Goal: Task Accomplishment & Management: Complete application form

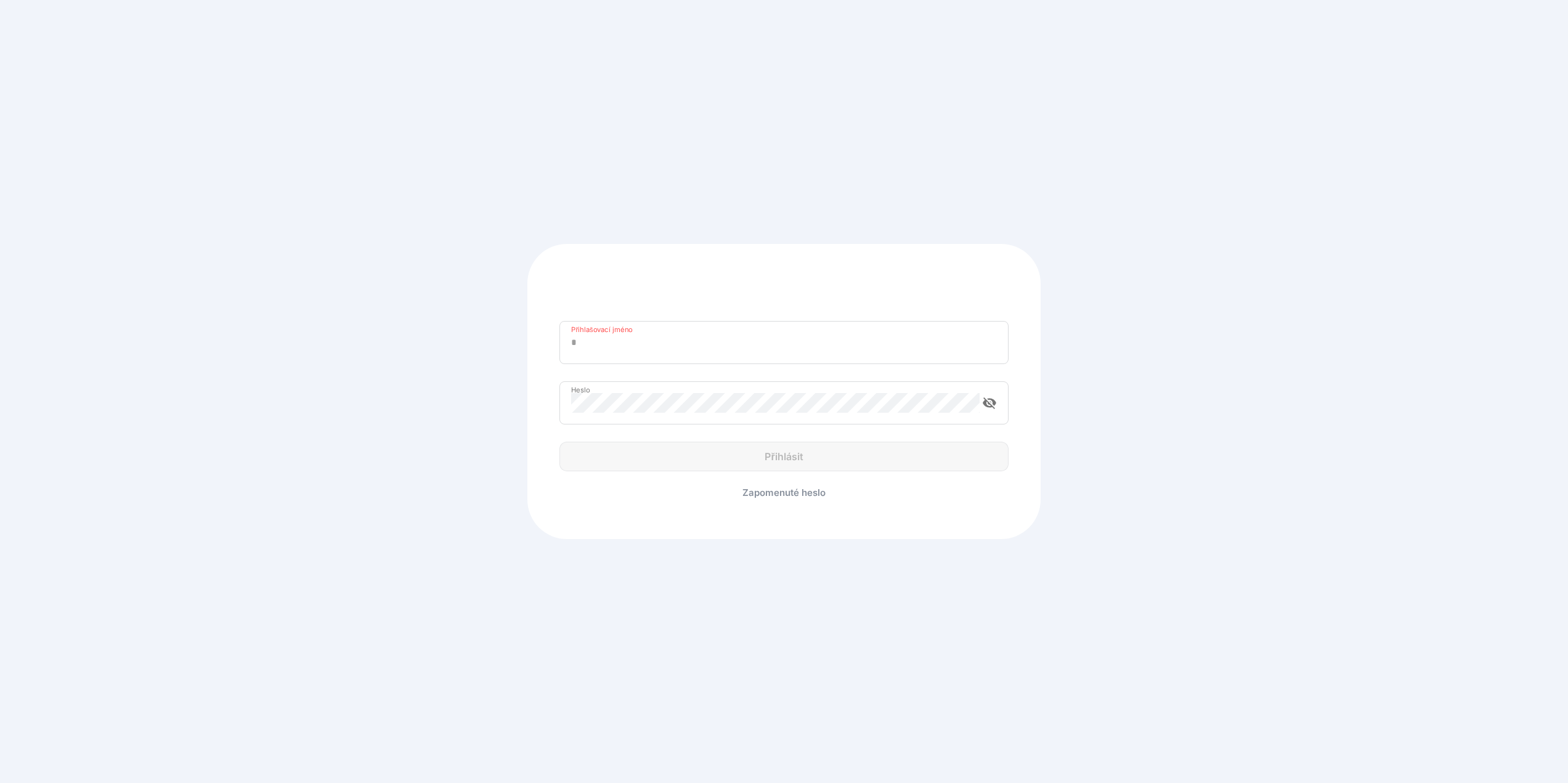
click at [609, 359] on div "Přihlašovací jméno" at bounding box center [784, 342] width 449 height 43
type input "**********"
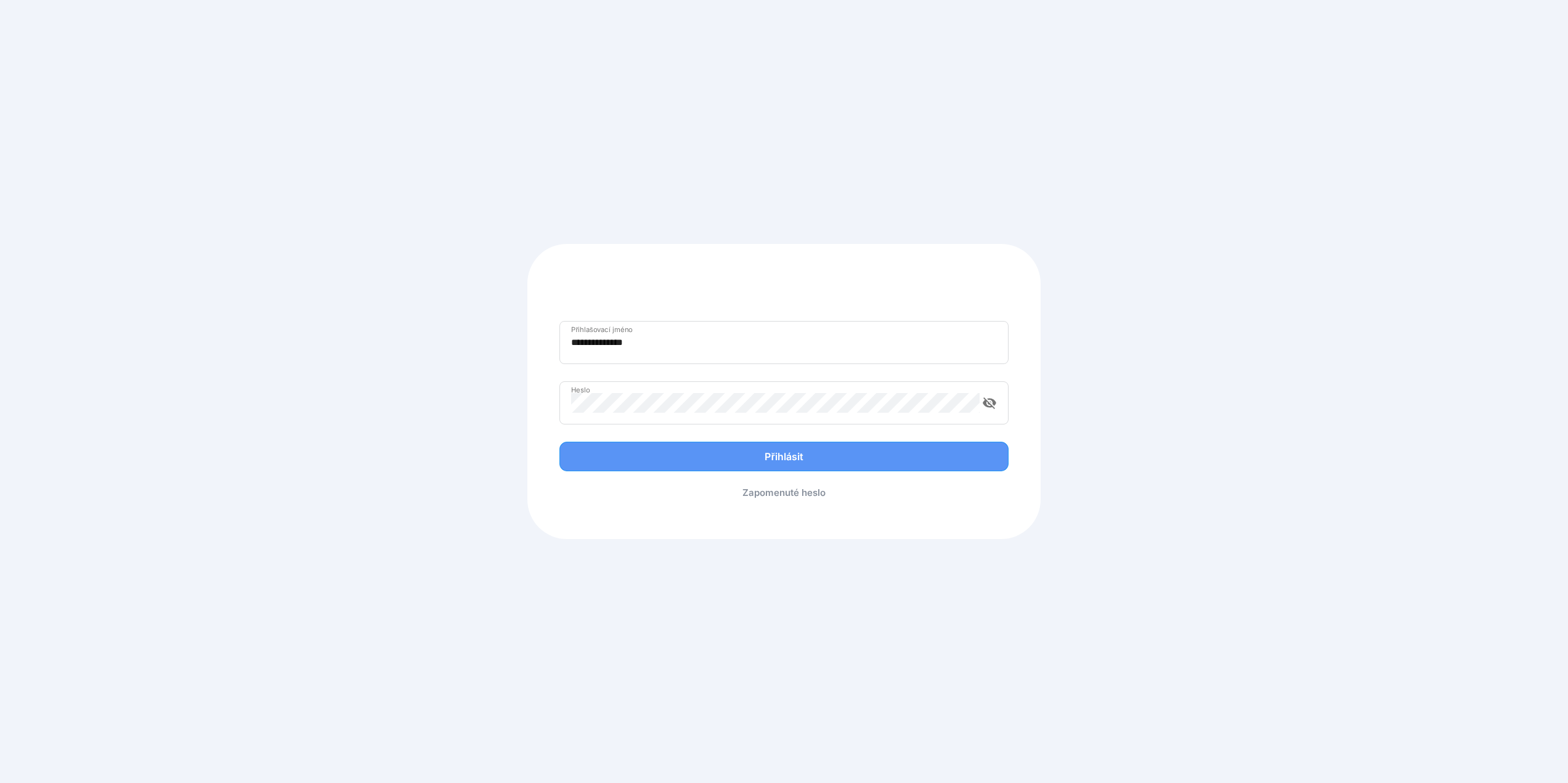
click at [688, 452] on div "Přihlásit" at bounding box center [784, 456] width 423 height 15
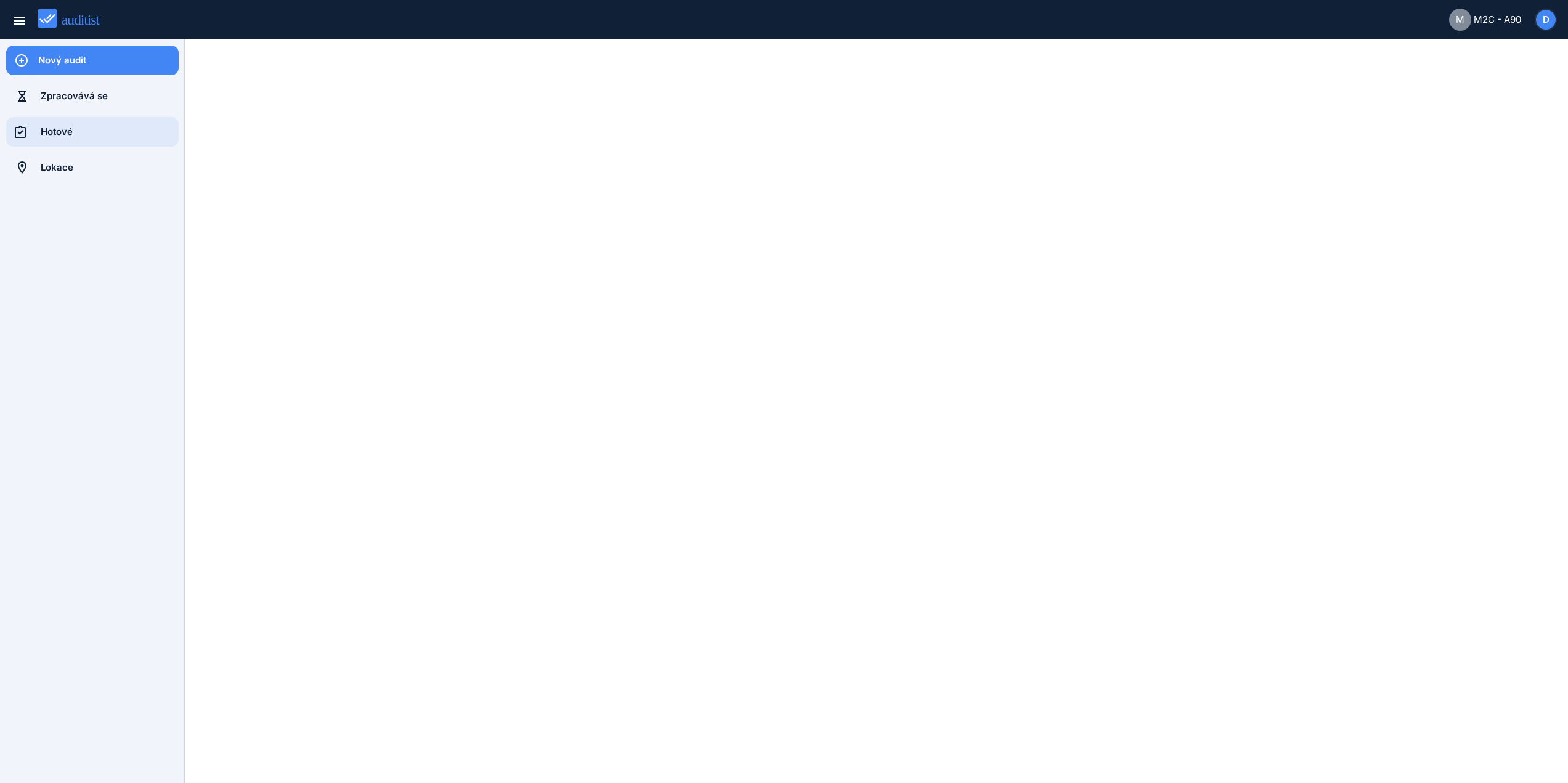
click at [65, 122] on div "Hotové" at bounding box center [109, 132] width 138 height 30
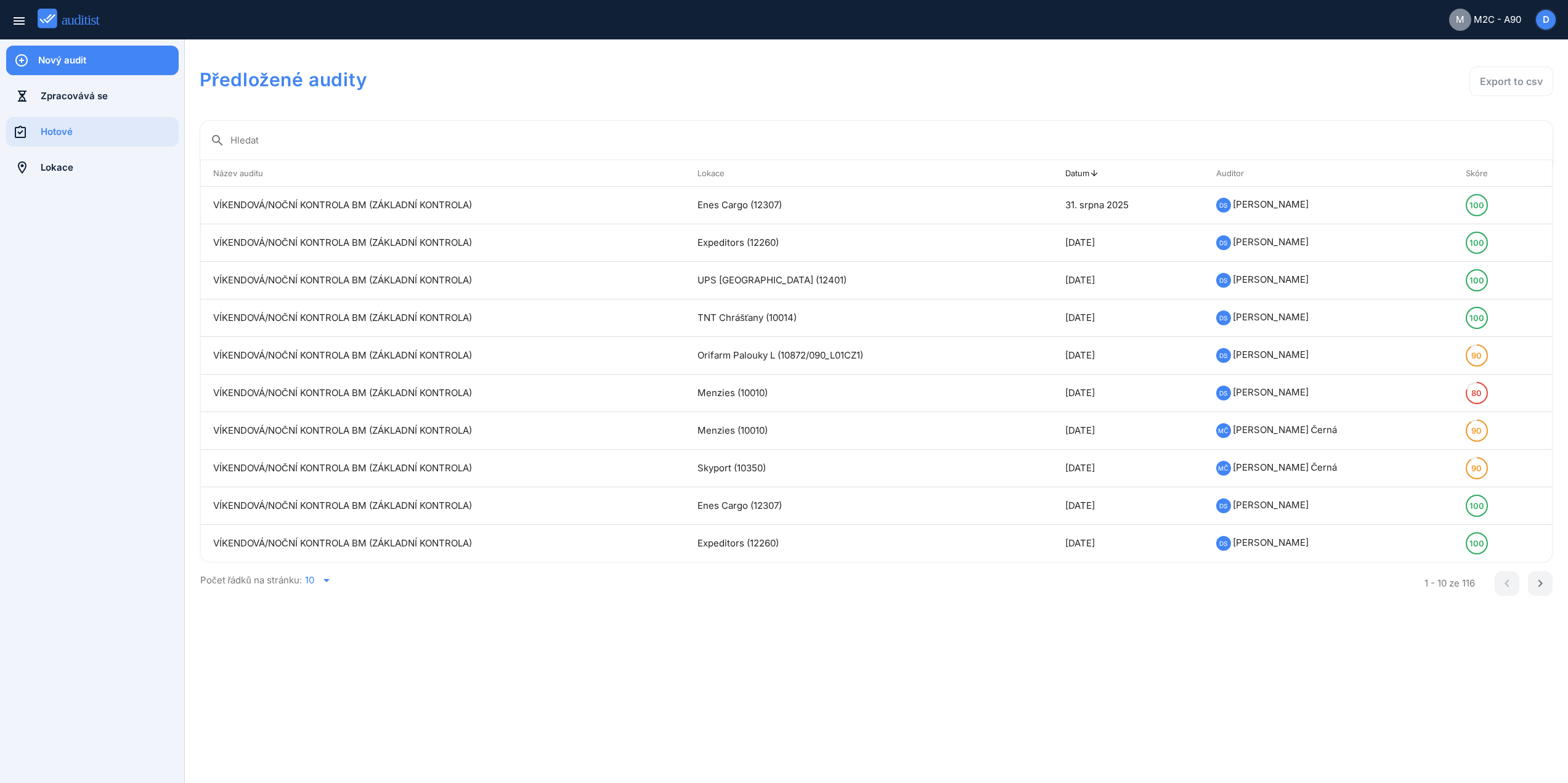
click at [83, 64] on div "Nový audit" at bounding box center [109, 60] width 141 height 14
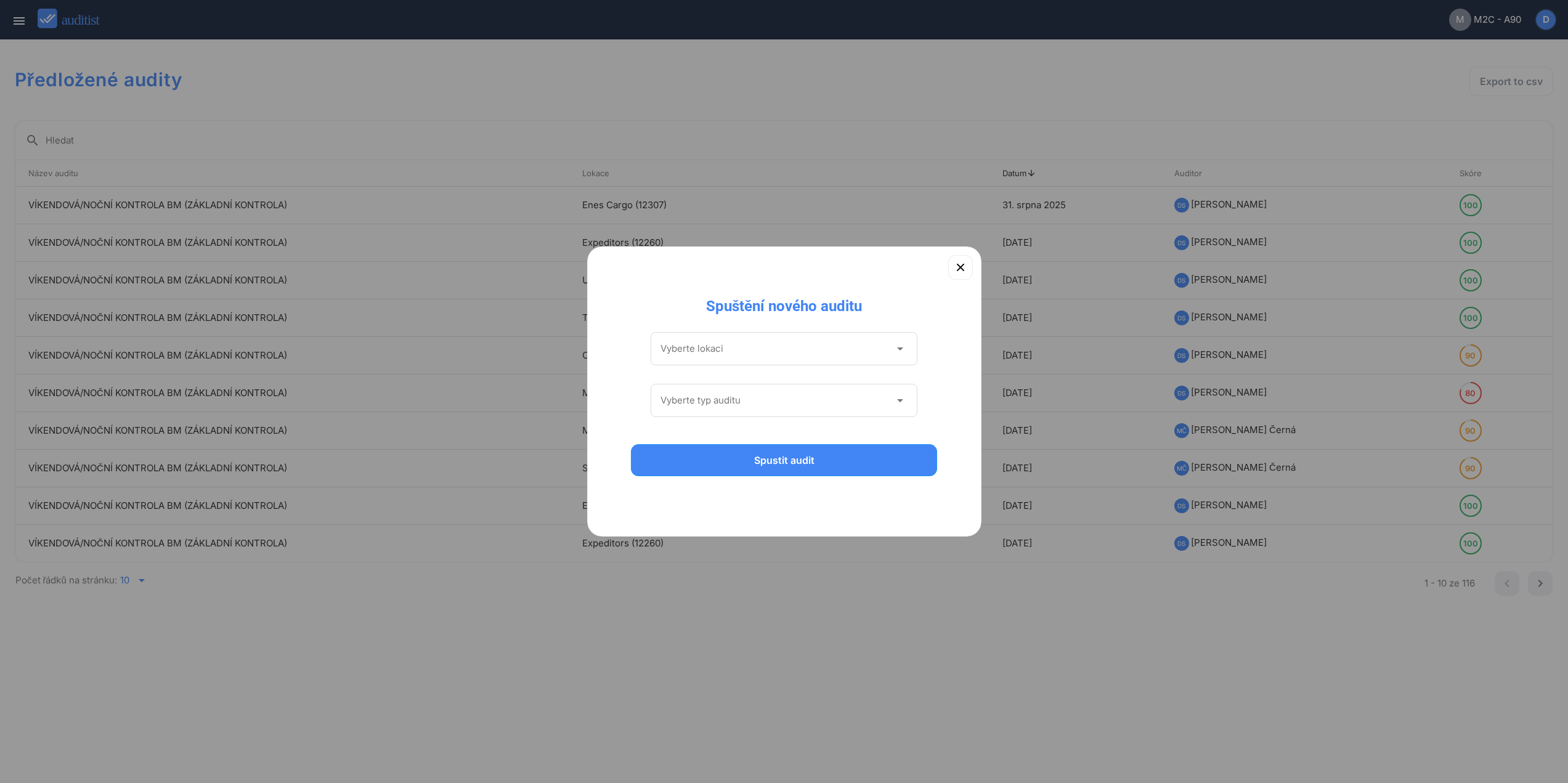
click at [718, 355] on input "Vyberte lokaci" at bounding box center [776, 349] width 230 height 20
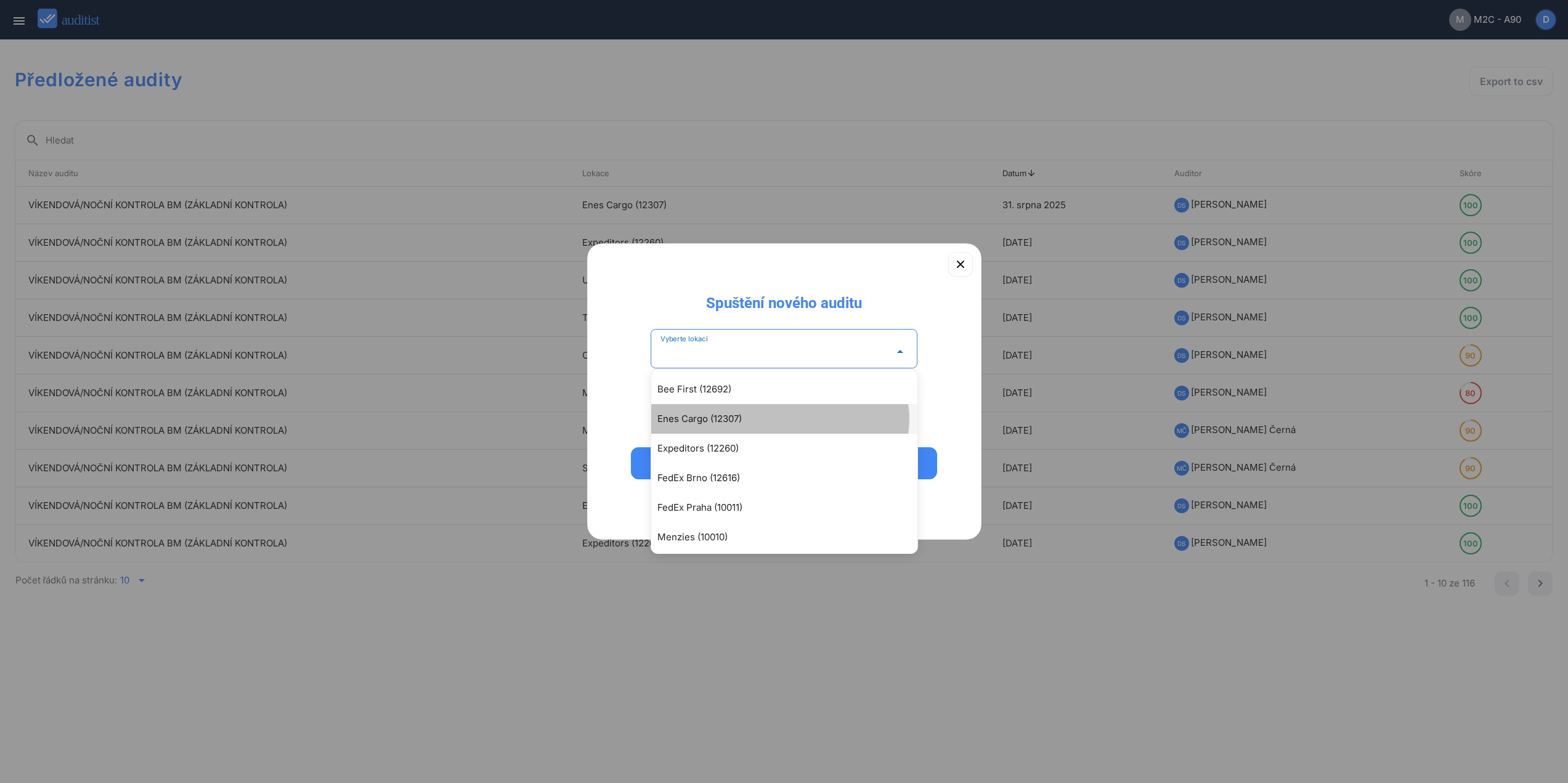
click at [721, 417] on div "Enes Cargo (12307)" at bounding box center [791, 419] width 266 height 15
type input "**********"
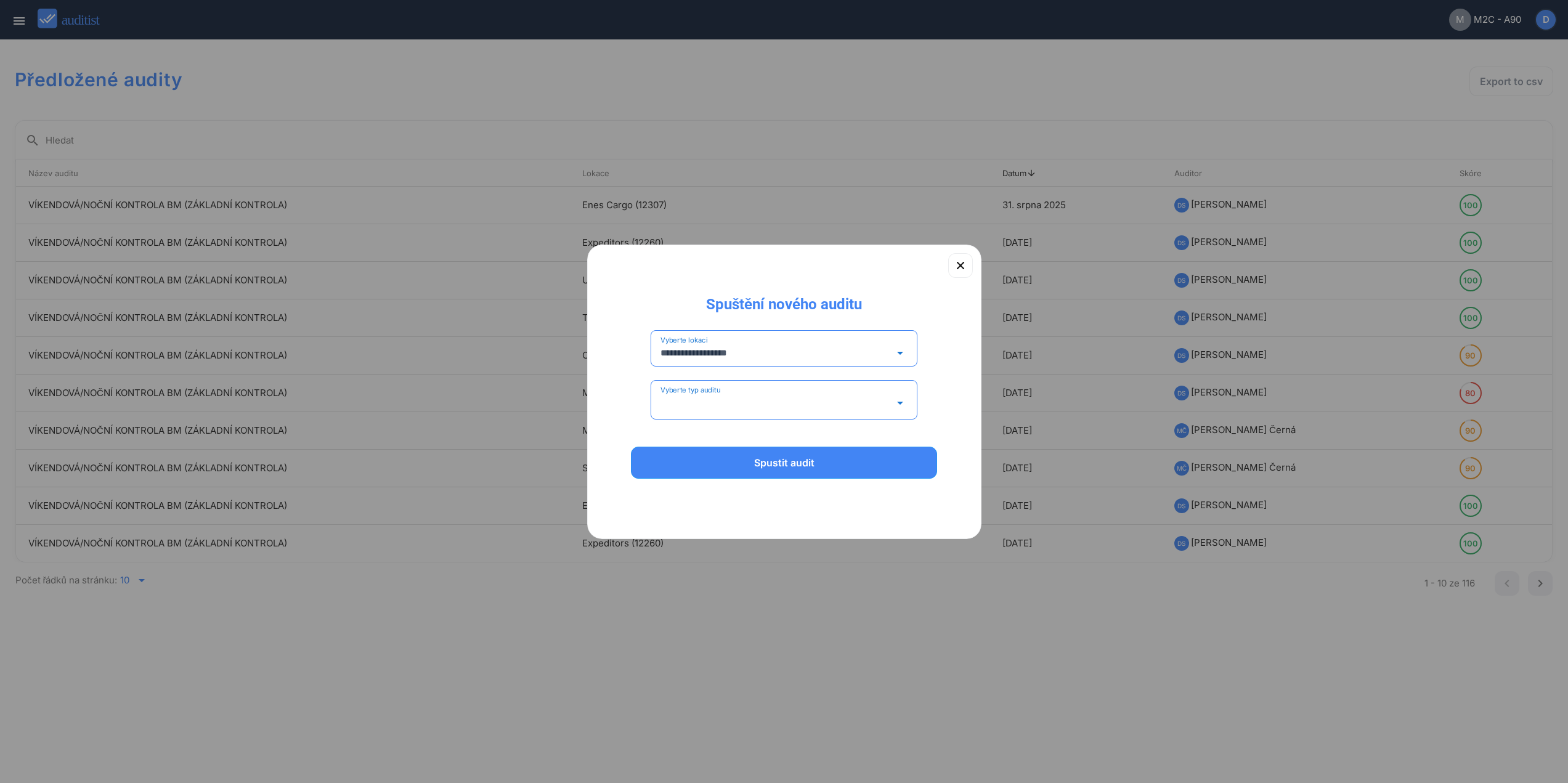
click at [727, 403] on input "Vyberte typ auditu" at bounding box center [776, 403] width 230 height 20
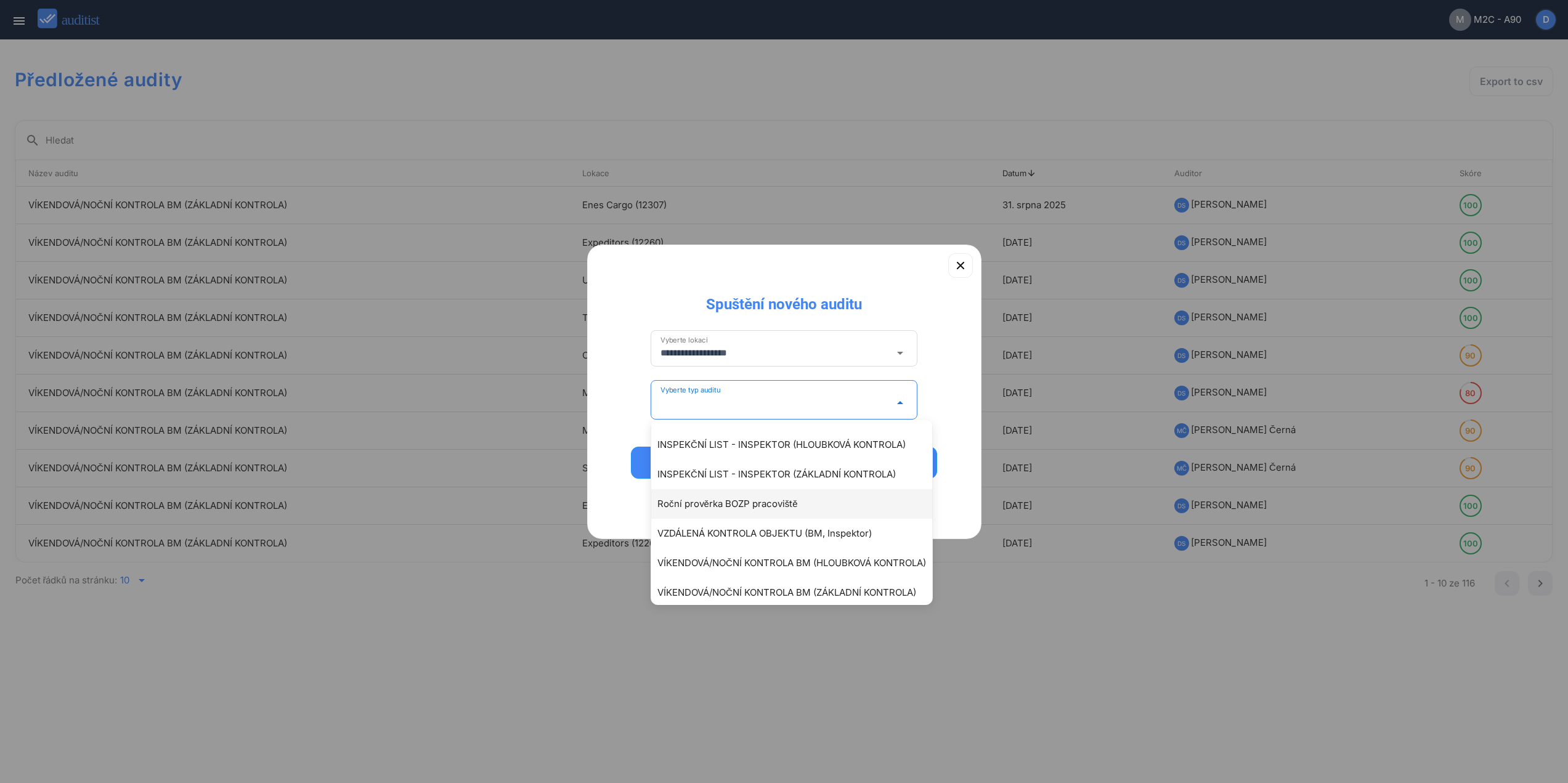
scroll to position [93, 0]
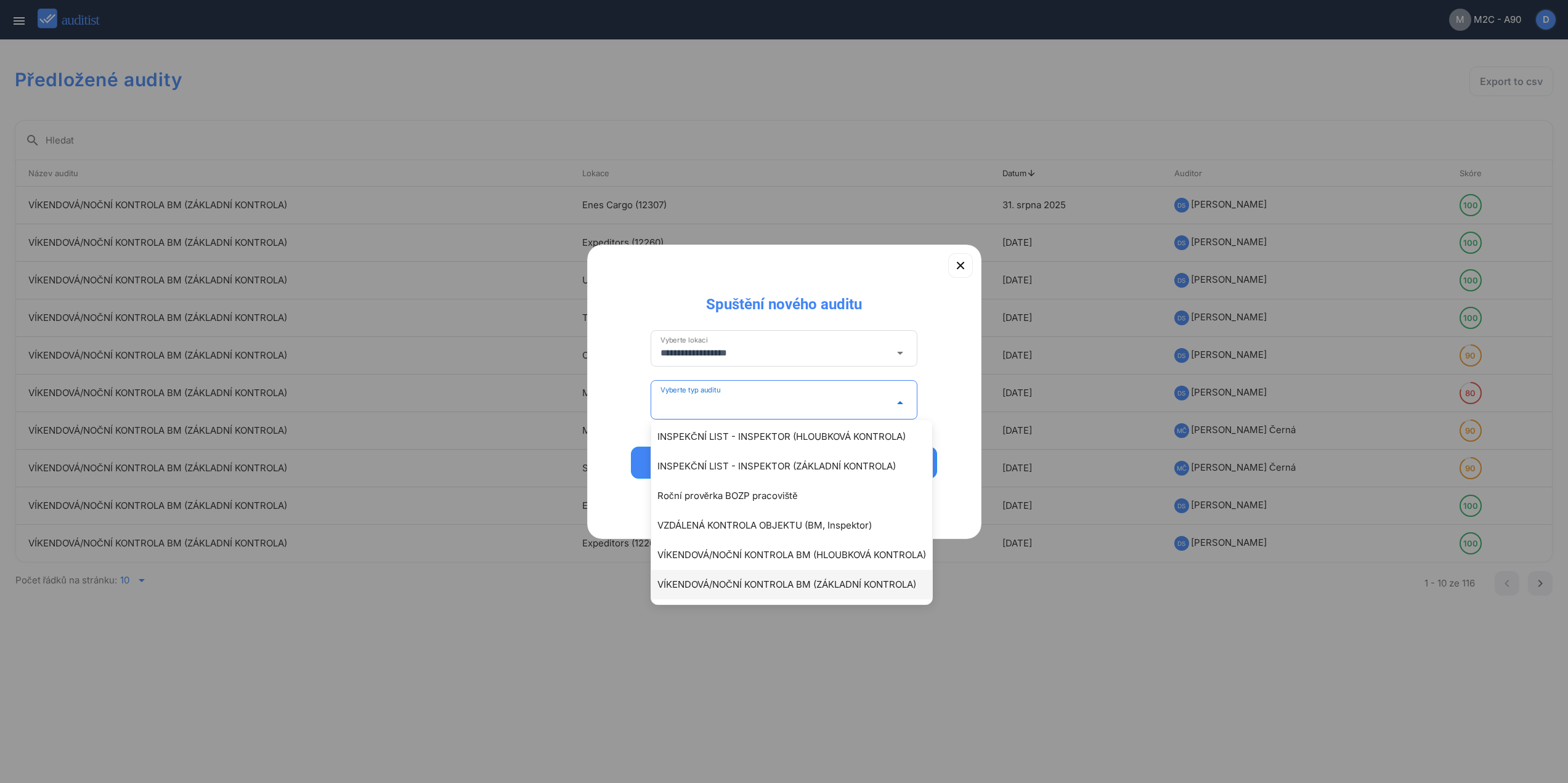
click at [764, 582] on div "VÍKENDOVÁ/NOČNÍ KONTROLA BM (ZÁKLADNÍ KONTROLA)" at bounding box center [798, 584] width 281 height 15
type input "**********"
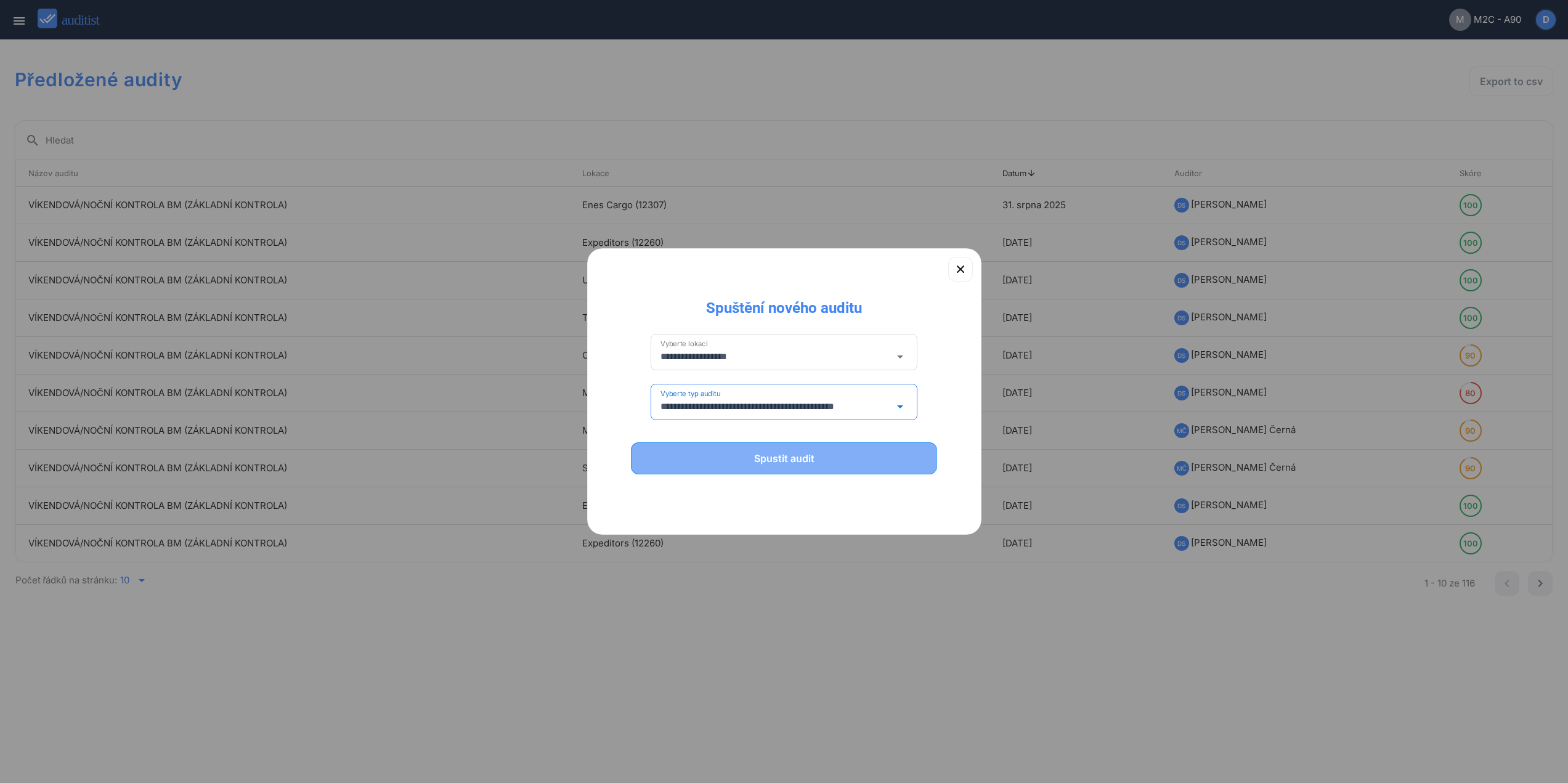
click at [788, 467] on button "Spustit audit" at bounding box center [784, 458] width 307 height 32
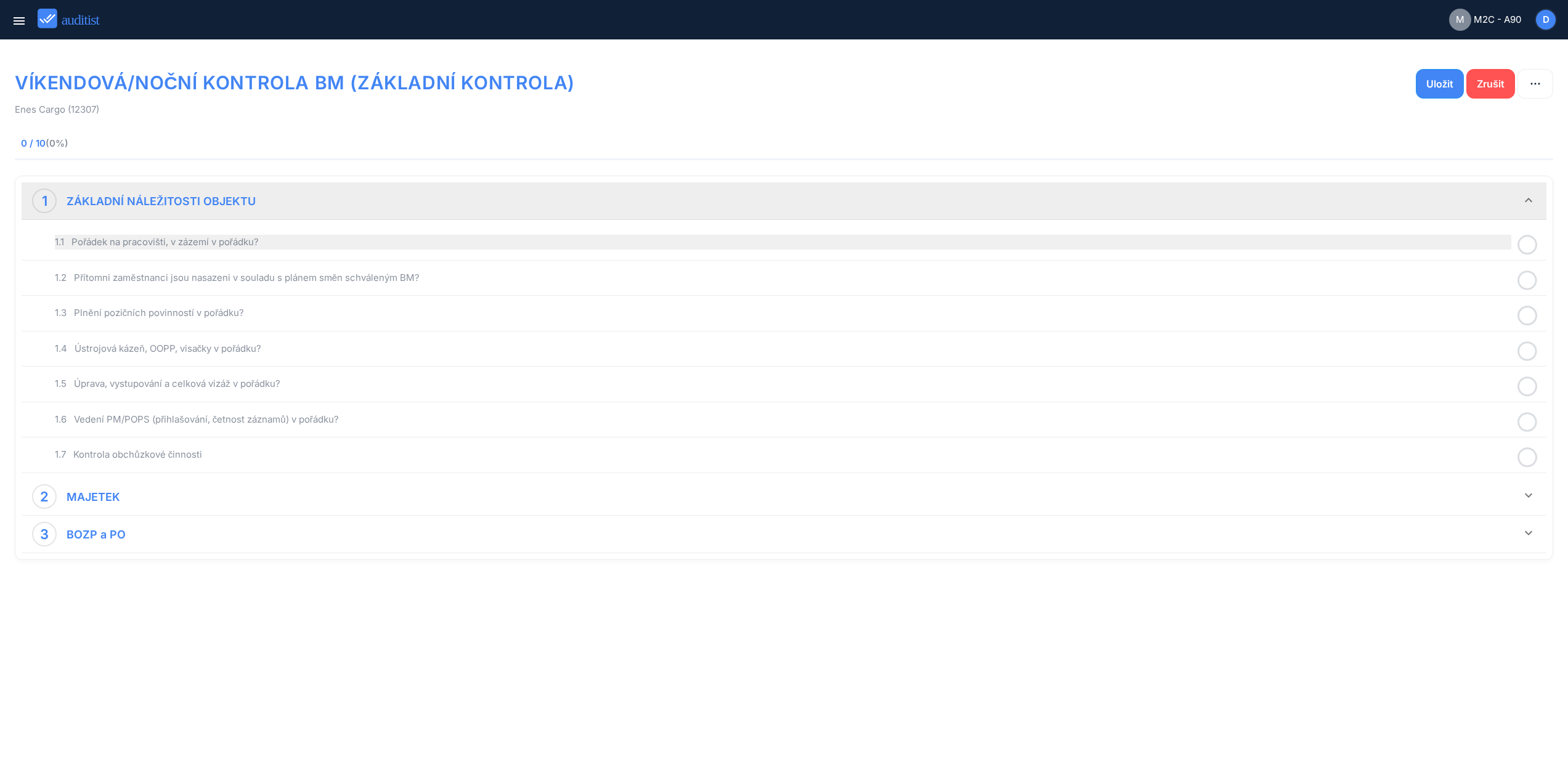
click at [276, 249] on div "1.1 Pořádek na pracovišti, v zázemí v pořádku?" at bounding box center [783, 242] width 1457 height 15
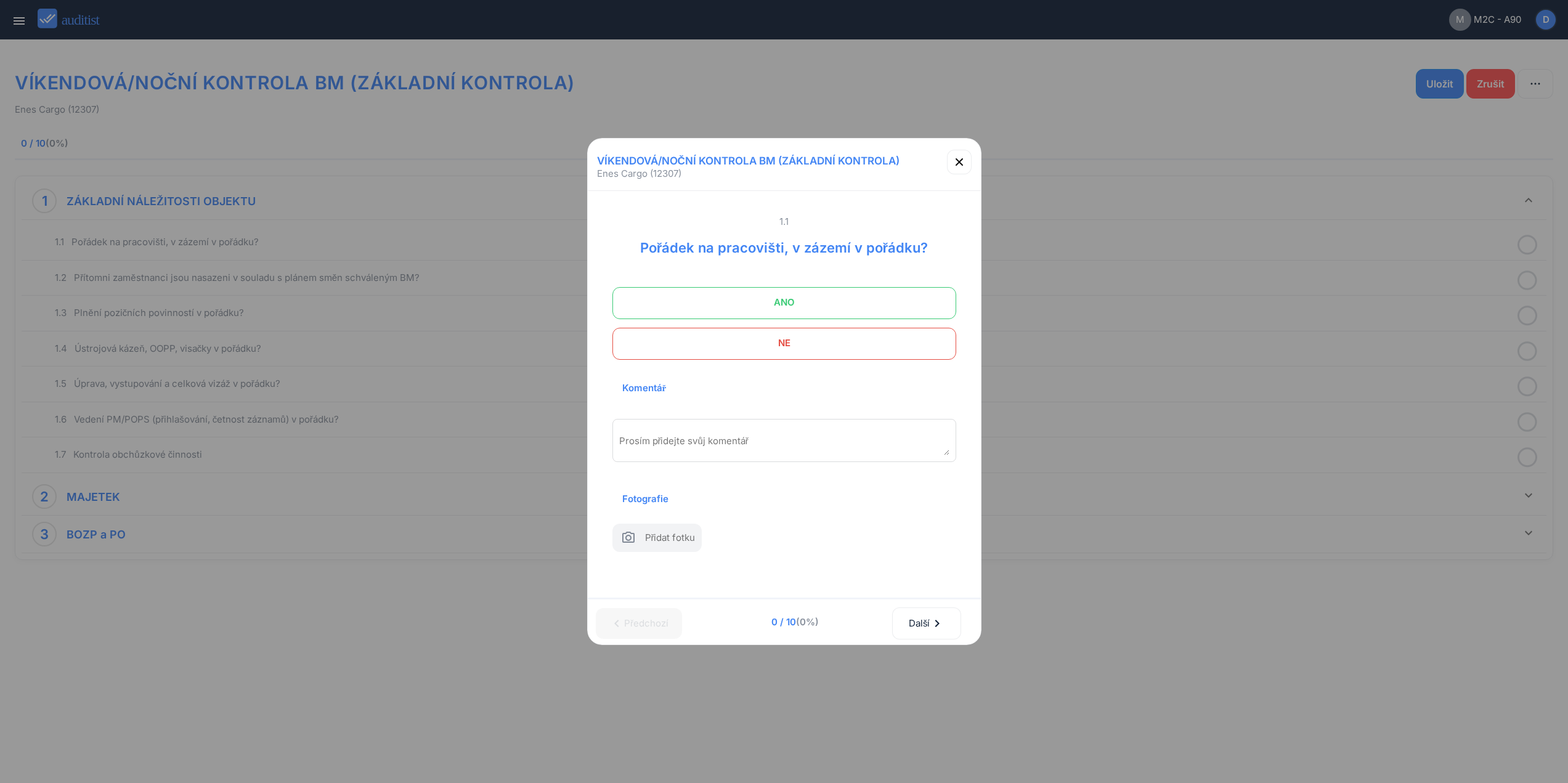
click at [743, 290] on span "ANO" at bounding box center [784, 302] width 313 height 24
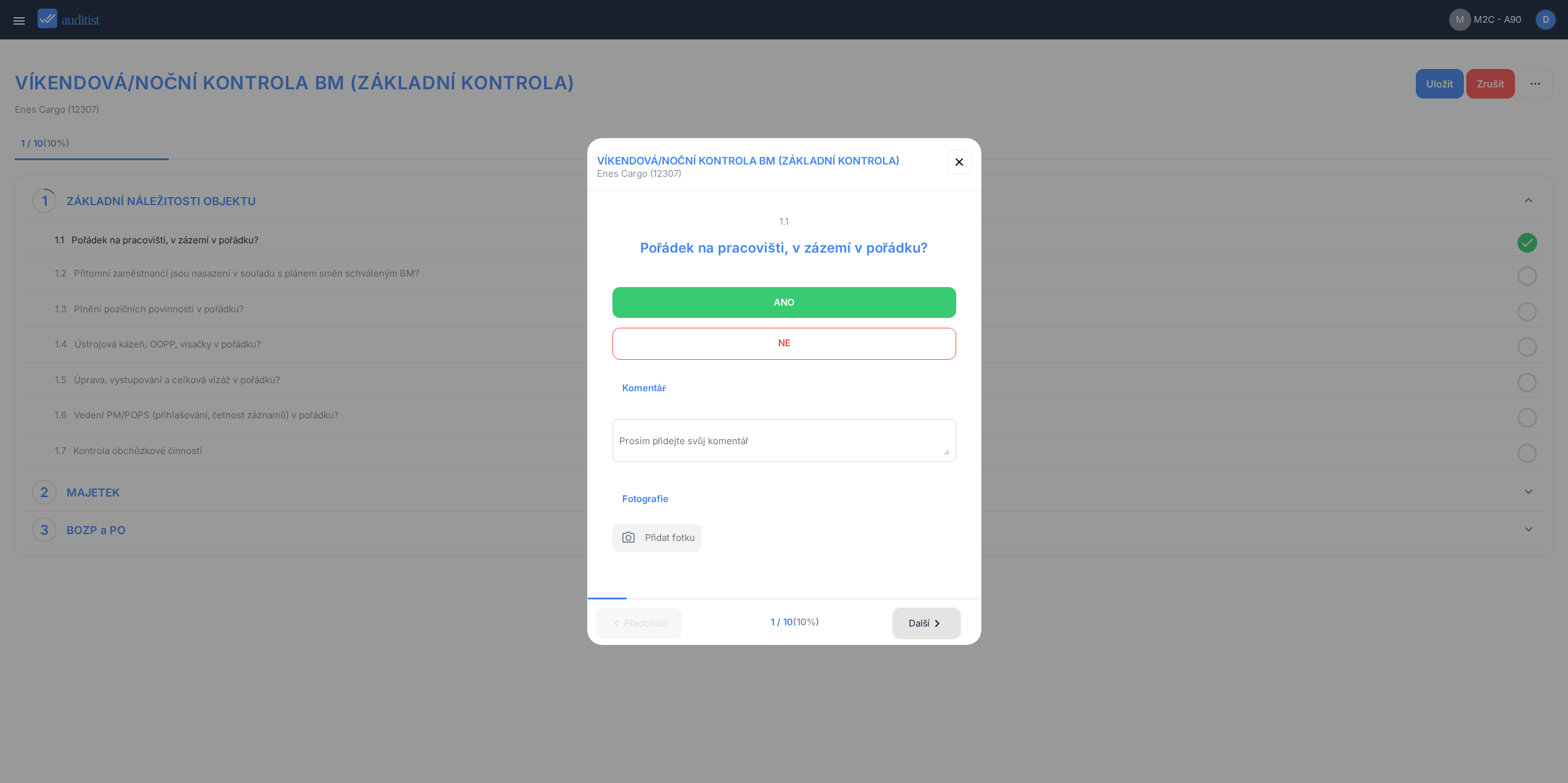
click at [943, 624] on icon "chevron_right" at bounding box center [937, 623] width 15 height 15
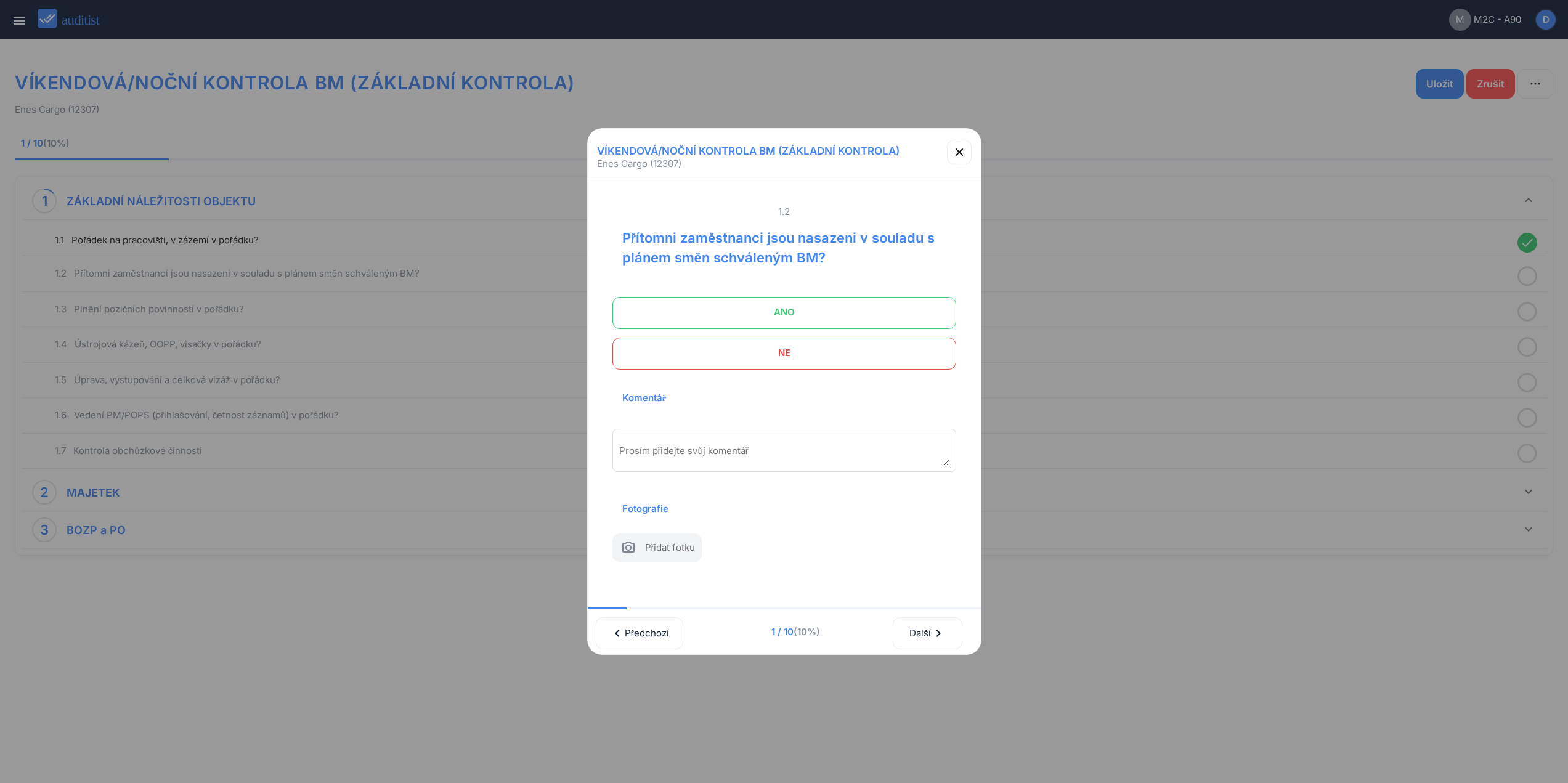
click at [829, 300] on span "ANO" at bounding box center [784, 312] width 313 height 24
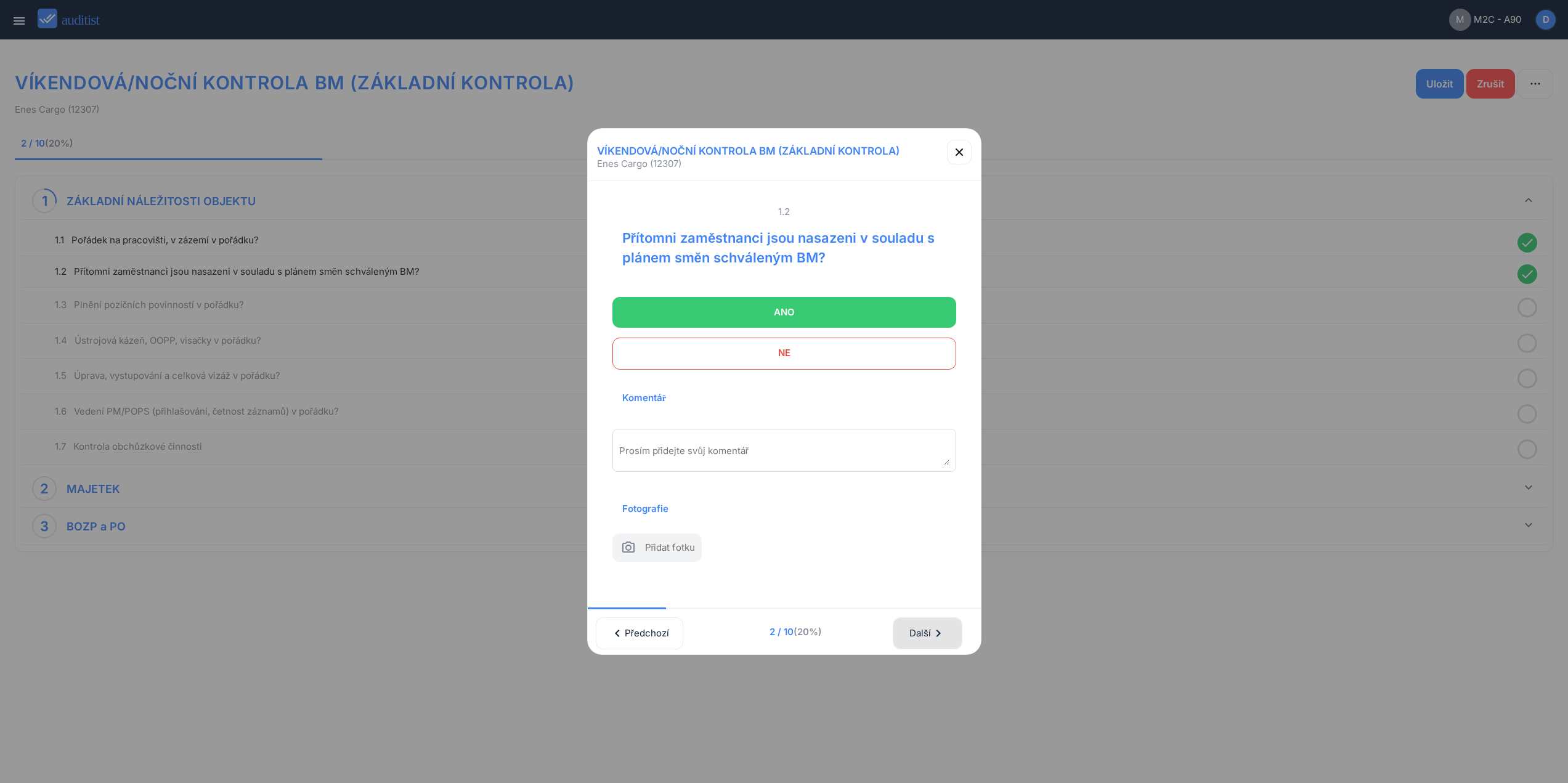
drag, startPoint x: 933, startPoint y: 641, endPoint x: 871, endPoint y: 390, distance: 258.5
click at [930, 638] on div "Další chevron_right" at bounding box center [927, 633] width 37 height 27
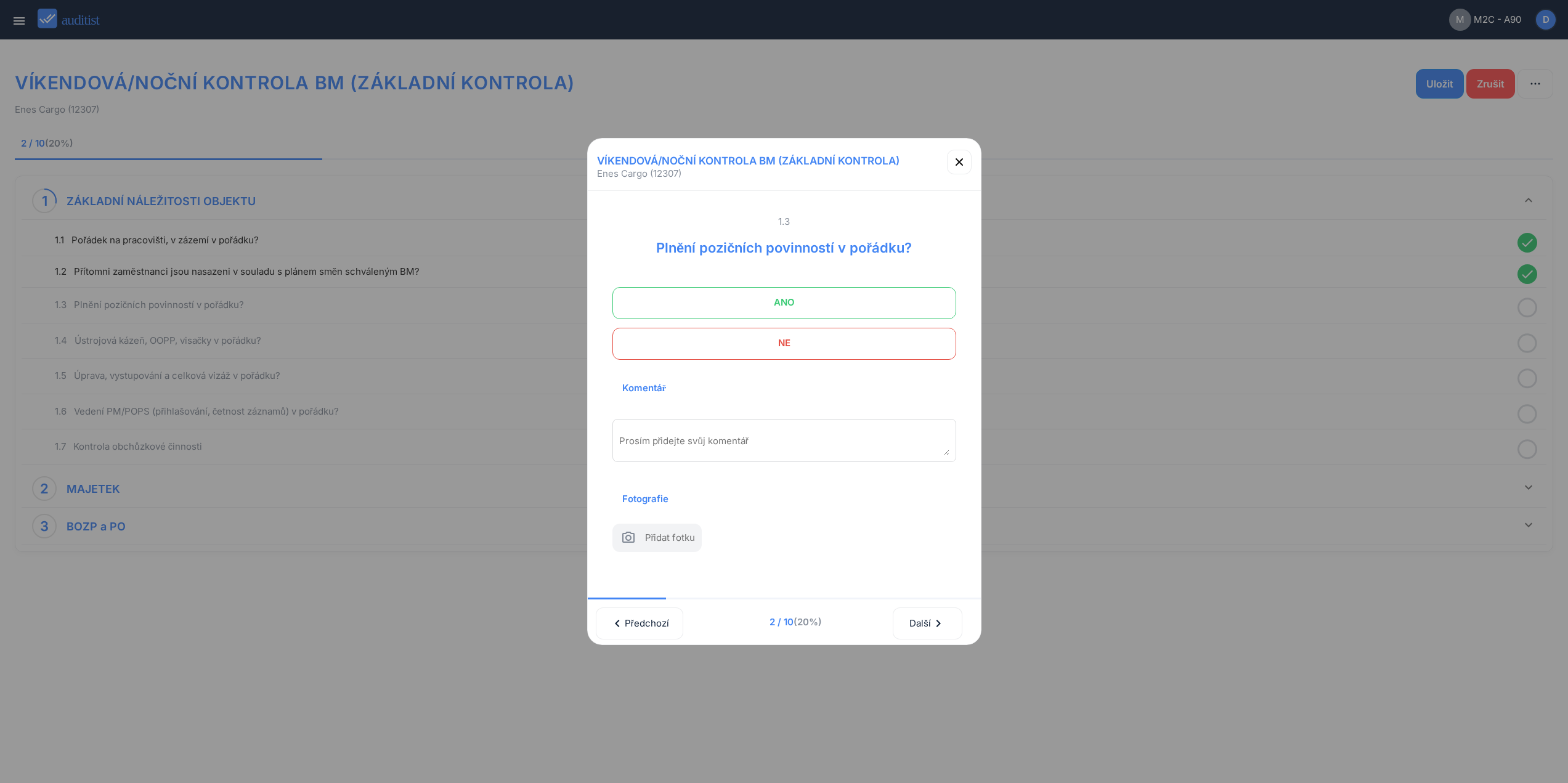
click at [844, 292] on span "ANO" at bounding box center [784, 302] width 313 height 24
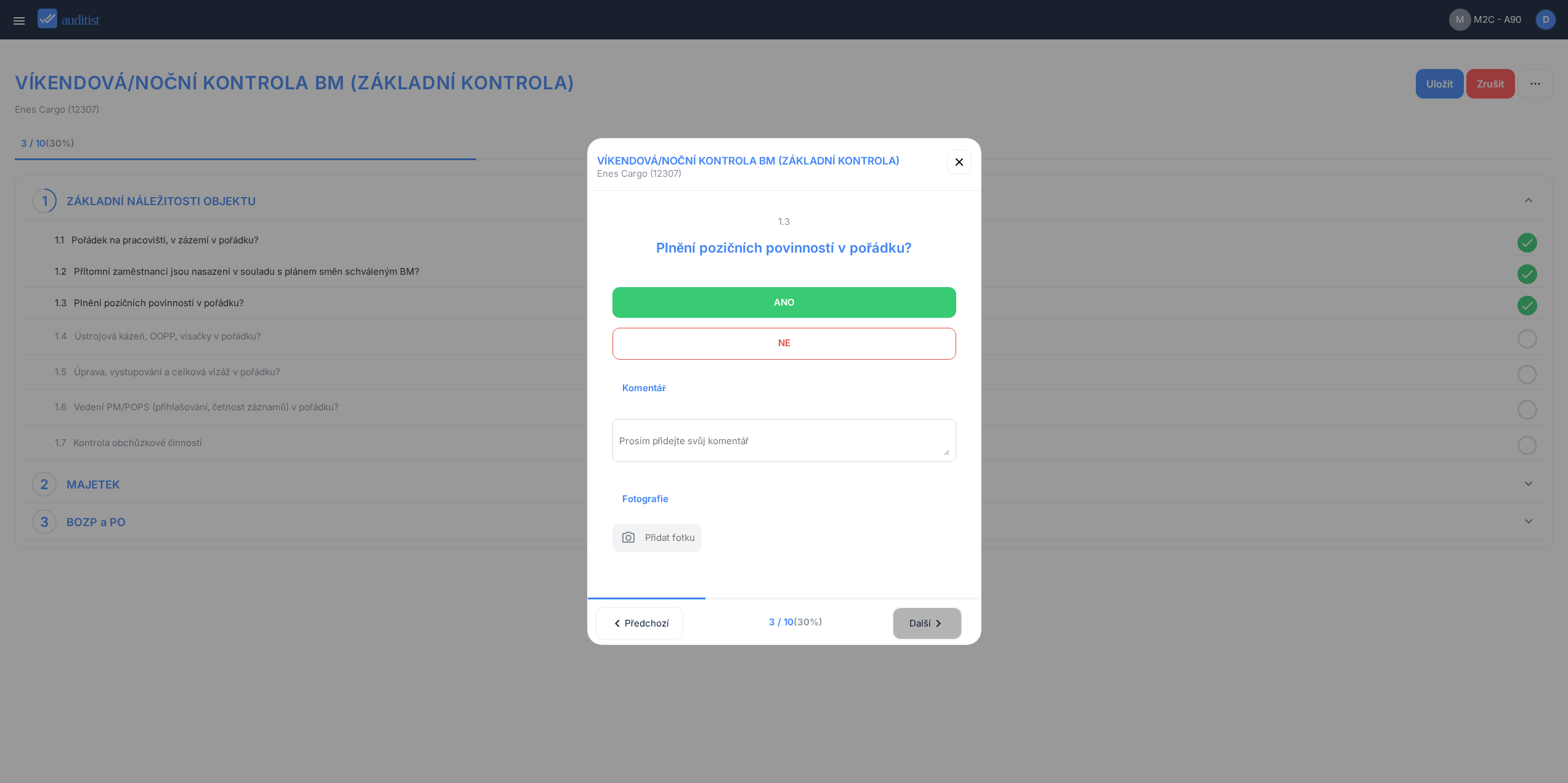
drag, startPoint x: 952, startPoint y: 624, endPoint x: 924, endPoint y: 506, distance: 121.3
click at [946, 621] on icon "chevron_right" at bounding box center [938, 623] width 15 height 15
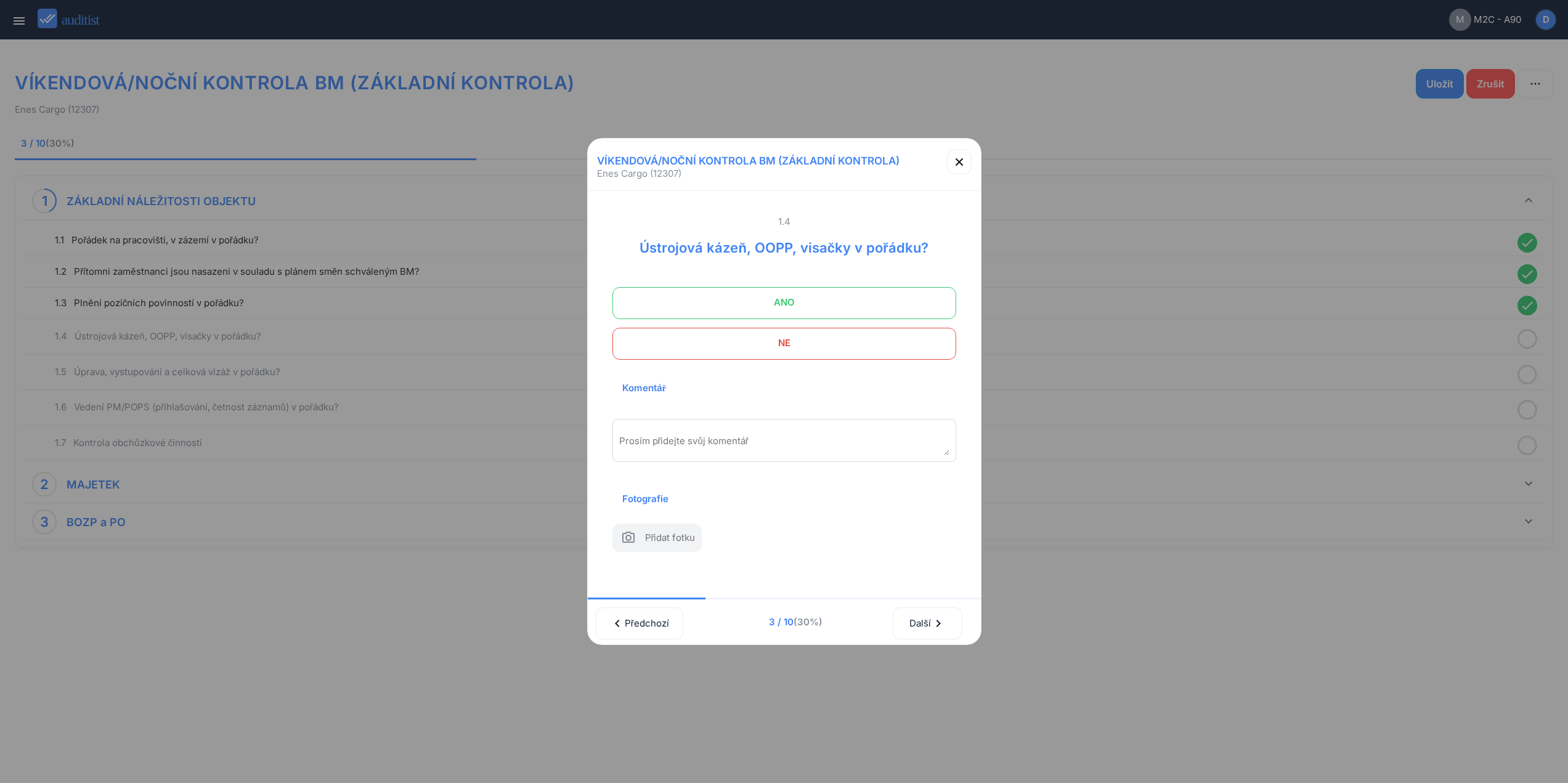
click at [851, 295] on span "ANO" at bounding box center [784, 302] width 313 height 24
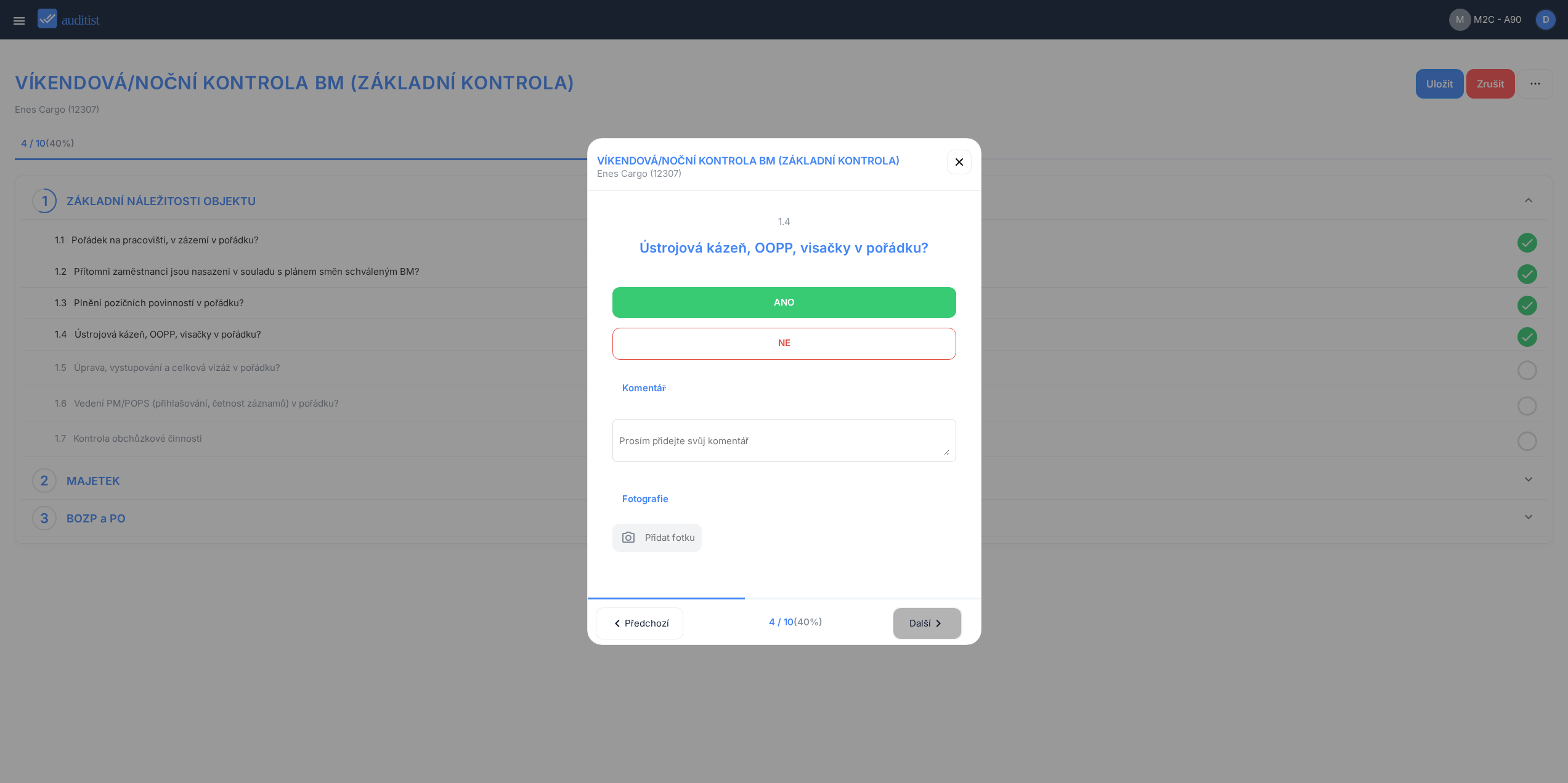
drag, startPoint x: 952, startPoint y: 618, endPoint x: 905, endPoint y: 409, distance: 214.2
click at [946, 618] on icon "chevron_right" at bounding box center [938, 623] width 15 height 15
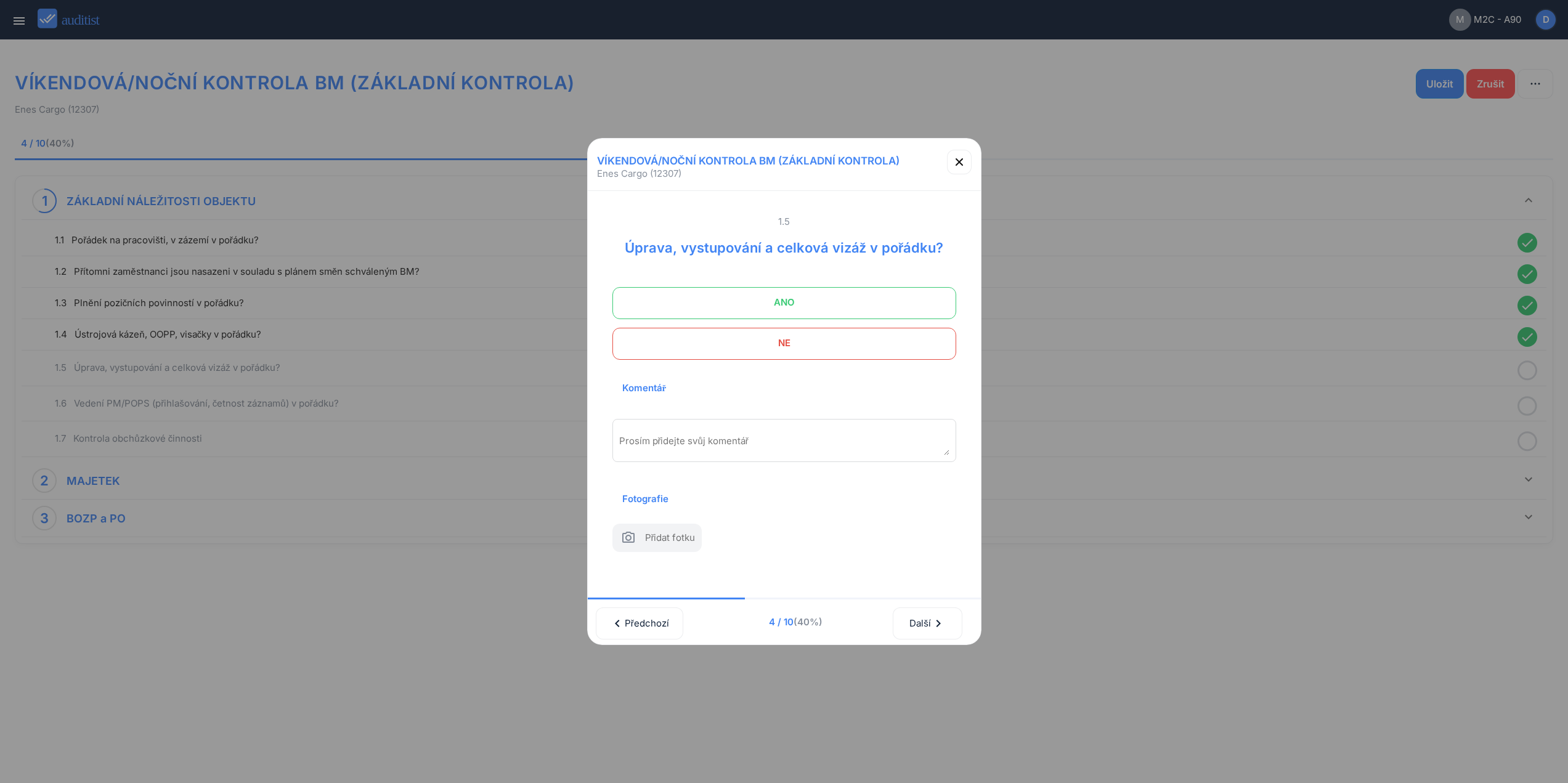
click at [872, 290] on span "ANO" at bounding box center [784, 302] width 313 height 24
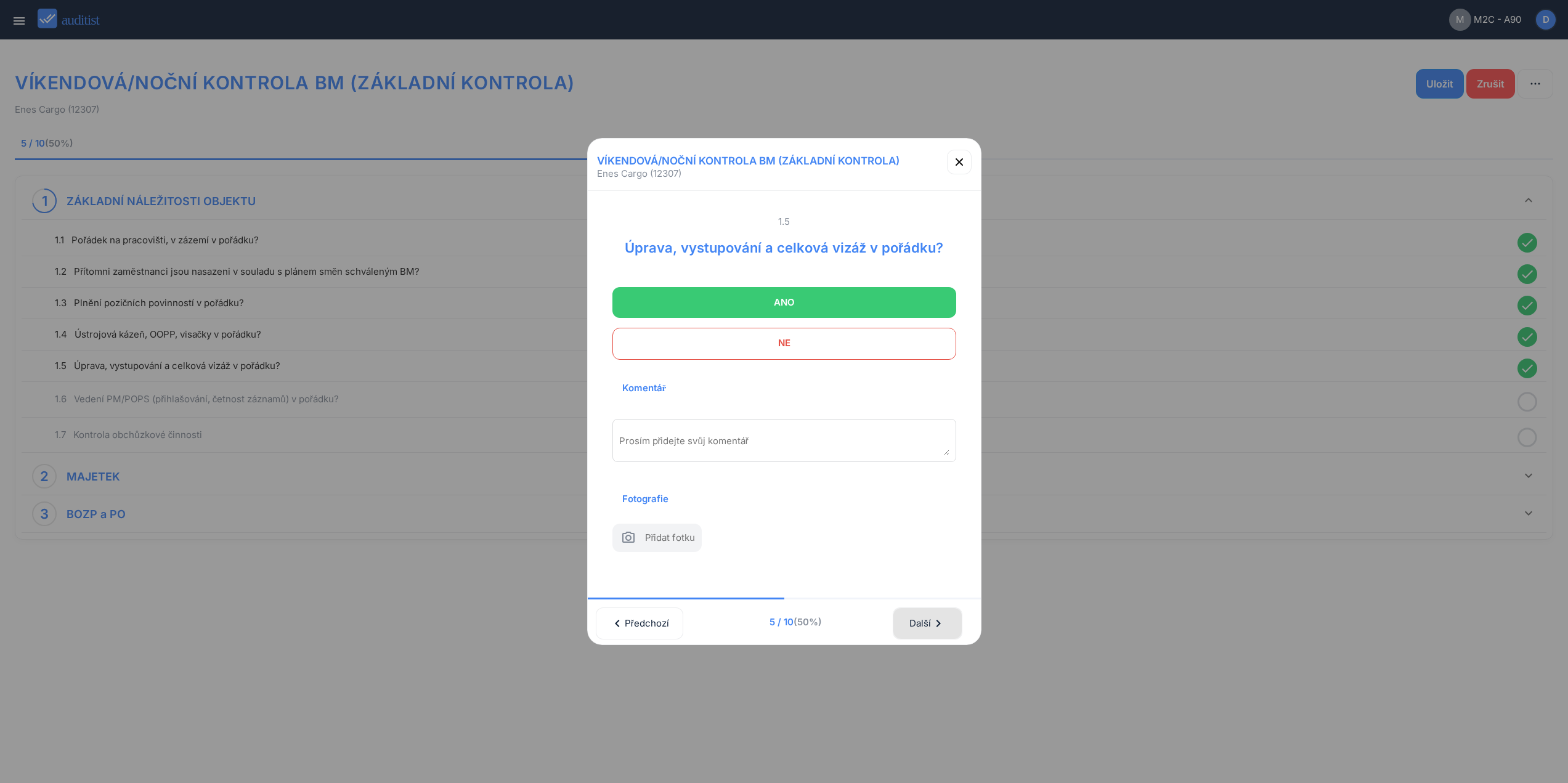
click at [936, 621] on div "Další chevron_right" at bounding box center [927, 623] width 37 height 27
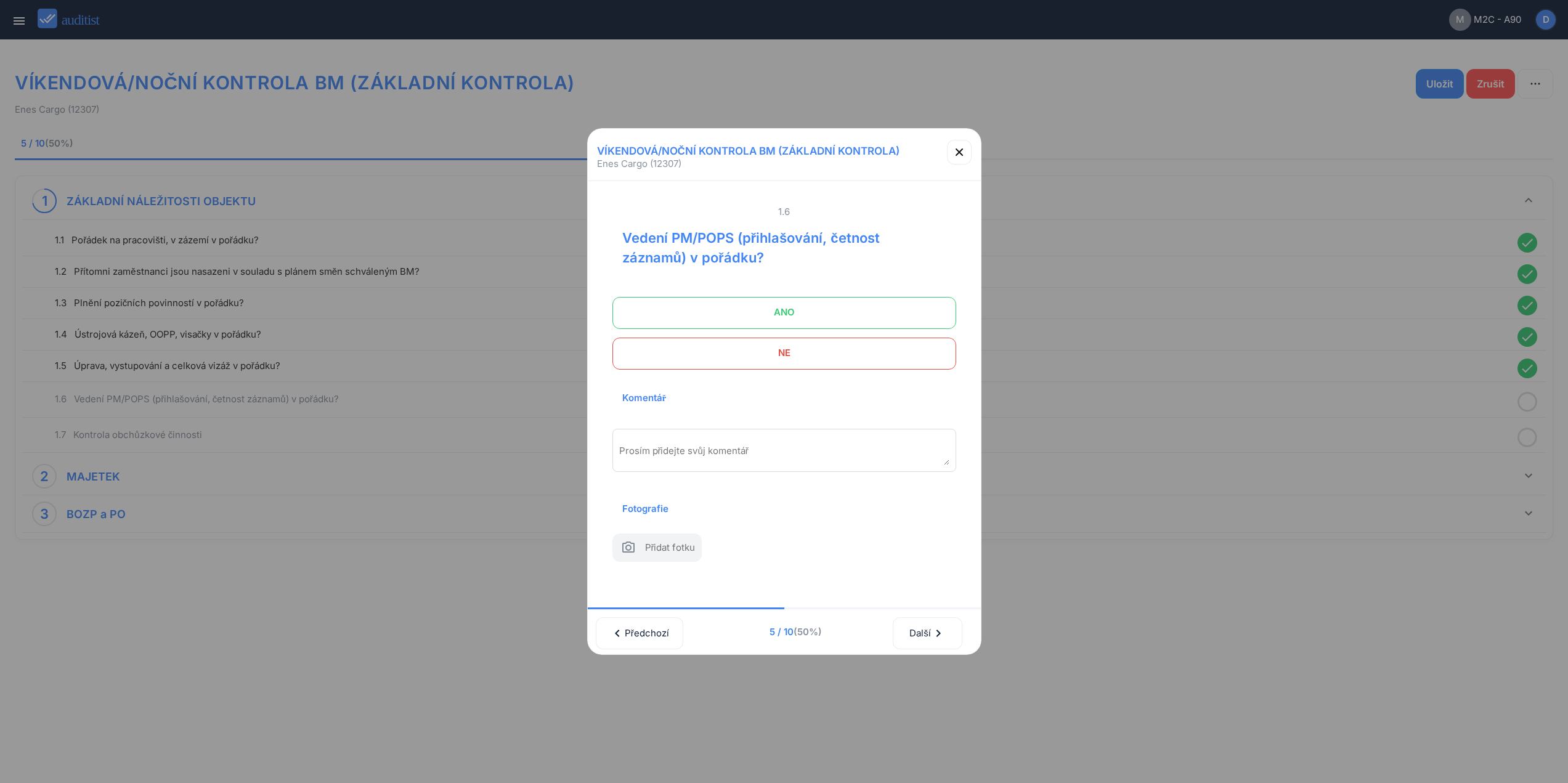
click at [866, 303] on span "ANO" at bounding box center [784, 312] width 313 height 24
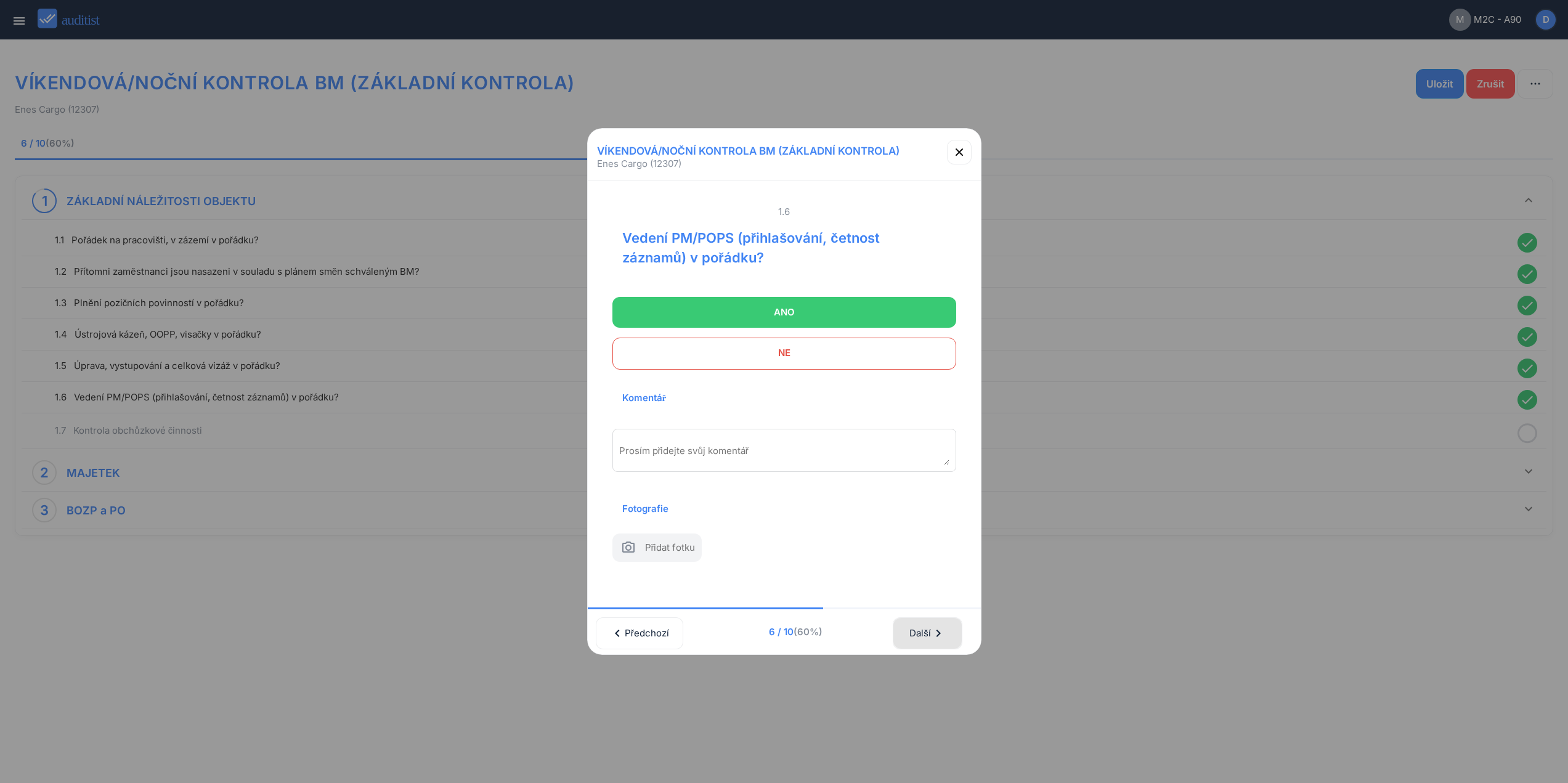
click at [946, 638] on icon "chevron_right" at bounding box center [938, 633] width 15 height 15
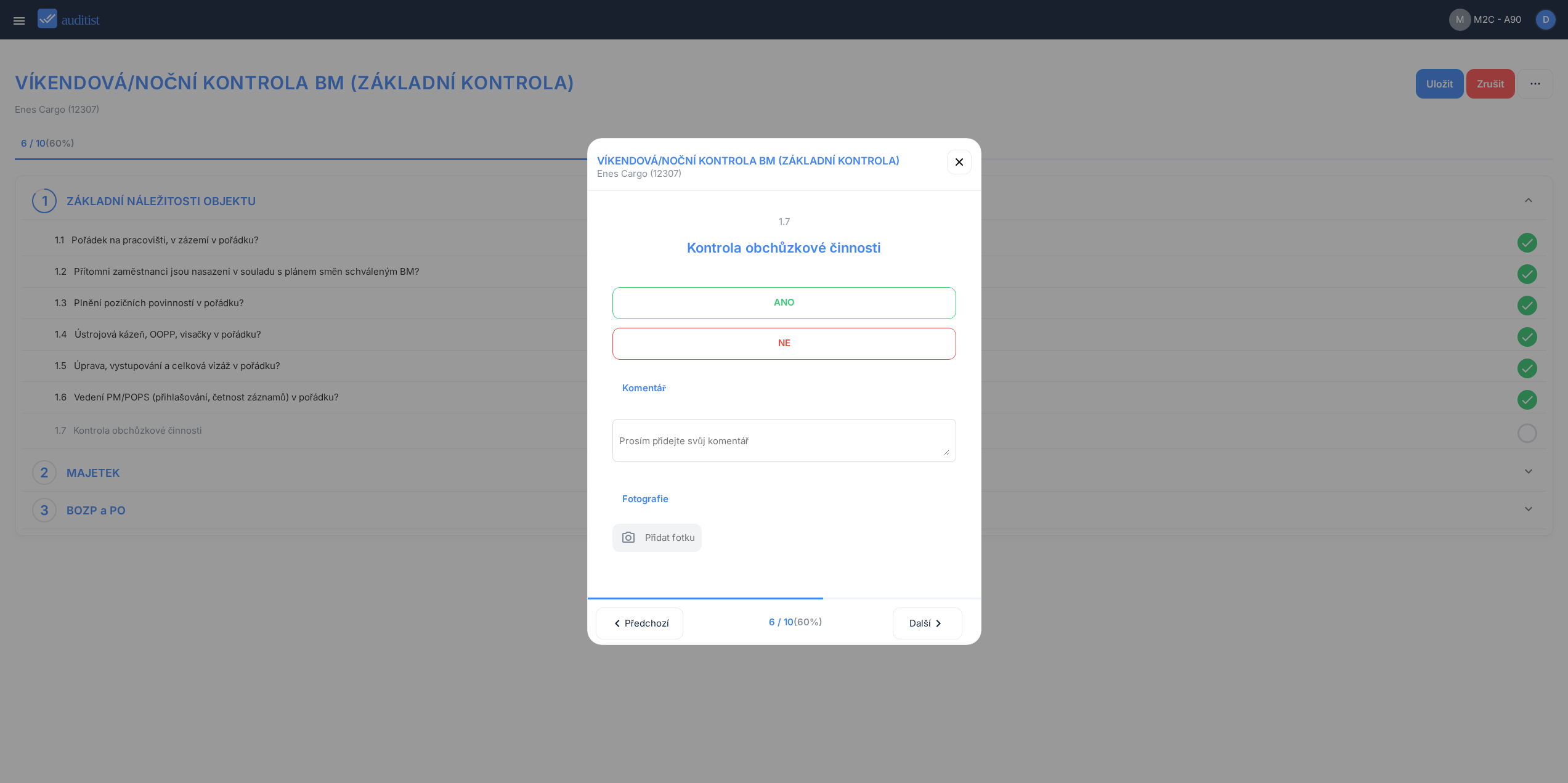
drag, startPoint x: 853, startPoint y: 292, endPoint x: 864, endPoint y: 325, distance: 34.8
click at [853, 295] on span "ANO" at bounding box center [784, 302] width 313 height 24
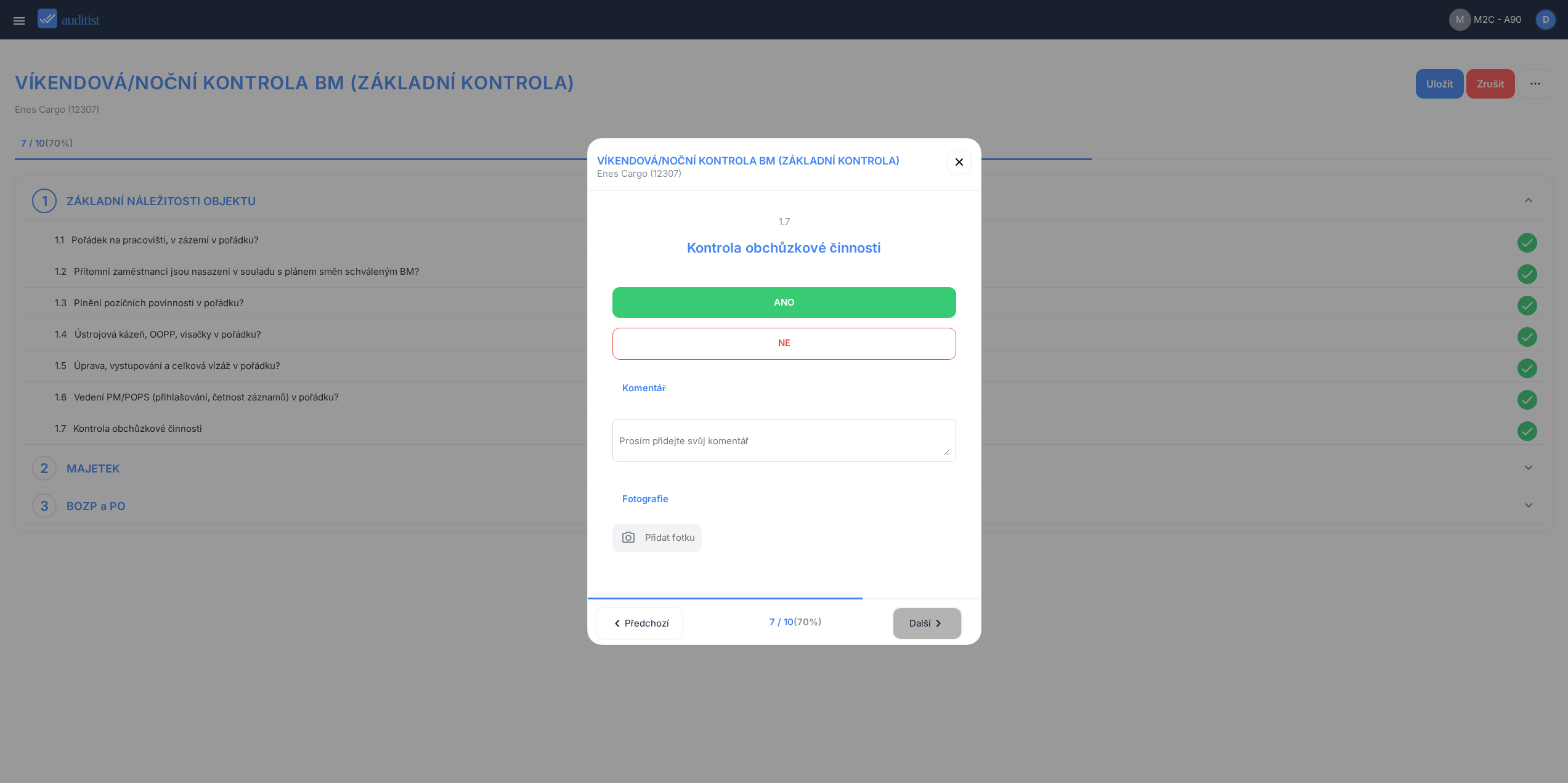
drag, startPoint x: 936, startPoint y: 620, endPoint x: 920, endPoint y: 560, distance: 62.1
click at [936, 616] on div "Další chevron_right" at bounding box center [927, 623] width 37 height 27
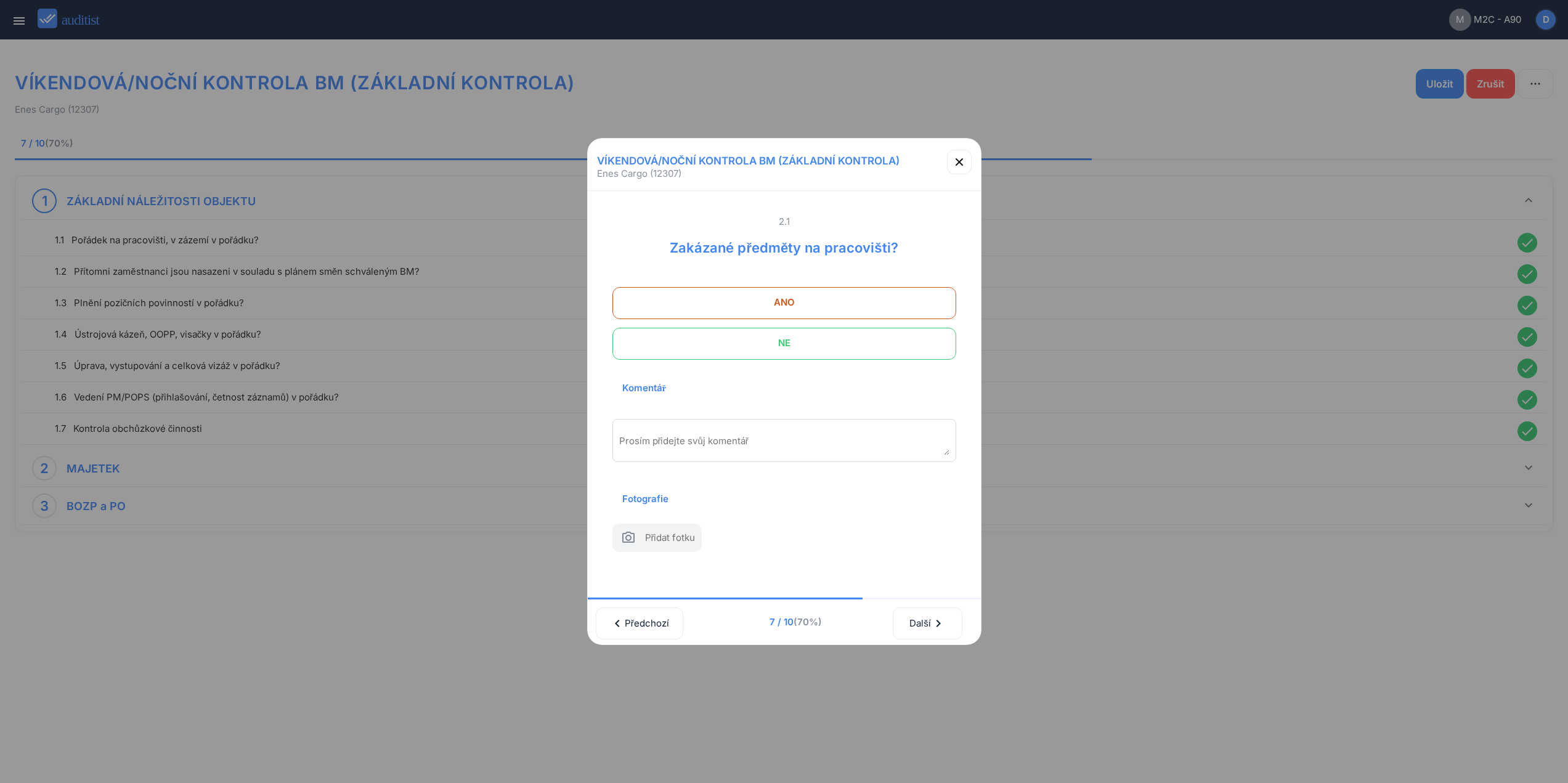
click at [841, 331] on span "NE" at bounding box center [784, 343] width 313 height 24
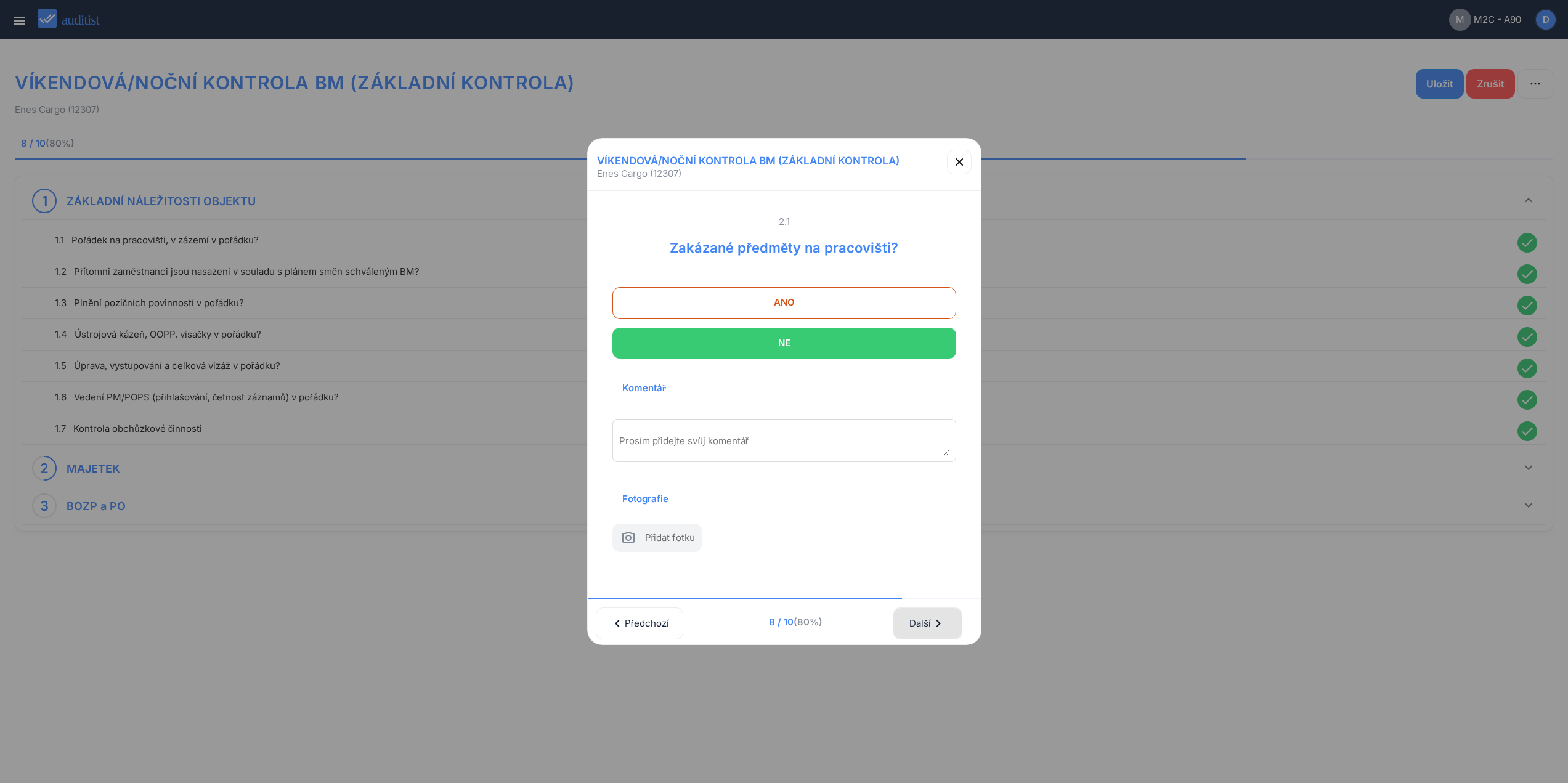
drag, startPoint x: 949, startPoint y: 616, endPoint x: 892, endPoint y: 370, distance: 252.5
click at [948, 609] on button "Další chevron_right" at bounding box center [927, 624] width 69 height 32
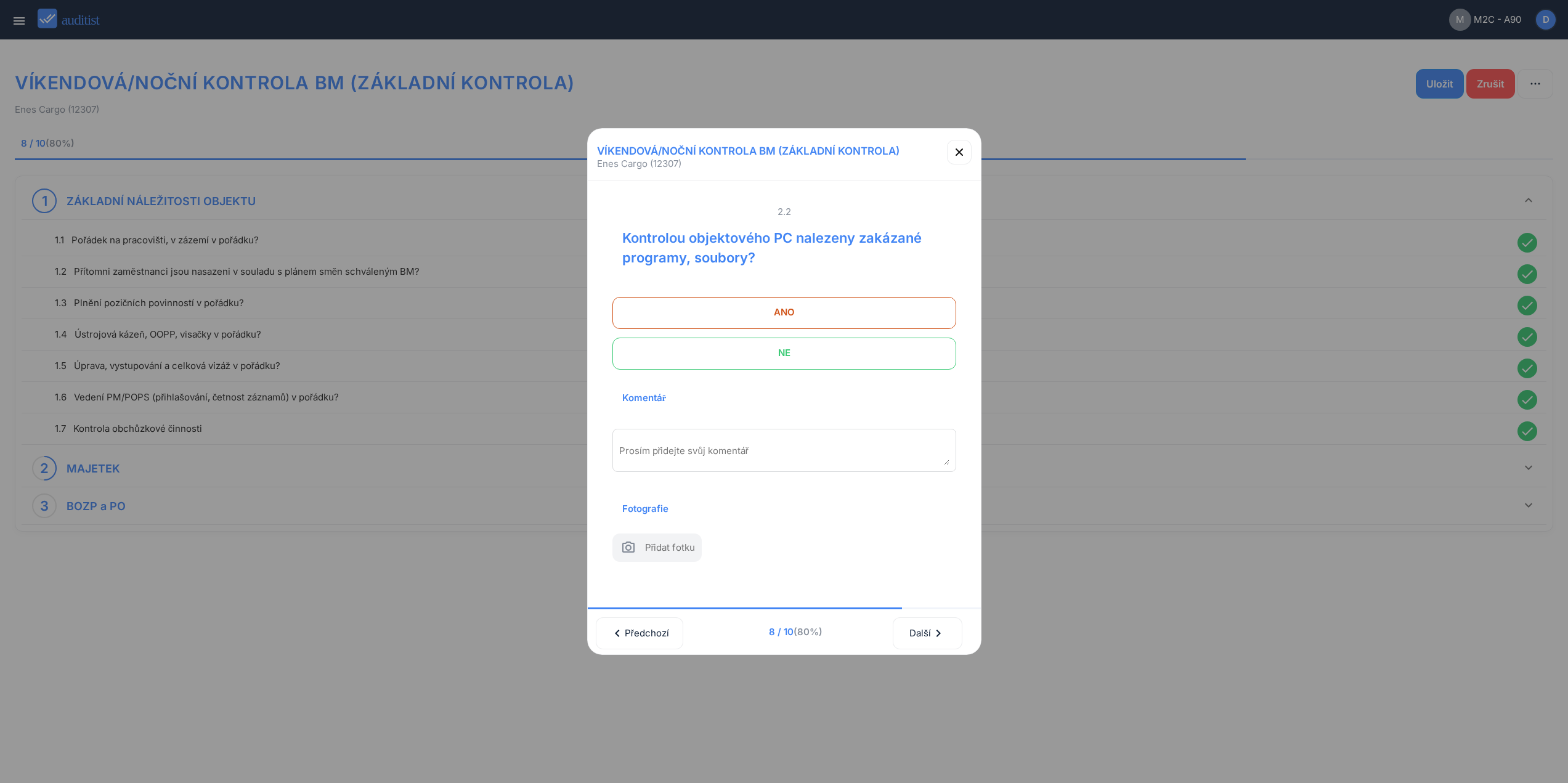
click at [877, 352] on span "NE" at bounding box center [784, 353] width 313 height 24
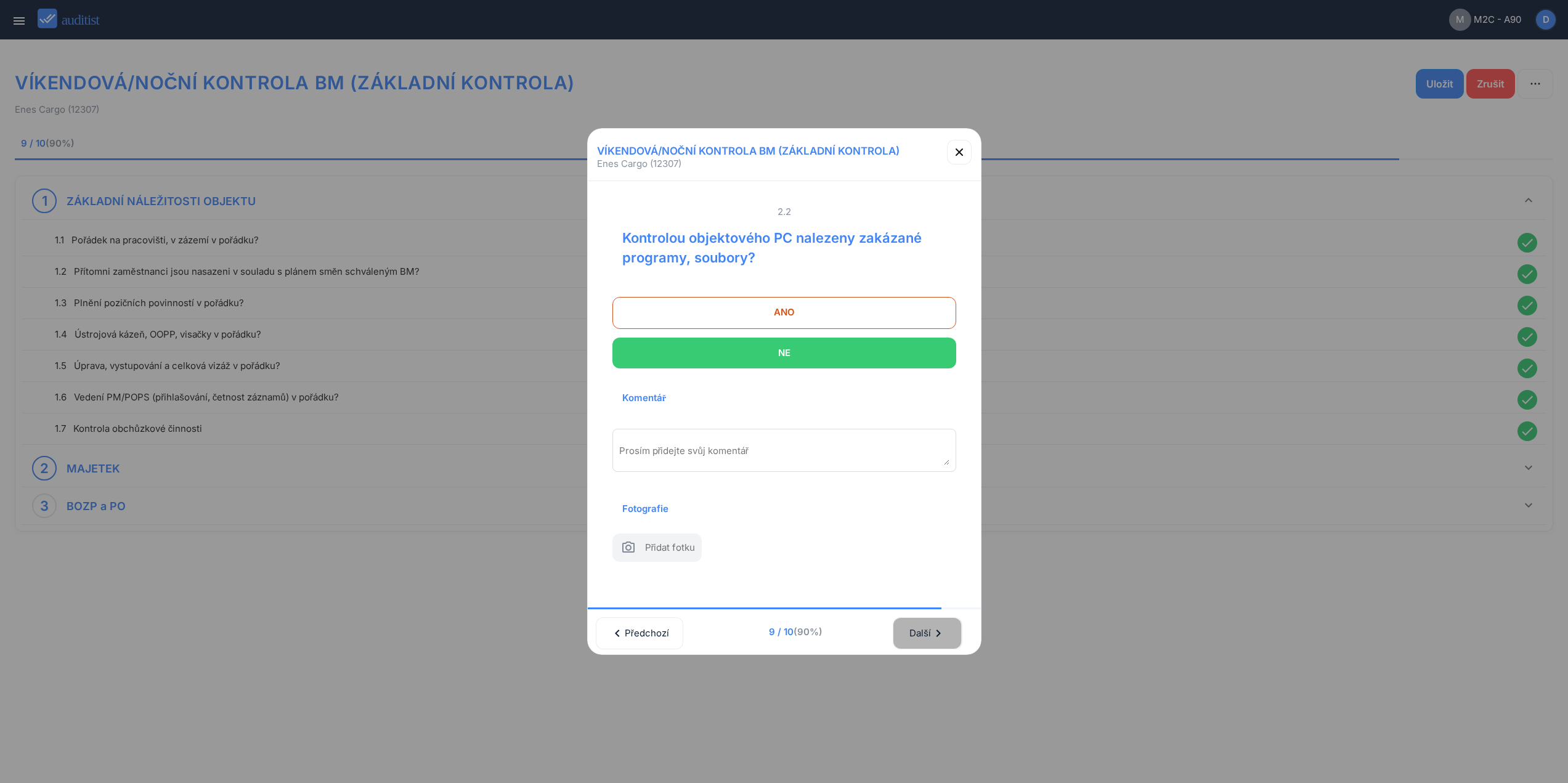
click at [936, 646] on div "Další chevron_right" at bounding box center [927, 633] width 37 height 27
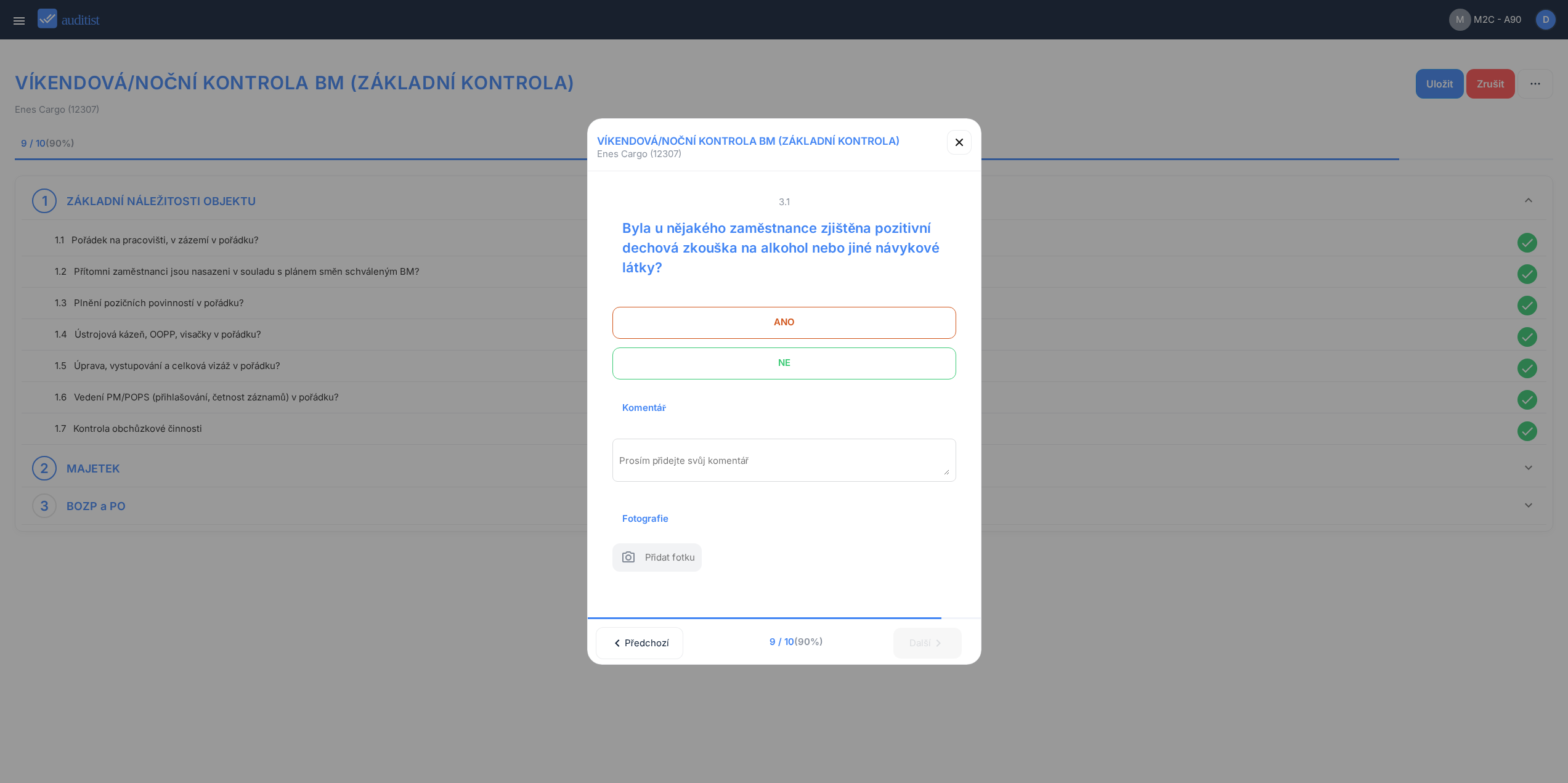
drag, startPoint x: 859, startPoint y: 359, endPoint x: 867, endPoint y: 374, distance: 17.0
click at [859, 361] on span "NE" at bounding box center [784, 363] width 313 height 24
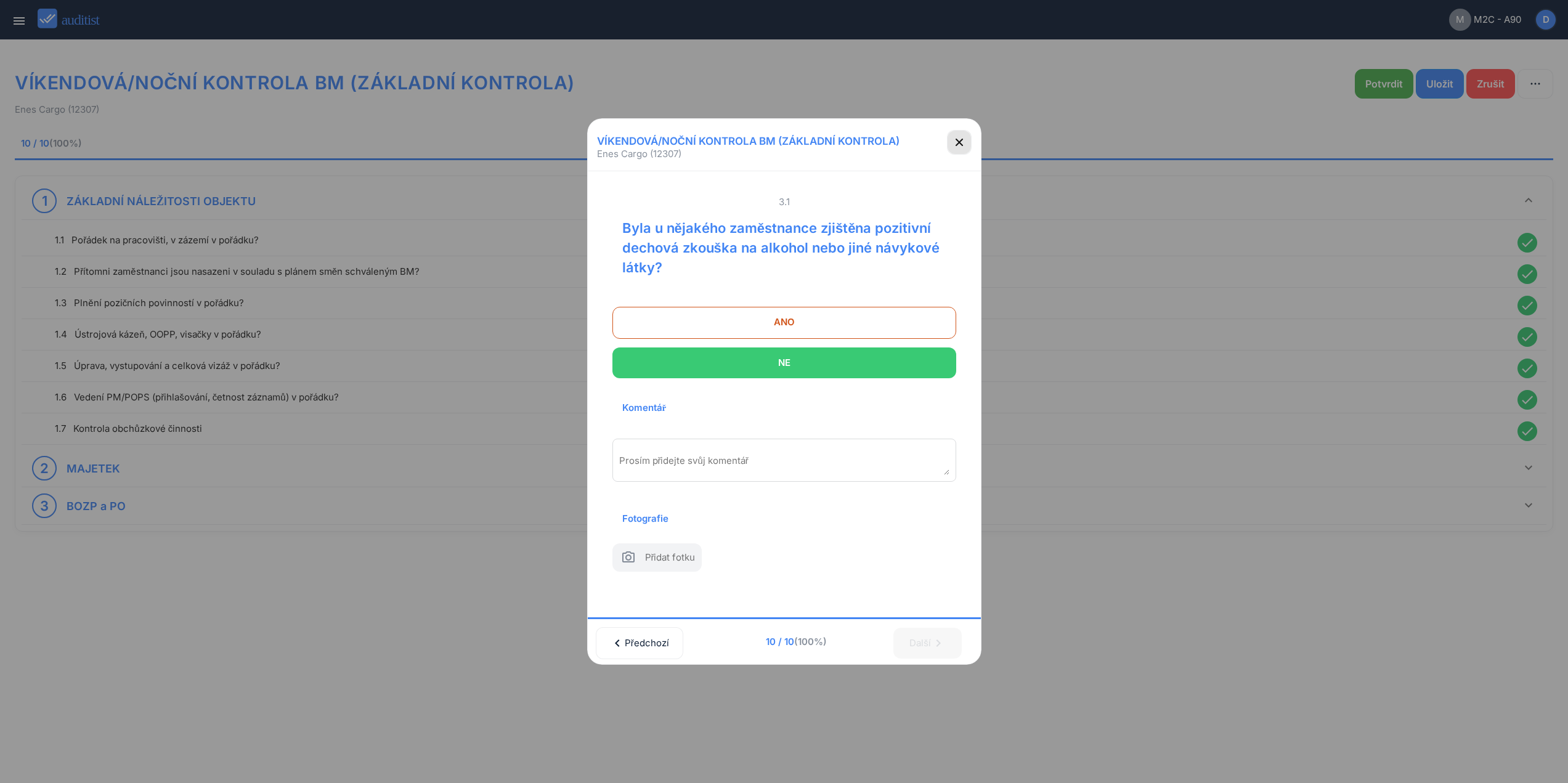
click at [962, 135] on icon "button" at bounding box center [959, 142] width 15 height 15
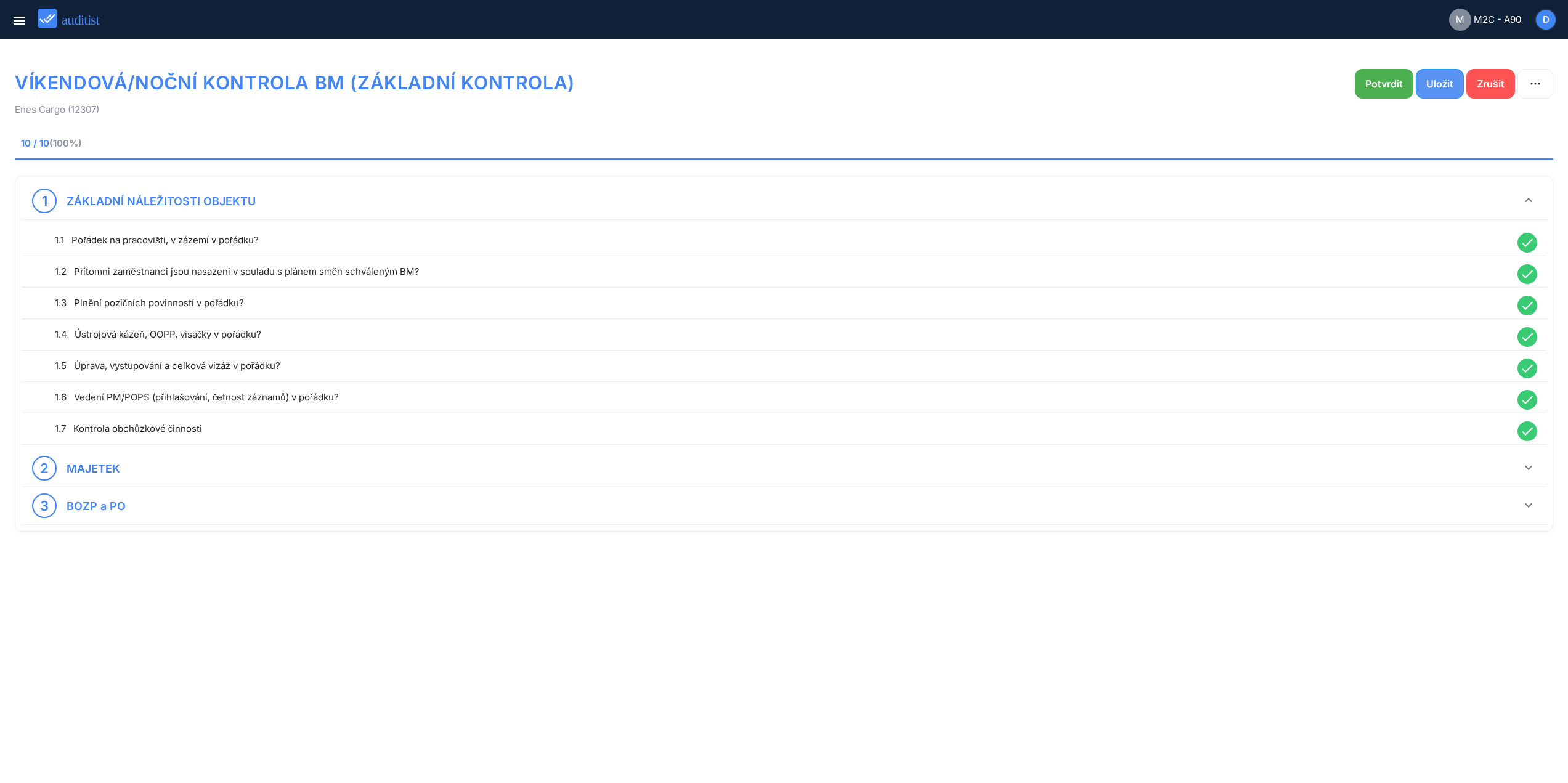
click at [1437, 87] on div "Uložit" at bounding box center [1439, 83] width 27 height 15
click at [1385, 92] on button "Potvrdit" at bounding box center [1384, 83] width 58 height 30
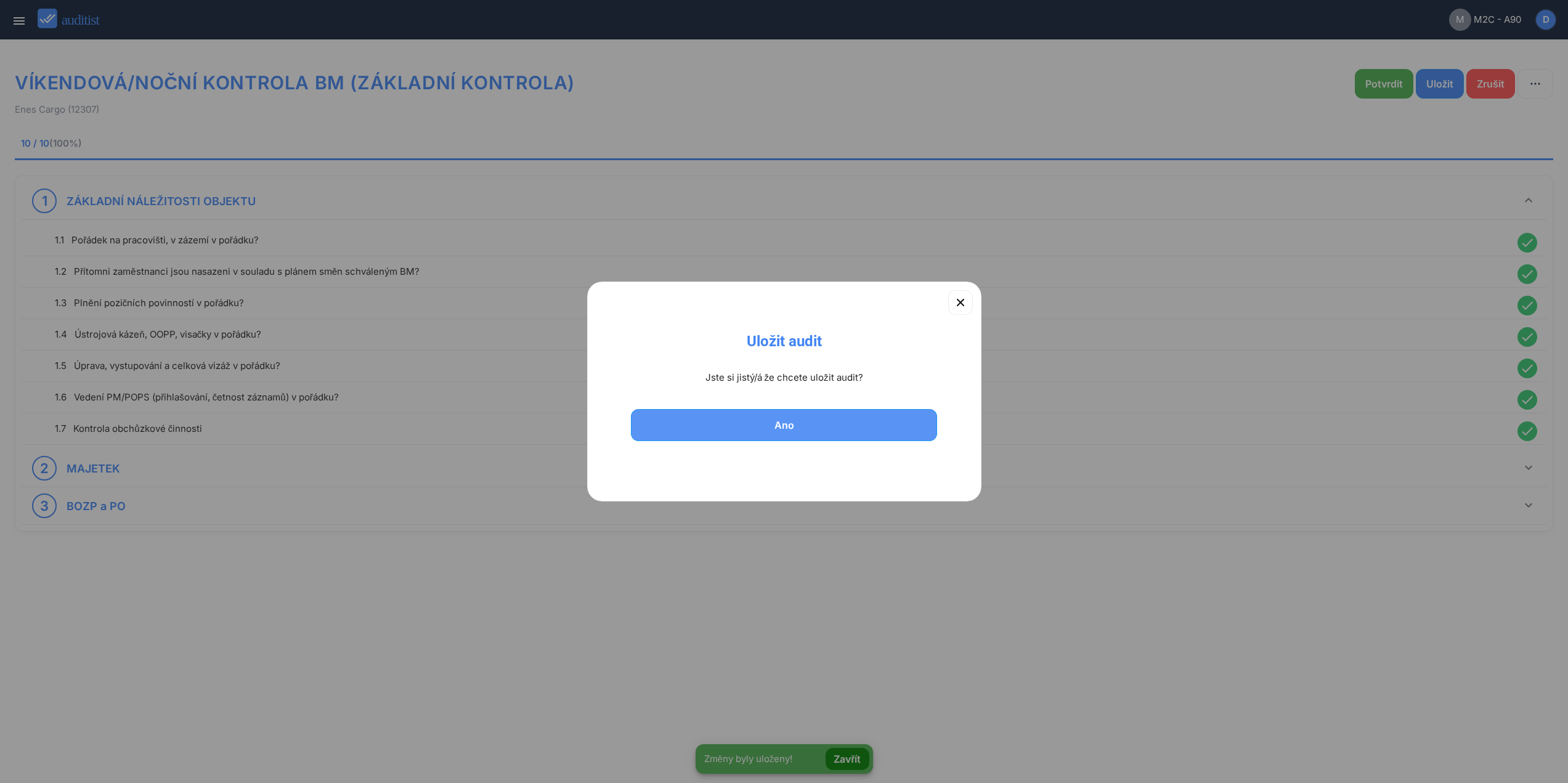
click at [851, 428] on div "Ano" at bounding box center [784, 425] width 275 height 15
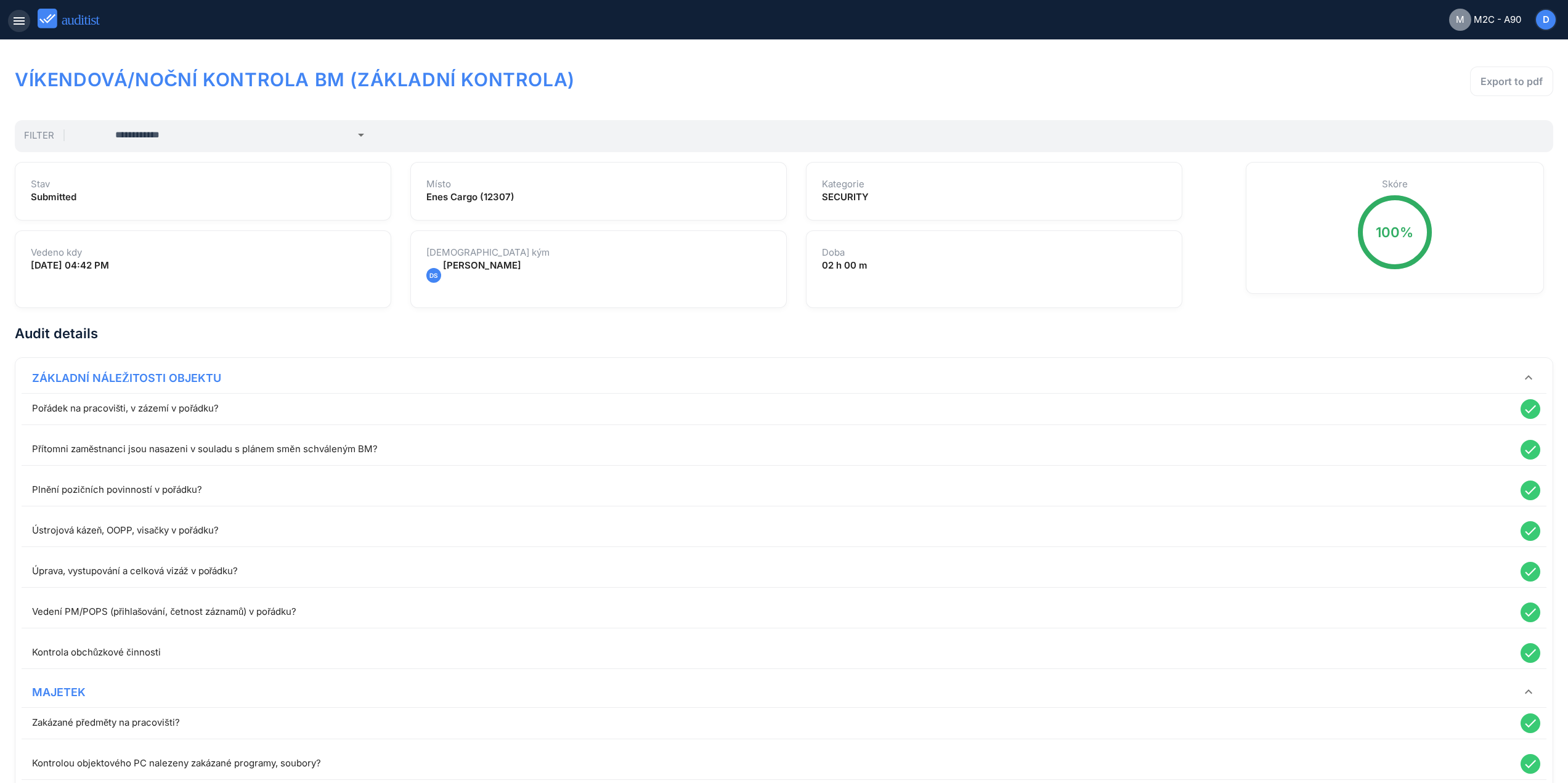
click at [24, 21] on icon "menu" at bounding box center [18, 21] width 15 height 15
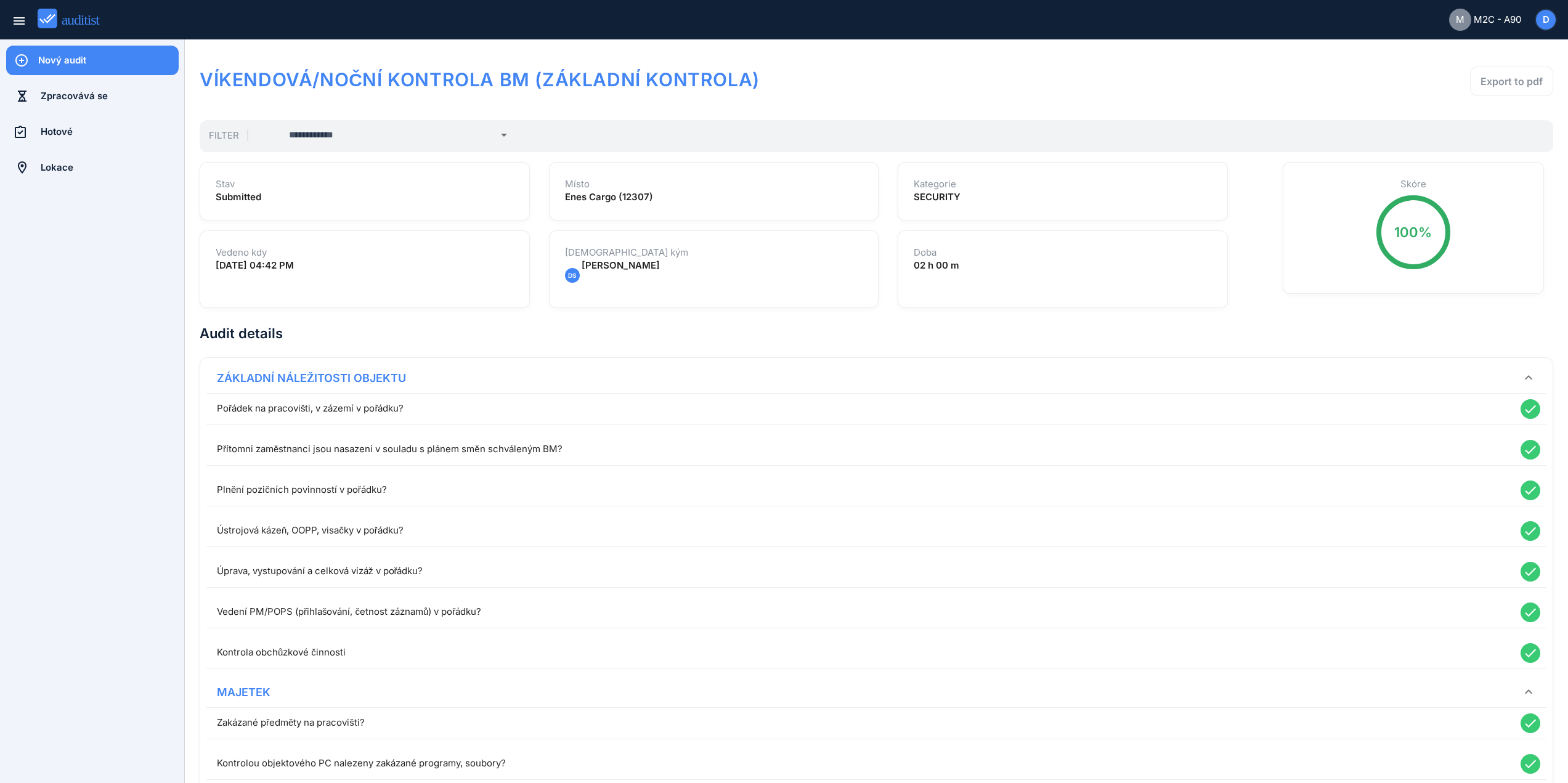
click at [70, 66] on div "Nový audit" at bounding box center [109, 60] width 141 height 14
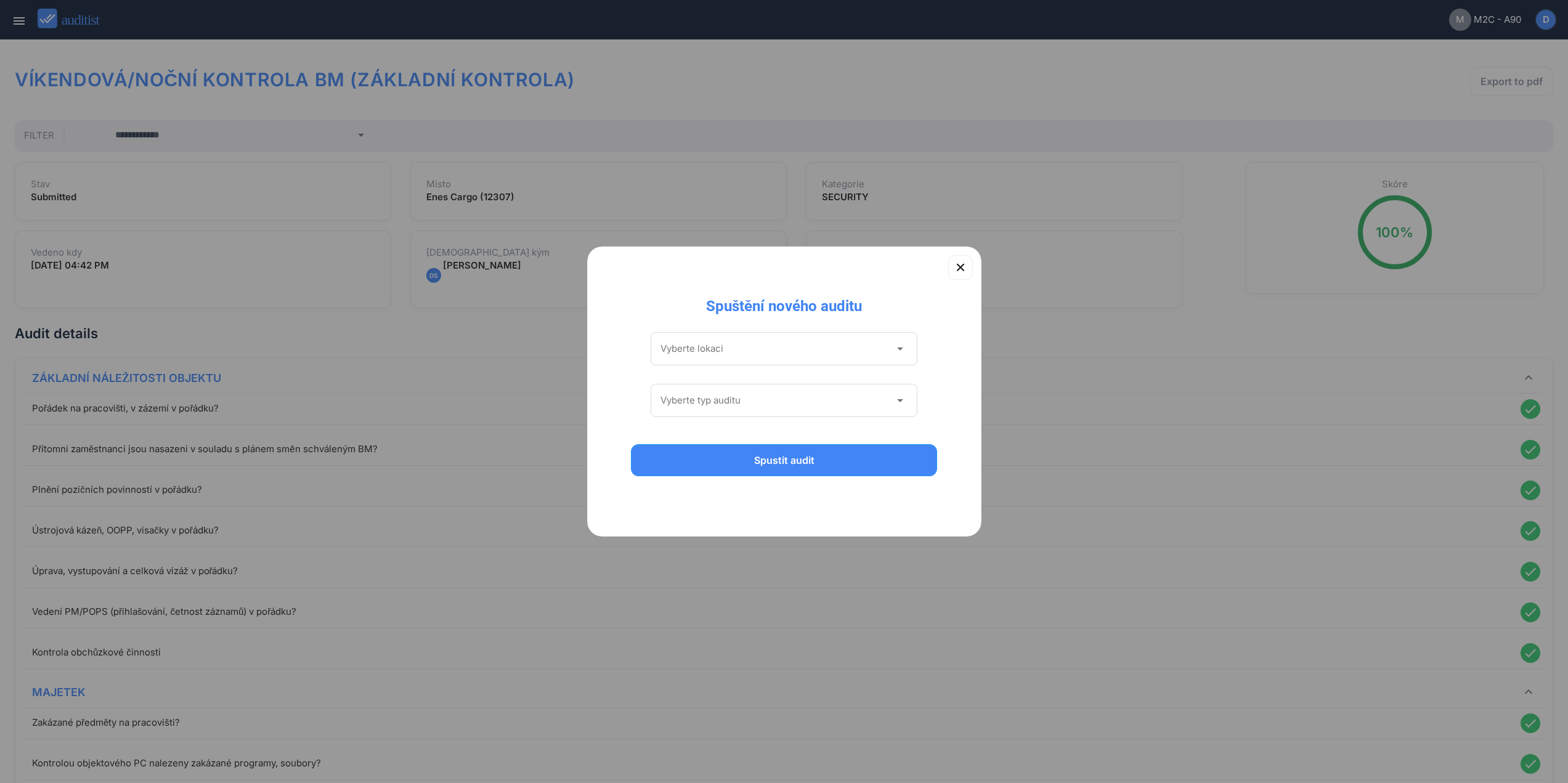
click at [714, 335] on div "Vyberte lokaci arrow_drop_down" at bounding box center [784, 348] width 267 height 33
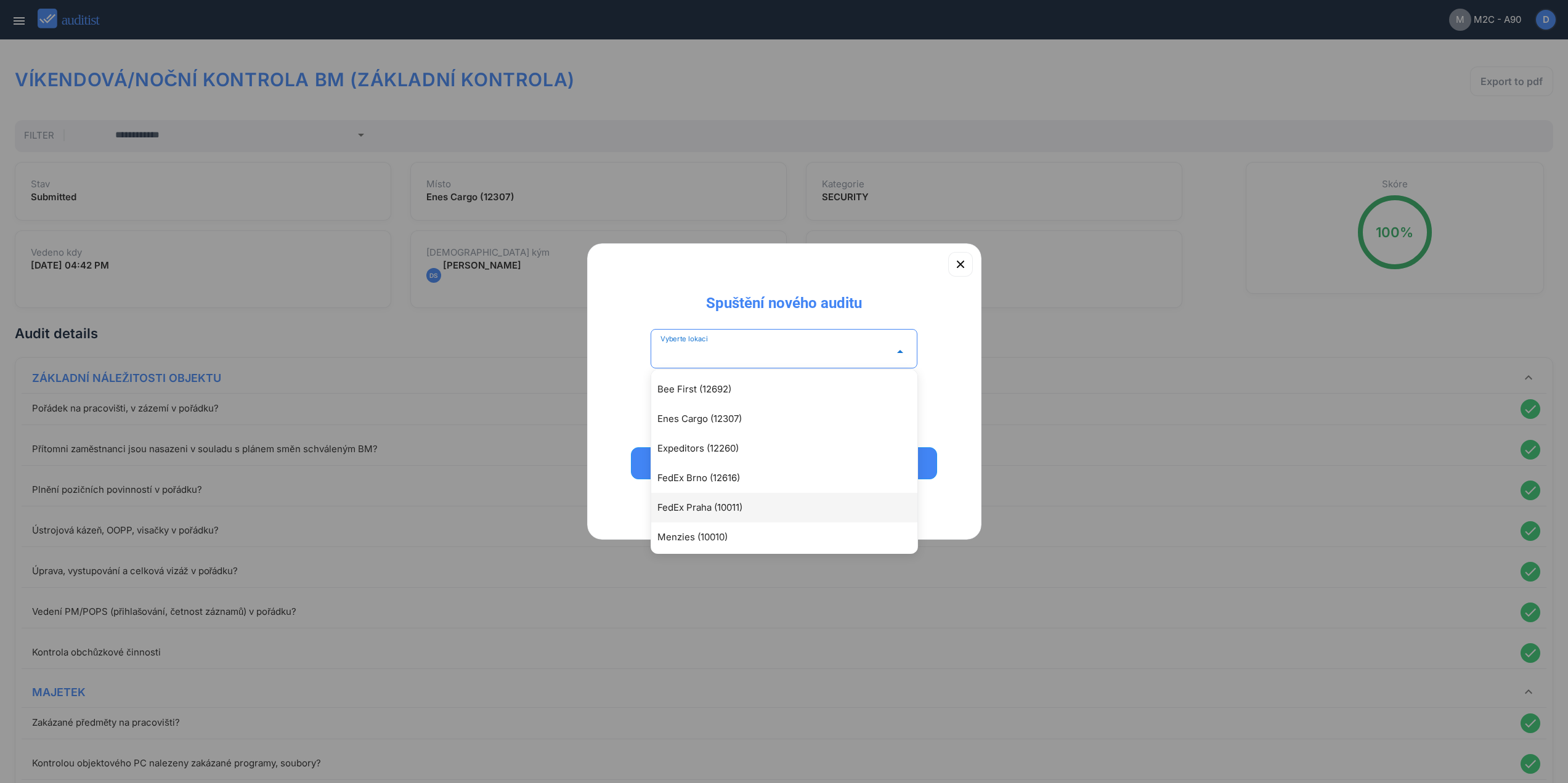
click at [747, 504] on div "FedEx Praha (10011)" at bounding box center [791, 507] width 266 height 15
type input "**********"
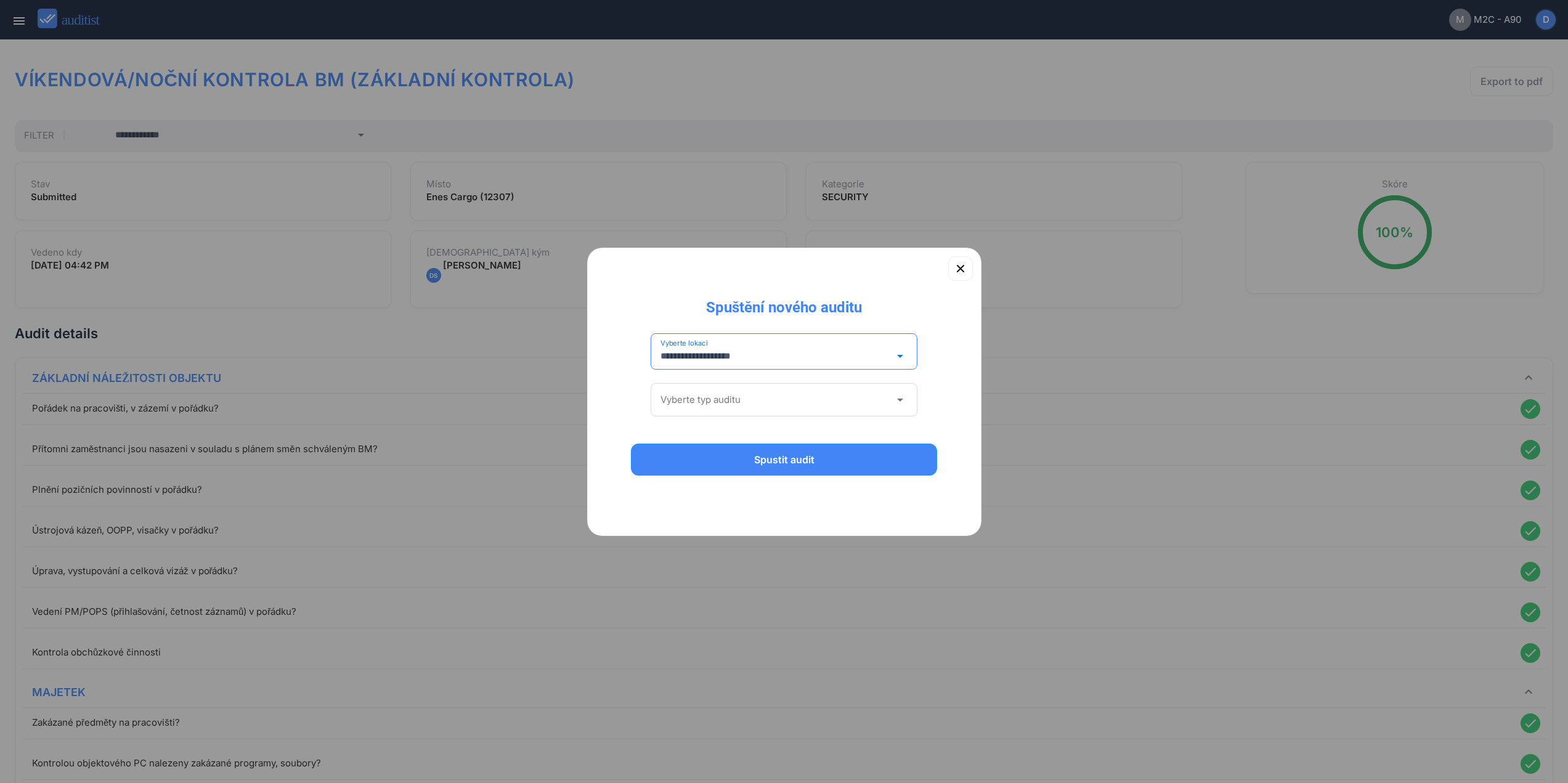
click at [734, 400] on input "Vyberte typ auditu" at bounding box center [776, 400] width 230 height 20
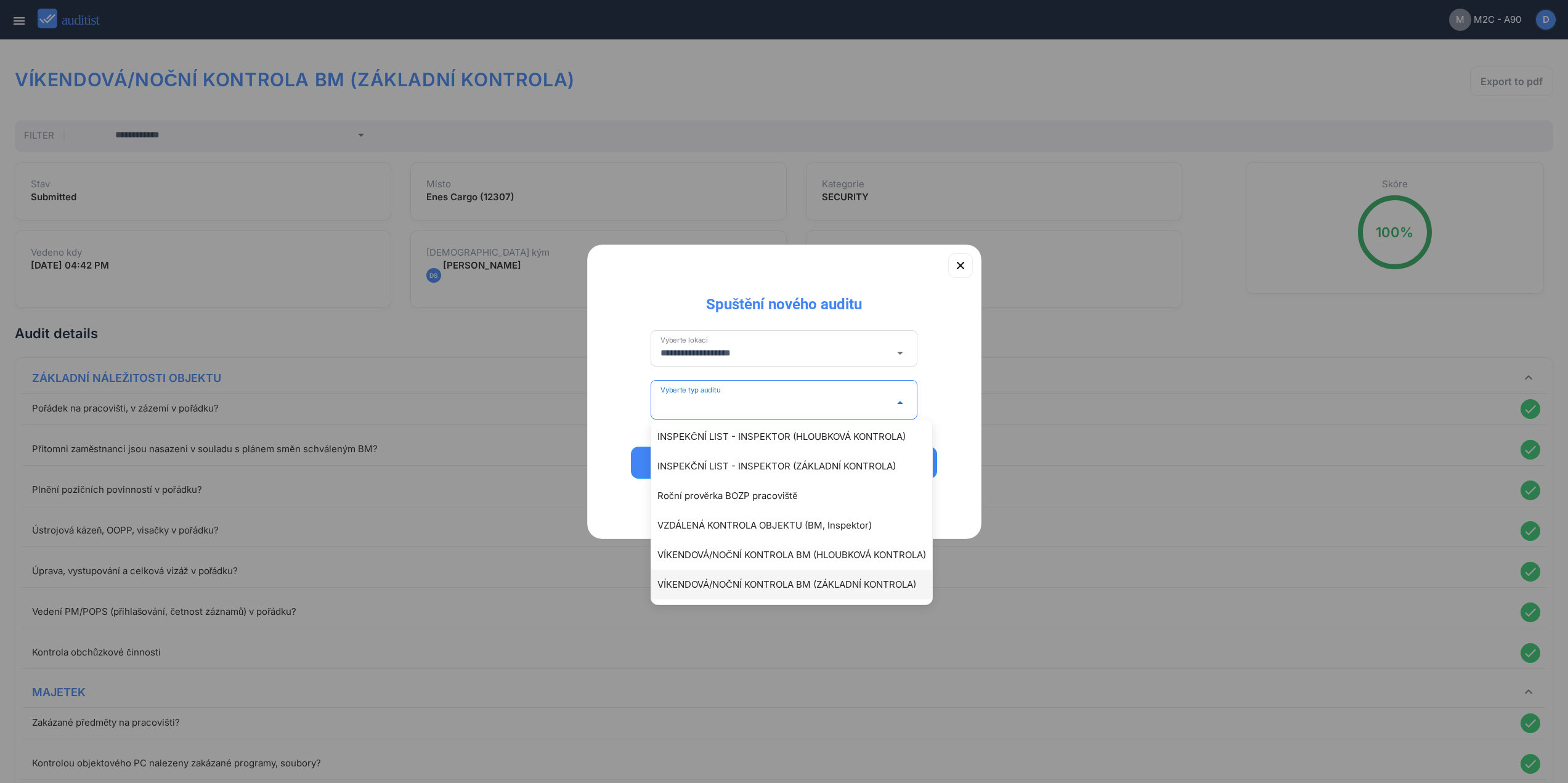
click at [794, 583] on div "VÍKENDOVÁ/NOČNÍ KONTROLA BM (ZÁKLADNÍ KONTROLA)" at bounding box center [798, 584] width 281 height 15
type input "**********"
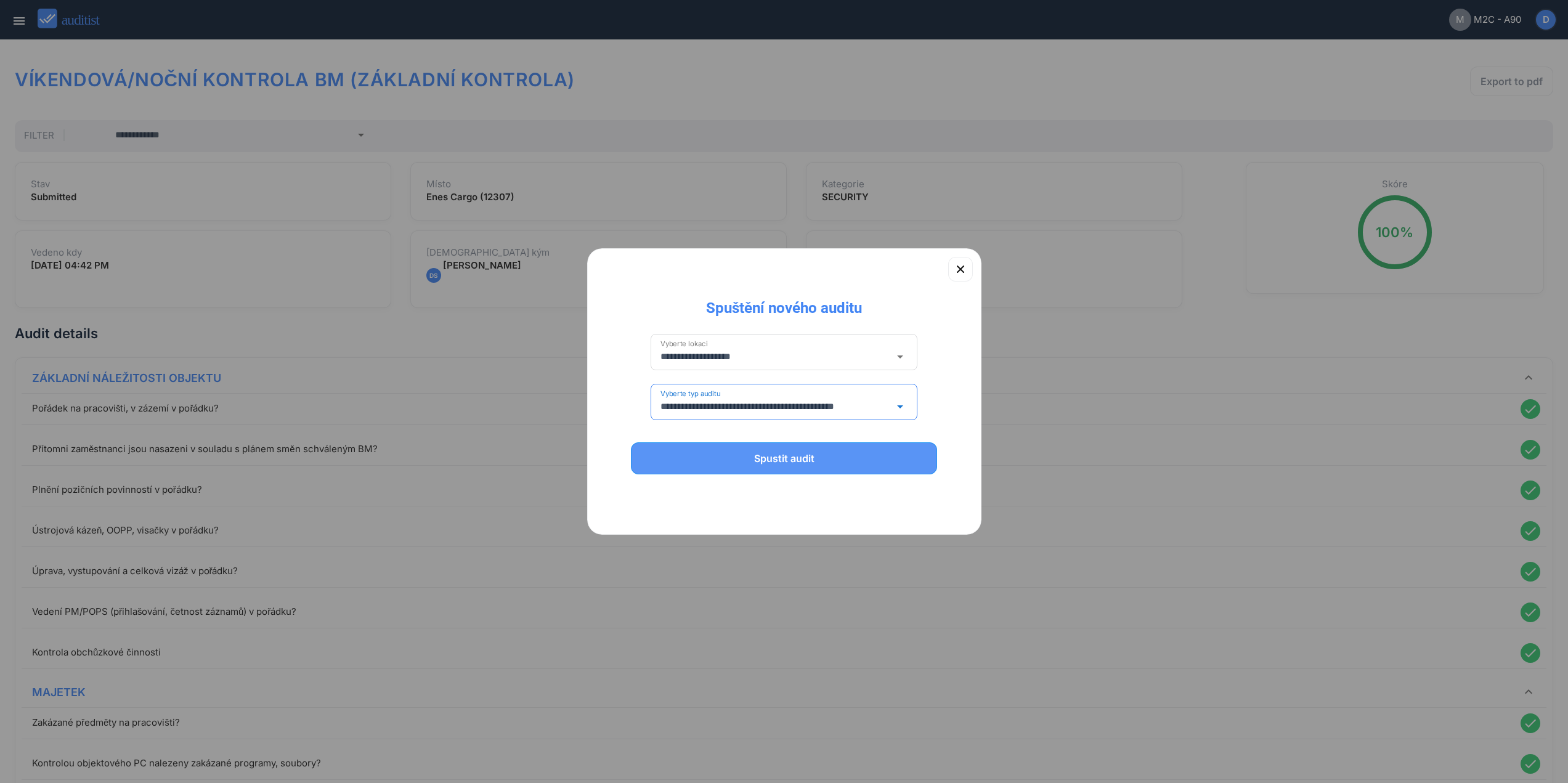
click at [782, 458] on div "Spustit audit" at bounding box center [784, 458] width 275 height 15
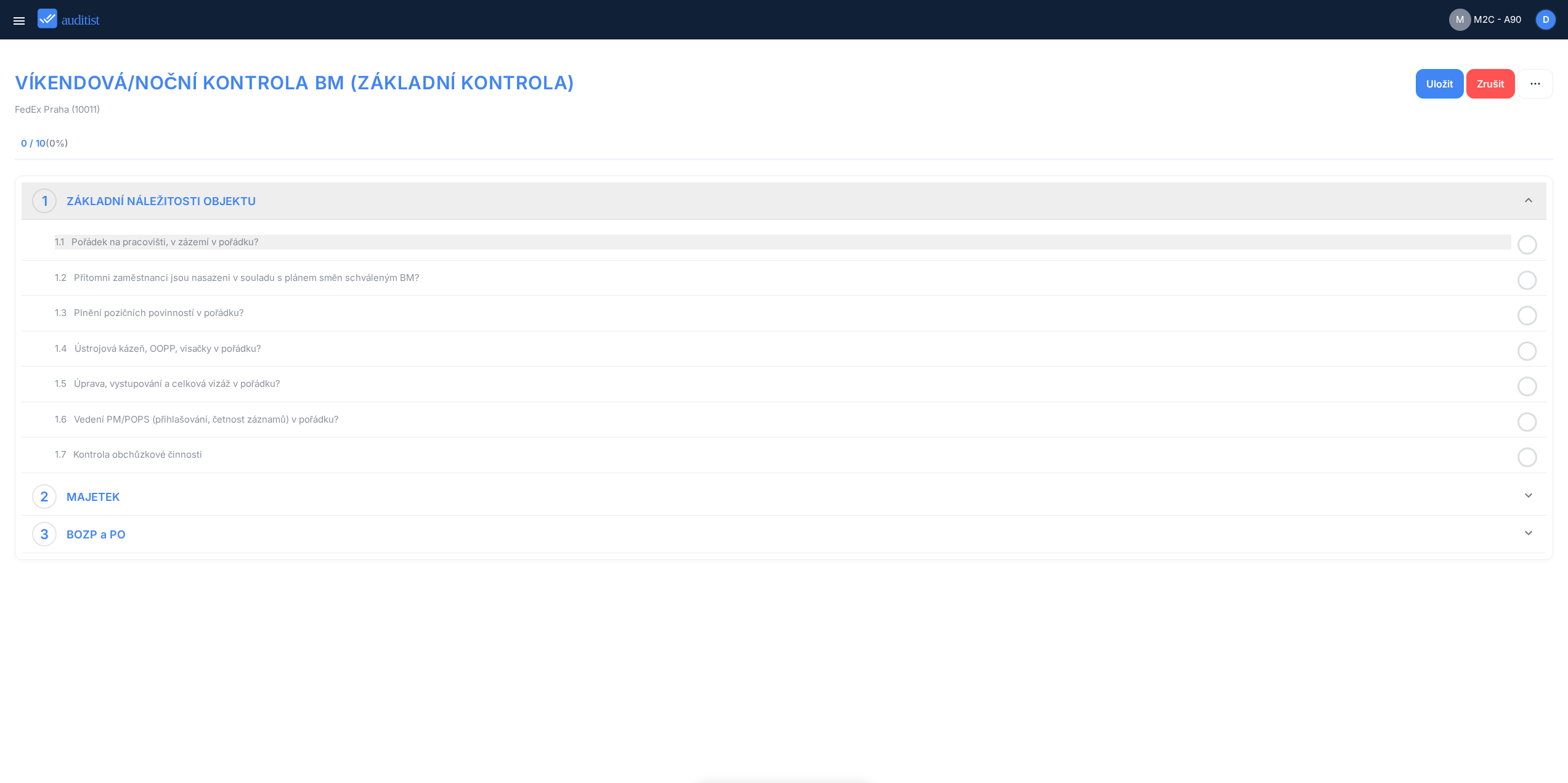
click at [296, 238] on div "1.1 Pořádek na pracovišti, v zázemí v pořádku?" at bounding box center [783, 242] width 1457 height 15
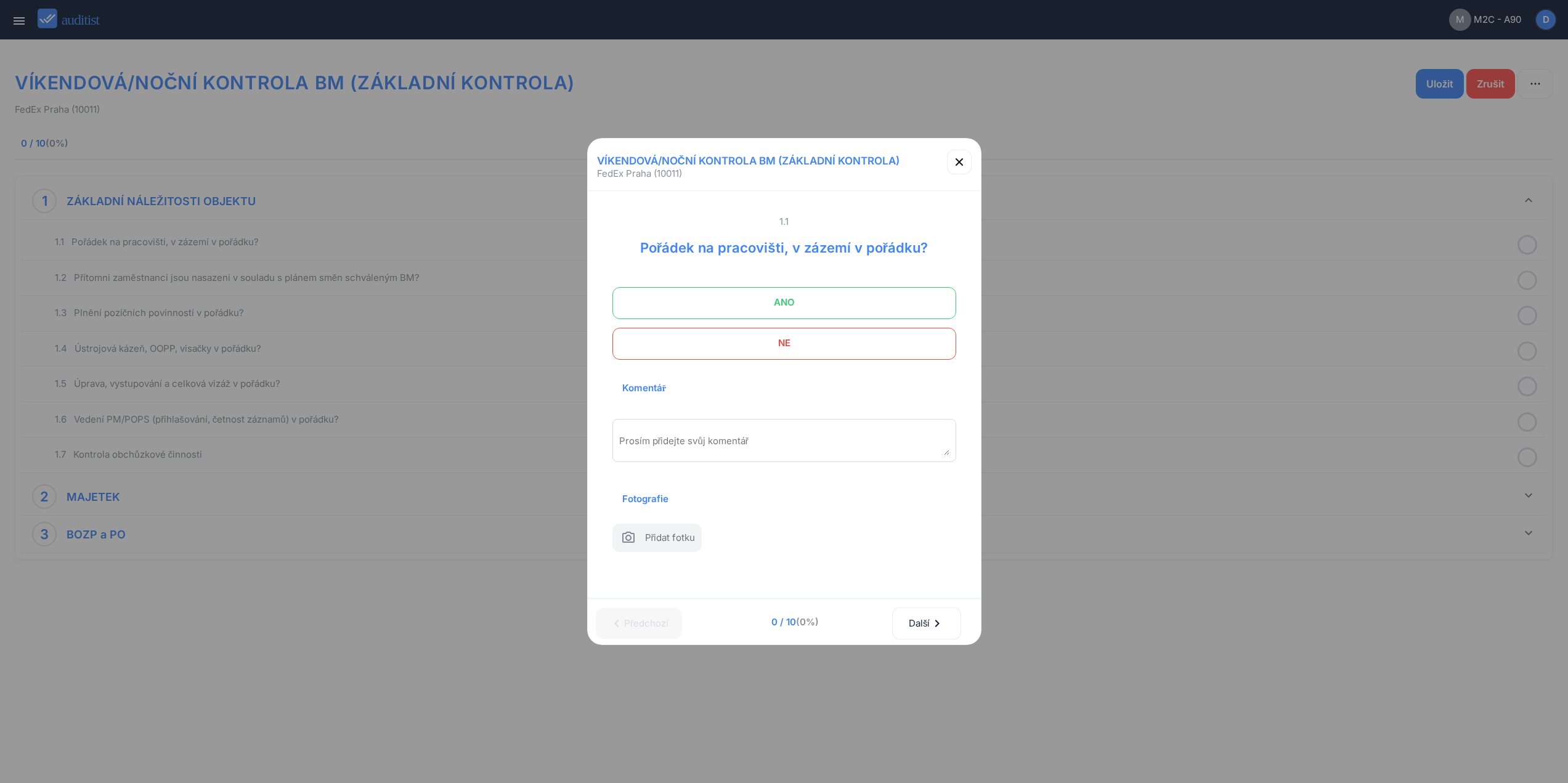
click at [704, 290] on span "ANO" at bounding box center [784, 302] width 313 height 24
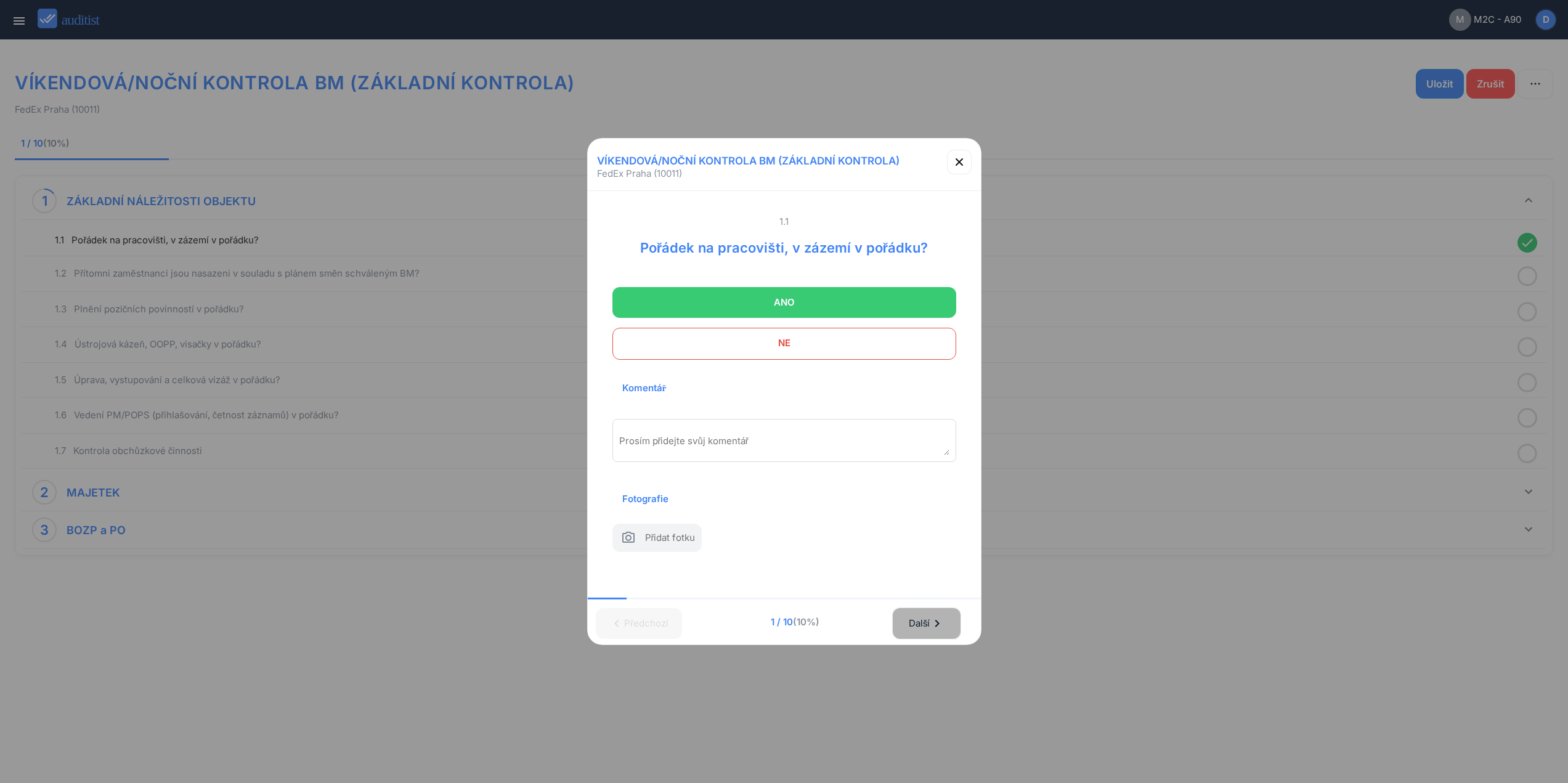
click at [926, 622] on div "Další chevron_right" at bounding box center [926, 623] width 37 height 27
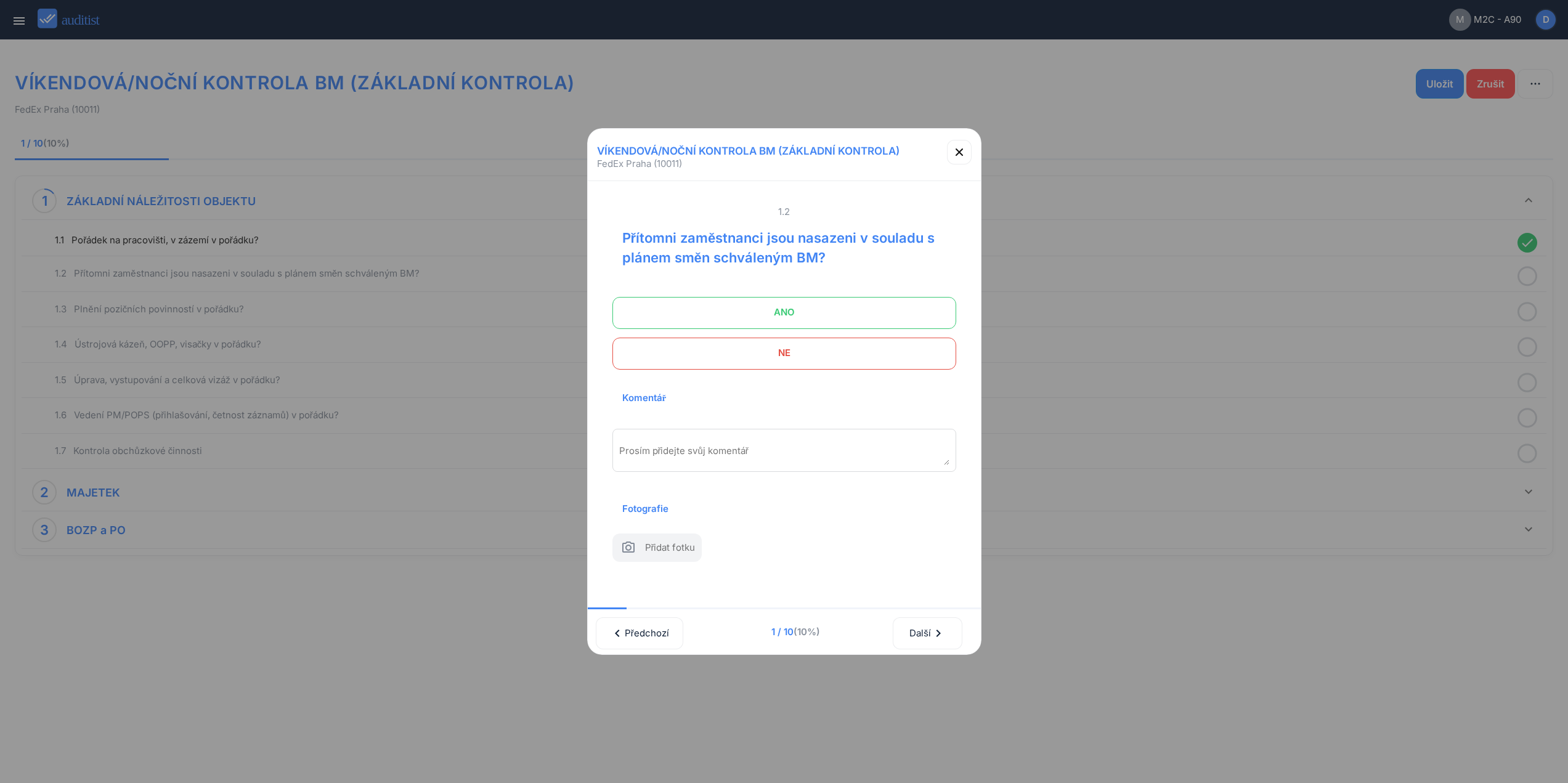
drag, startPoint x: 848, startPoint y: 314, endPoint x: 942, endPoint y: 519, distance: 225.5
click at [851, 316] on label "ANO" at bounding box center [784, 312] width 344 height 31
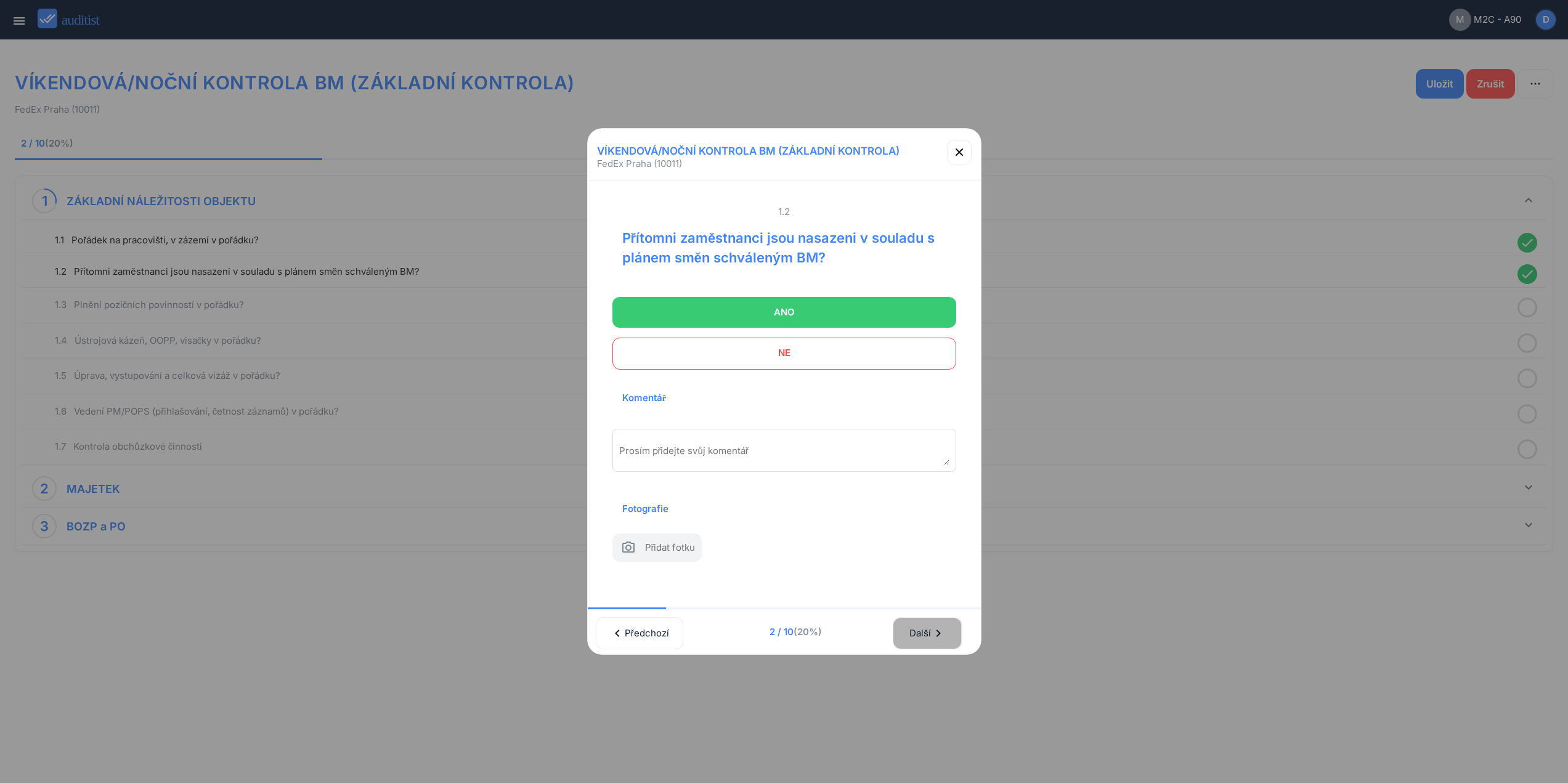
drag, startPoint x: 948, startPoint y: 631, endPoint x: 936, endPoint y: 575, distance: 57.3
click at [946, 631] on icon "chevron_right" at bounding box center [938, 633] width 15 height 15
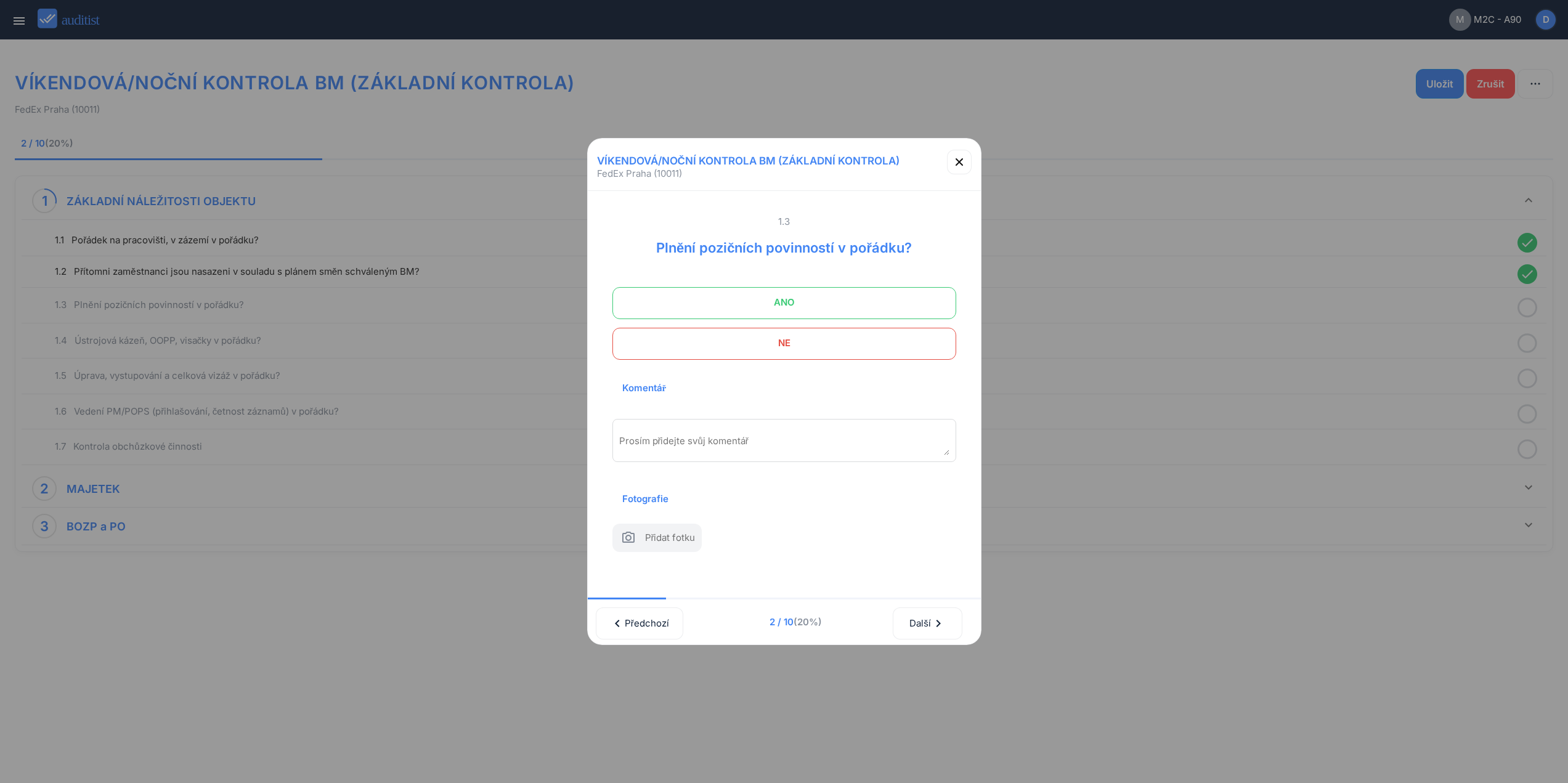
drag, startPoint x: 854, startPoint y: 290, endPoint x: 861, endPoint y: 299, distance: 11.4
click at [857, 292] on span "ANO" at bounding box center [784, 302] width 313 height 24
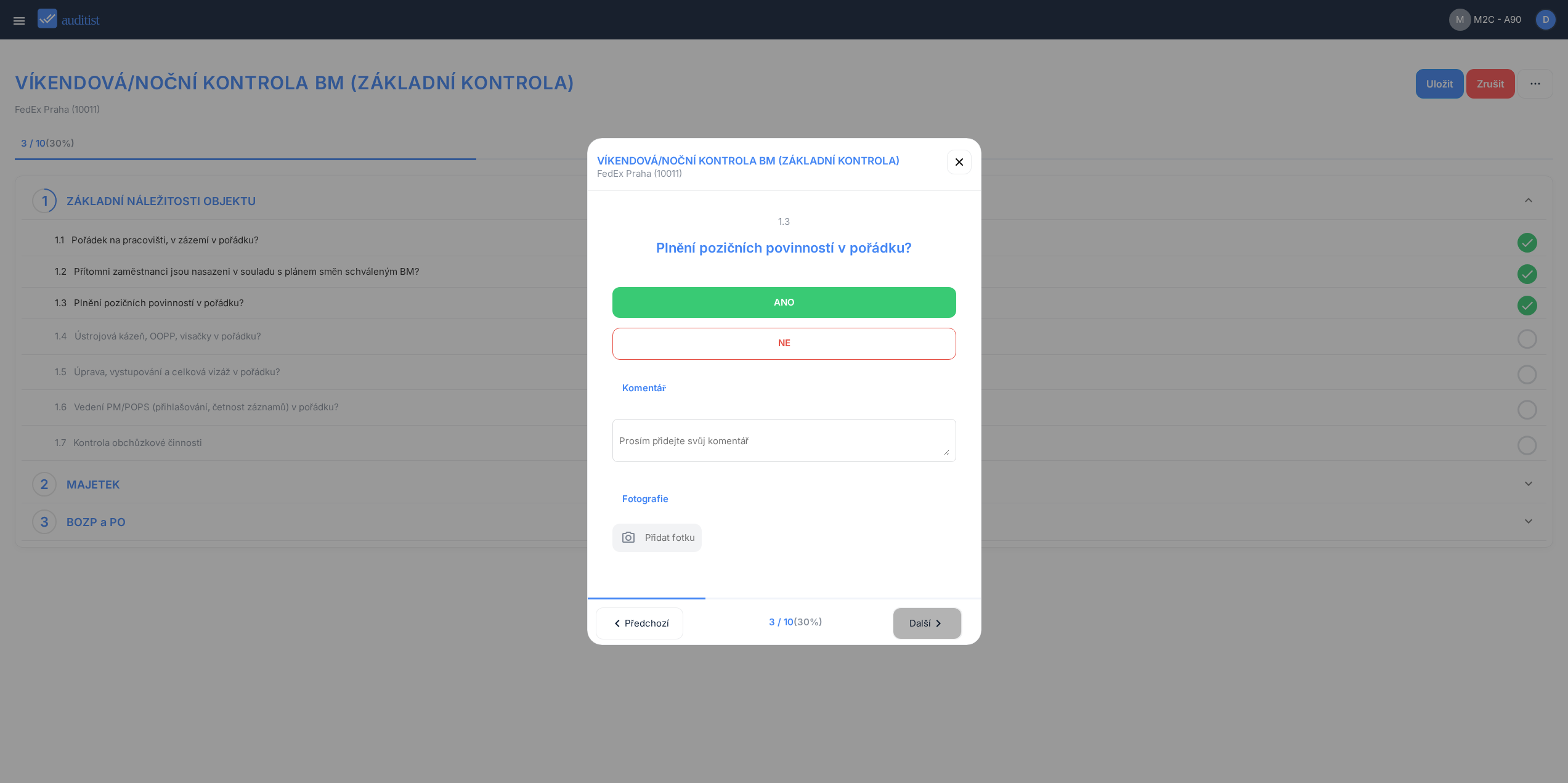
drag, startPoint x: 942, startPoint y: 633, endPoint x: 896, endPoint y: 413, distance: 224.8
click at [942, 629] on div "Další chevron_right" at bounding box center [927, 623] width 37 height 27
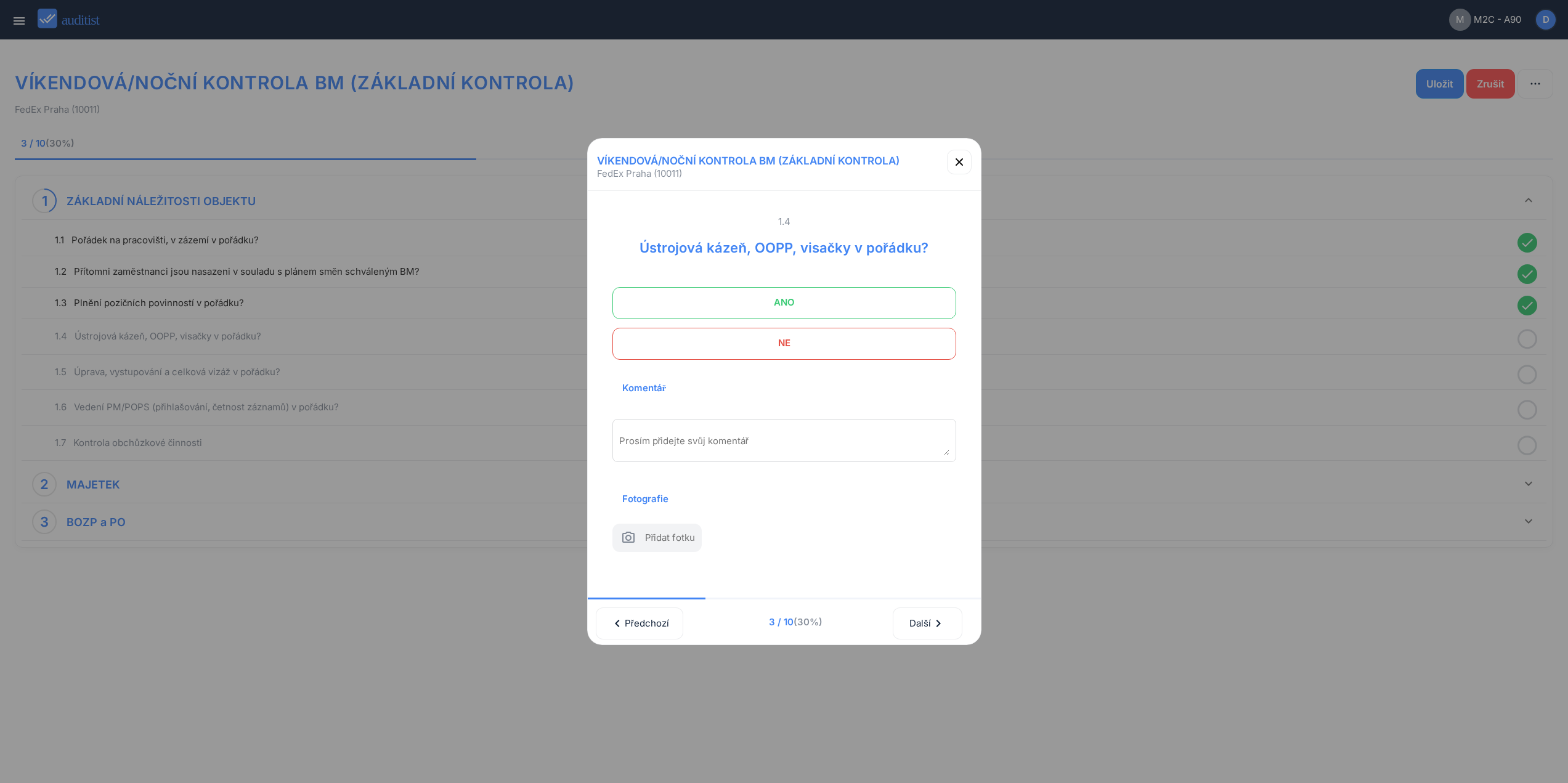
click at [853, 292] on span "ANO" at bounding box center [784, 302] width 313 height 24
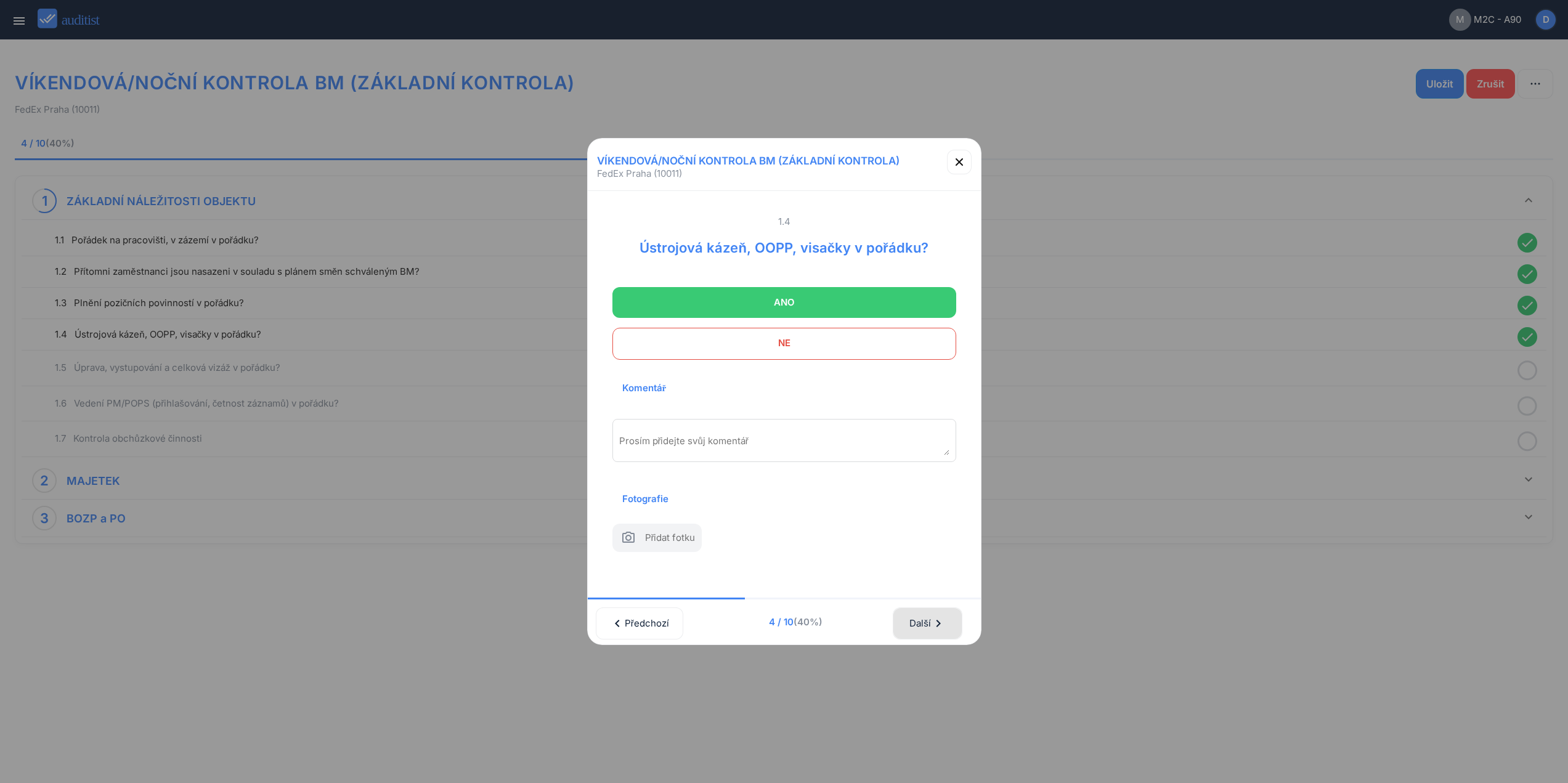
click at [935, 616] on div "Další chevron_right" at bounding box center [927, 623] width 37 height 27
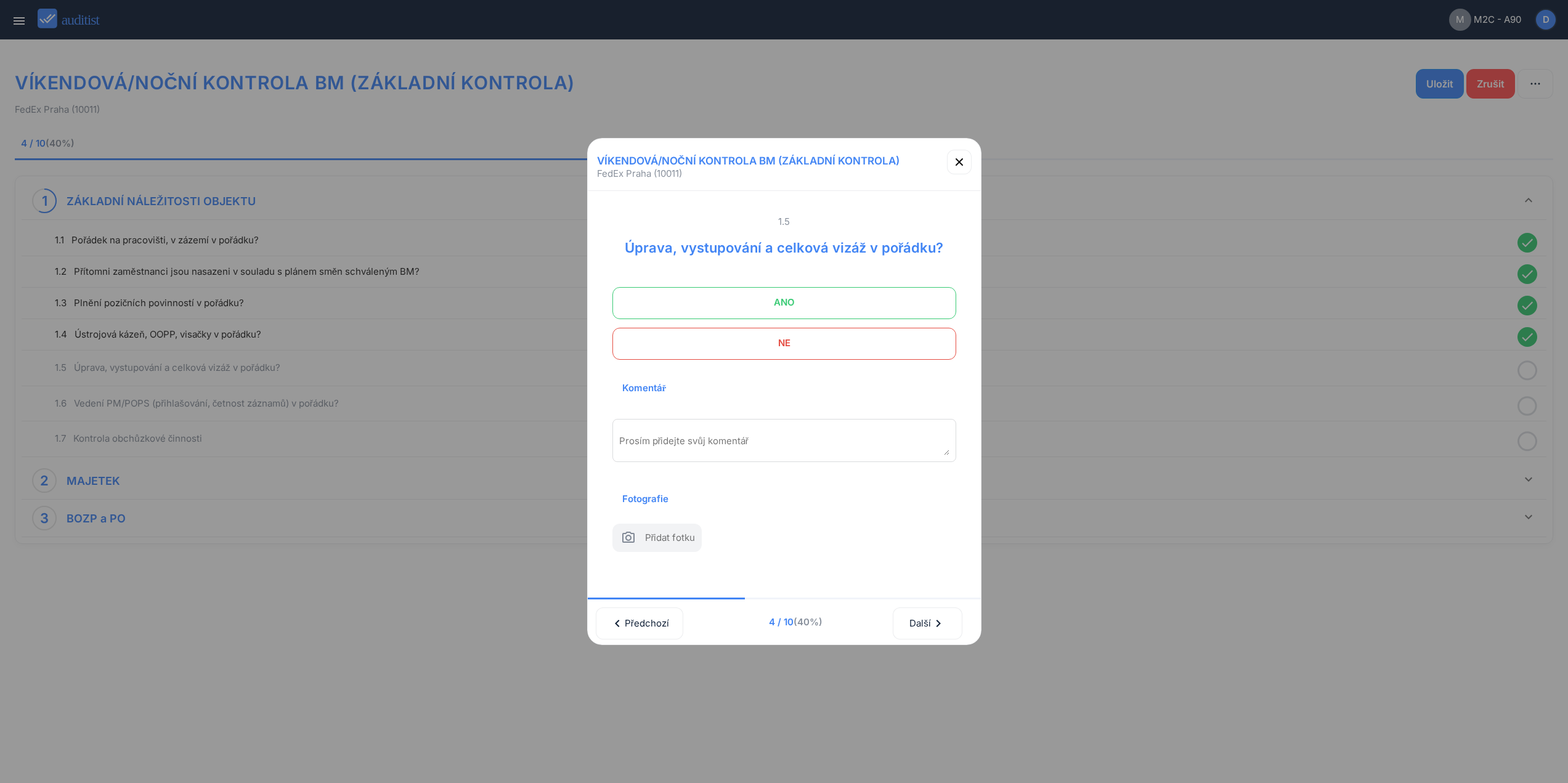
click at [852, 295] on span "ANO" at bounding box center [784, 302] width 313 height 24
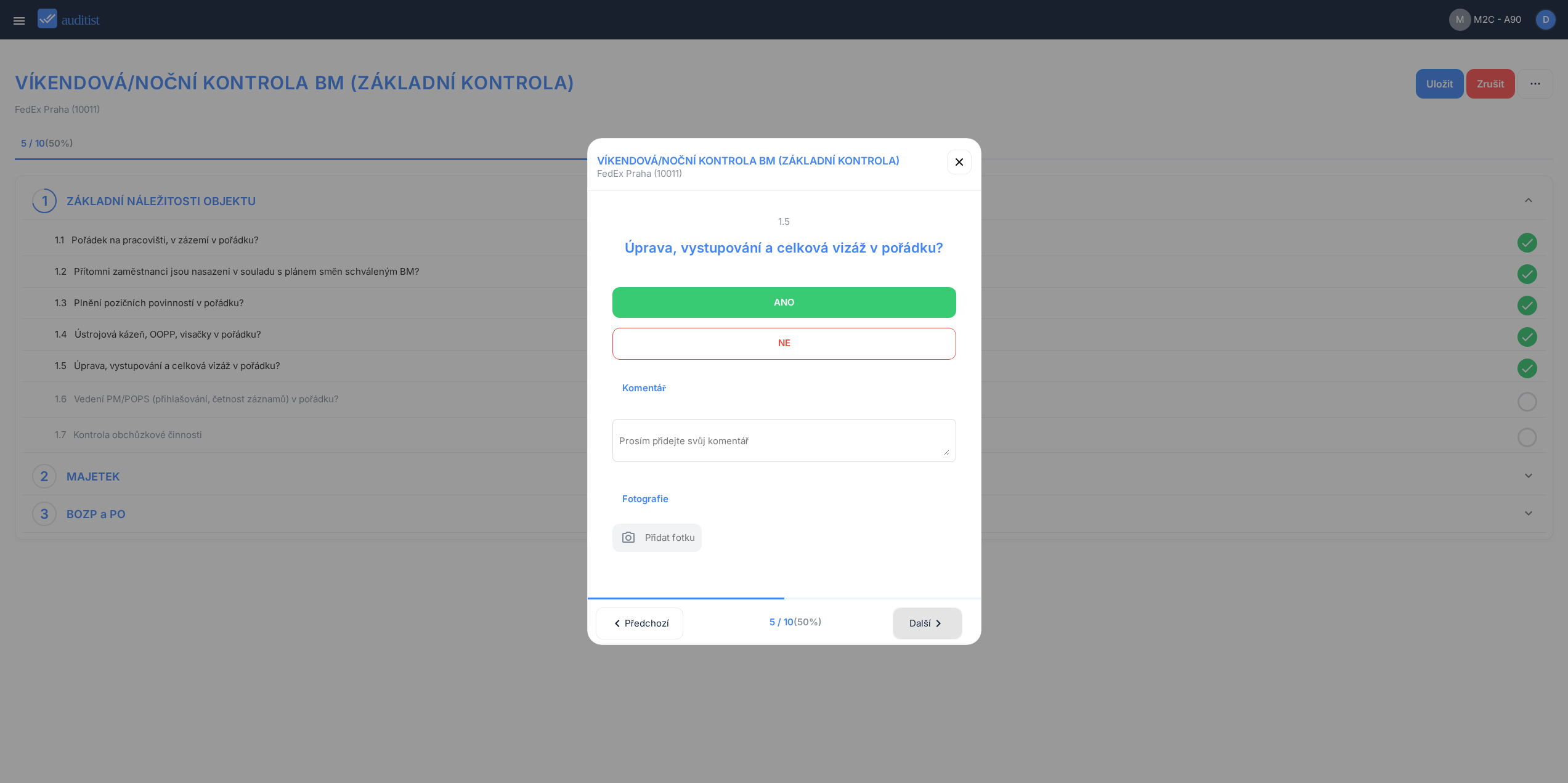
drag, startPoint x: 939, startPoint y: 614, endPoint x: 911, endPoint y: 488, distance: 129.1
click at [939, 612] on div "Další chevron_right" at bounding box center [927, 623] width 37 height 27
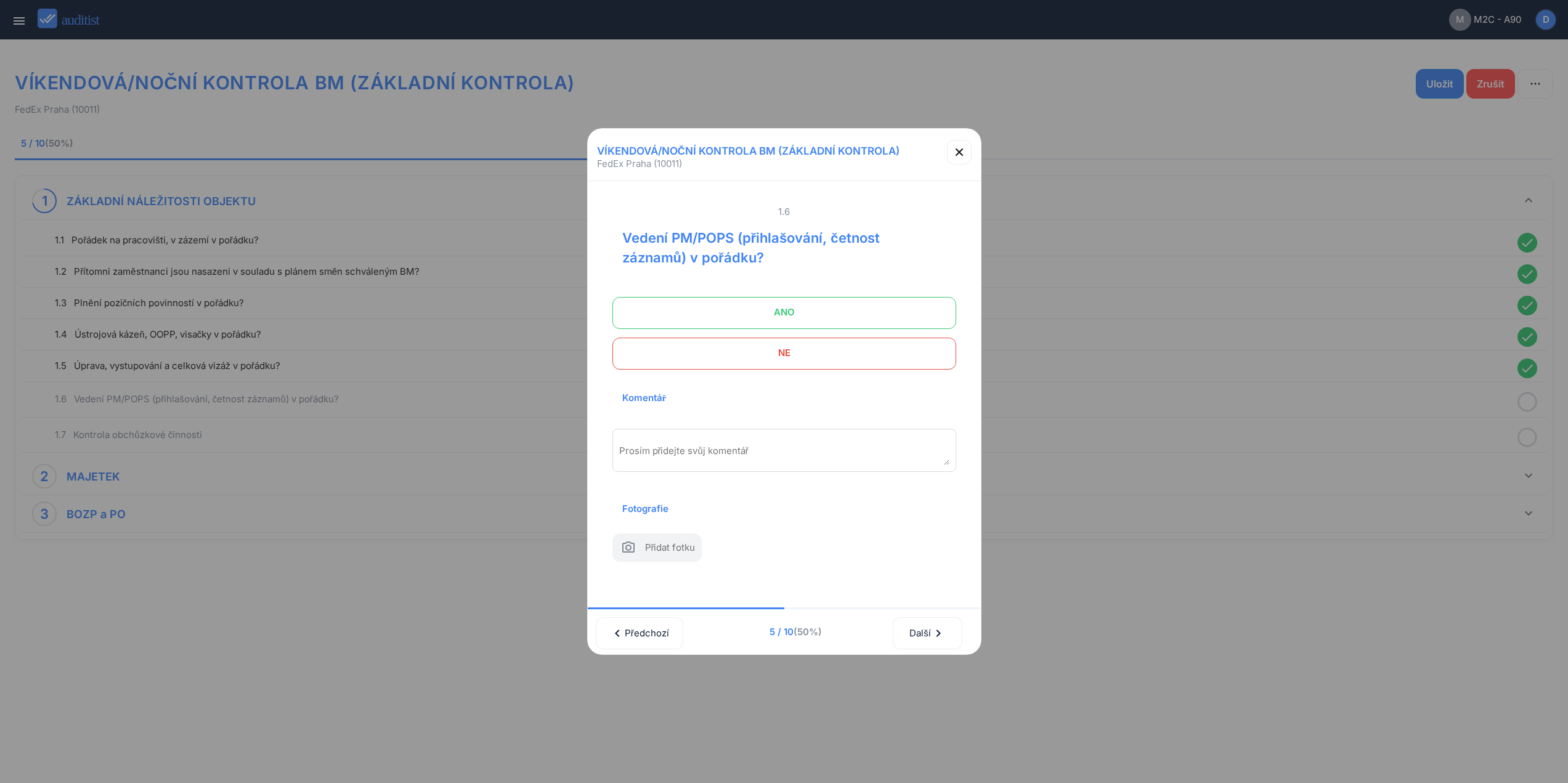
drag, startPoint x: 872, startPoint y: 297, endPoint x: 947, endPoint y: 512, distance: 227.7
click at [872, 300] on span "ANO" at bounding box center [784, 312] width 313 height 24
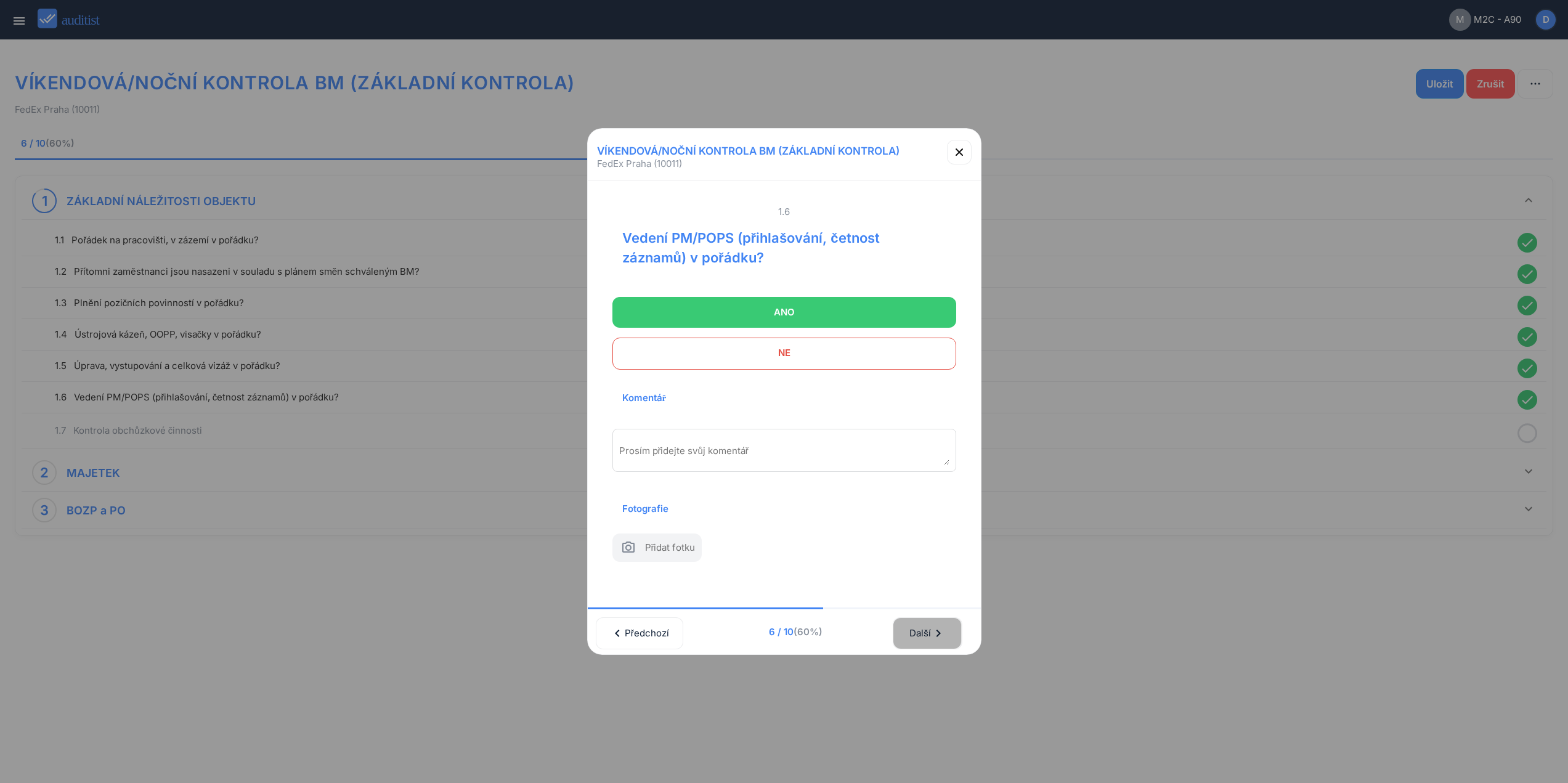
drag, startPoint x: 943, startPoint y: 629, endPoint x: 867, endPoint y: 340, distance: 298.8
click at [943, 625] on div "Další chevron_right" at bounding box center [927, 633] width 37 height 27
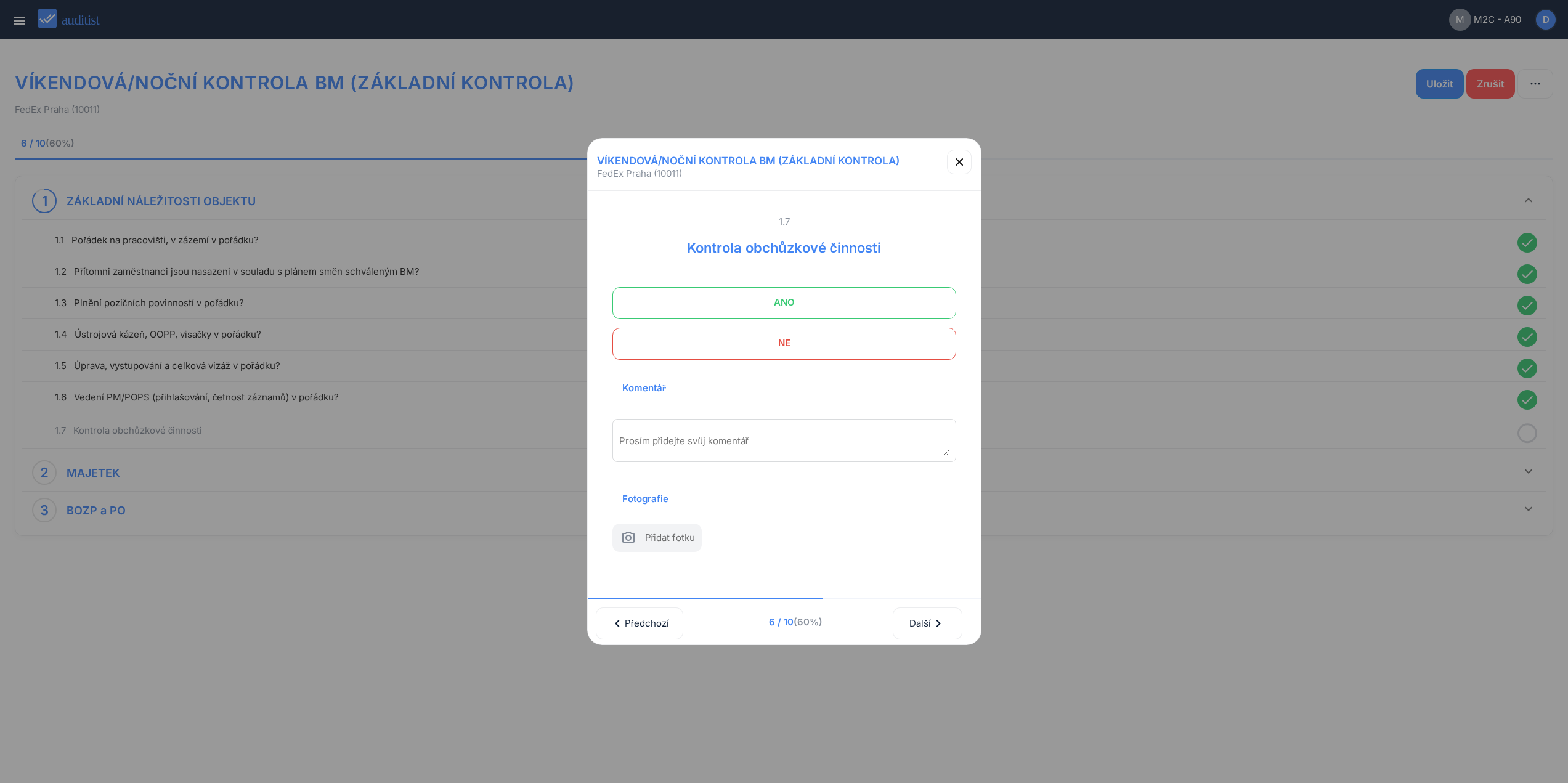
click at [851, 302] on span "ANO" at bounding box center [784, 302] width 313 height 24
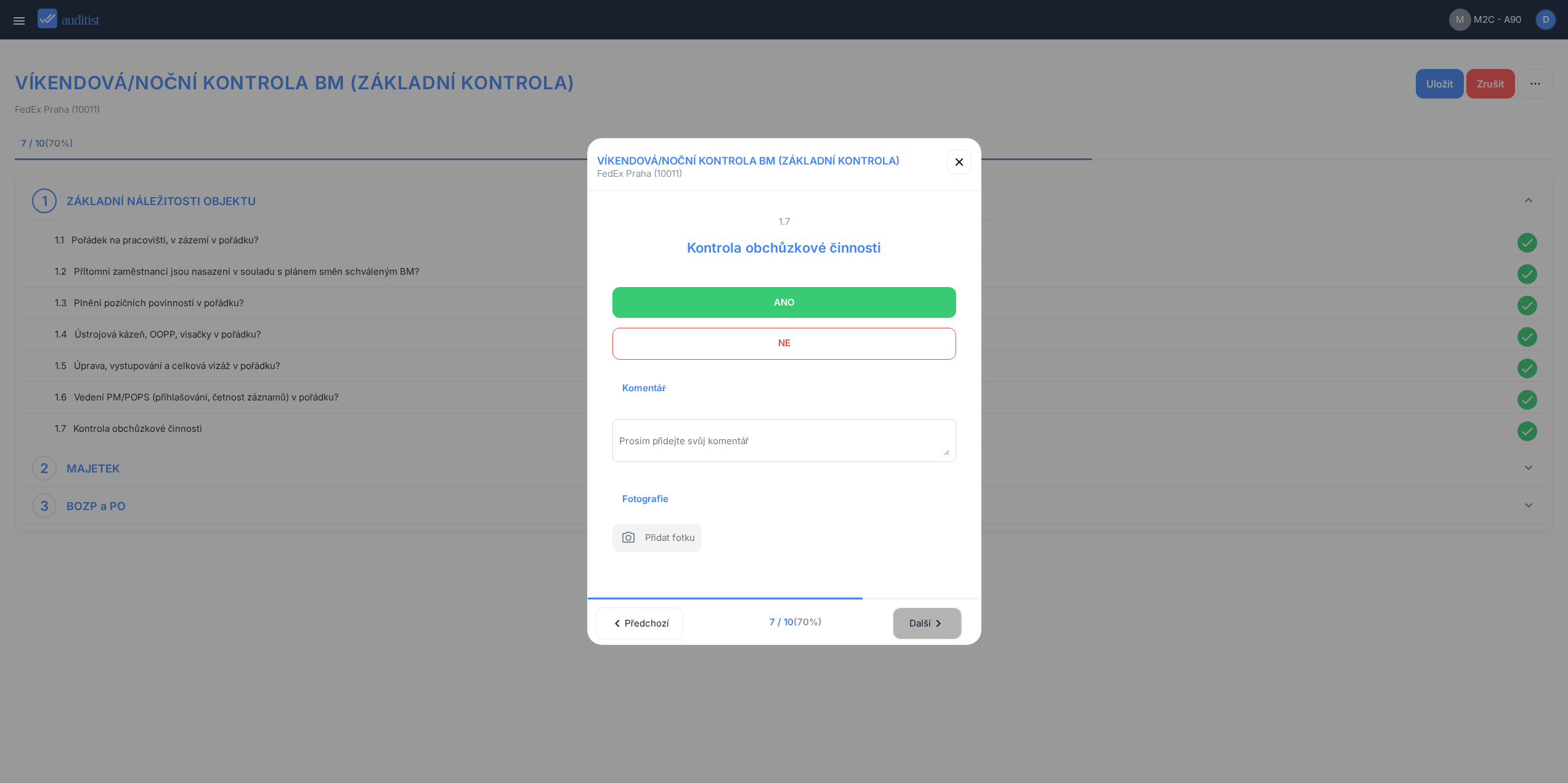
drag, startPoint x: 928, startPoint y: 616, endPoint x: 924, endPoint y: 586, distance: 30.3
click at [928, 609] on button "Další chevron_right" at bounding box center [927, 624] width 69 height 32
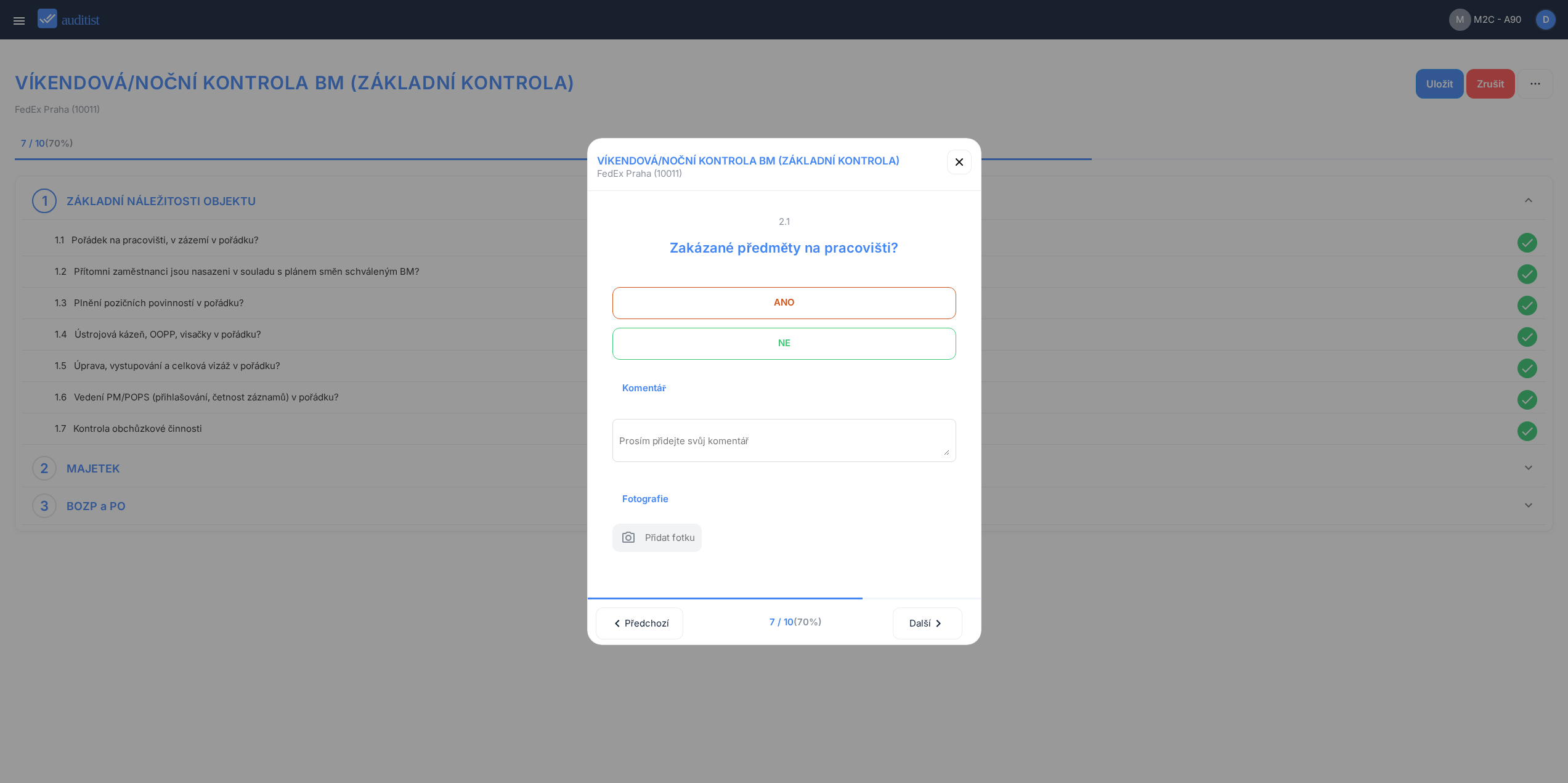
click at [866, 339] on span "NE" at bounding box center [784, 343] width 313 height 24
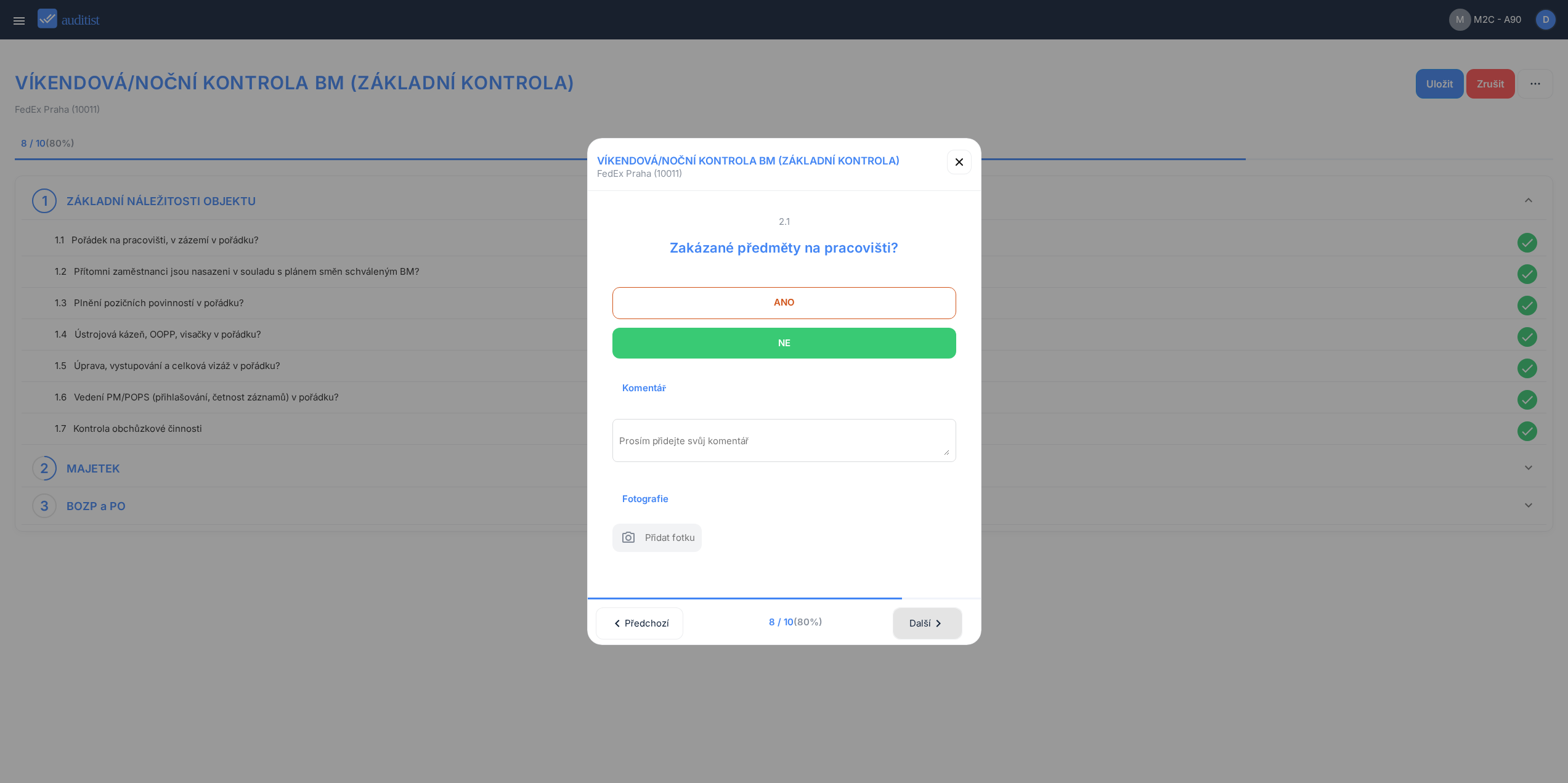
drag, startPoint x: 946, startPoint y: 620, endPoint x: 877, endPoint y: 392, distance: 238.2
click at [943, 620] on icon "chevron_right" at bounding box center [938, 623] width 15 height 15
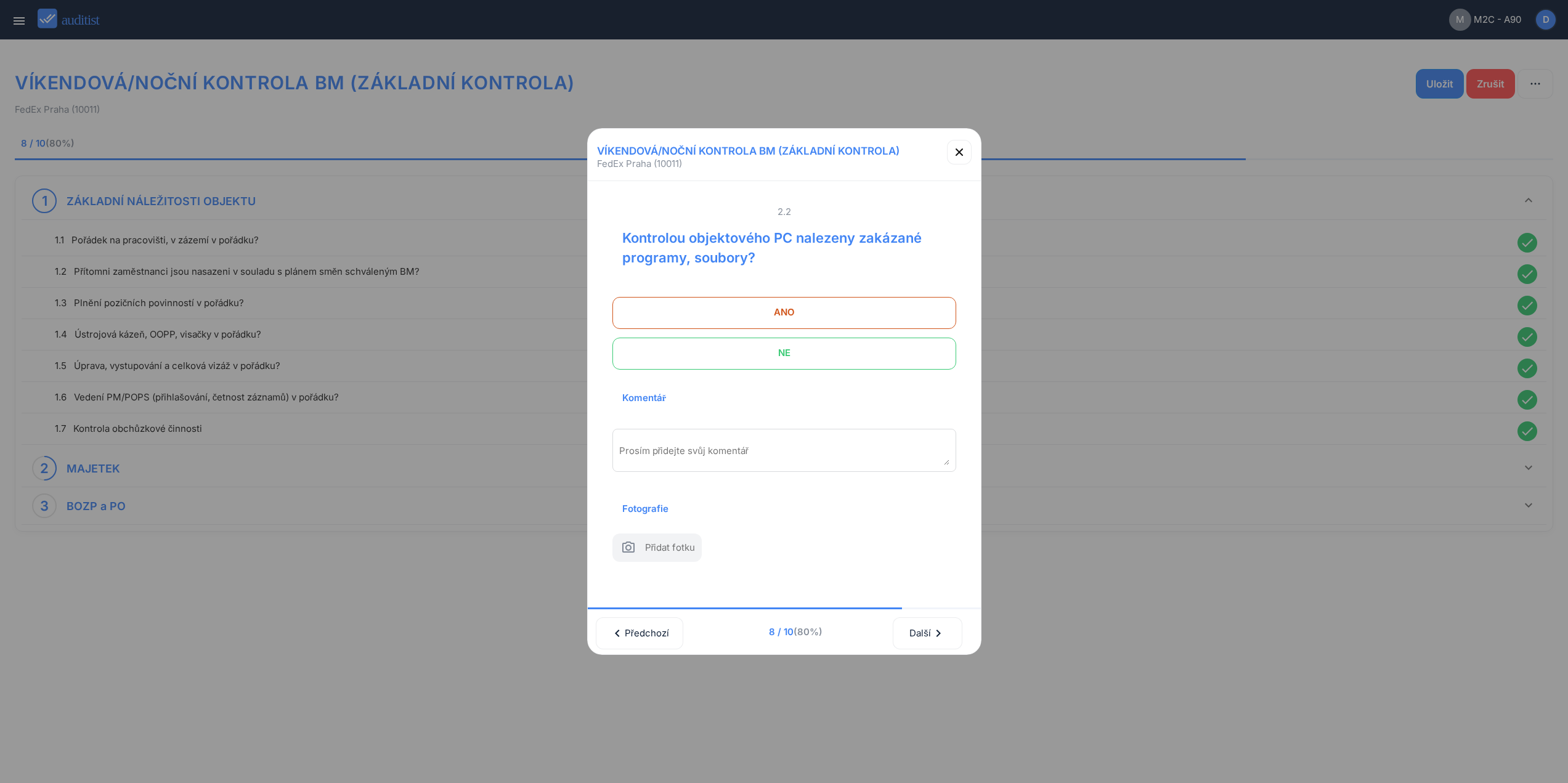
click at [866, 346] on span "NE" at bounding box center [784, 353] width 313 height 24
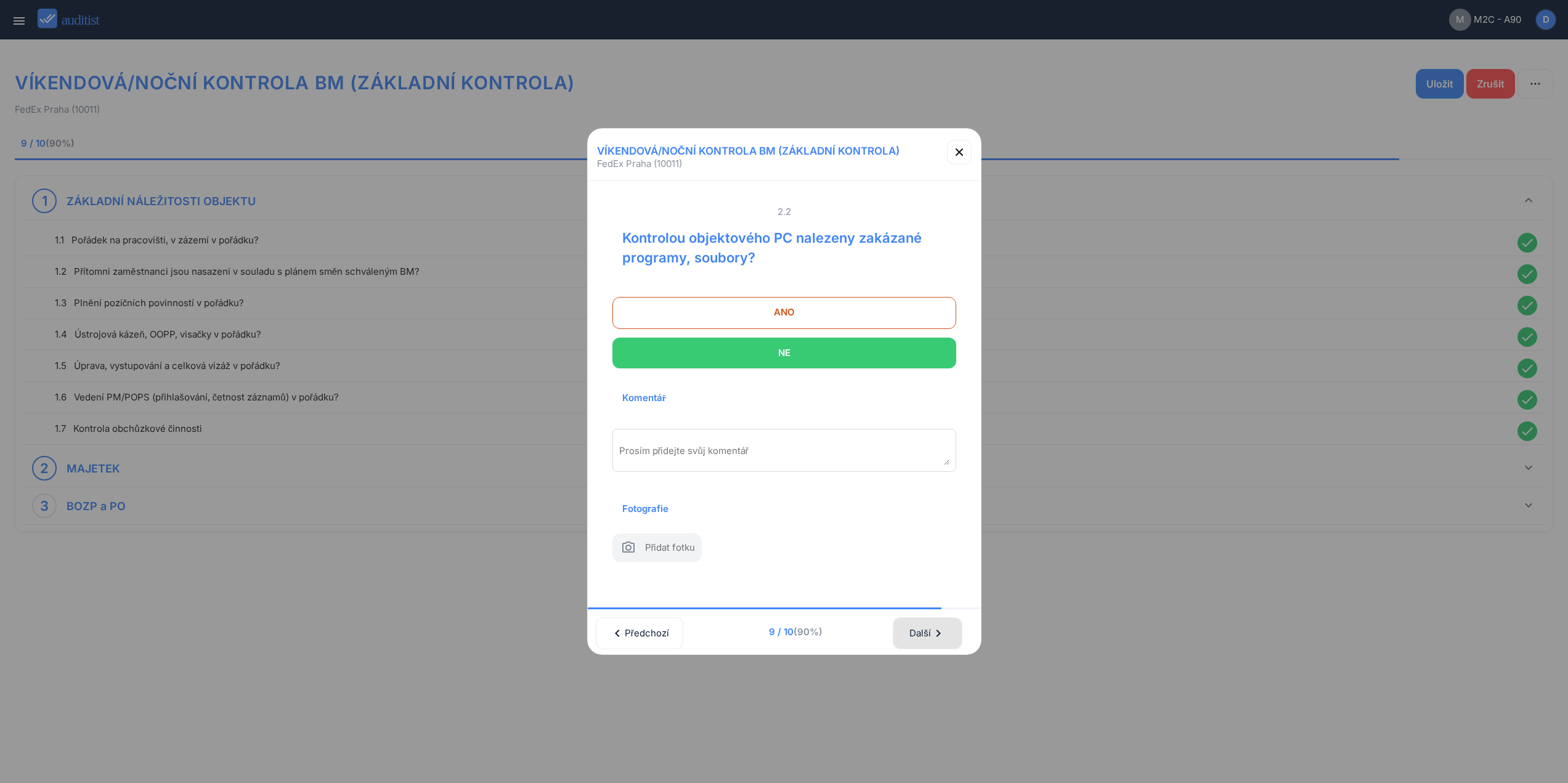
click at [922, 633] on div "Další chevron_right" at bounding box center [927, 633] width 37 height 27
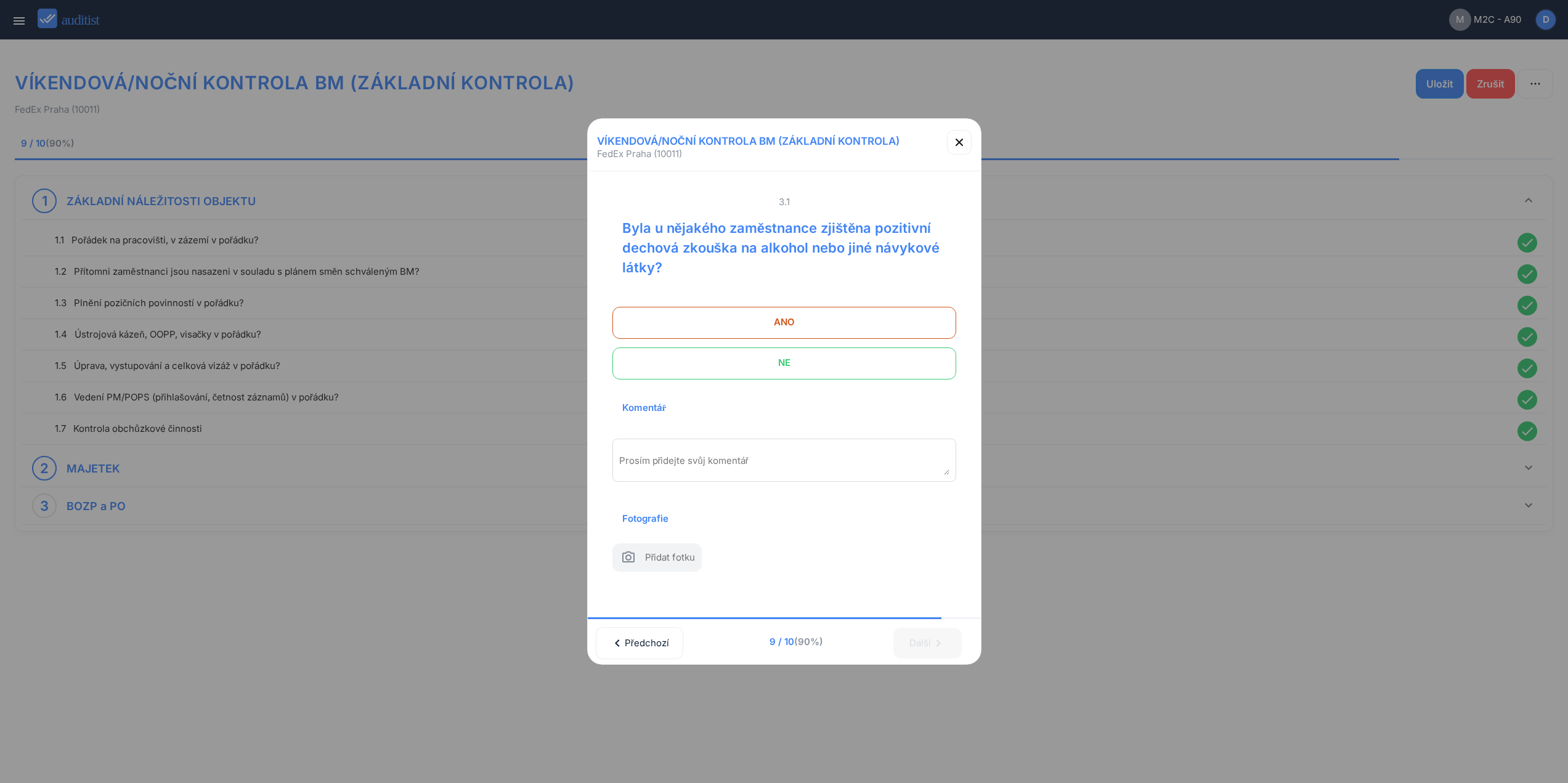
click at [902, 351] on span "NE" at bounding box center [784, 363] width 313 height 24
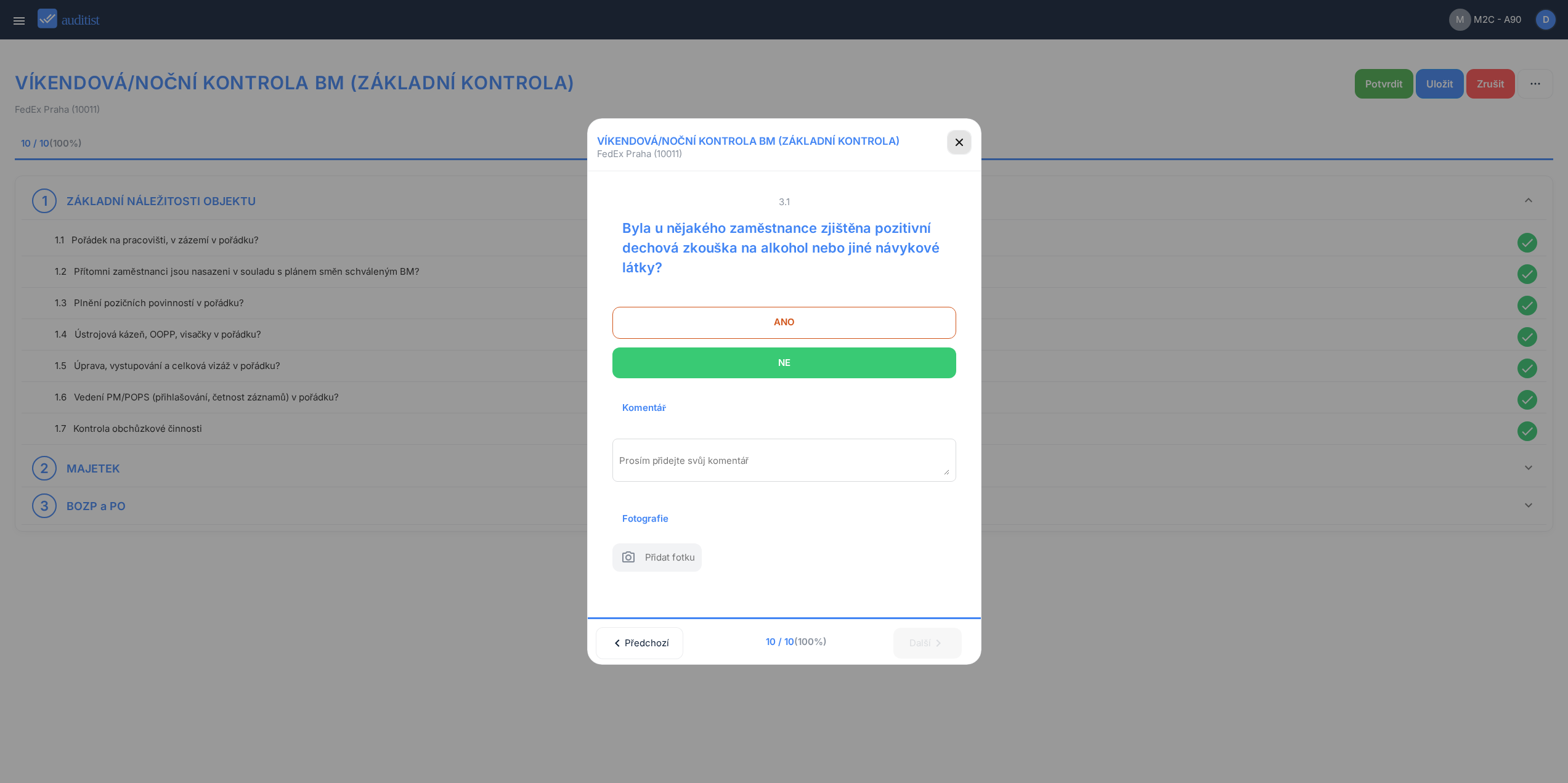
click at [956, 139] on icon "button" at bounding box center [959, 142] width 15 height 15
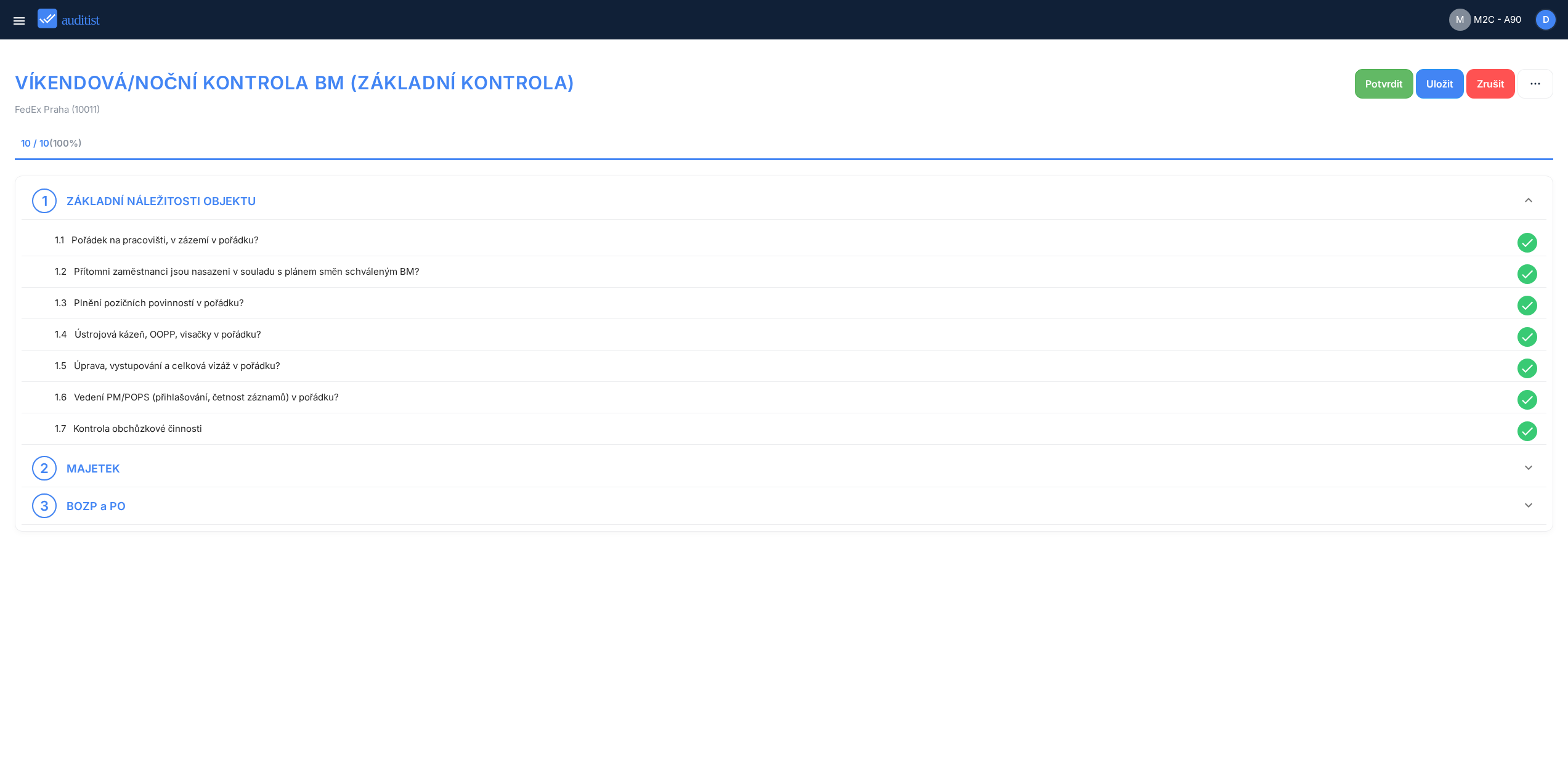
click at [1372, 83] on div "Potvrdit" at bounding box center [1384, 83] width 38 height 15
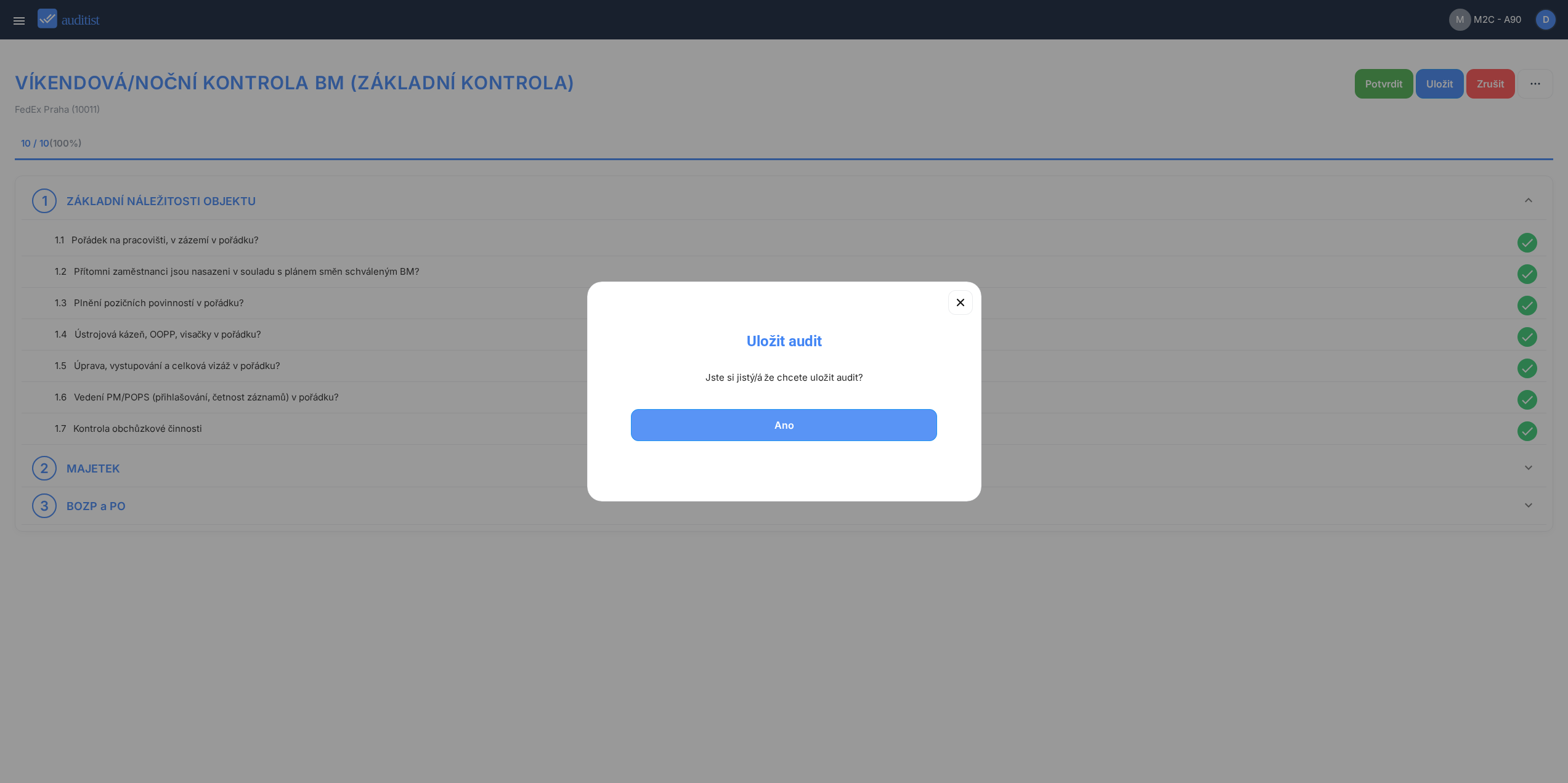
click at [841, 424] on div "Ano" at bounding box center [784, 425] width 275 height 15
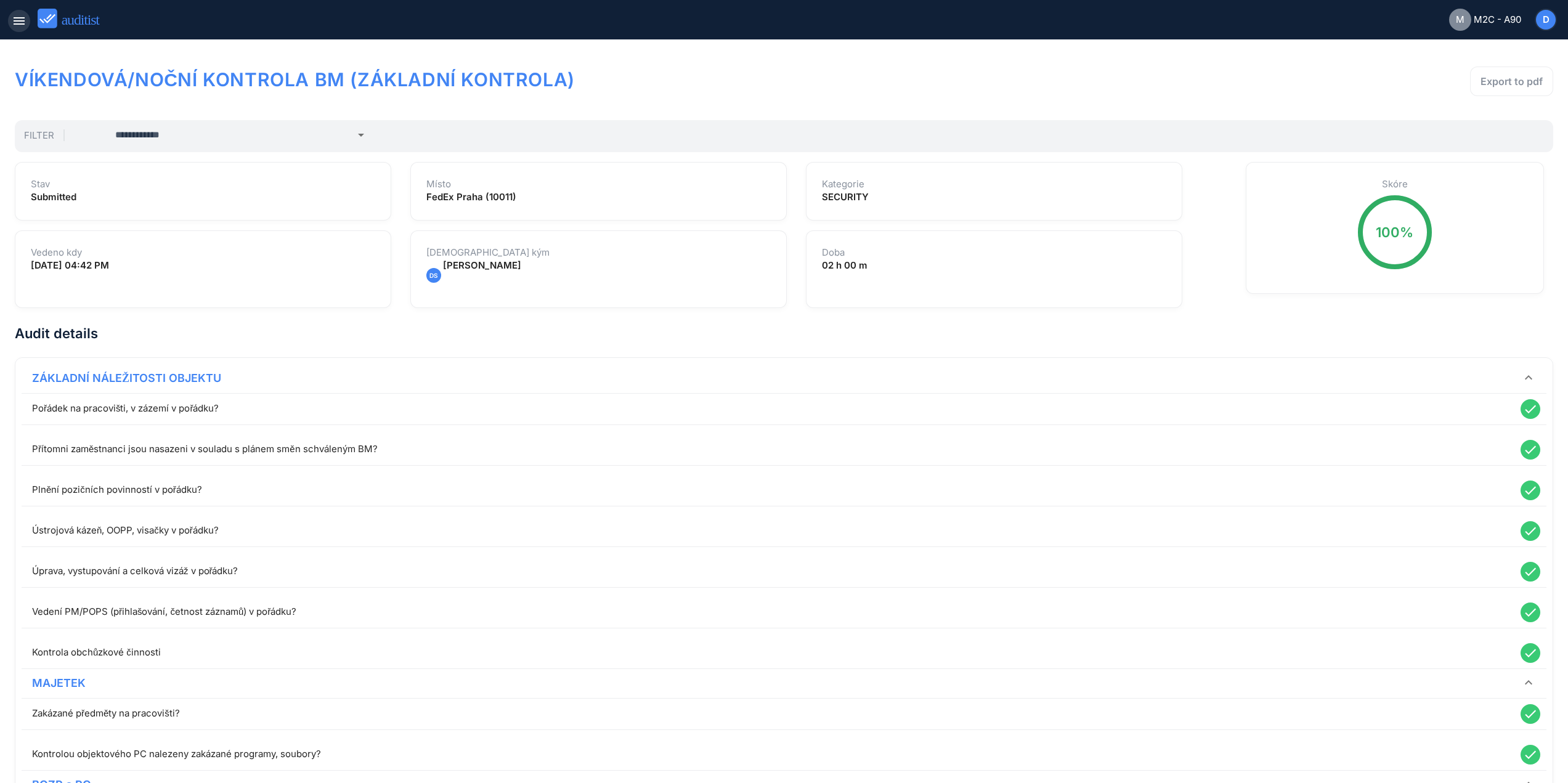
click at [18, 21] on icon "menu" at bounding box center [18, 21] width 15 height 15
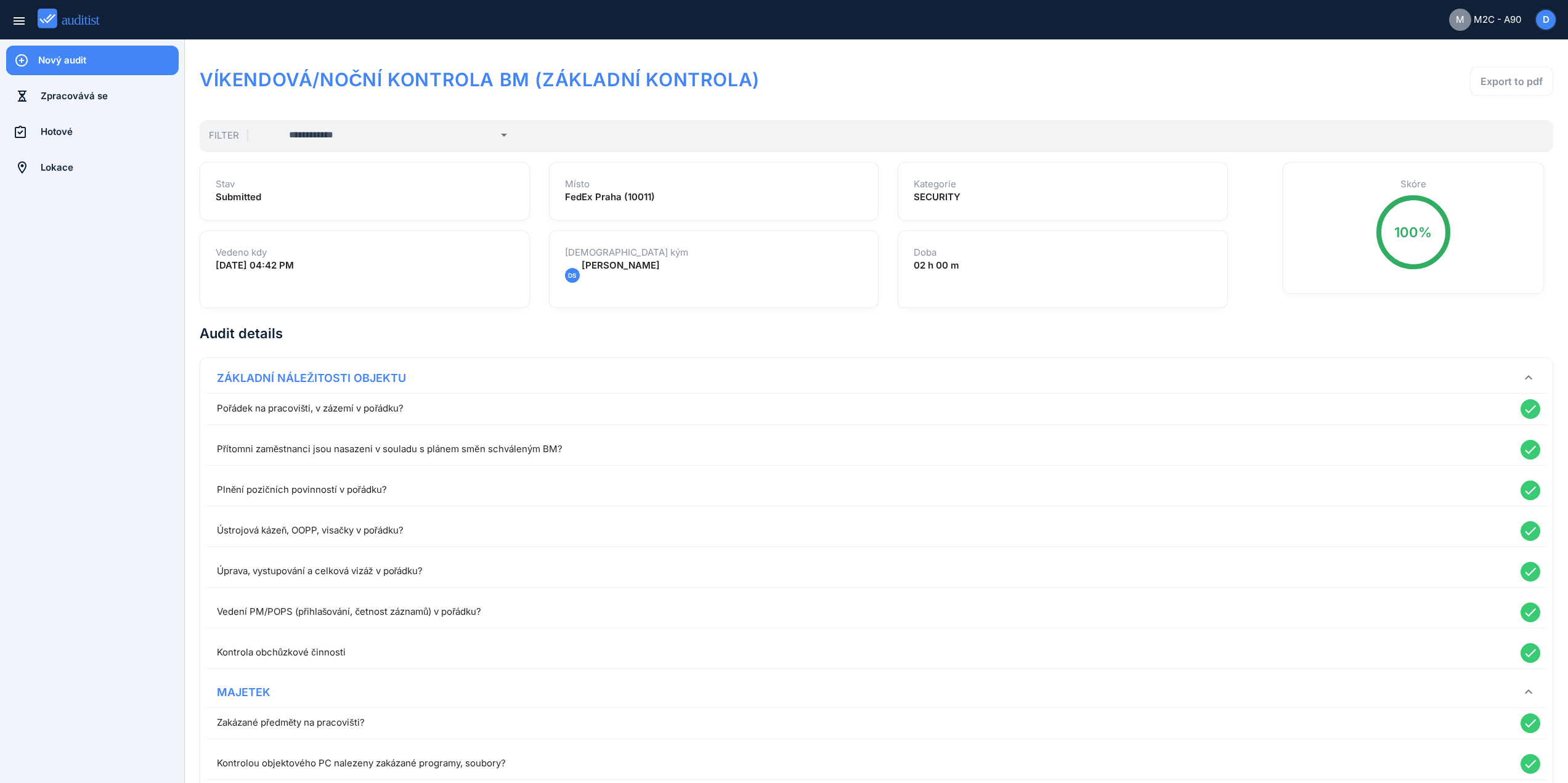
click at [84, 55] on div "Nový audit" at bounding box center [109, 60] width 141 height 14
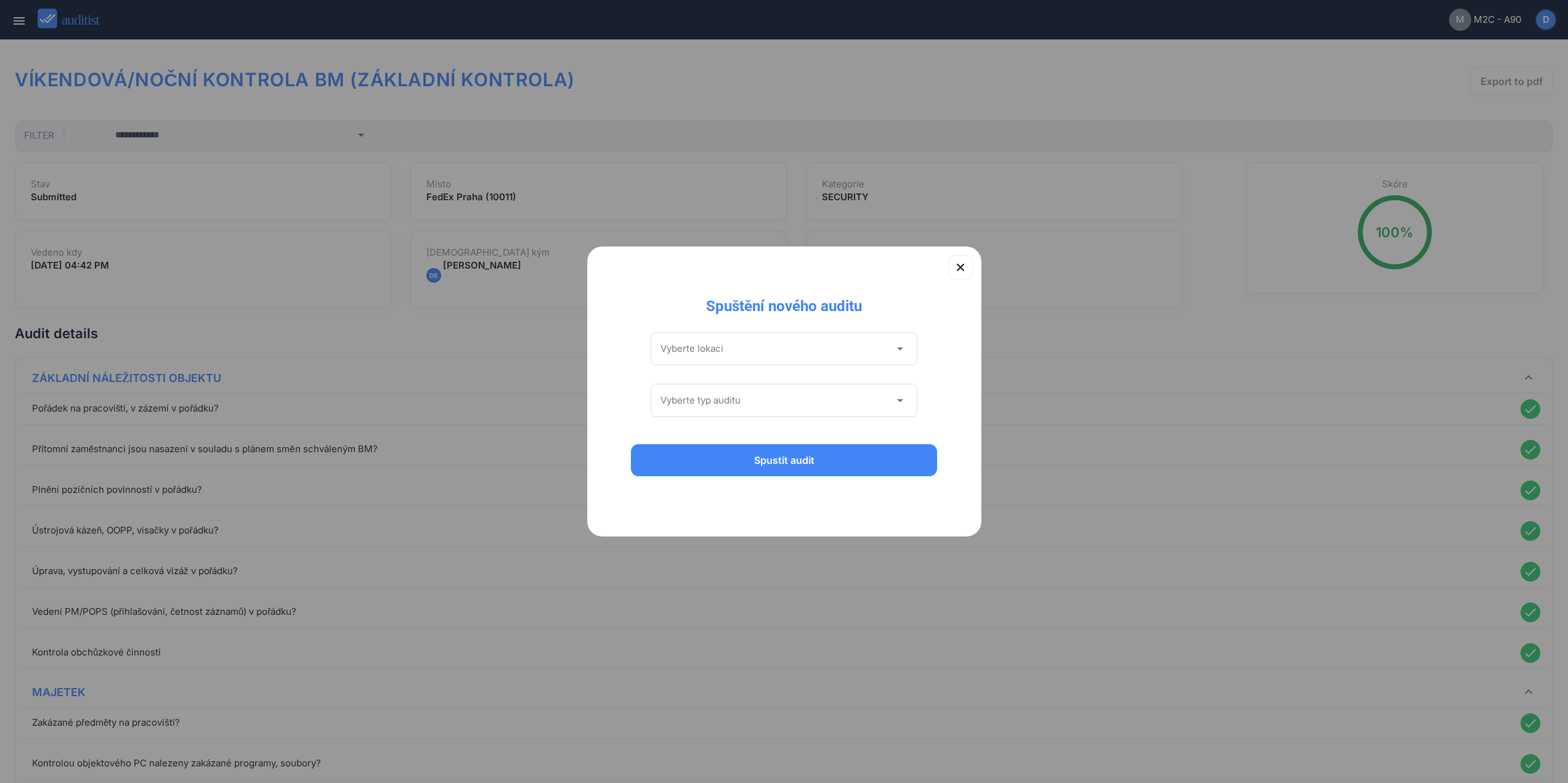
click at [721, 364] on div "Vyberte lokaci arrow_drop_down" at bounding box center [784, 348] width 267 height 33
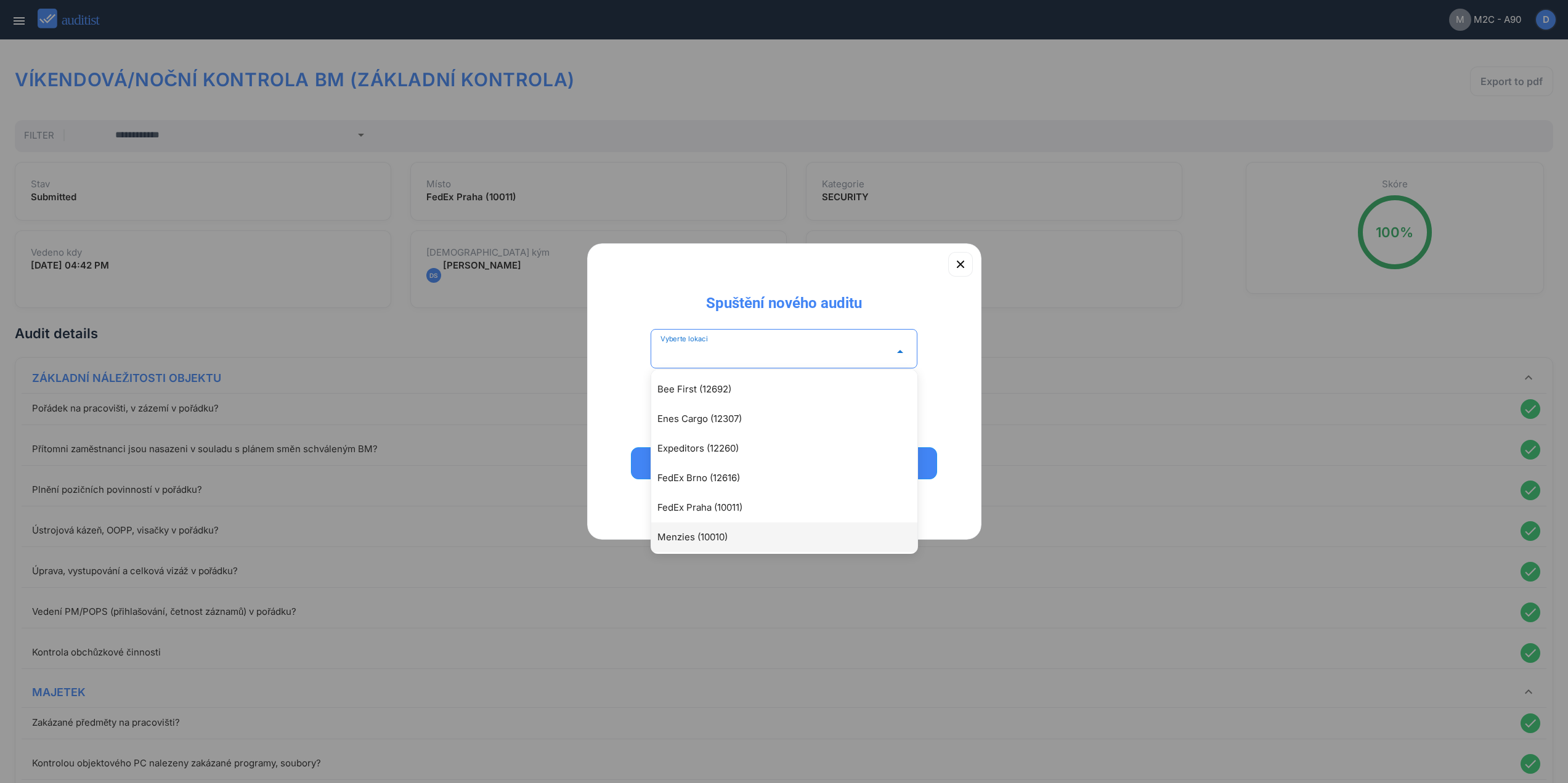
click at [706, 532] on div "Menzies (10010)" at bounding box center [791, 537] width 266 height 15
type input "**********"
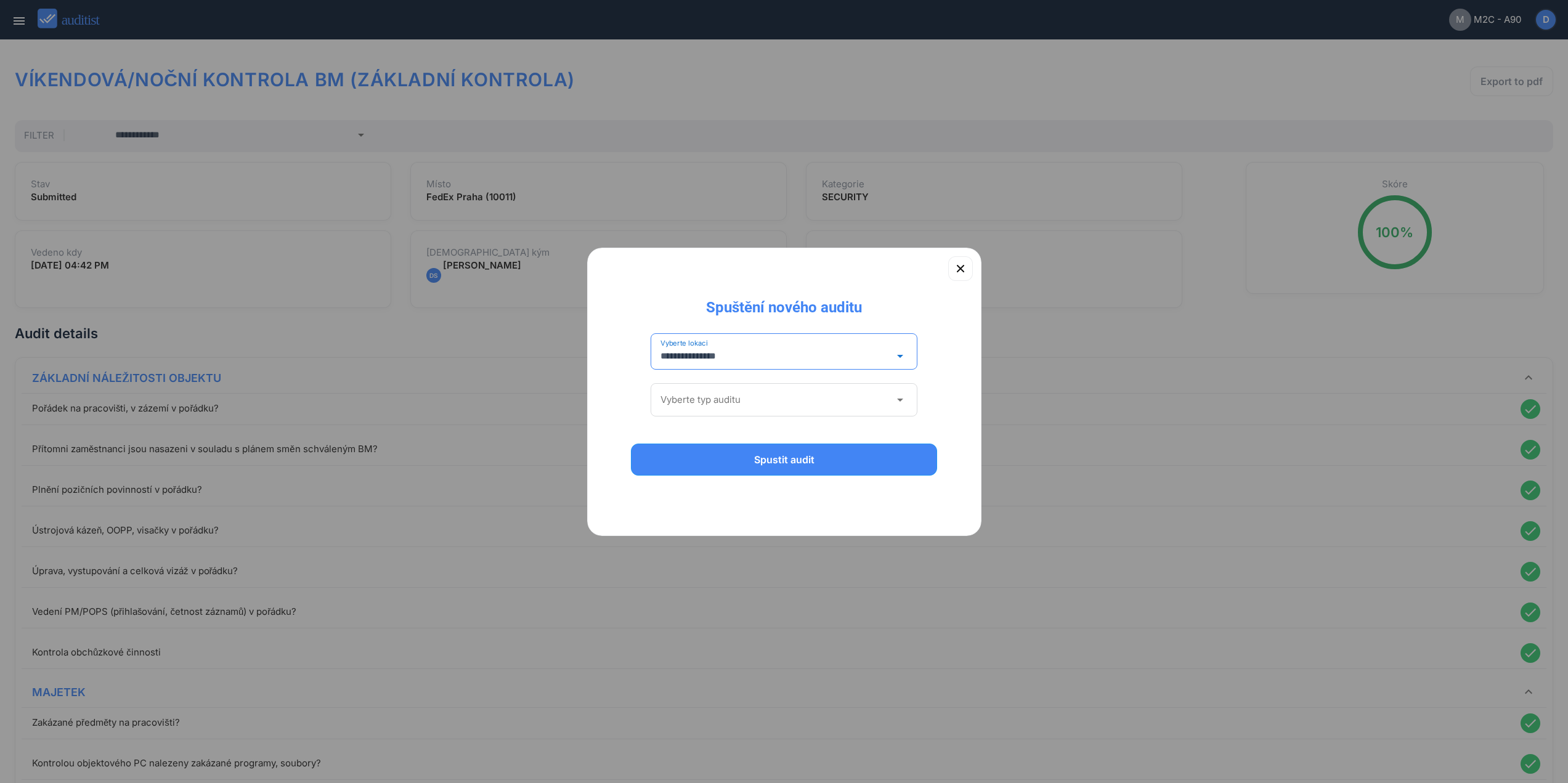
click at [751, 400] on input "Vyberte typ auditu" at bounding box center [776, 400] width 230 height 20
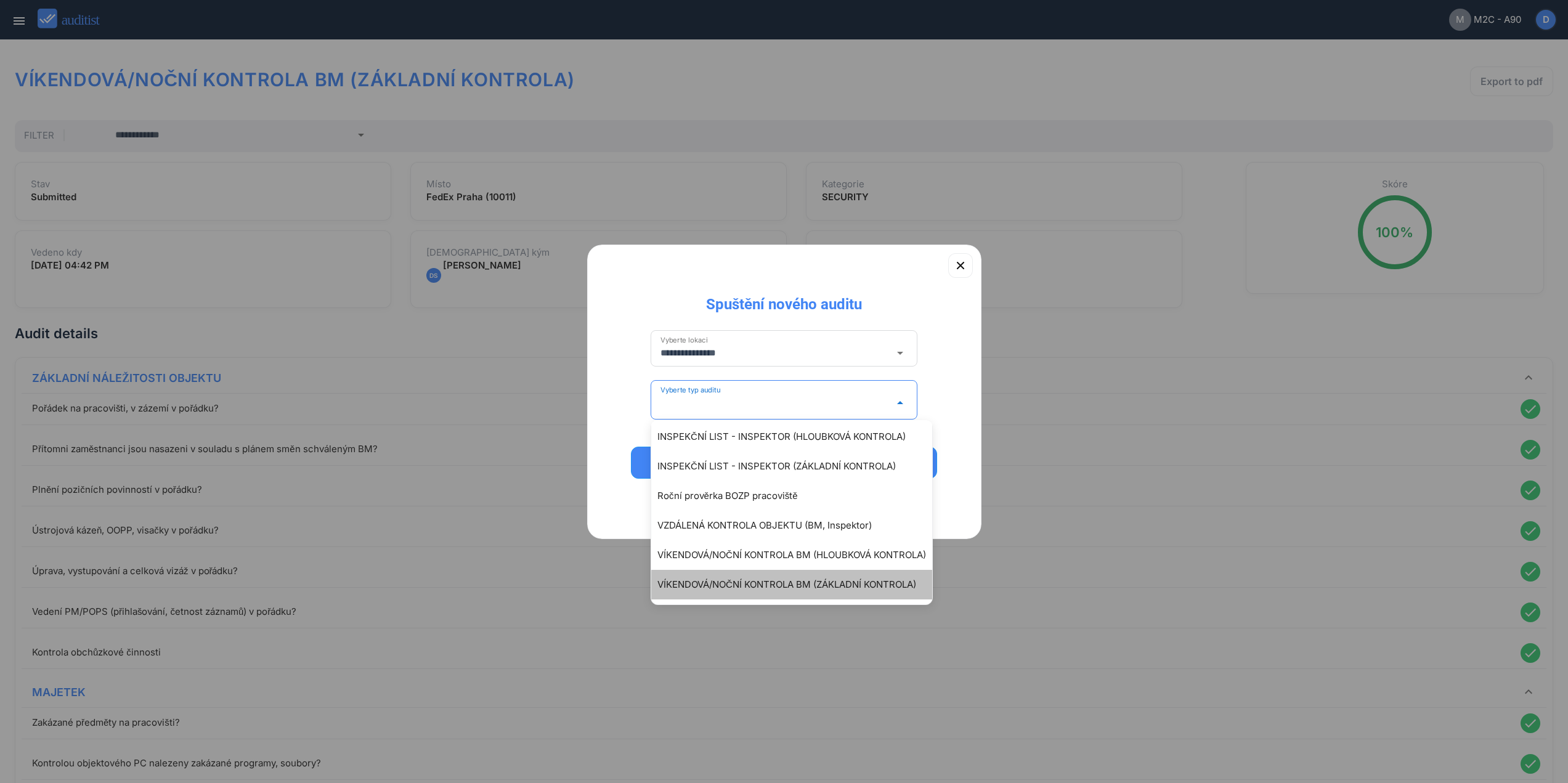
click at [792, 589] on div "VÍKENDOVÁ/NOČNÍ KONTROLA BM (ZÁKLADNÍ KONTROLA)" at bounding box center [798, 584] width 281 height 15
type input "**********"
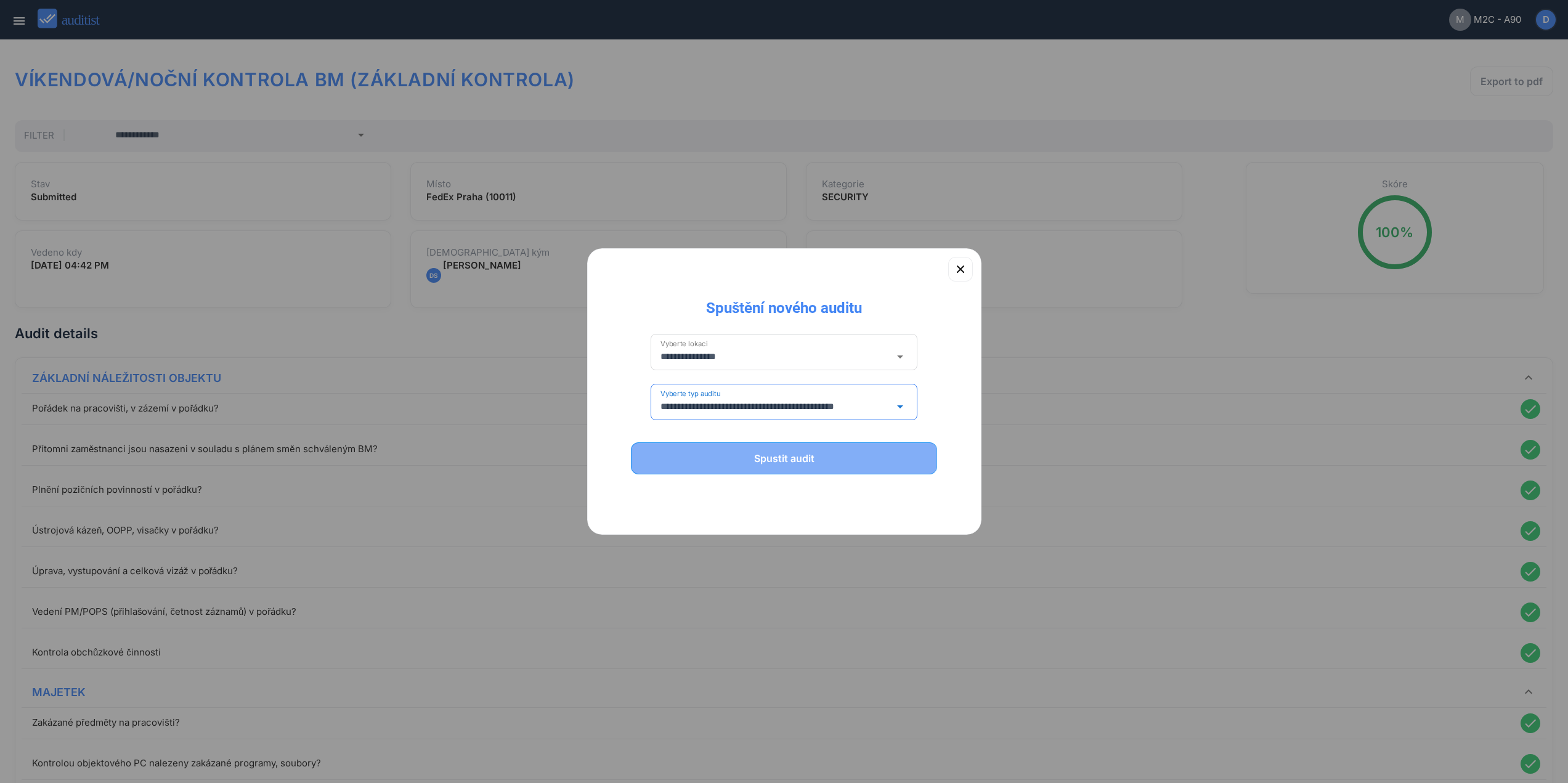
click at [822, 465] on button "Spustit audit" at bounding box center [784, 458] width 307 height 32
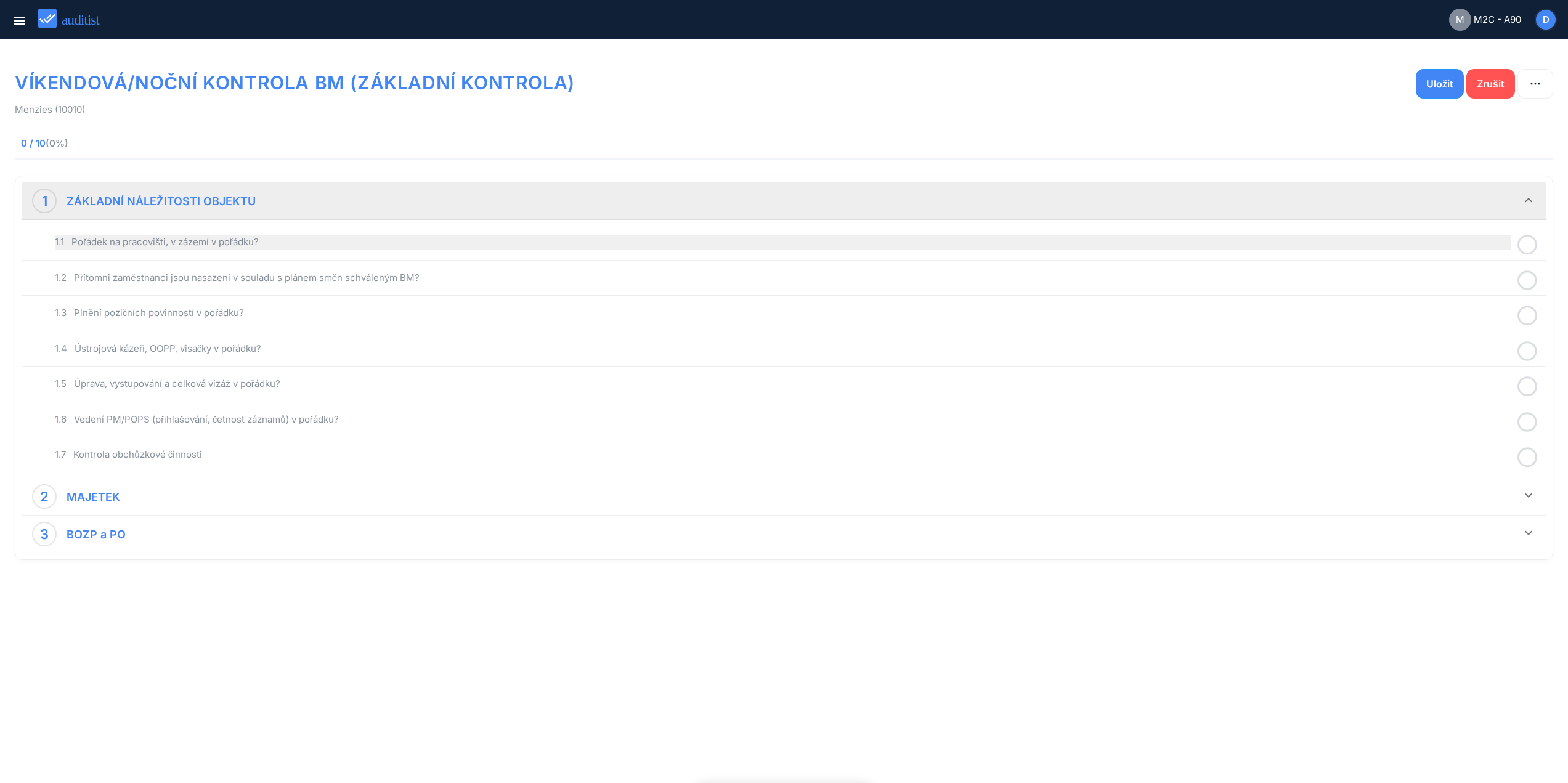
click at [402, 243] on div "1.1 Pořádek na pracovišti, v zázemí v pořádku?" at bounding box center [783, 242] width 1457 height 15
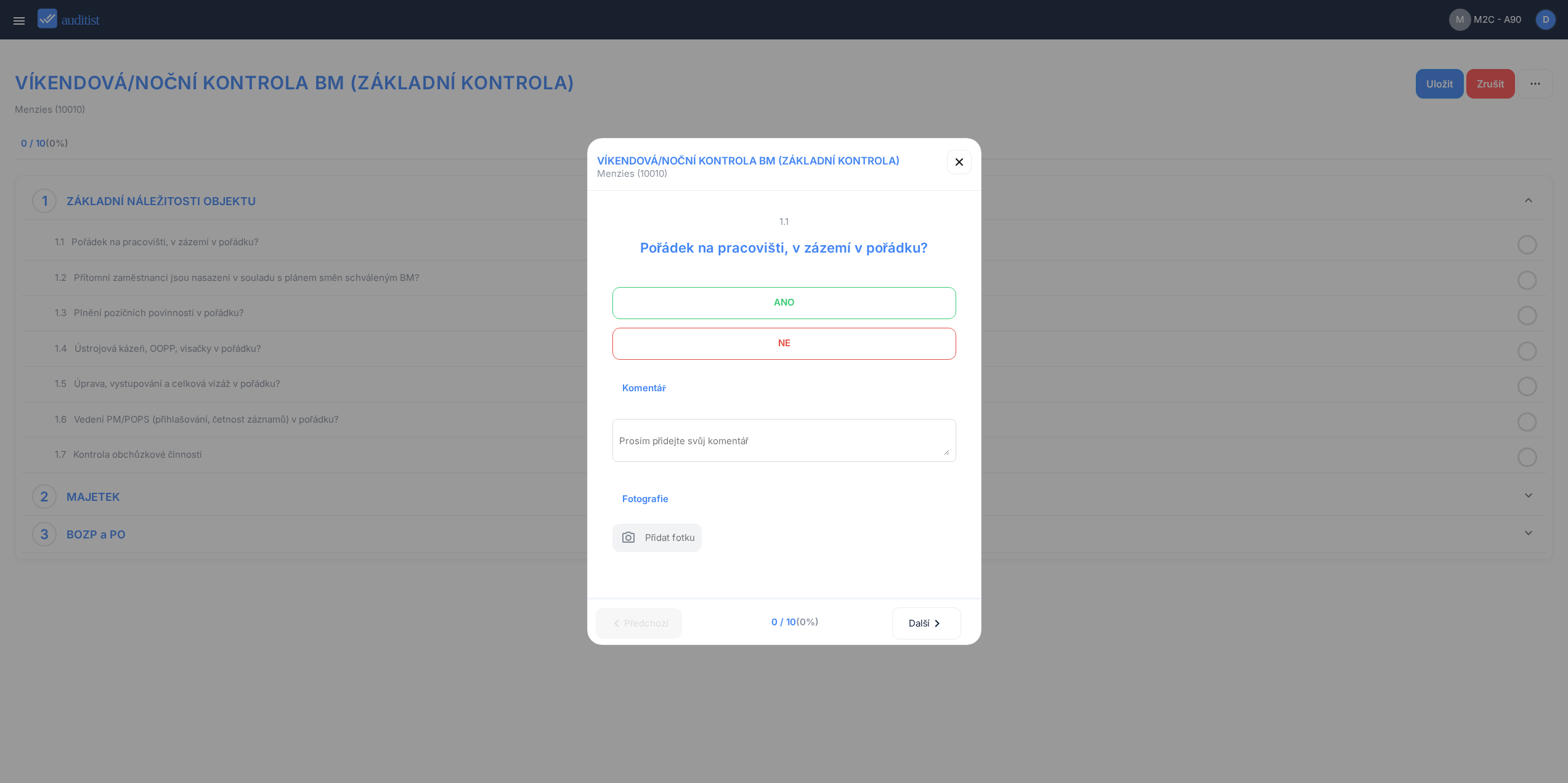
click at [803, 303] on span "ANO" at bounding box center [784, 302] width 313 height 24
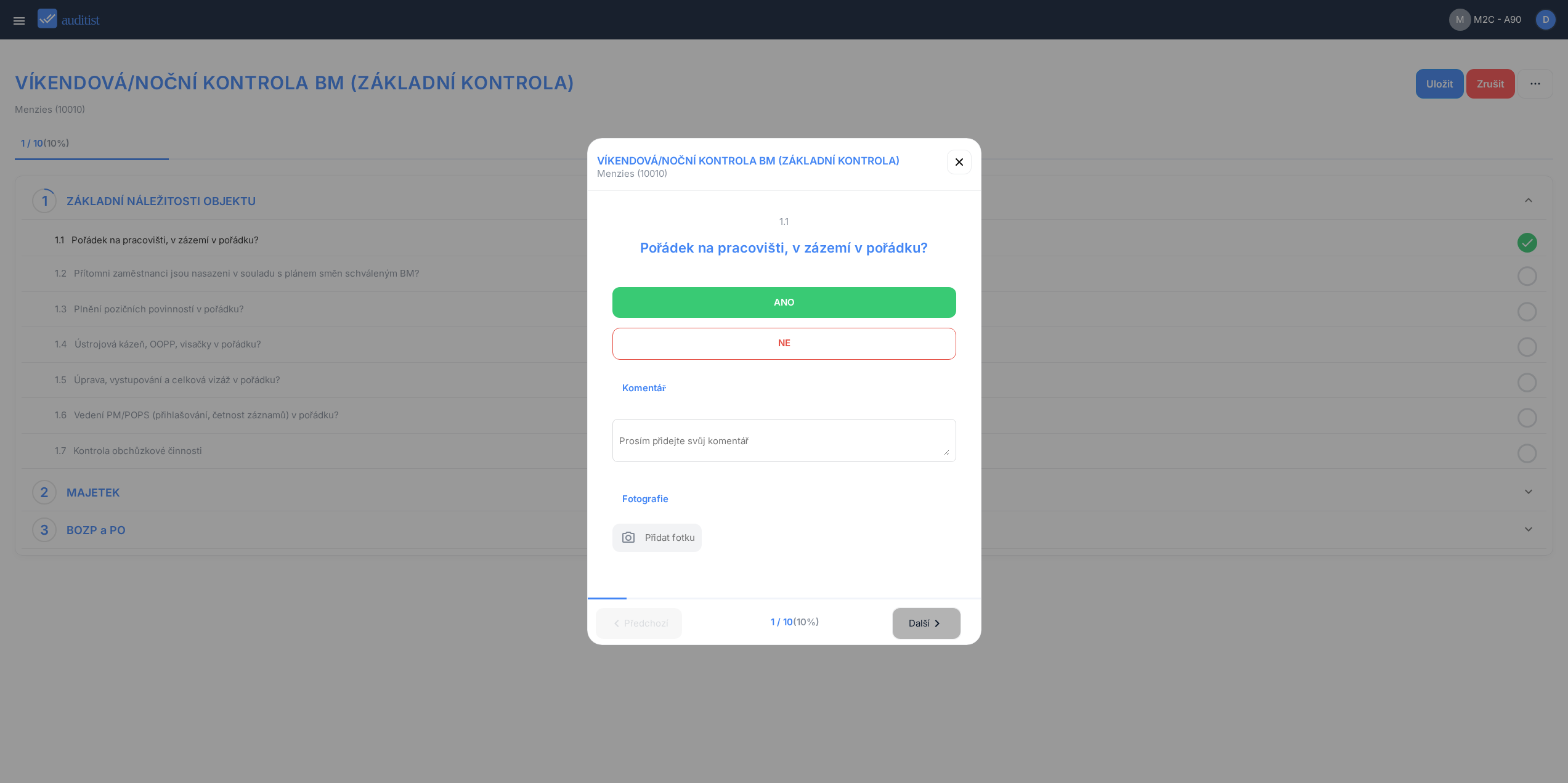
click at [930, 628] on div "Další chevron_right" at bounding box center [926, 623] width 37 height 27
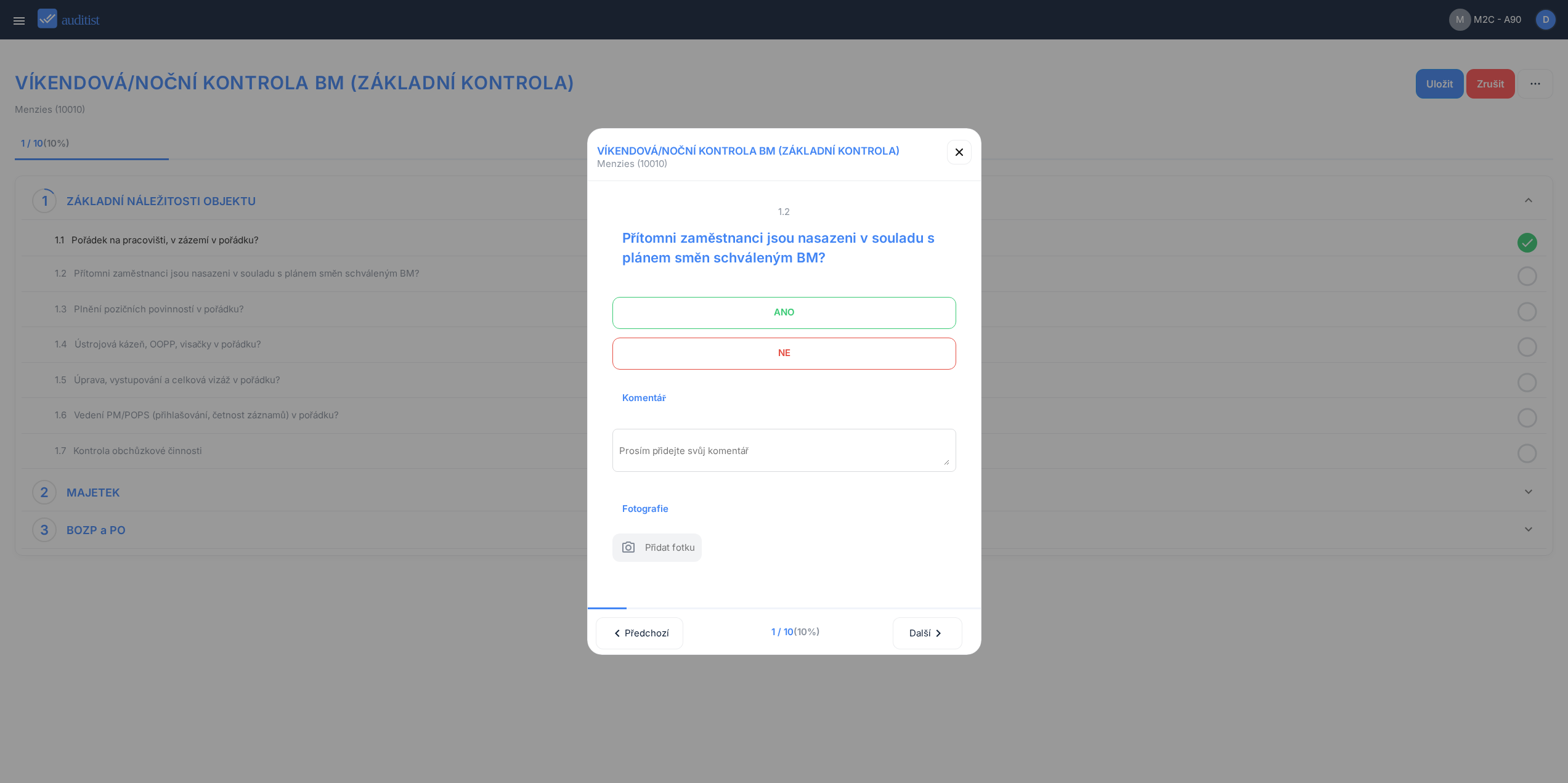
click at [887, 318] on span at bounding box center [784, 313] width 344 height 32
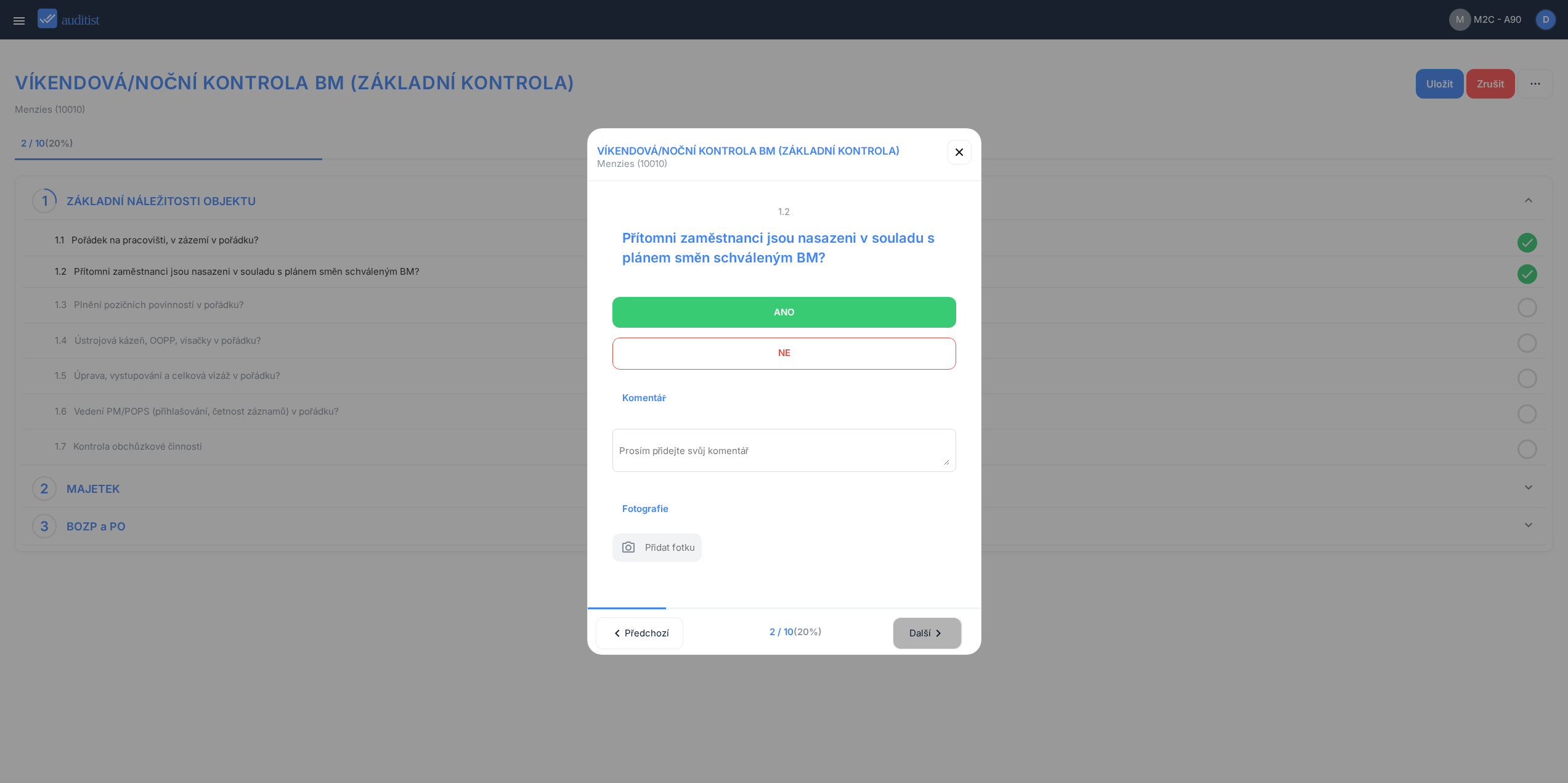
drag, startPoint x: 921, startPoint y: 633, endPoint x: 887, endPoint y: 359, distance: 276.1
click at [921, 629] on div "Další chevron_right" at bounding box center [927, 633] width 37 height 27
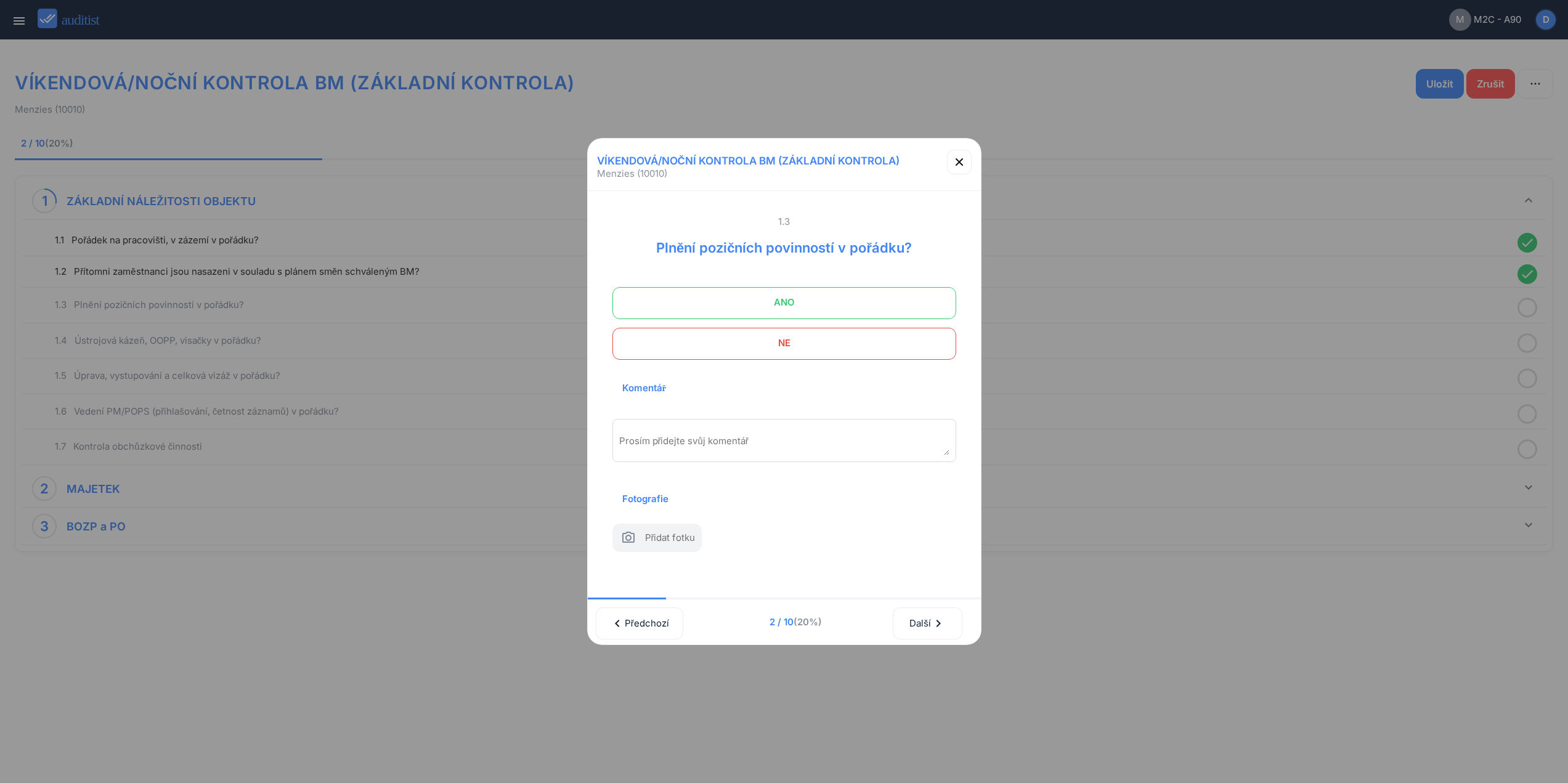
drag, startPoint x: 879, startPoint y: 295, endPoint x: 936, endPoint y: 491, distance: 204.1
click at [879, 296] on span "ANO" at bounding box center [784, 302] width 313 height 24
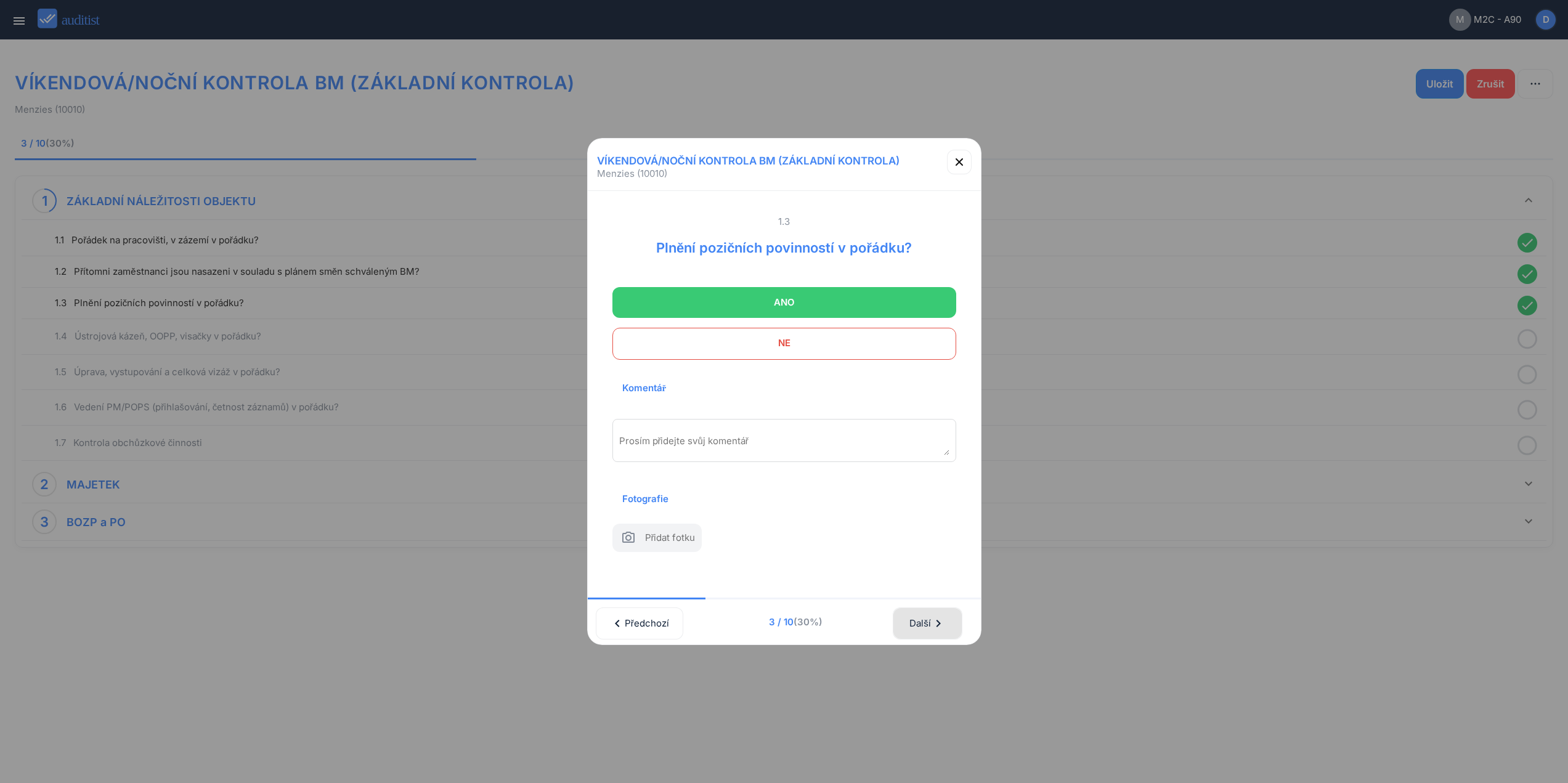
drag, startPoint x: 946, startPoint y: 627, endPoint x: 909, endPoint y: 331, distance: 298.3
click at [946, 618] on icon "chevron_right" at bounding box center [938, 623] width 15 height 15
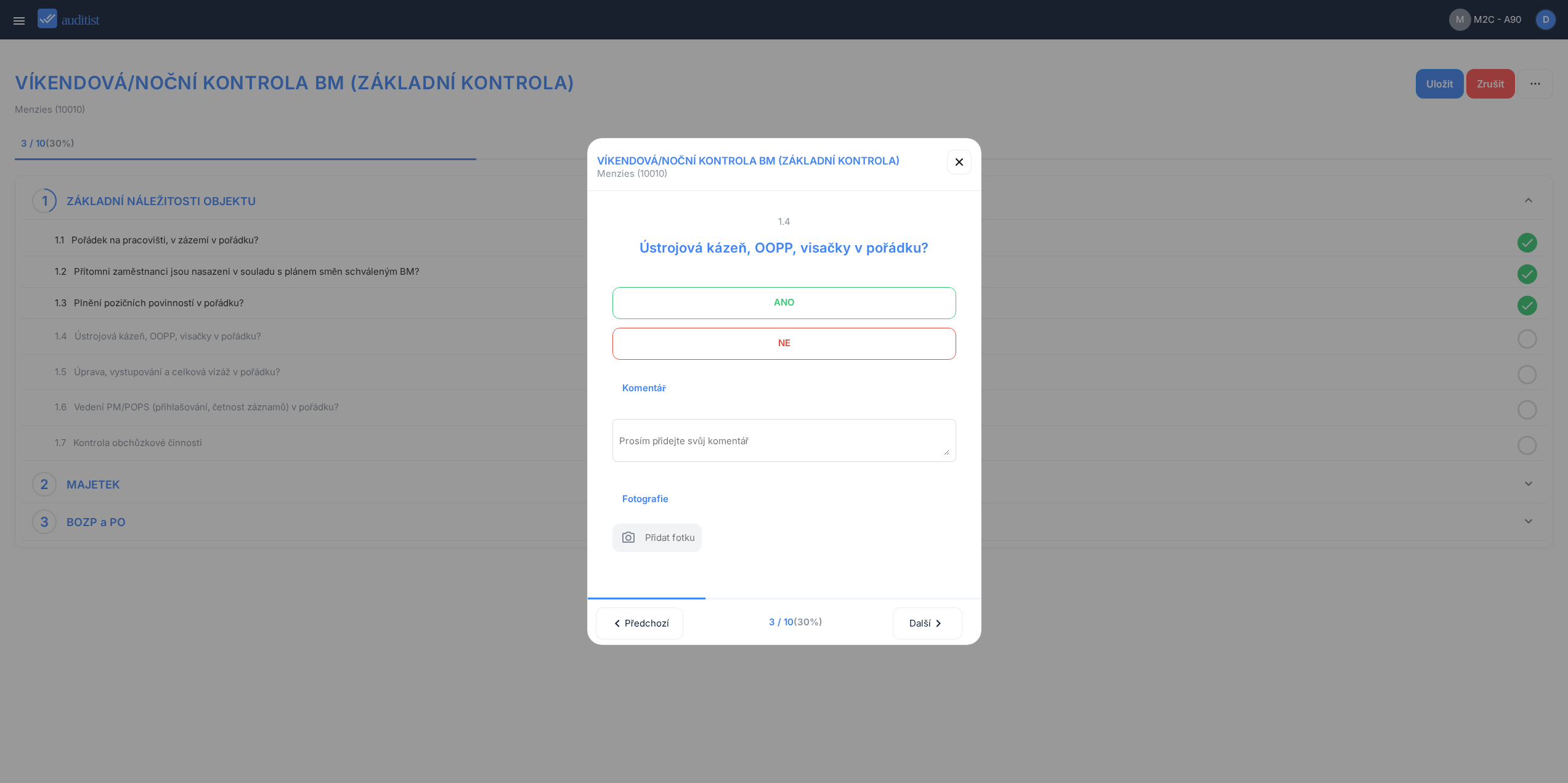
click at [902, 305] on span "ANO" at bounding box center [784, 302] width 313 height 24
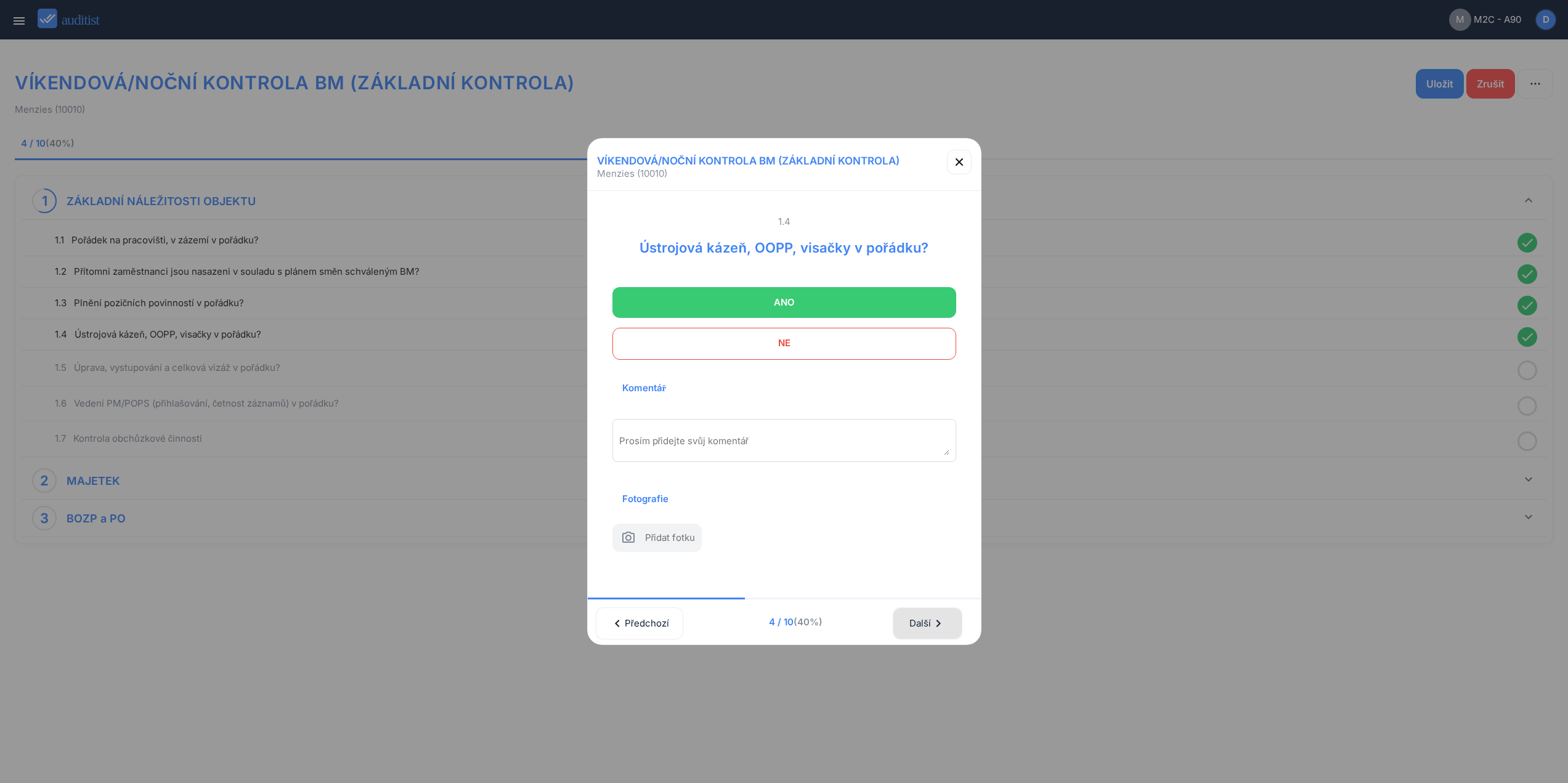
drag, startPoint x: 946, startPoint y: 618, endPoint x: 917, endPoint y: 318, distance: 301.4
click at [946, 614] on div "Další chevron_right" at bounding box center [927, 623] width 37 height 27
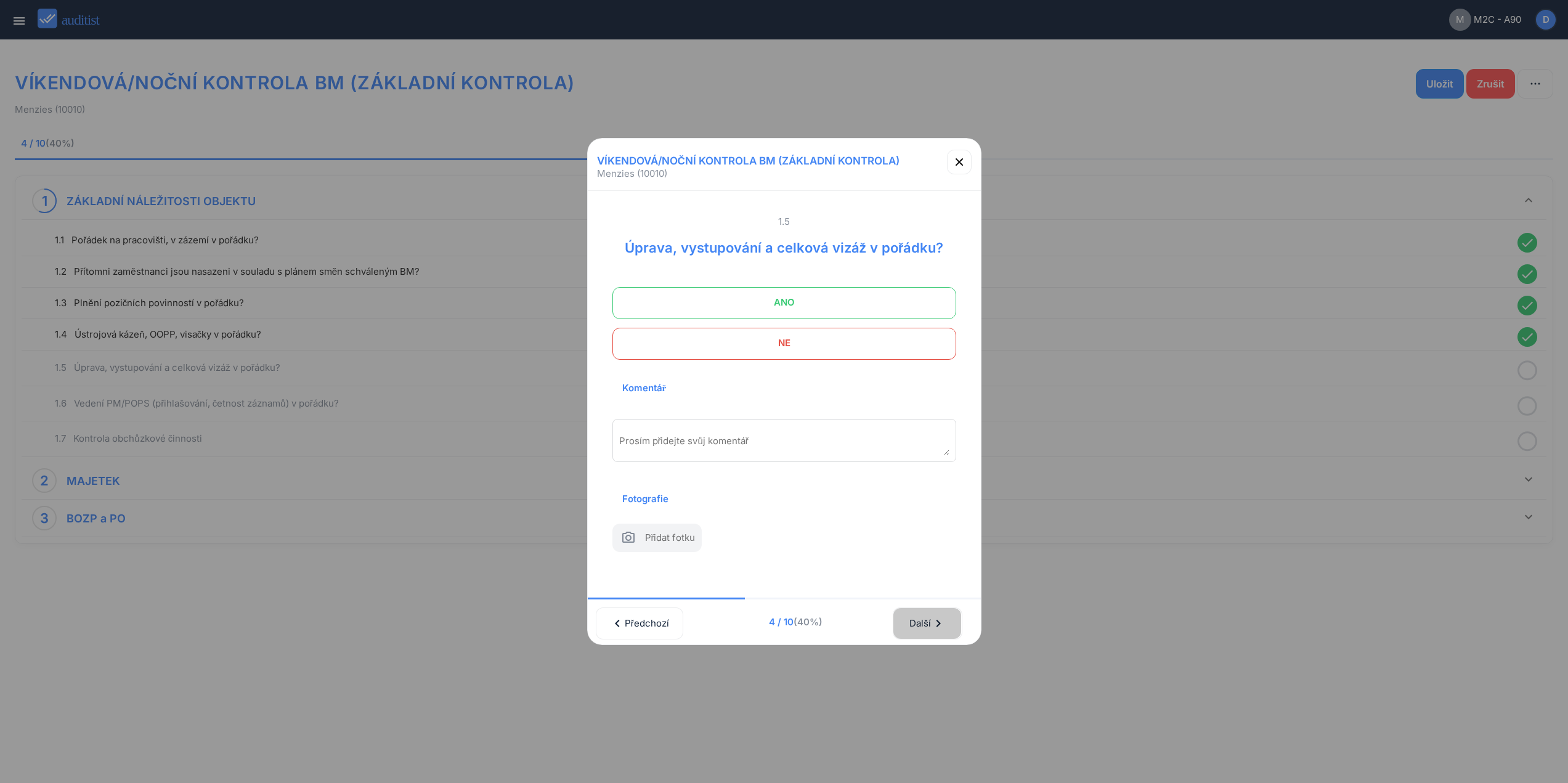
click at [911, 295] on span "ANO" at bounding box center [784, 302] width 313 height 24
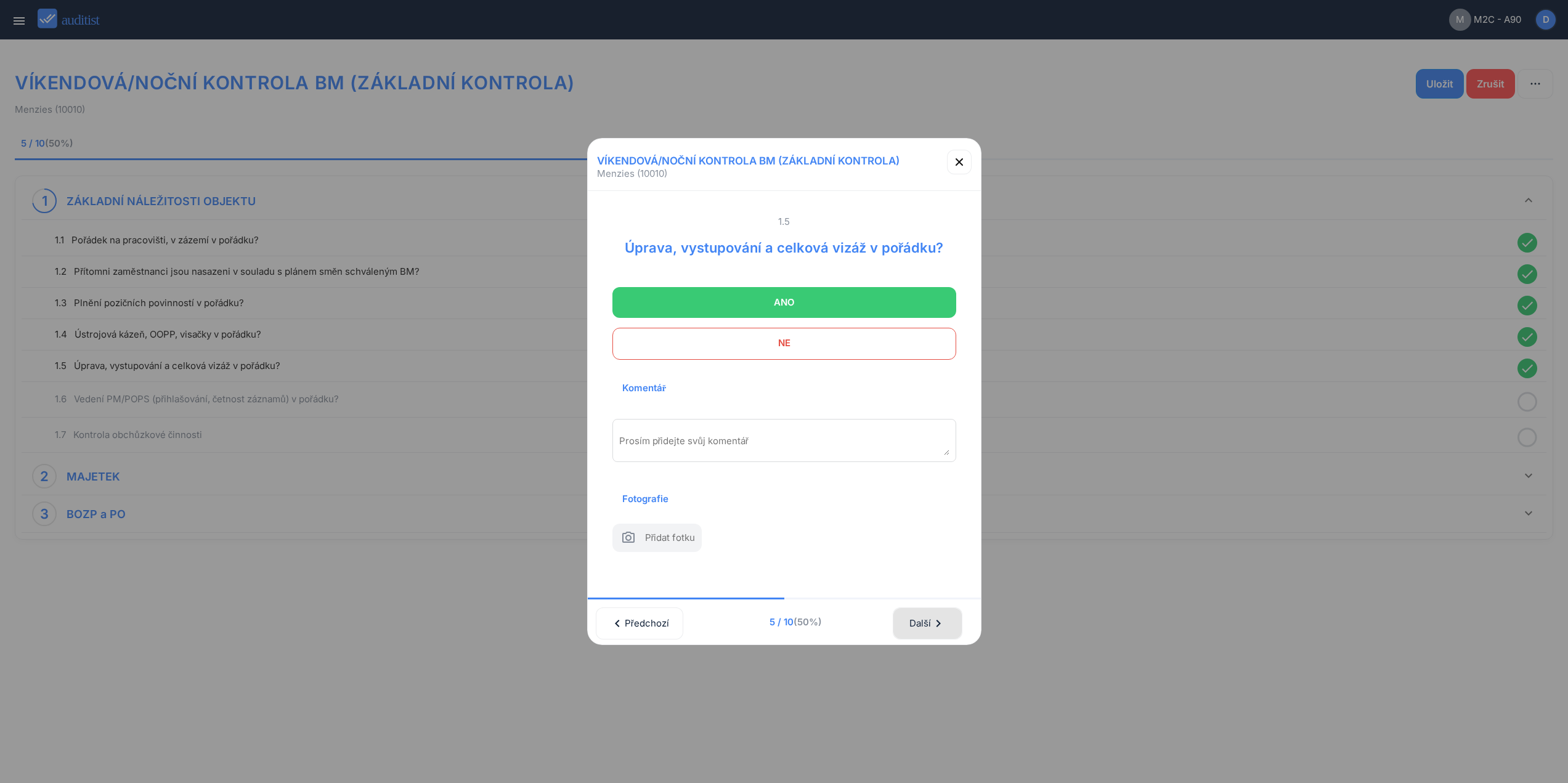
click at [936, 627] on div "Další chevron_right" at bounding box center [927, 623] width 37 height 27
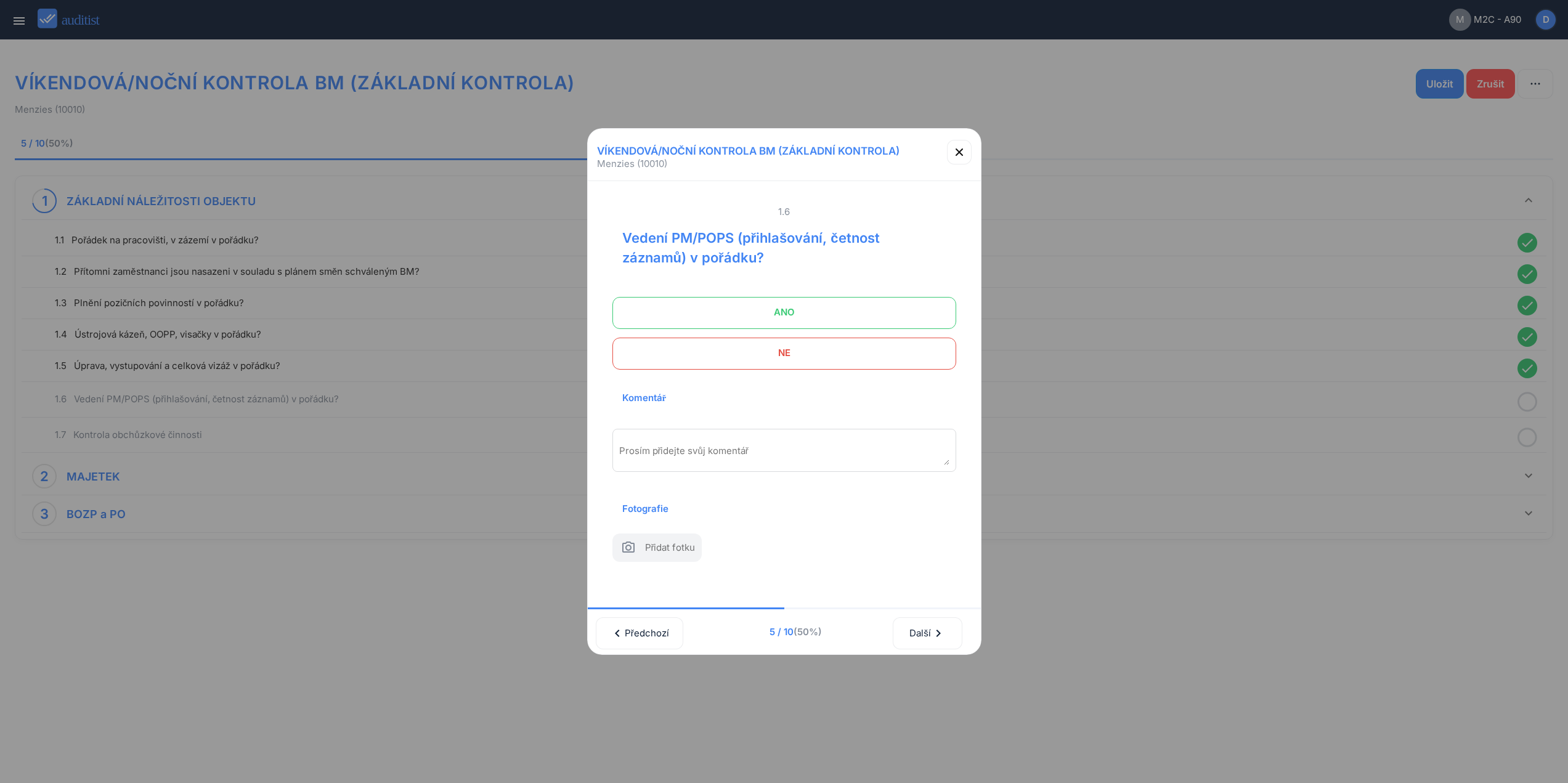
click at [854, 308] on span "ANO" at bounding box center [784, 312] width 313 height 24
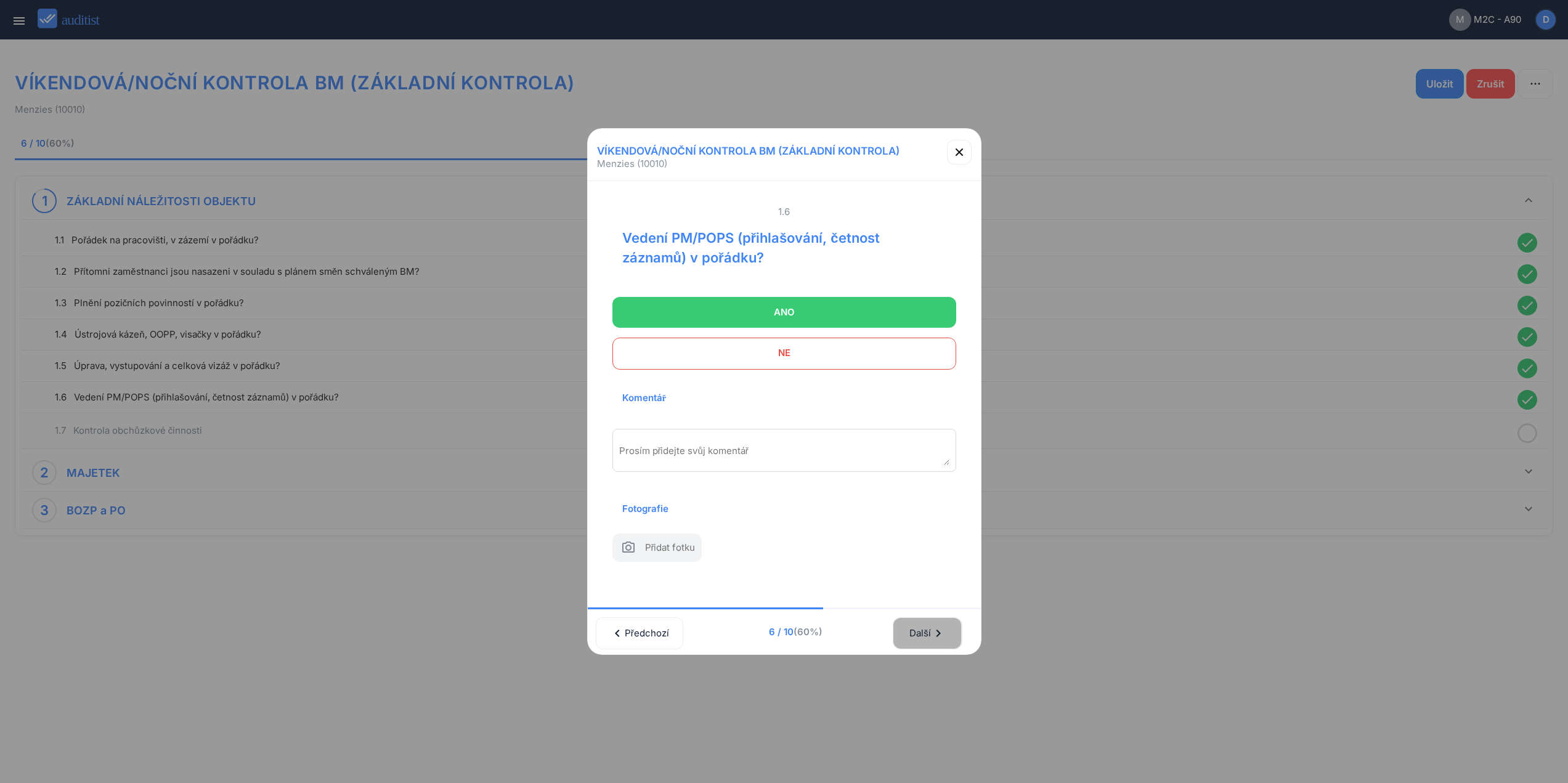
click at [928, 627] on div "Další chevron_right" at bounding box center [927, 633] width 37 height 27
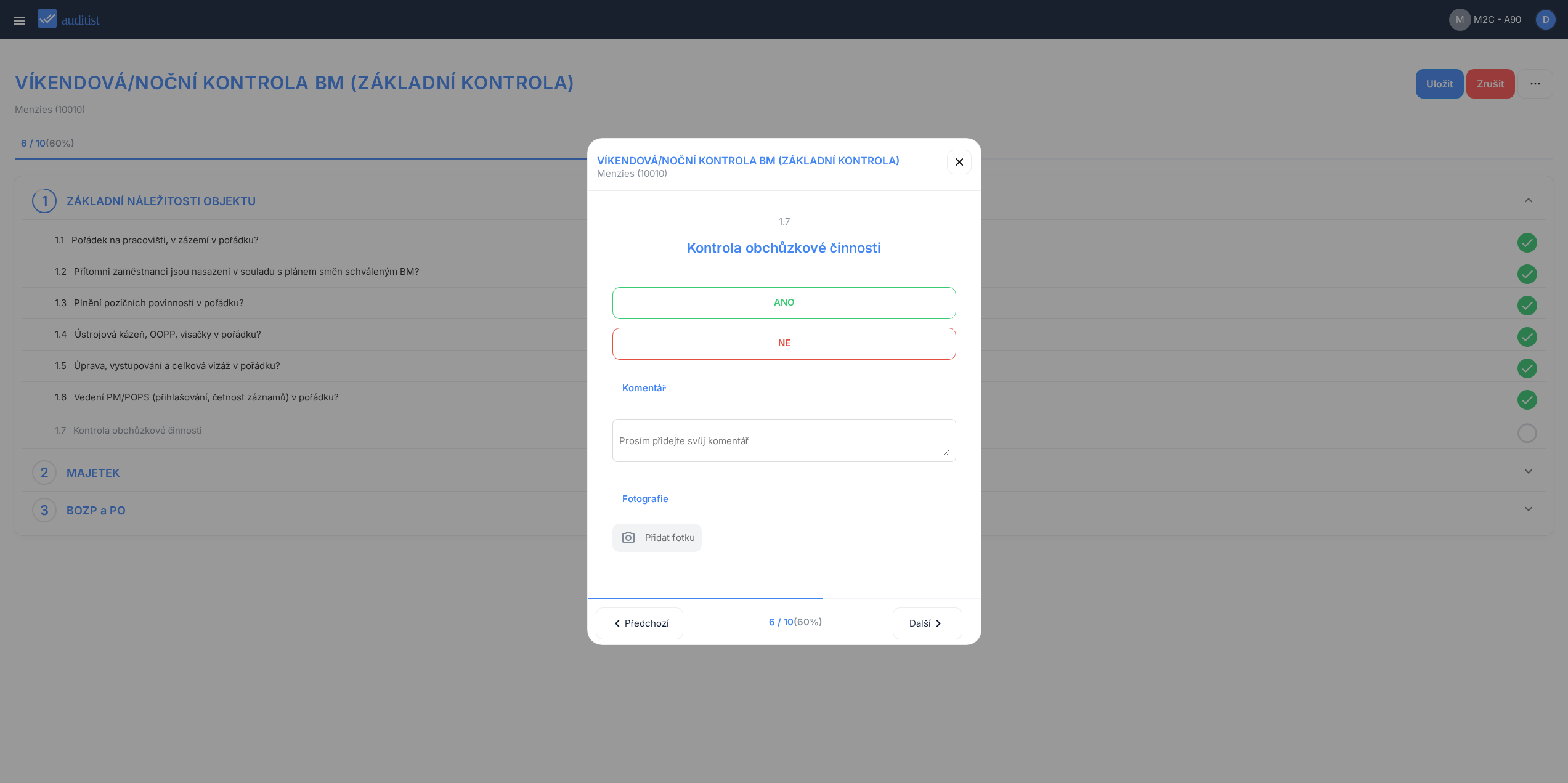
click at [853, 290] on span "ANO" at bounding box center [784, 302] width 313 height 24
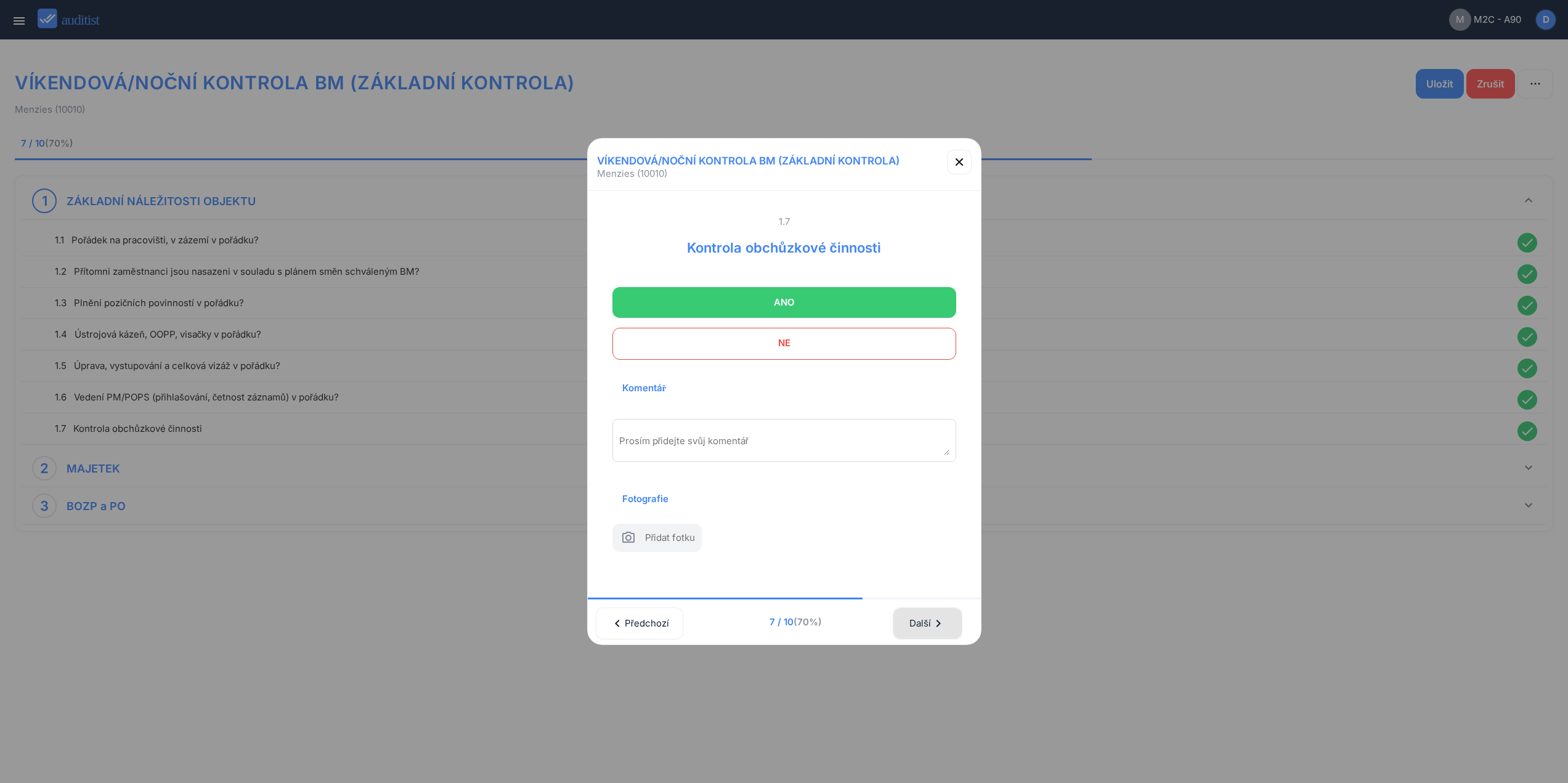
click at [933, 629] on div "Další chevron_right" at bounding box center [927, 623] width 37 height 27
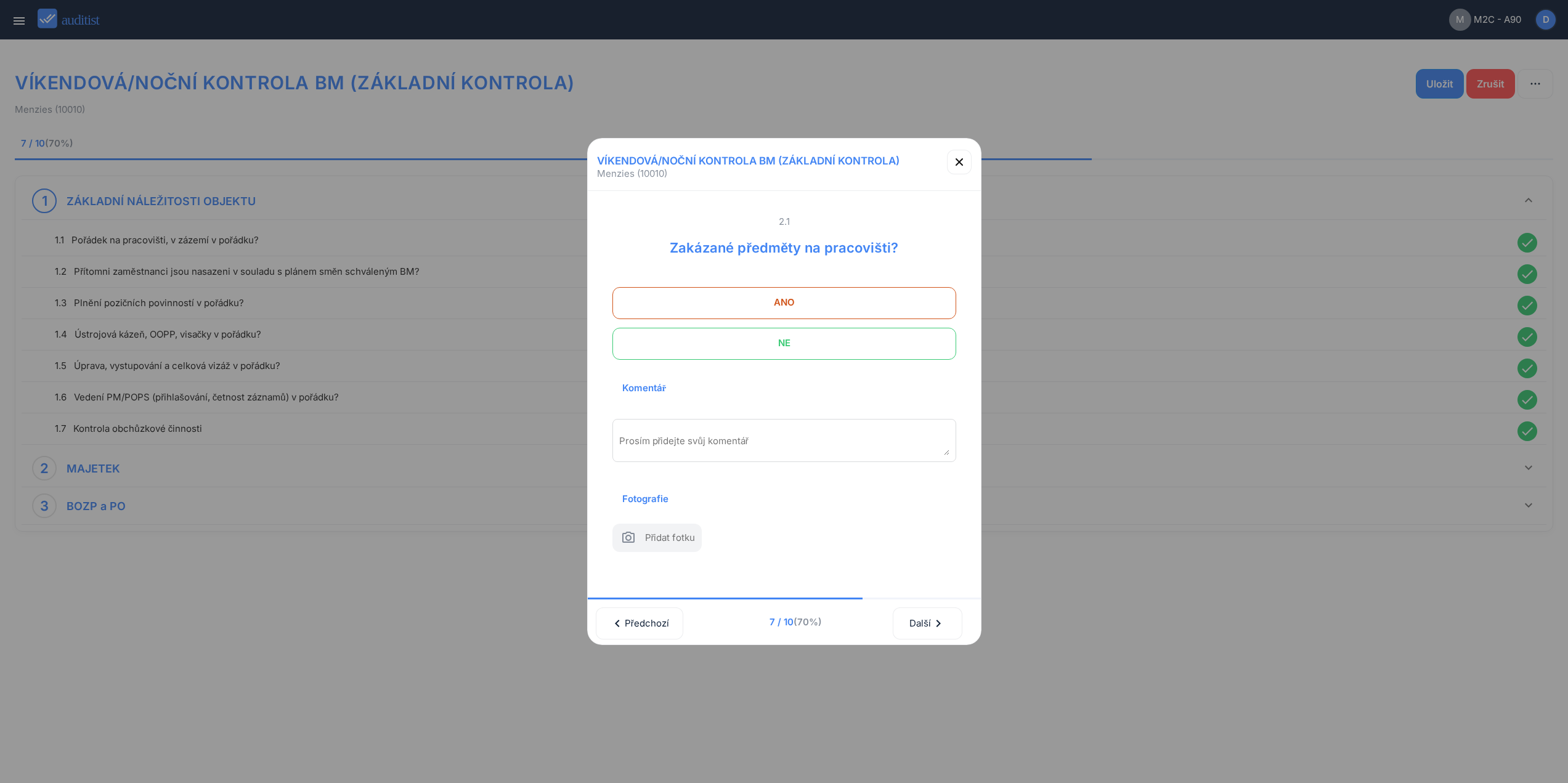
click at [879, 333] on span "NE" at bounding box center [784, 343] width 313 height 24
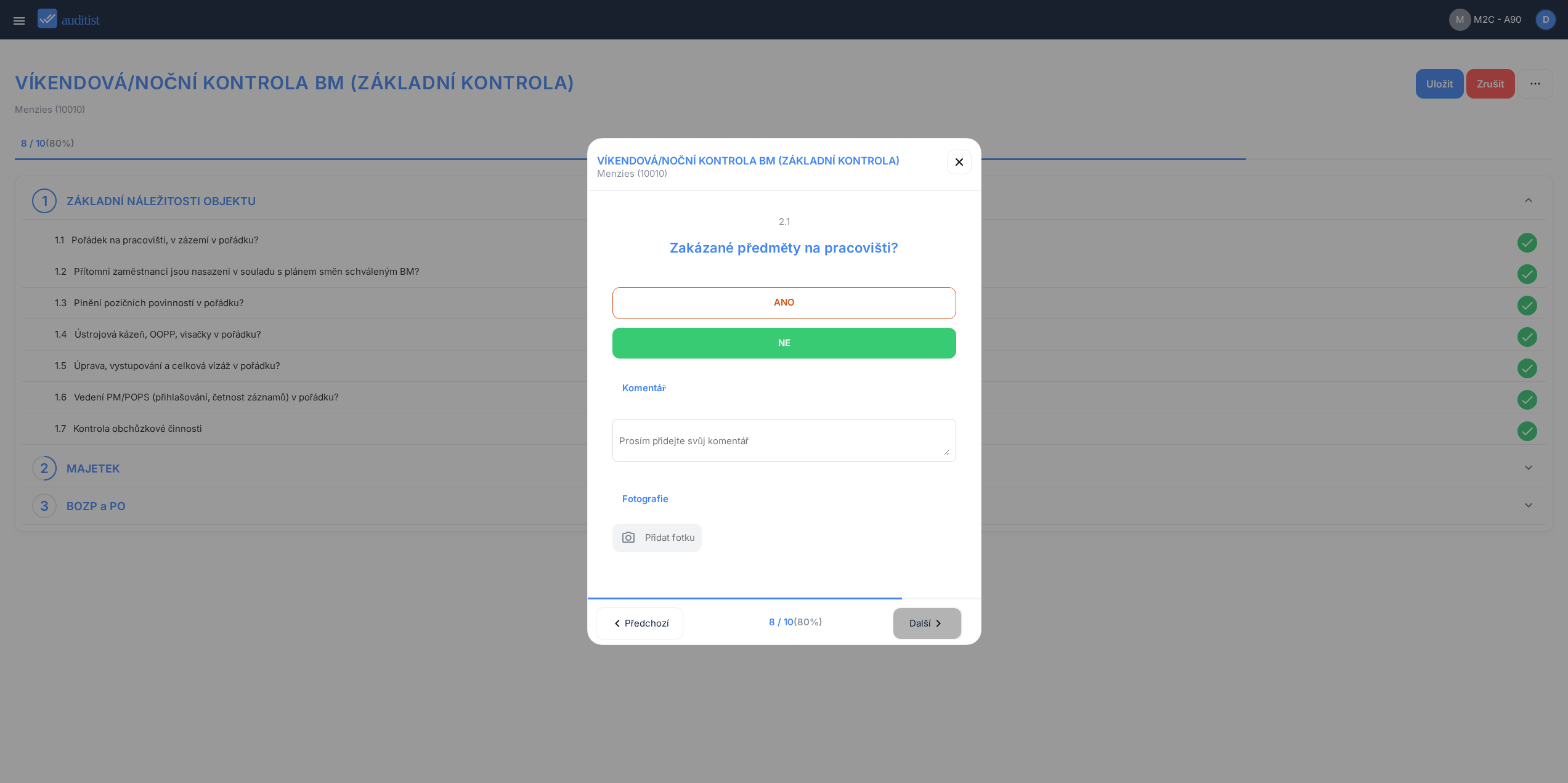
drag, startPoint x: 943, startPoint y: 628, endPoint x: 906, endPoint y: 392, distance: 238.9
click at [943, 621] on icon "chevron_right" at bounding box center [938, 623] width 15 height 15
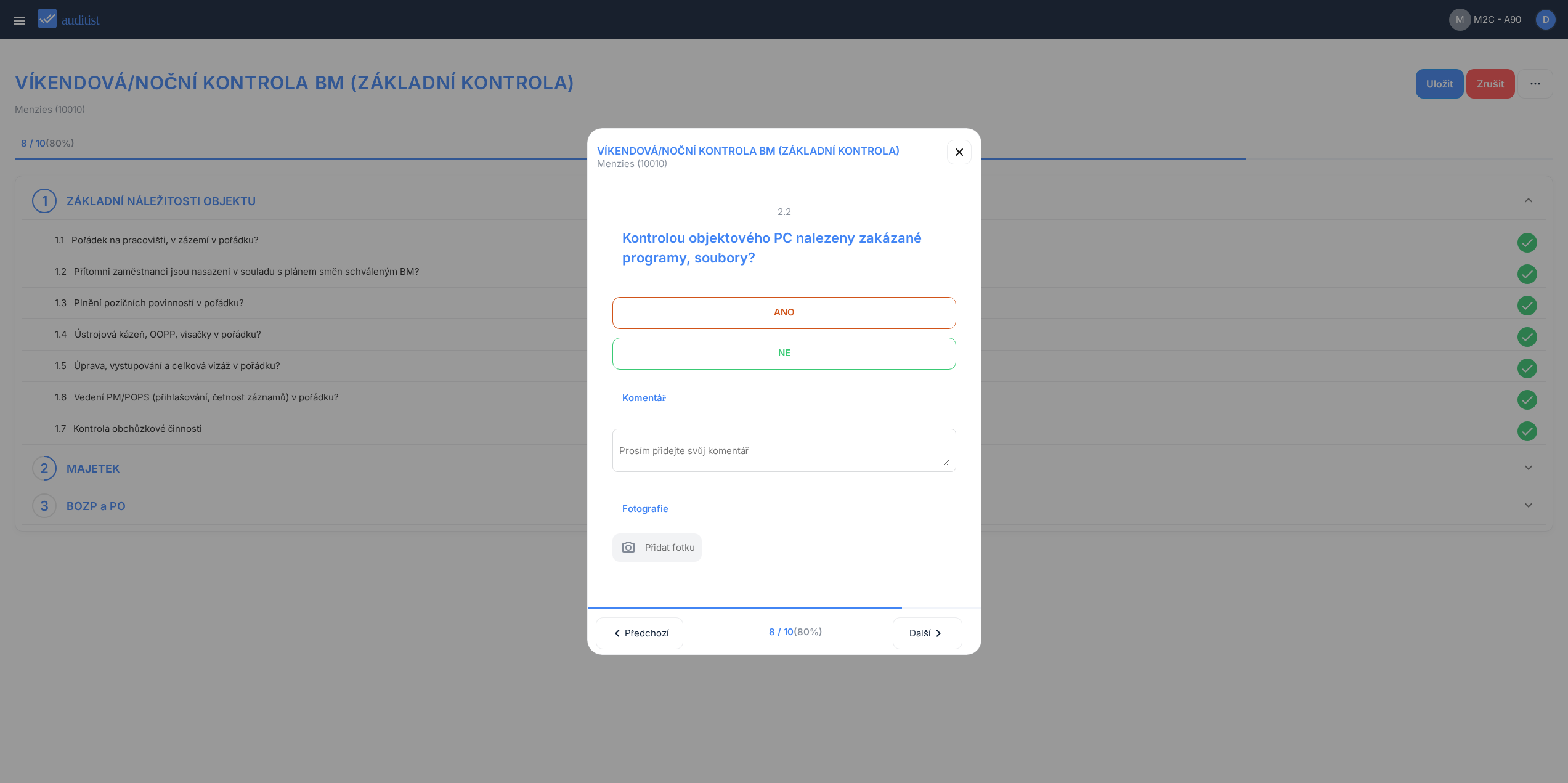
drag, startPoint x: 885, startPoint y: 338, endPoint x: 946, endPoint y: 514, distance: 186.3
click at [887, 341] on span "NE" at bounding box center [784, 353] width 313 height 24
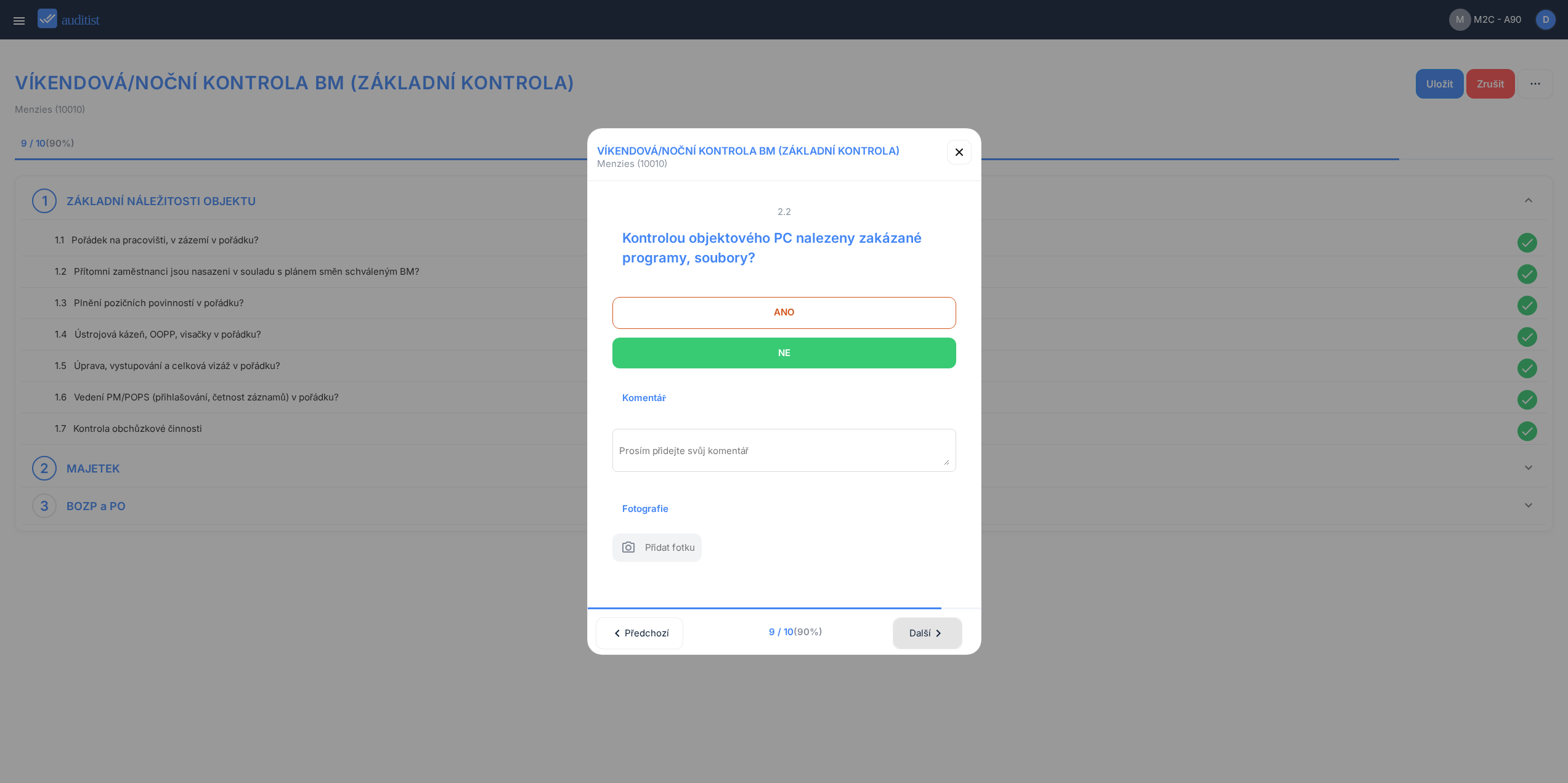
drag, startPoint x: 941, startPoint y: 633, endPoint x: 935, endPoint y: 566, distance: 67.3
click at [941, 627] on icon "chevron_right" at bounding box center [938, 633] width 15 height 15
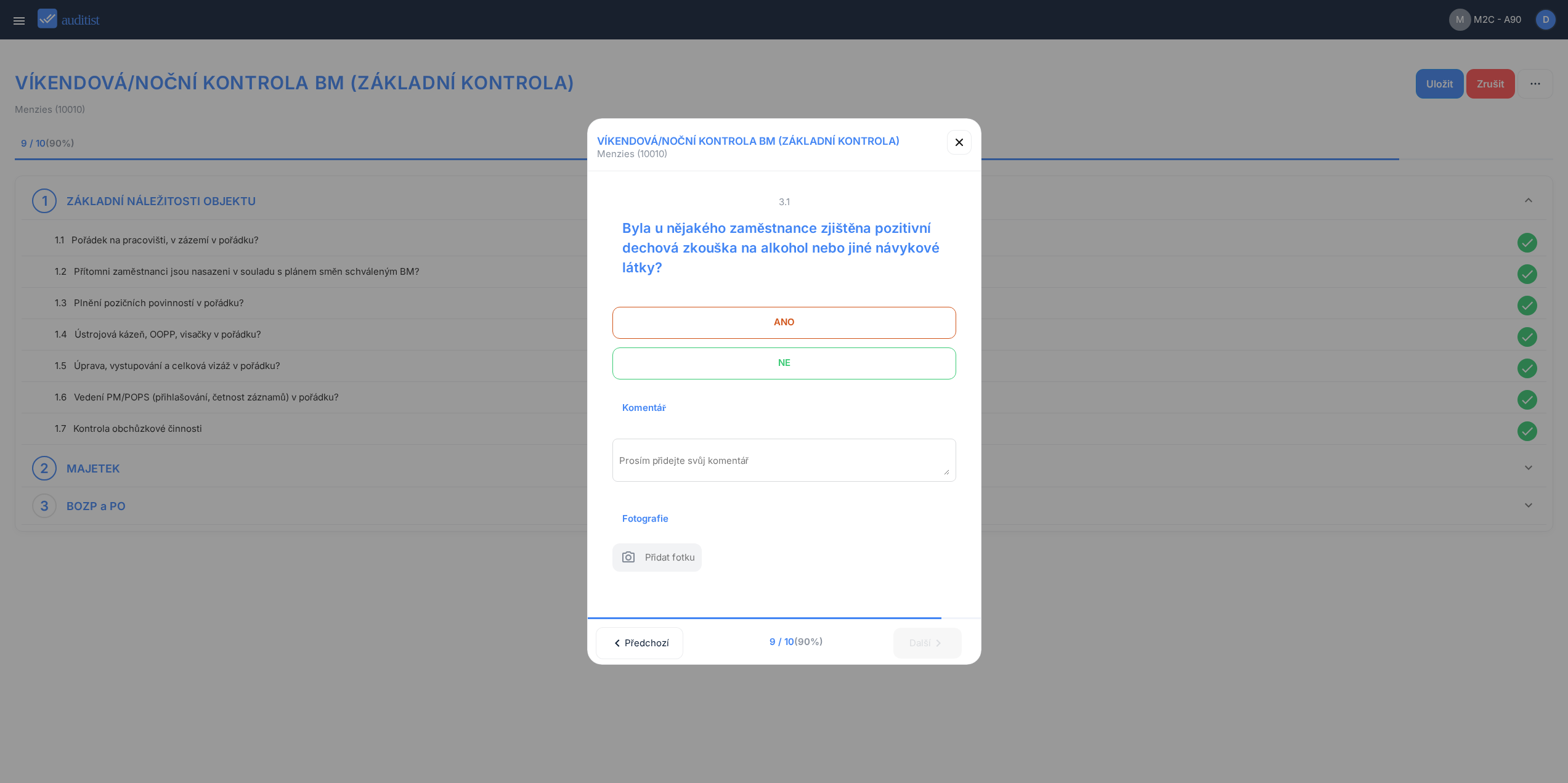
click at [893, 368] on span at bounding box center [784, 364] width 344 height 32
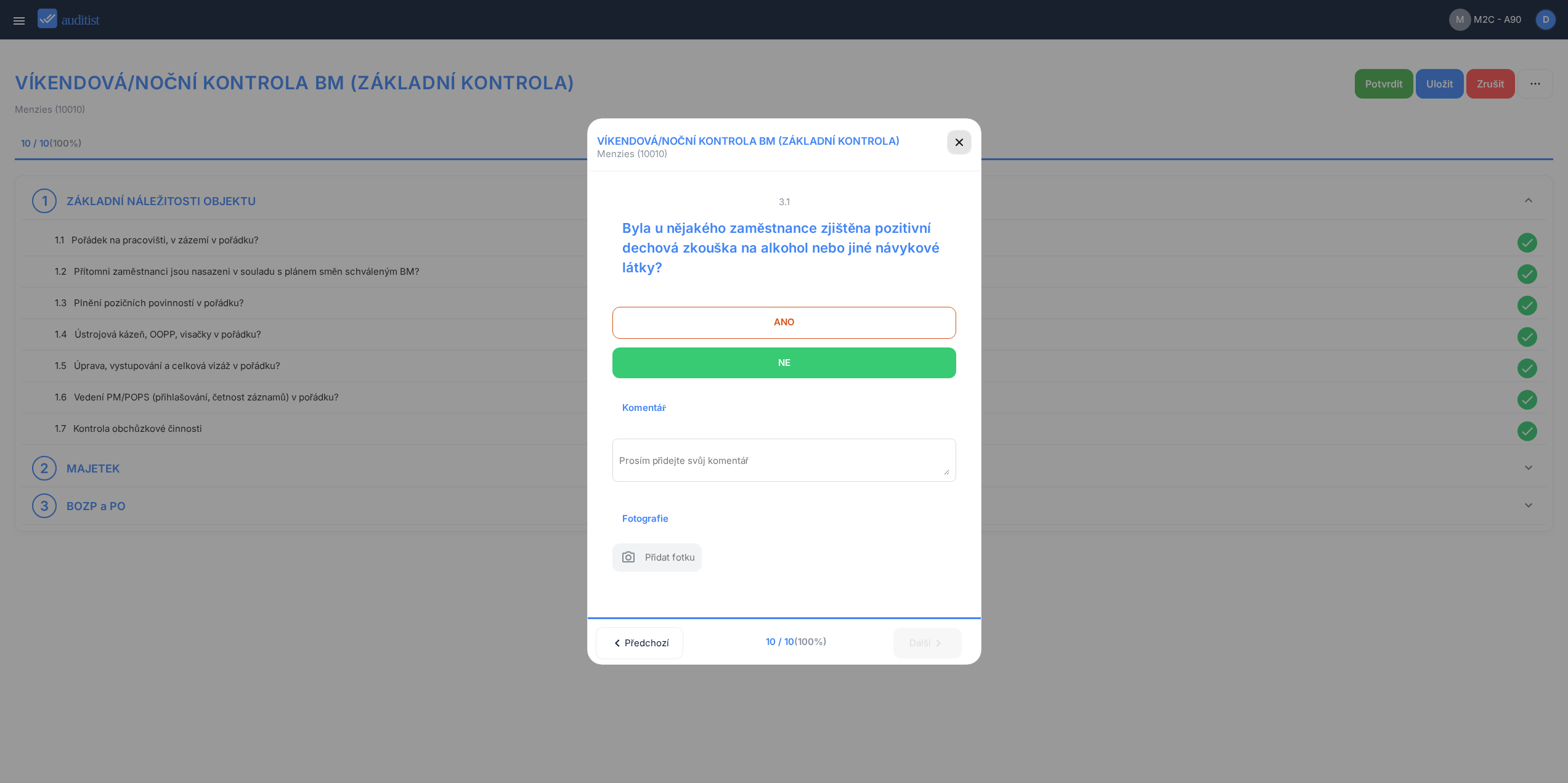
drag, startPoint x: 960, startPoint y: 133, endPoint x: 1325, endPoint y: 109, distance: 365.8
click at [962, 135] on icon "button" at bounding box center [959, 142] width 15 height 15
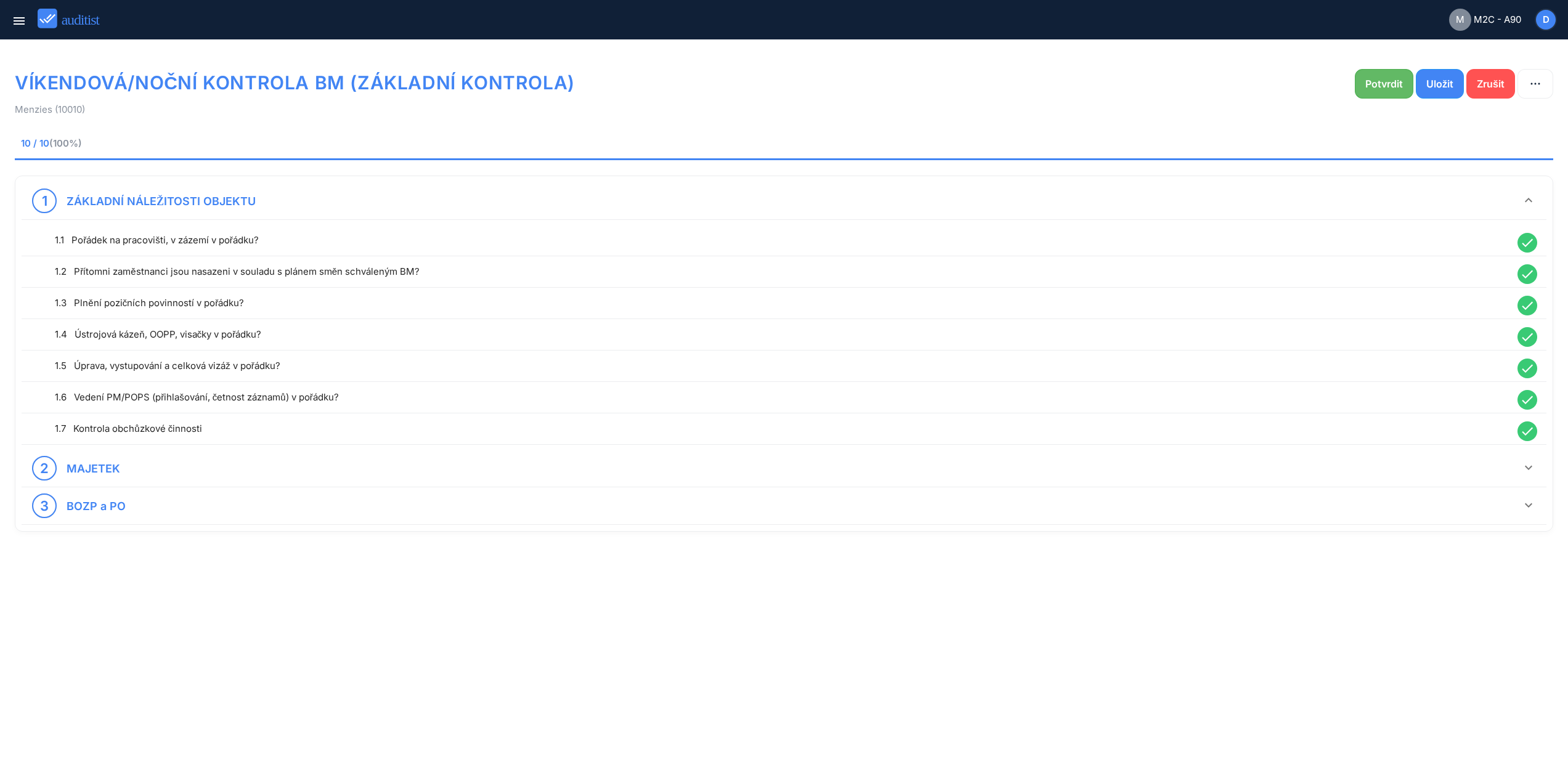
click at [1387, 81] on div "Potvrdit" at bounding box center [1384, 83] width 38 height 15
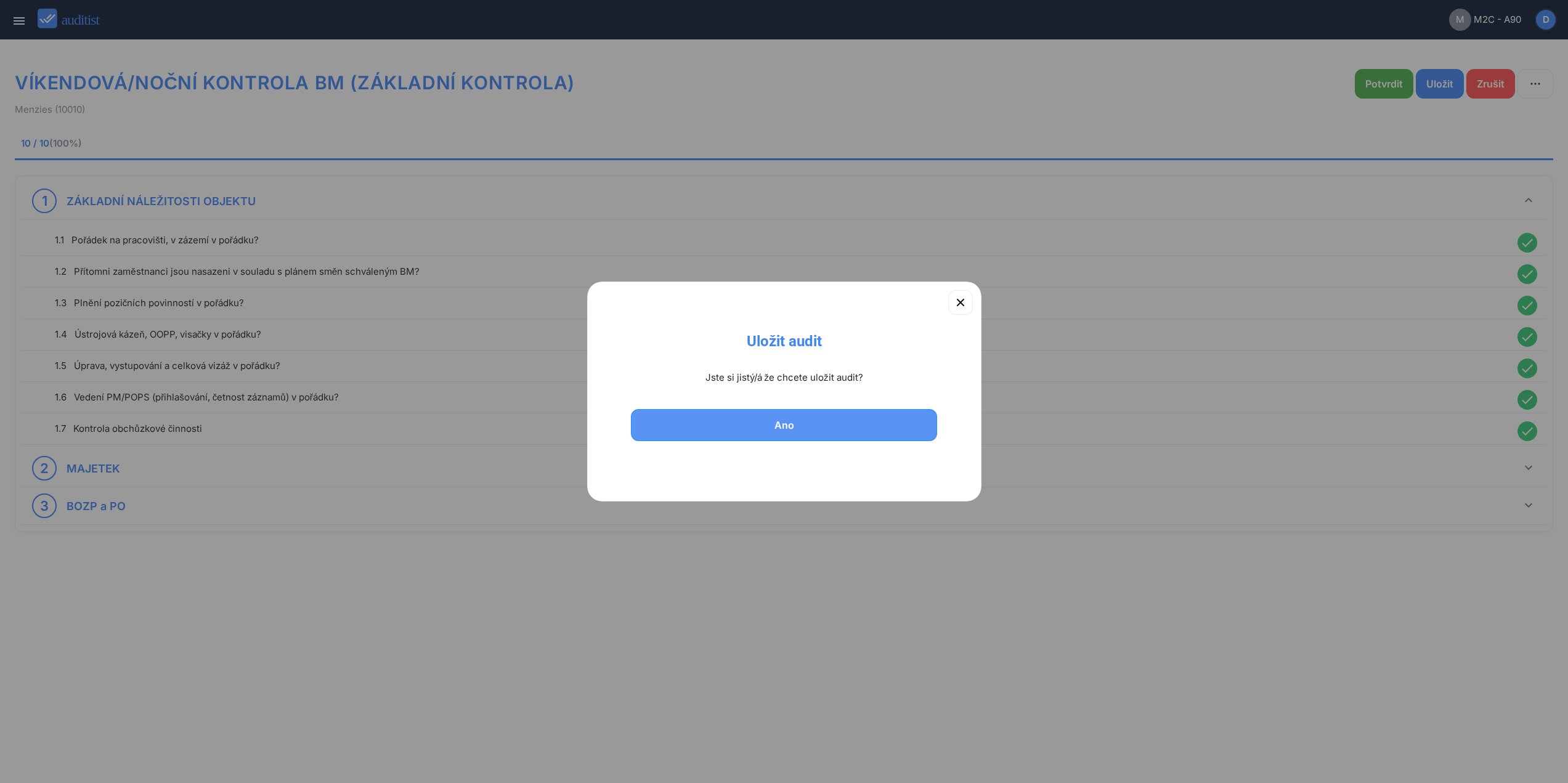
click at [829, 426] on div "Ano" at bounding box center [784, 425] width 275 height 15
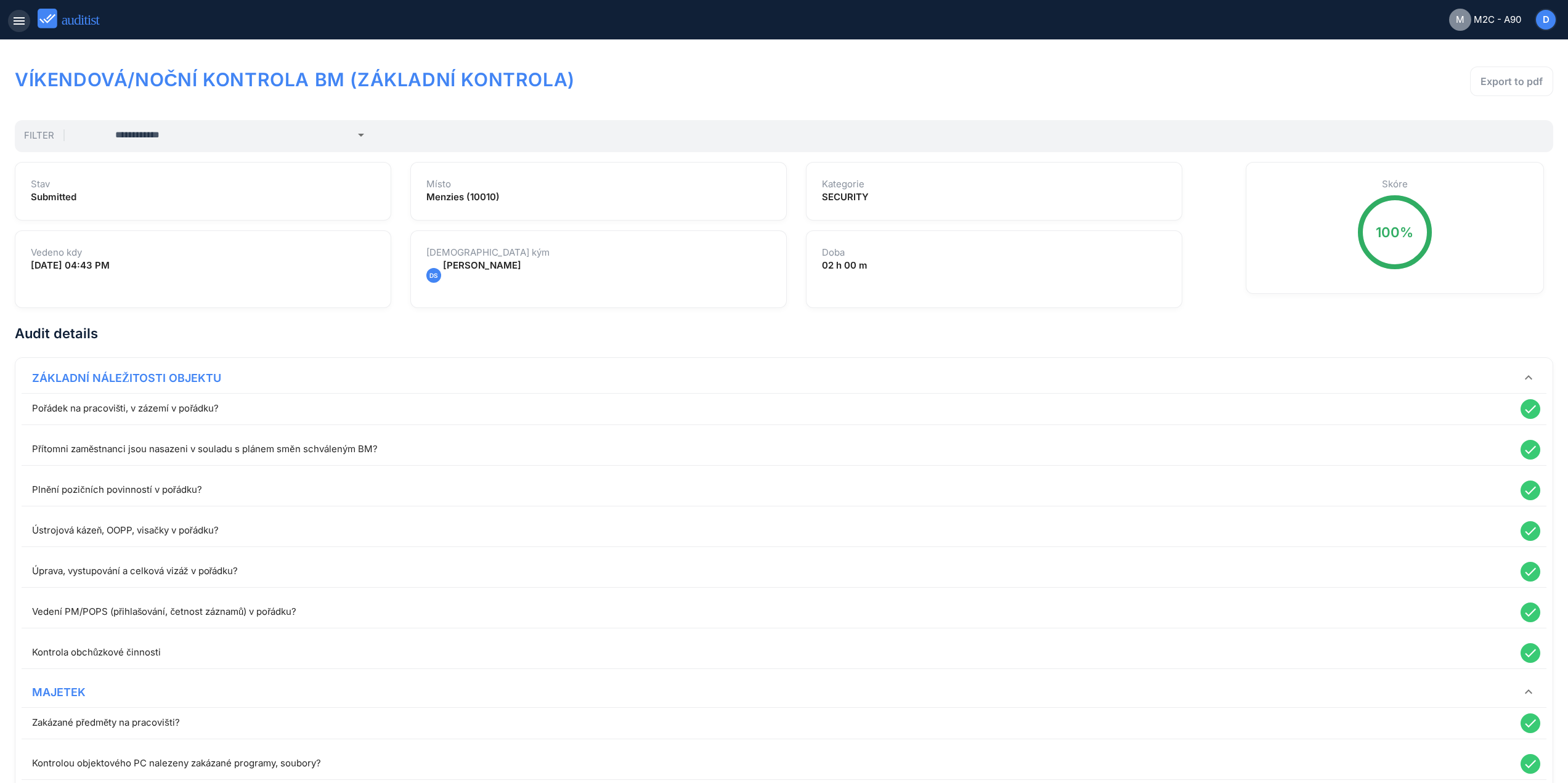
click at [15, 24] on icon "menu" at bounding box center [18, 21] width 15 height 15
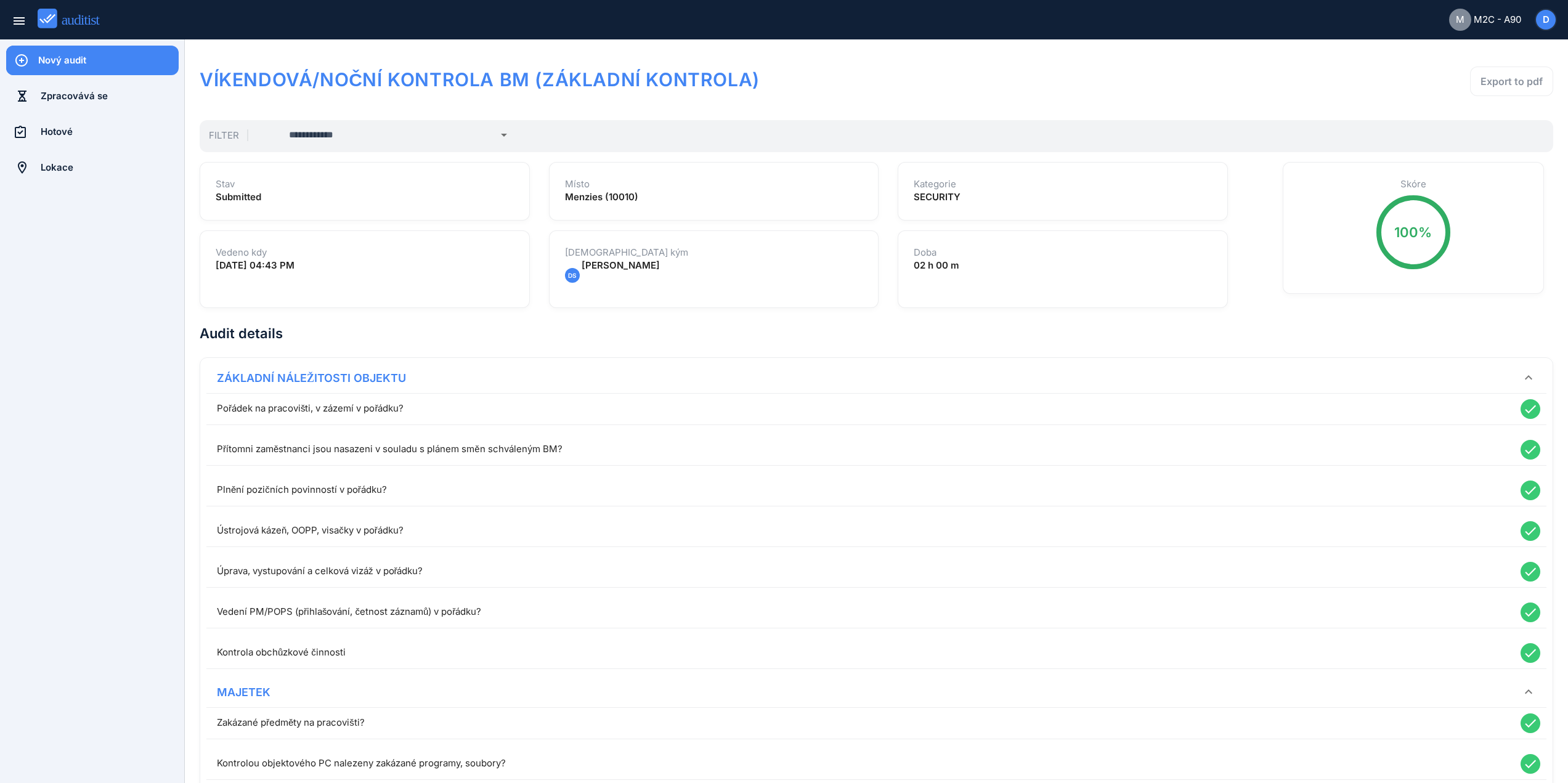
drag, startPoint x: 78, startPoint y: 53, endPoint x: 84, endPoint y: 55, distance: 6.3
click at [83, 53] on div "Nový audit" at bounding box center [109, 60] width 141 height 30
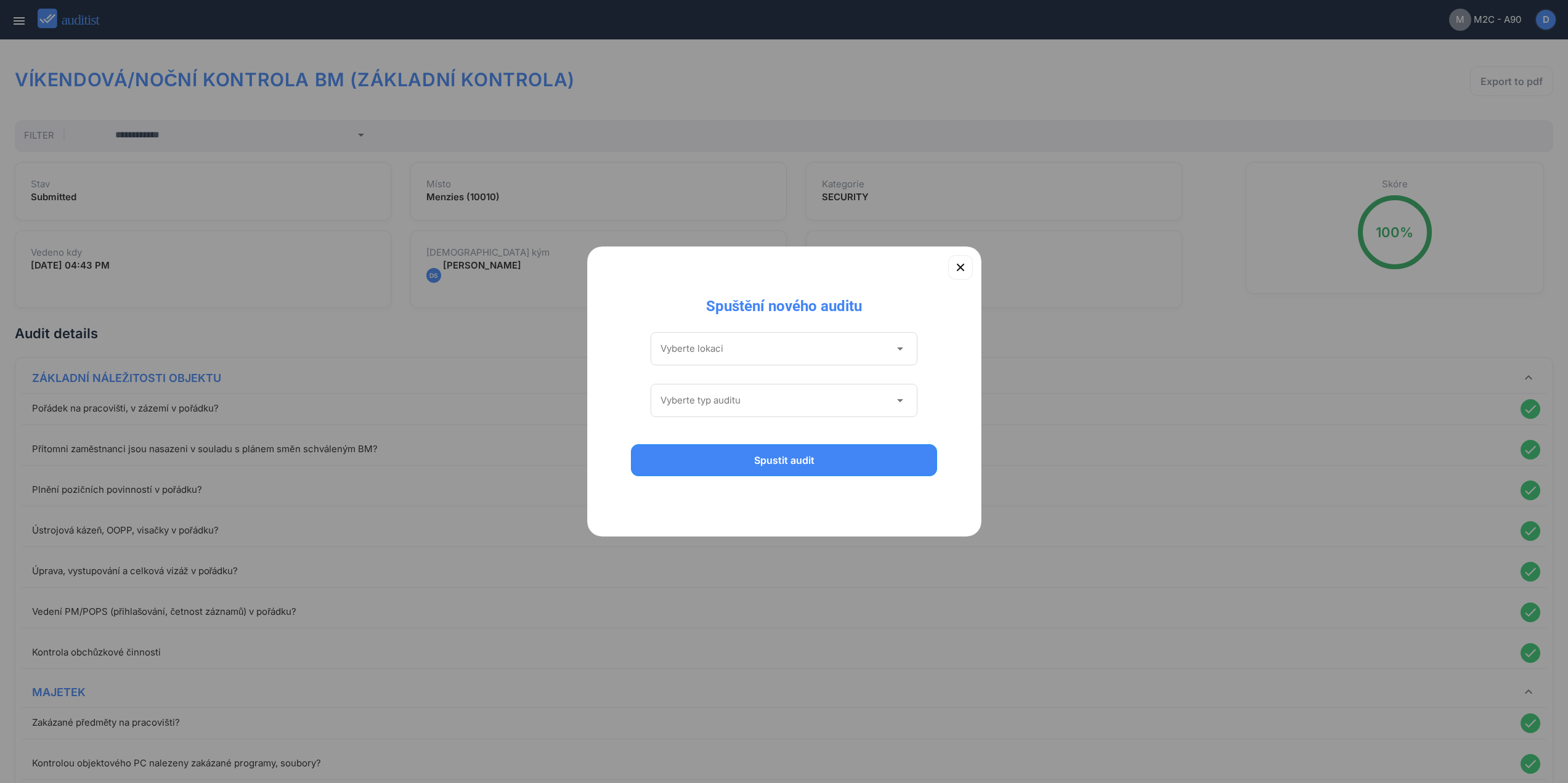
click at [783, 340] on div "Vyberte lokaci arrow_drop_down" at bounding box center [784, 348] width 267 height 33
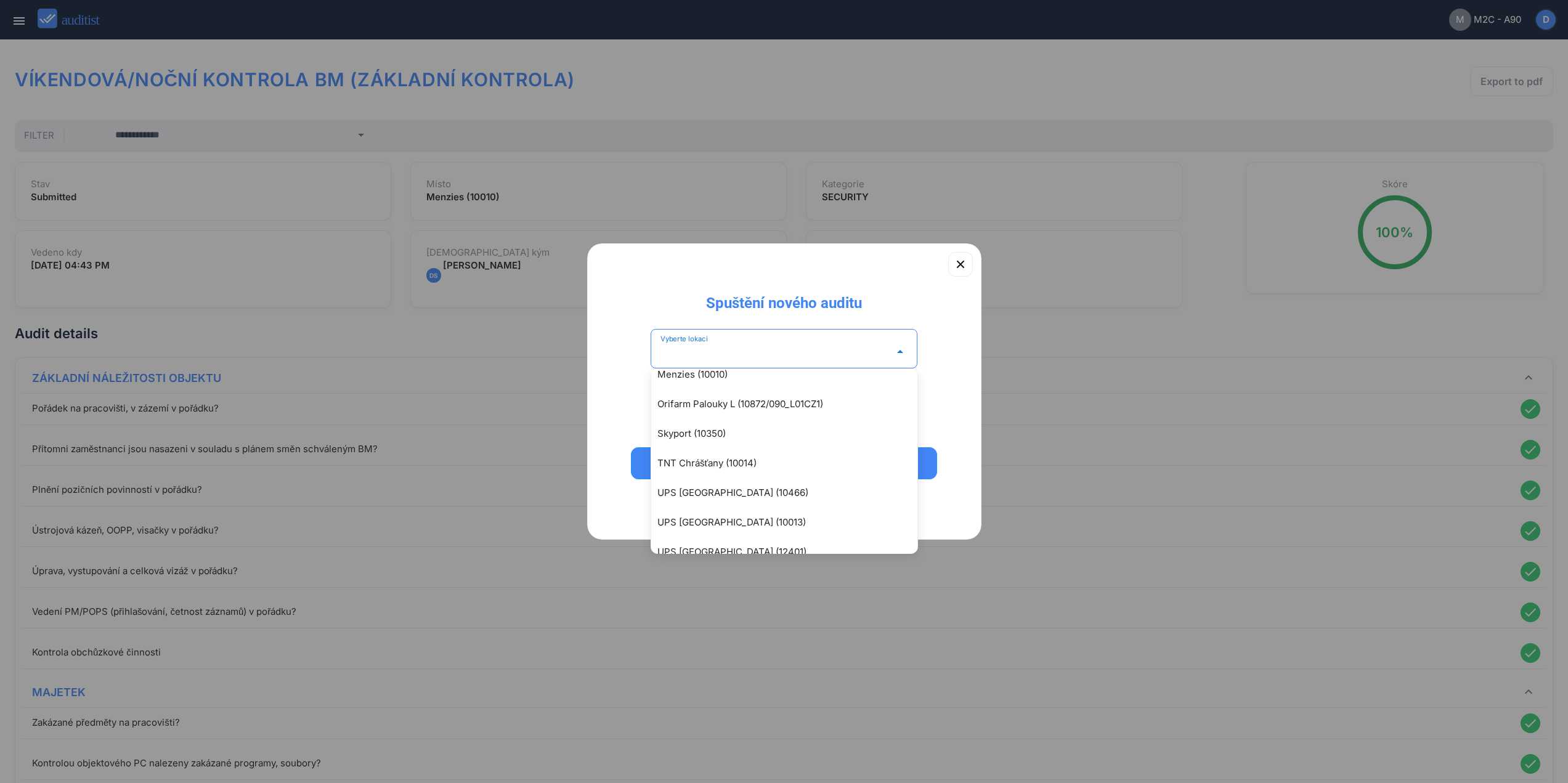
scroll to position [165, 0]
click at [771, 398] on div "Orifarm Palouky L (10872/090_L01CZ1)" at bounding box center [791, 402] width 266 height 15
type input "**********"
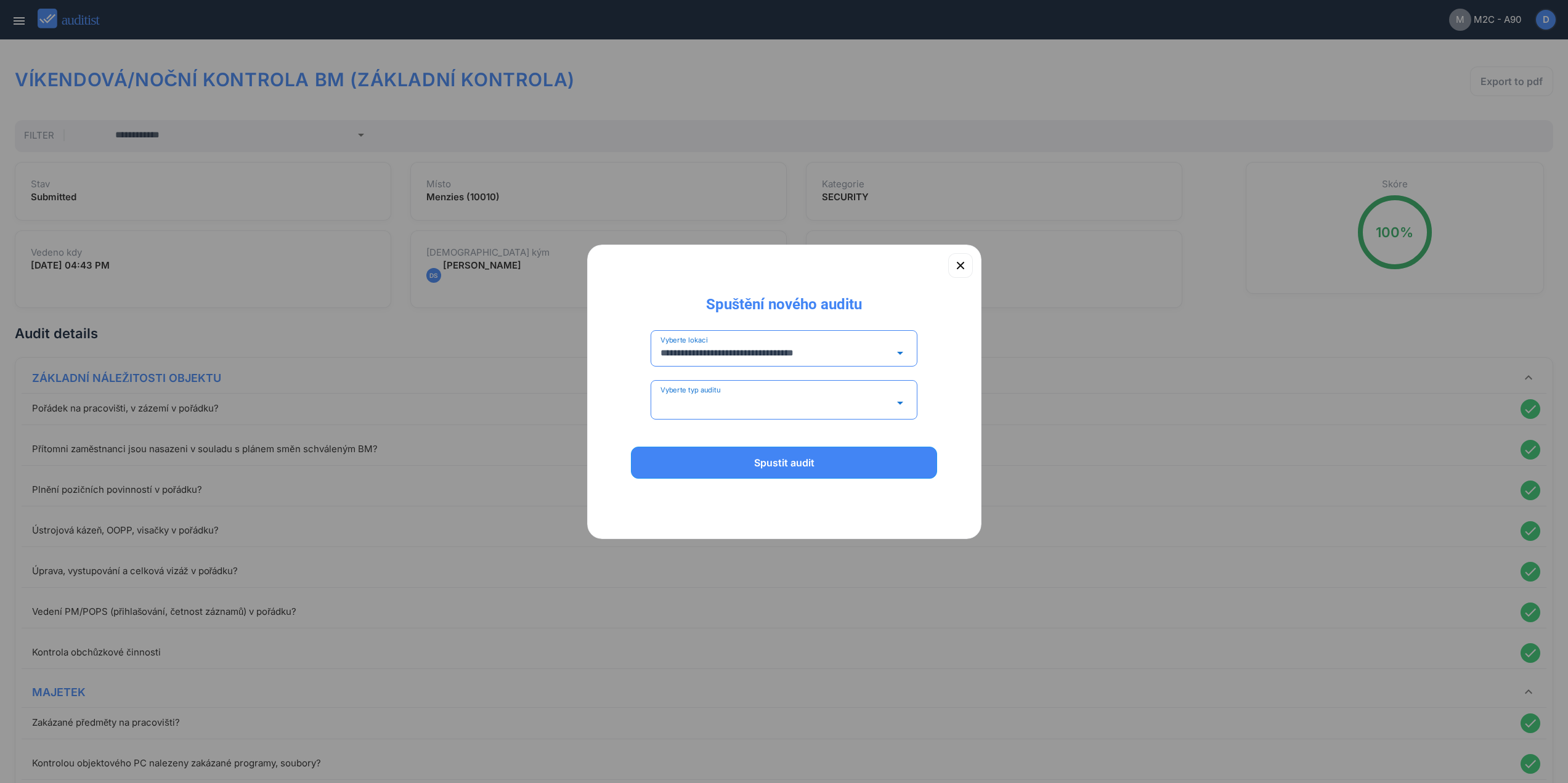
click at [769, 398] on input "Vyberte typ auditu" at bounding box center [776, 403] width 230 height 20
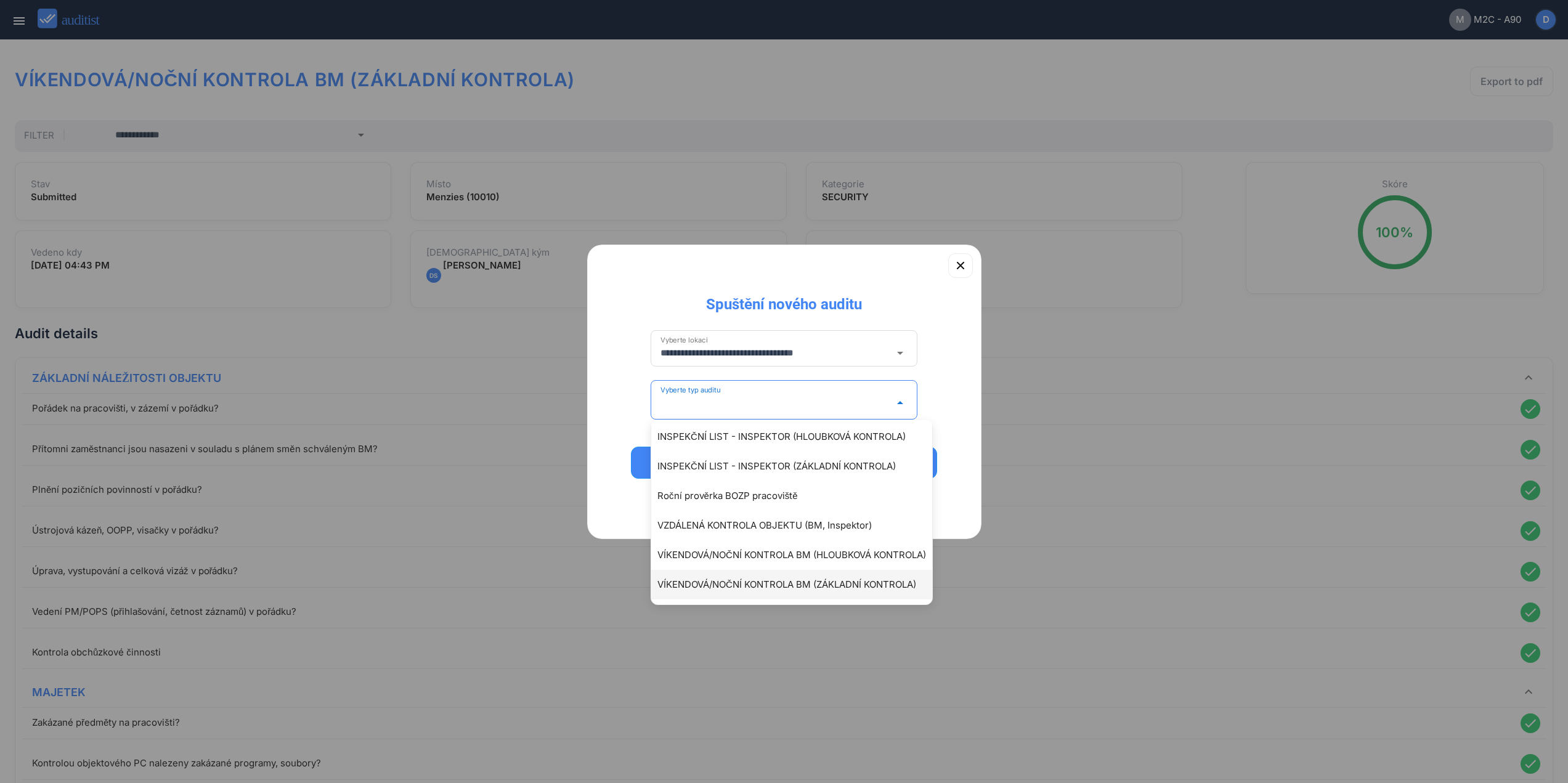
click at [809, 583] on div "VÍKENDOVÁ/NOČNÍ KONTROLA BM (ZÁKLADNÍ KONTROLA)" at bounding box center [798, 584] width 281 height 15
type input "**********"
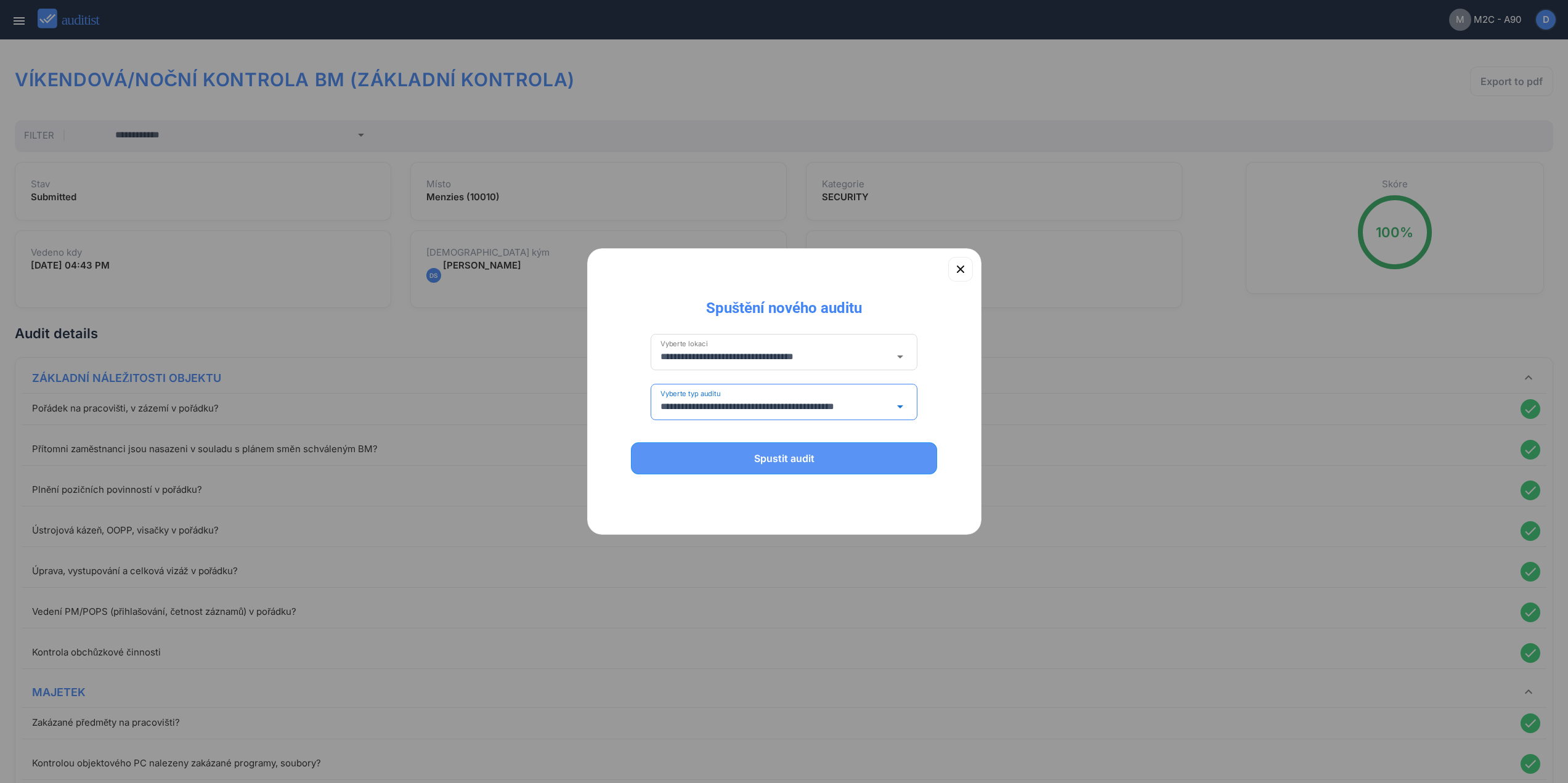
click at [812, 469] on button "Spustit audit" at bounding box center [784, 458] width 307 height 32
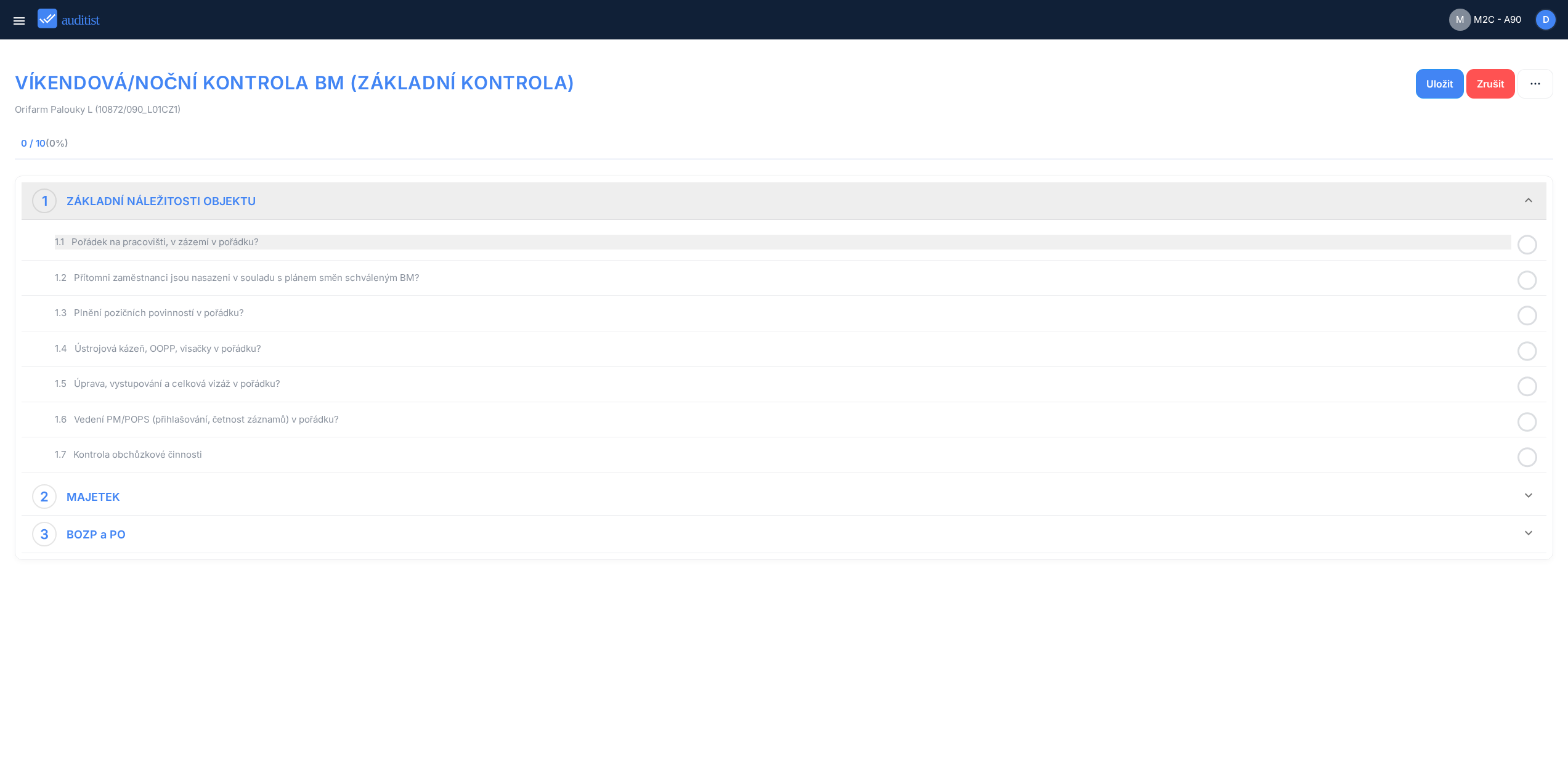
click at [371, 243] on div "1.1 Pořádek na pracovišti, v zázemí v pořádku?" at bounding box center [783, 242] width 1457 height 15
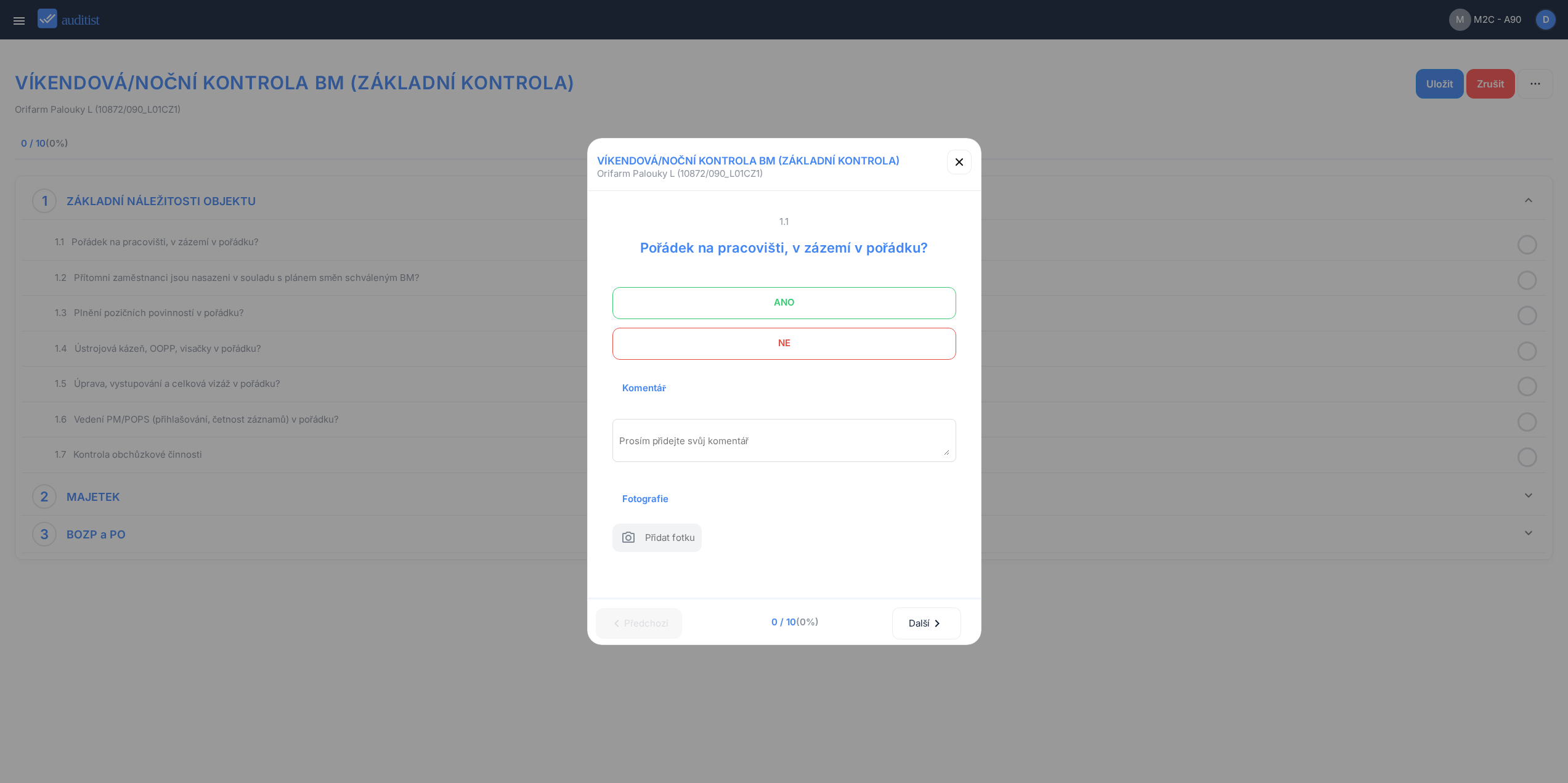
drag, startPoint x: 809, startPoint y: 289, endPoint x: 898, endPoint y: 378, distance: 125.9
click at [812, 290] on span "ANO" at bounding box center [784, 302] width 313 height 24
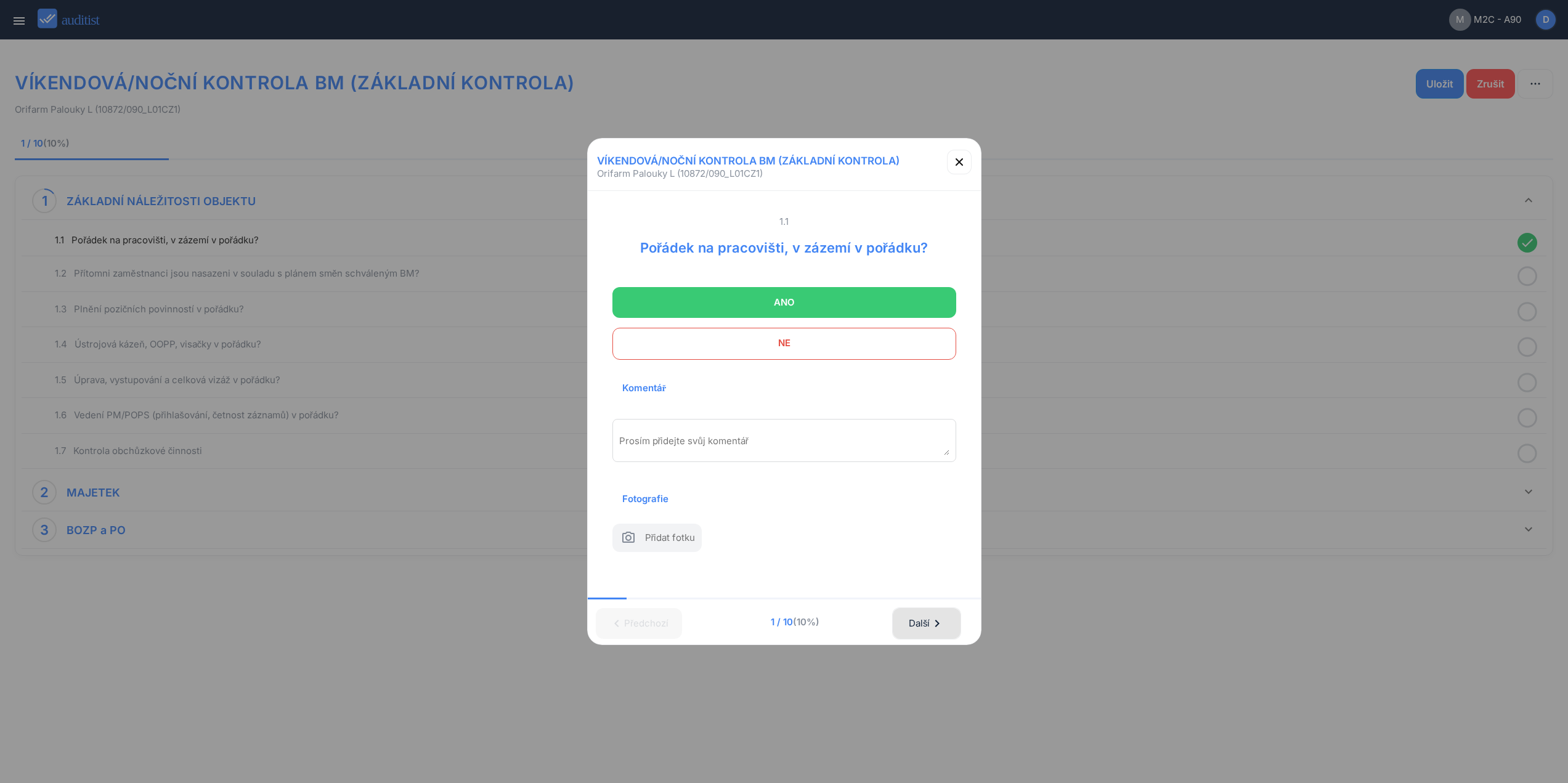
click at [935, 624] on div "Další chevron_right" at bounding box center [926, 623] width 37 height 27
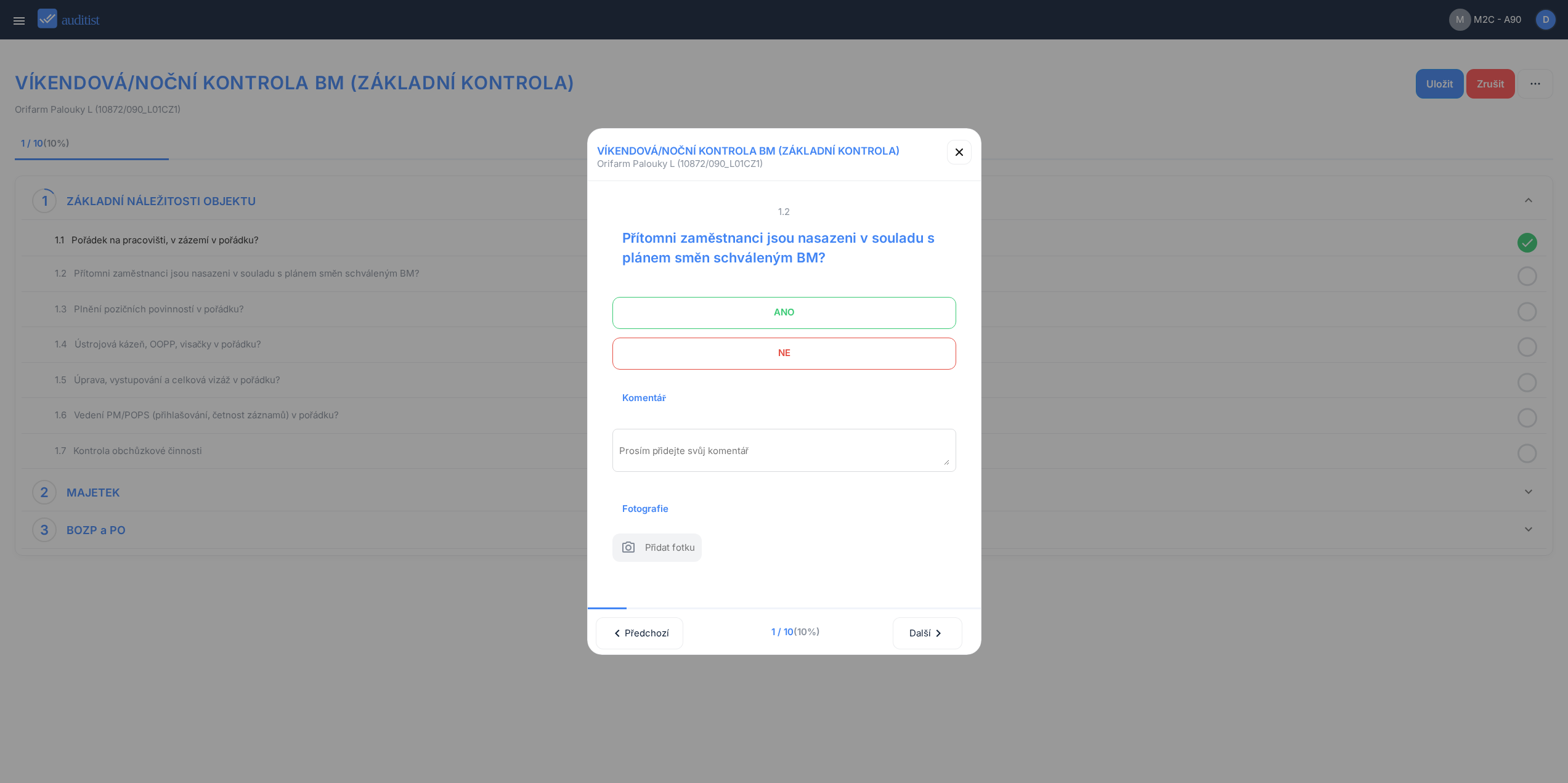
click at [889, 318] on span at bounding box center [784, 313] width 344 height 32
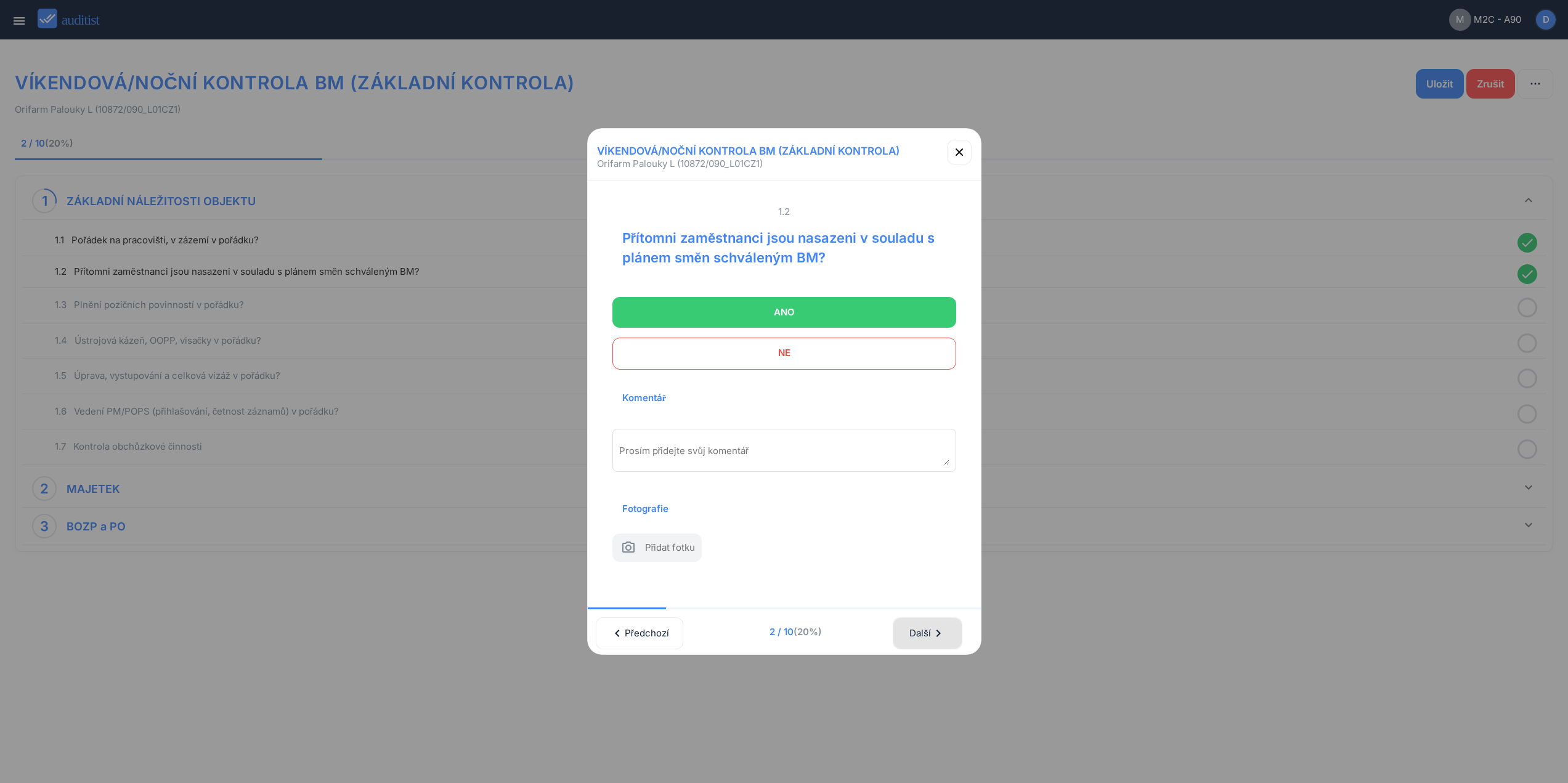
drag, startPoint x: 924, startPoint y: 631, endPoint x: 924, endPoint y: 616, distance: 15.0
click at [924, 629] on div "Další chevron_right" at bounding box center [927, 633] width 37 height 27
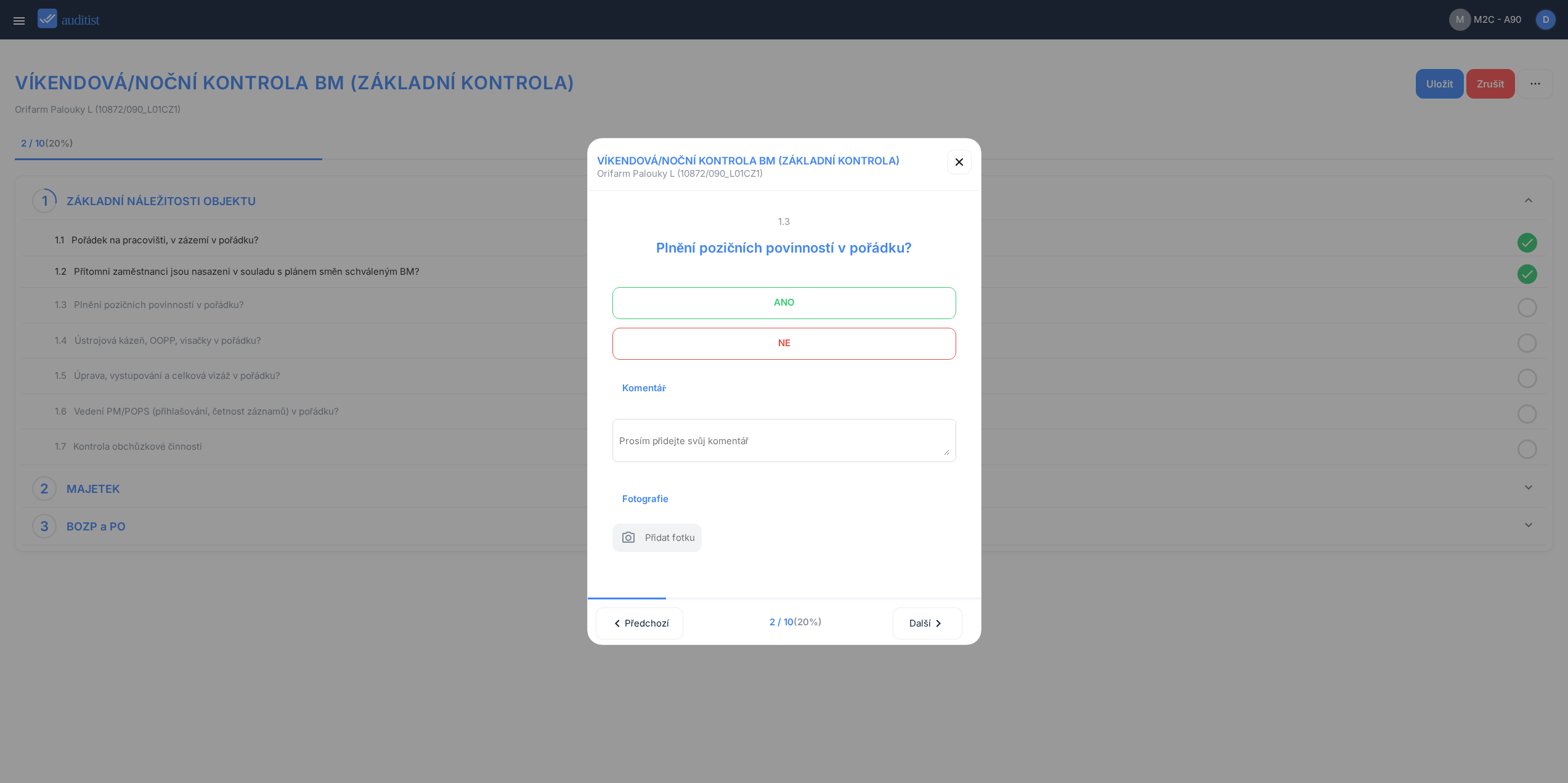
drag, startPoint x: 874, startPoint y: 289, endPoint x: 917, endPoint y: 465, distance: 181.2
click at [872, 290] on span "ANO" at bounding box center [784, 302] width 313 height 24
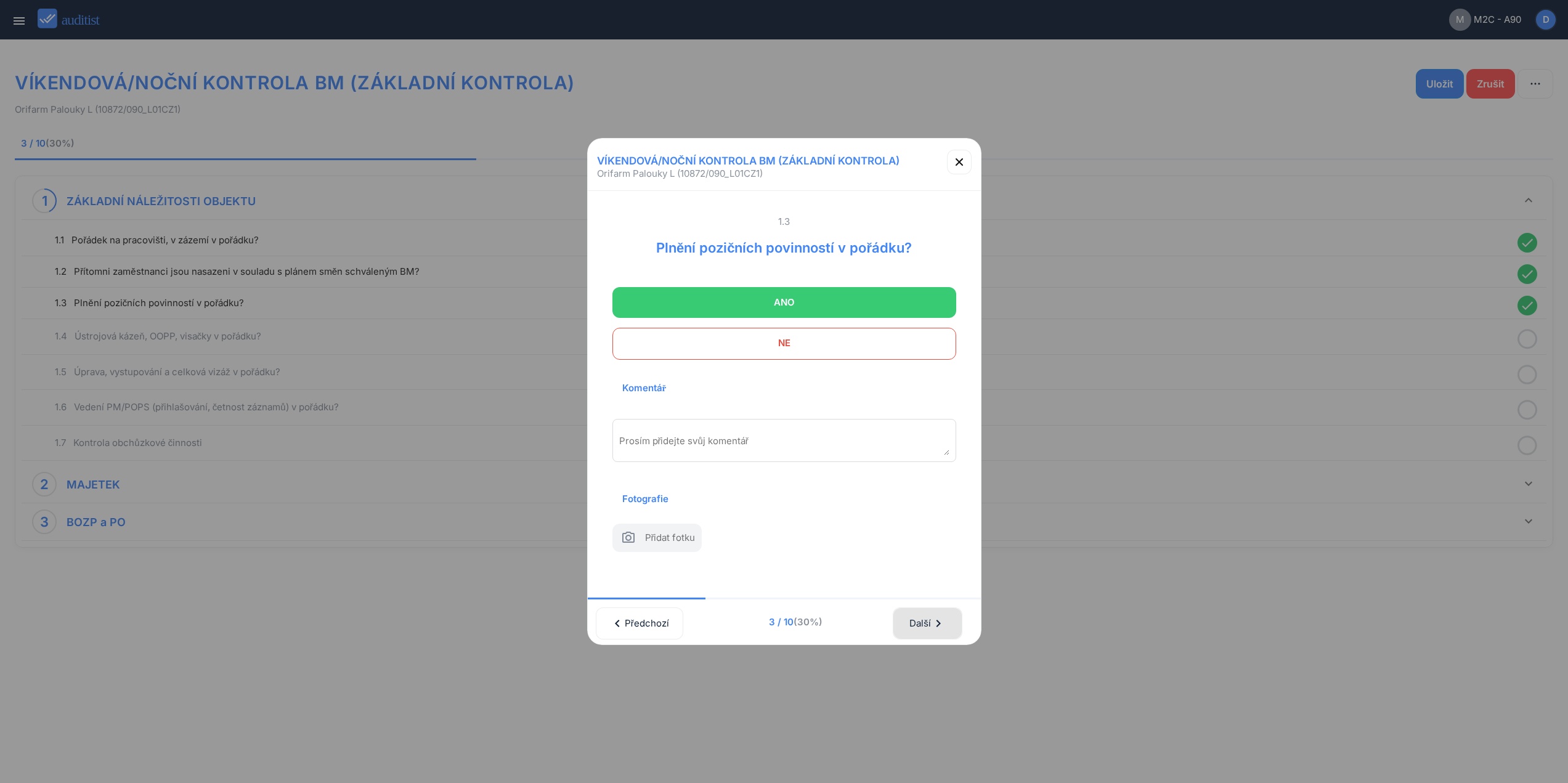
drag, startPoint x: 930, startPoint y: 635, endPoint x: 906, endPoint y: 426, distance: 210.4
click at [930, 621] on div "Další chevron_right" at bounding box center [927, 623] width 37 height 27
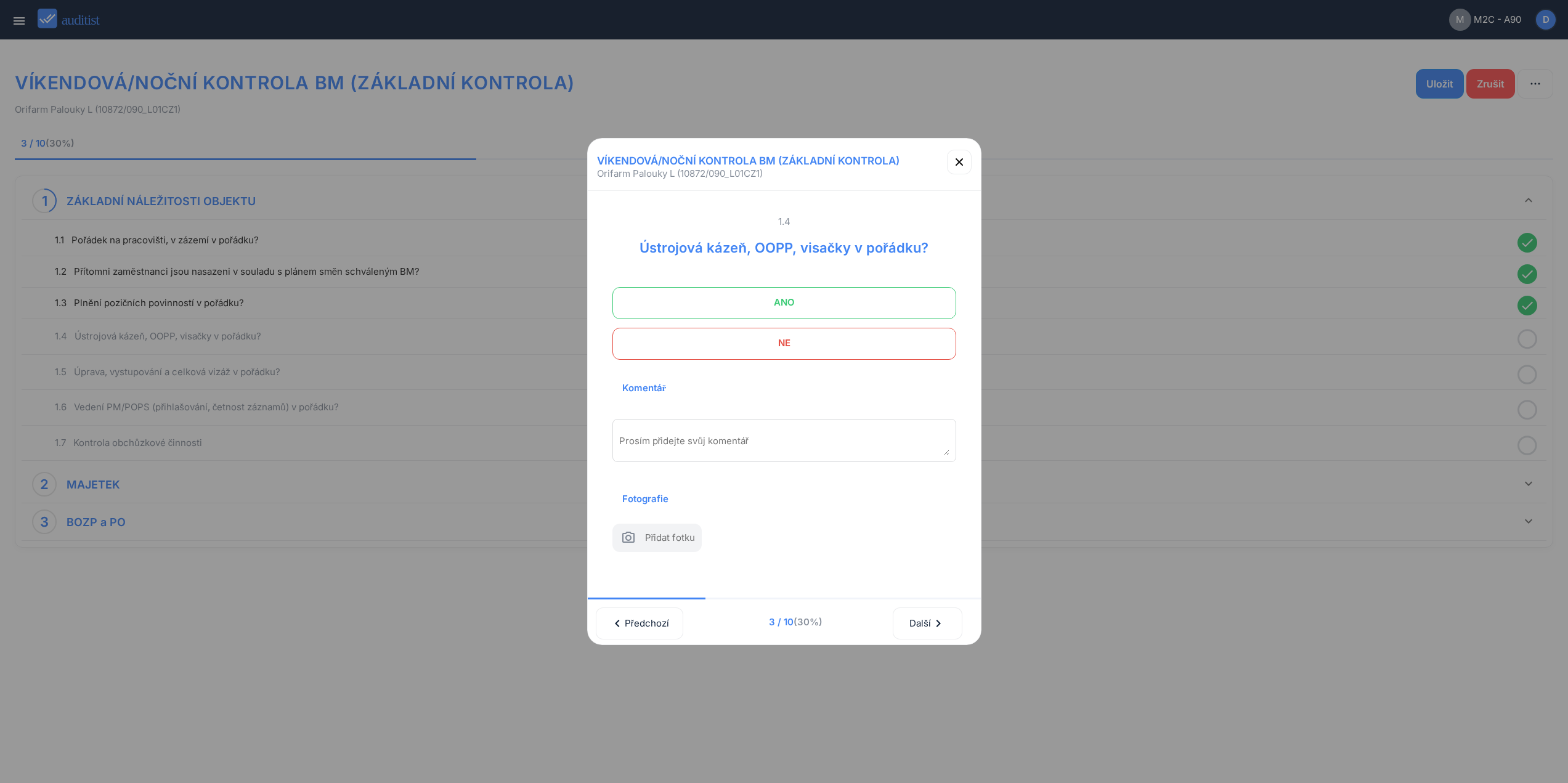
click at [874, 290] on span "ANO" at bounding box center [784, 302] width 313 height 24
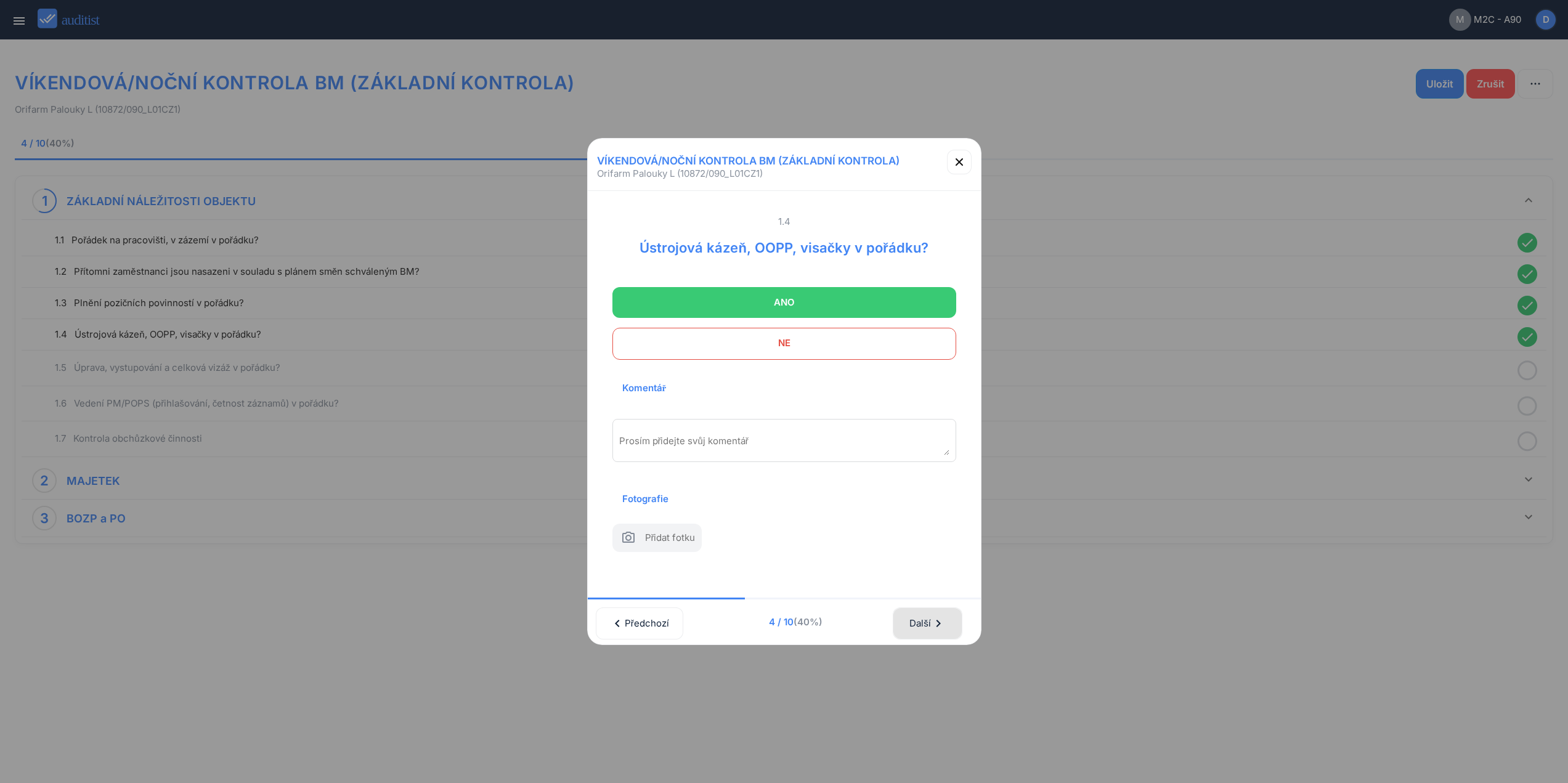
click at [926, 620] on div "Další chevron_right" at bounding box center [927, 623] width 37 height 27
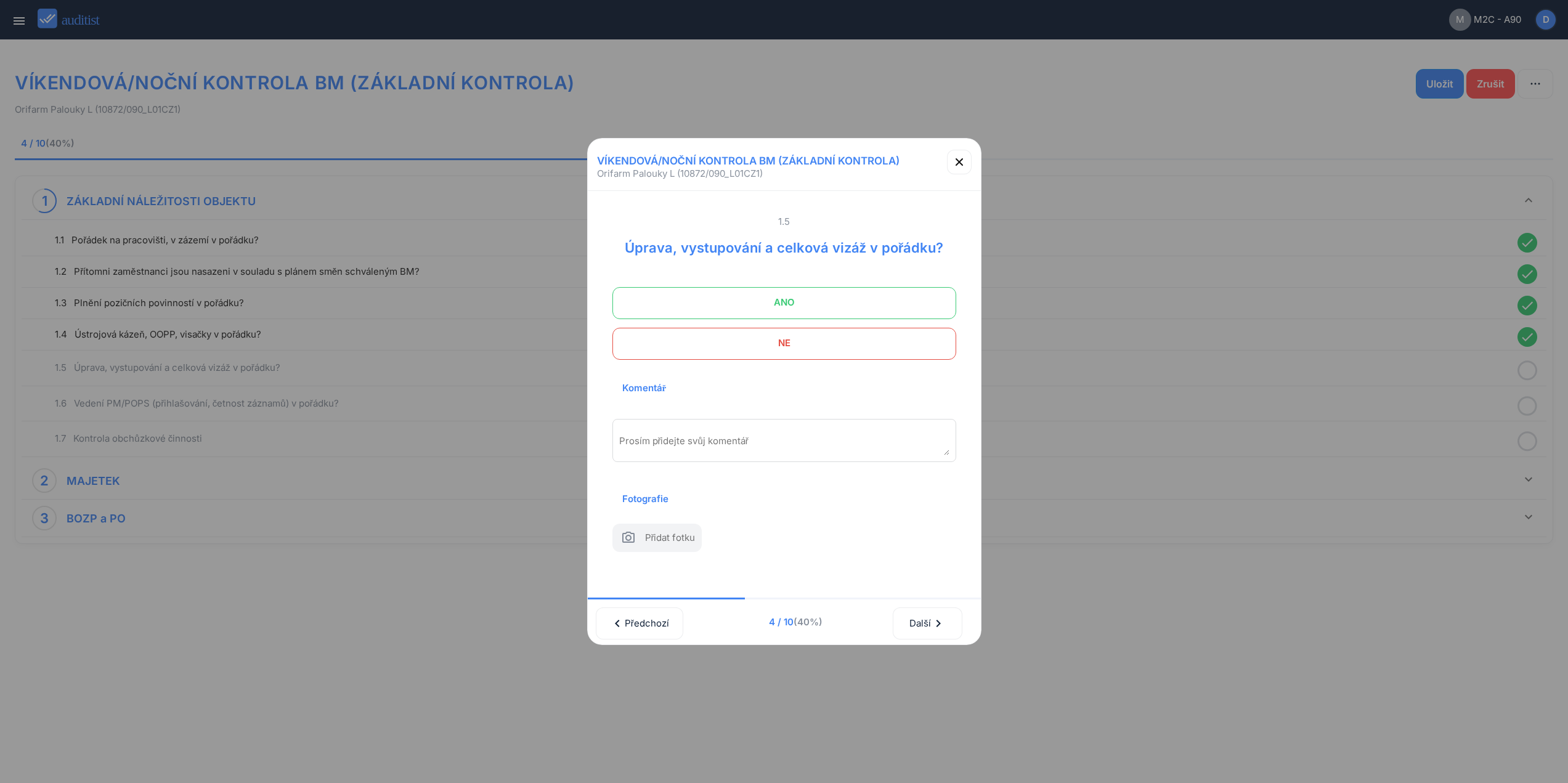
click at [861, 290] on span "ANO" at bounding box center [784, 302] width 313 height 24
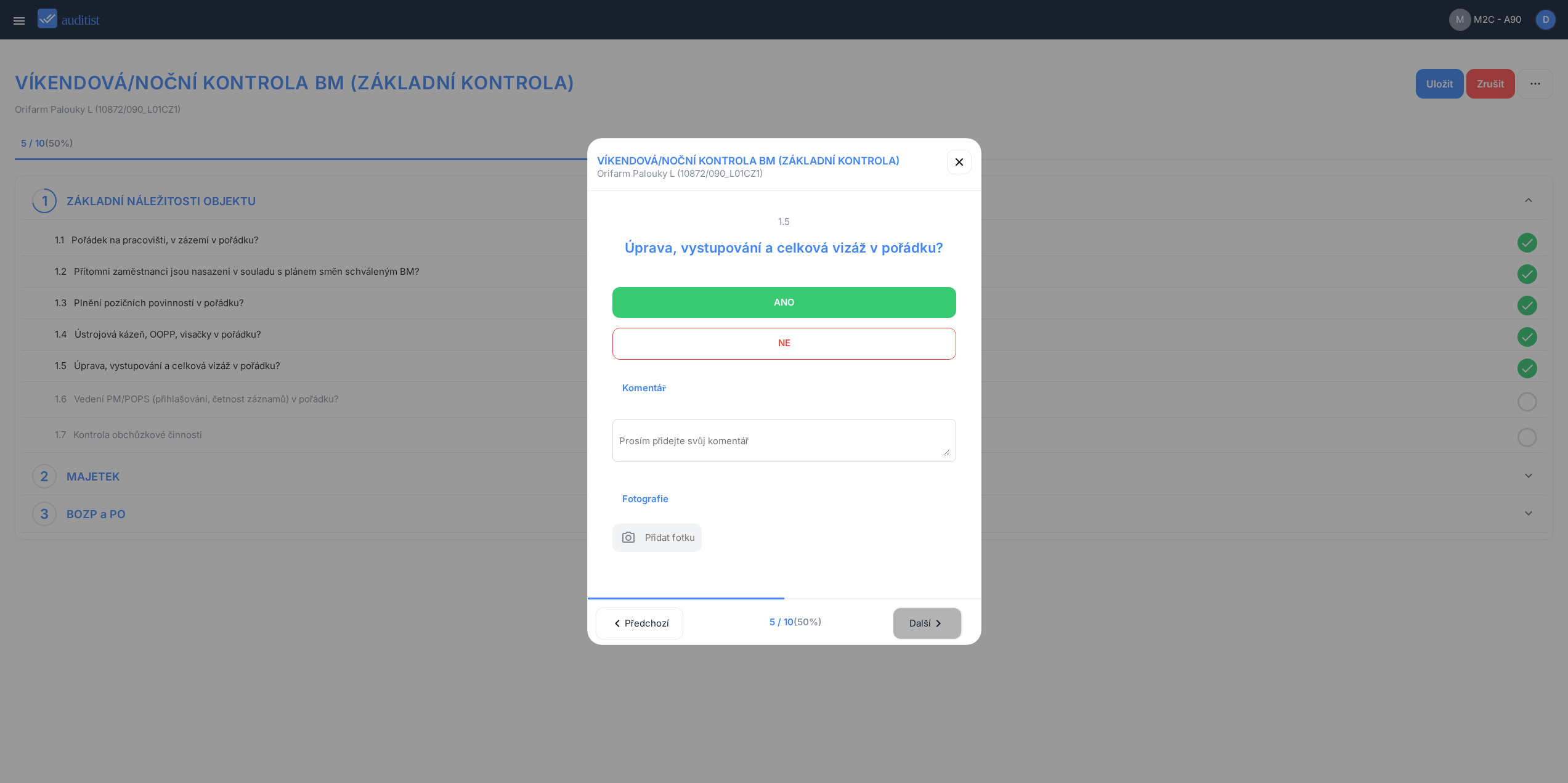
drag, startPoint x: 933, startPoint y: 622, endPoint x: 928, endPoint y: 498, distance: 124.1
click at [934, 614] on div "Další chevron_right" at bounding box center [927, 623] width 37 height 27
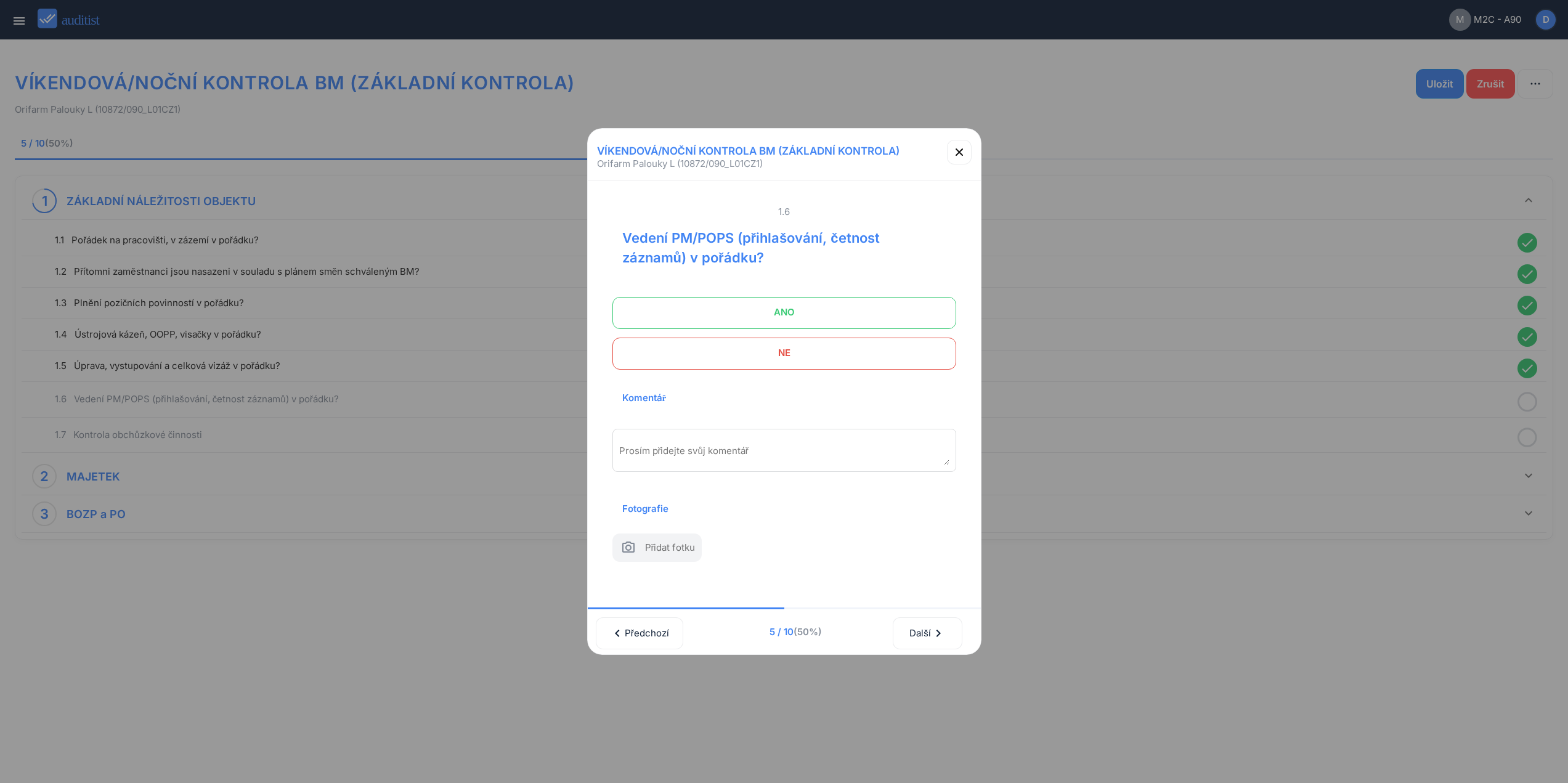
click at [880, 303] on span "ANO" at bounding box center [784, 312] width 313 height 24
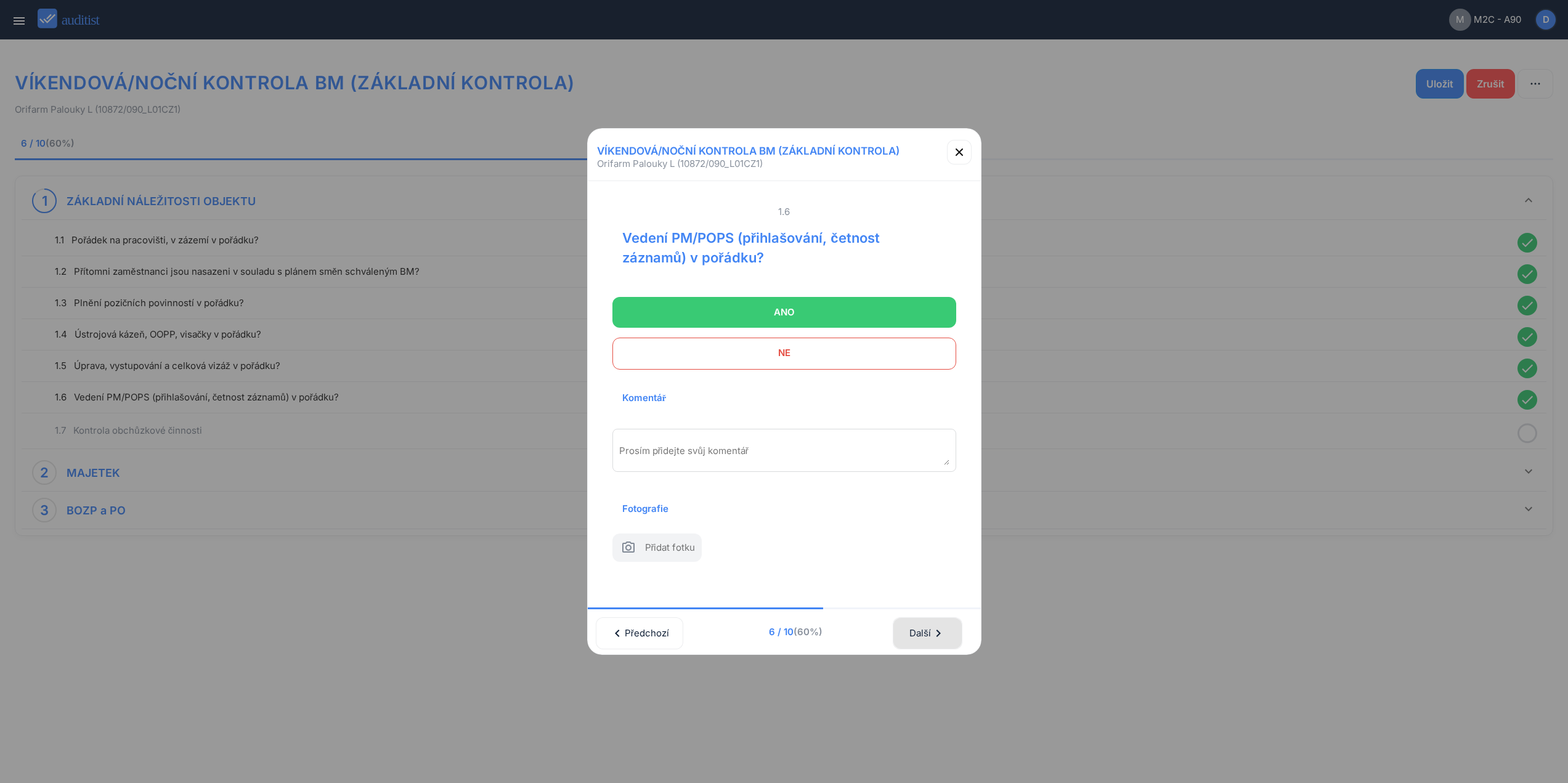
drag, startPoint x: 943, startPoint y: 639, endPoint x: 892, endPoint y: 333, distance: 310.2
click at [943, 633] on icon "chevron_right" at bounding box center [938, 633] width 15 height 15
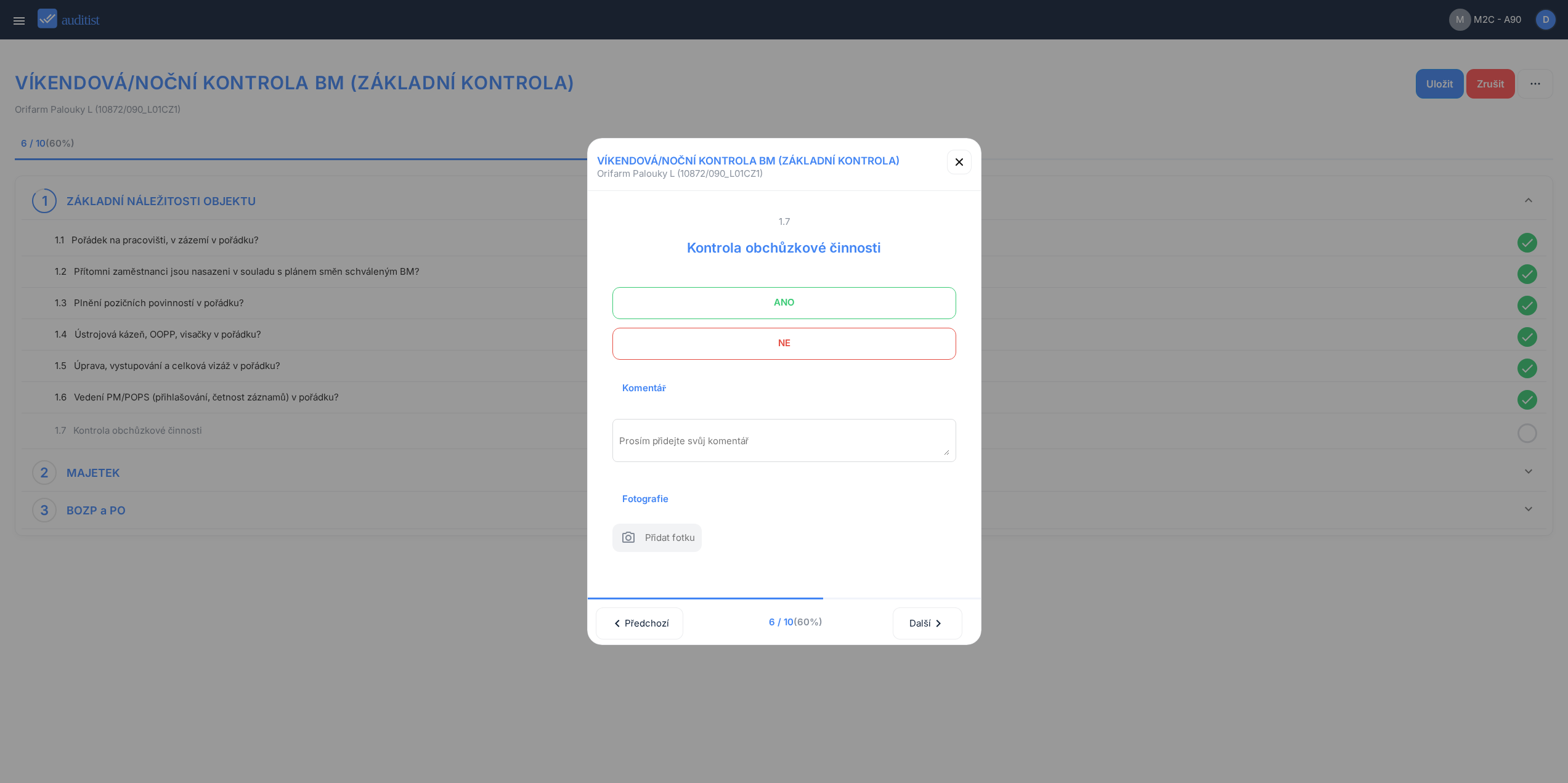
click at [879, 295] on span "ANO" at bounding box center [784, 302] width 313 height 24
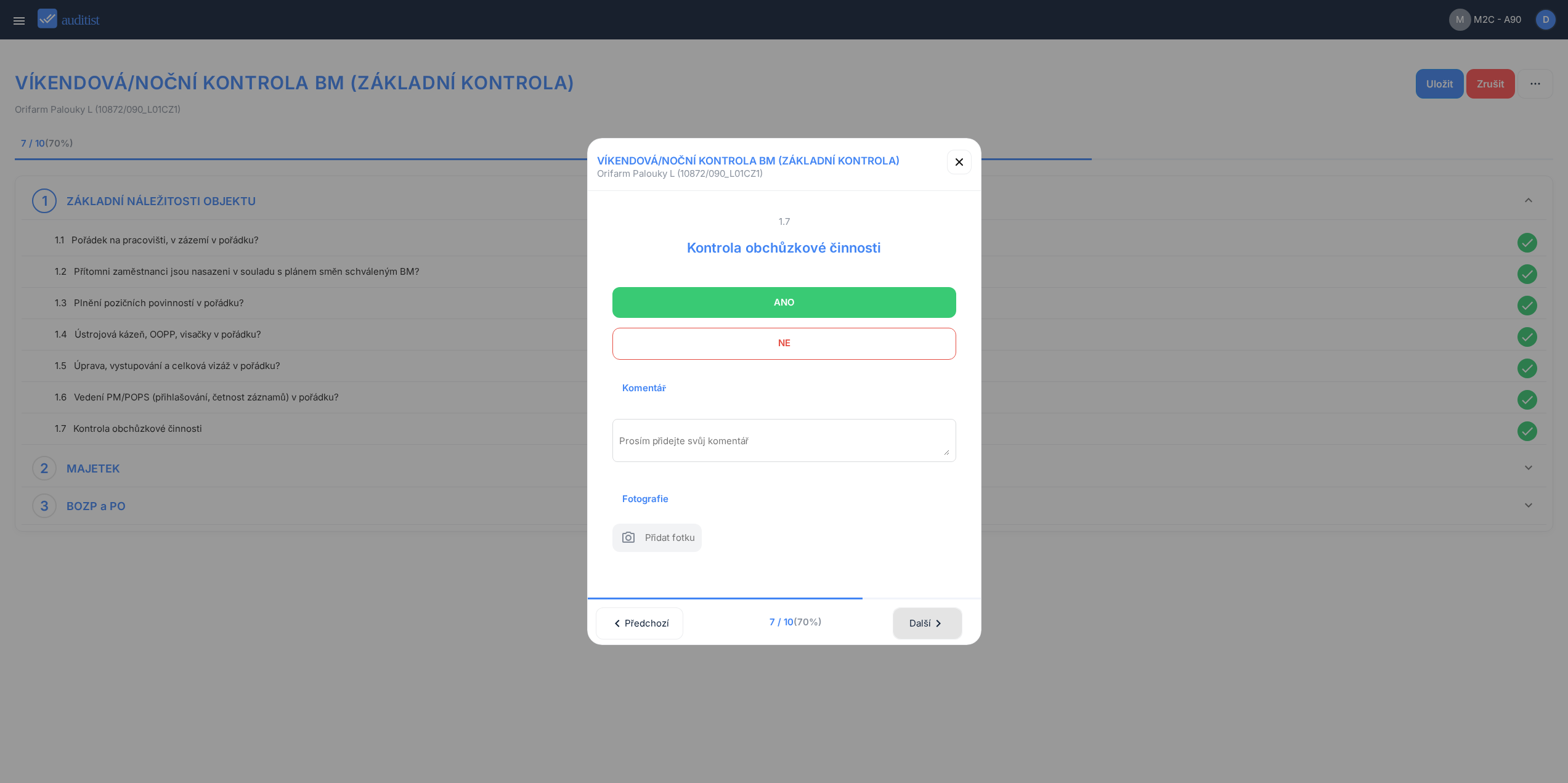
click at [930, 627] on div "Další chevron_right" at bounding box center [927, 623] width 37 height 27
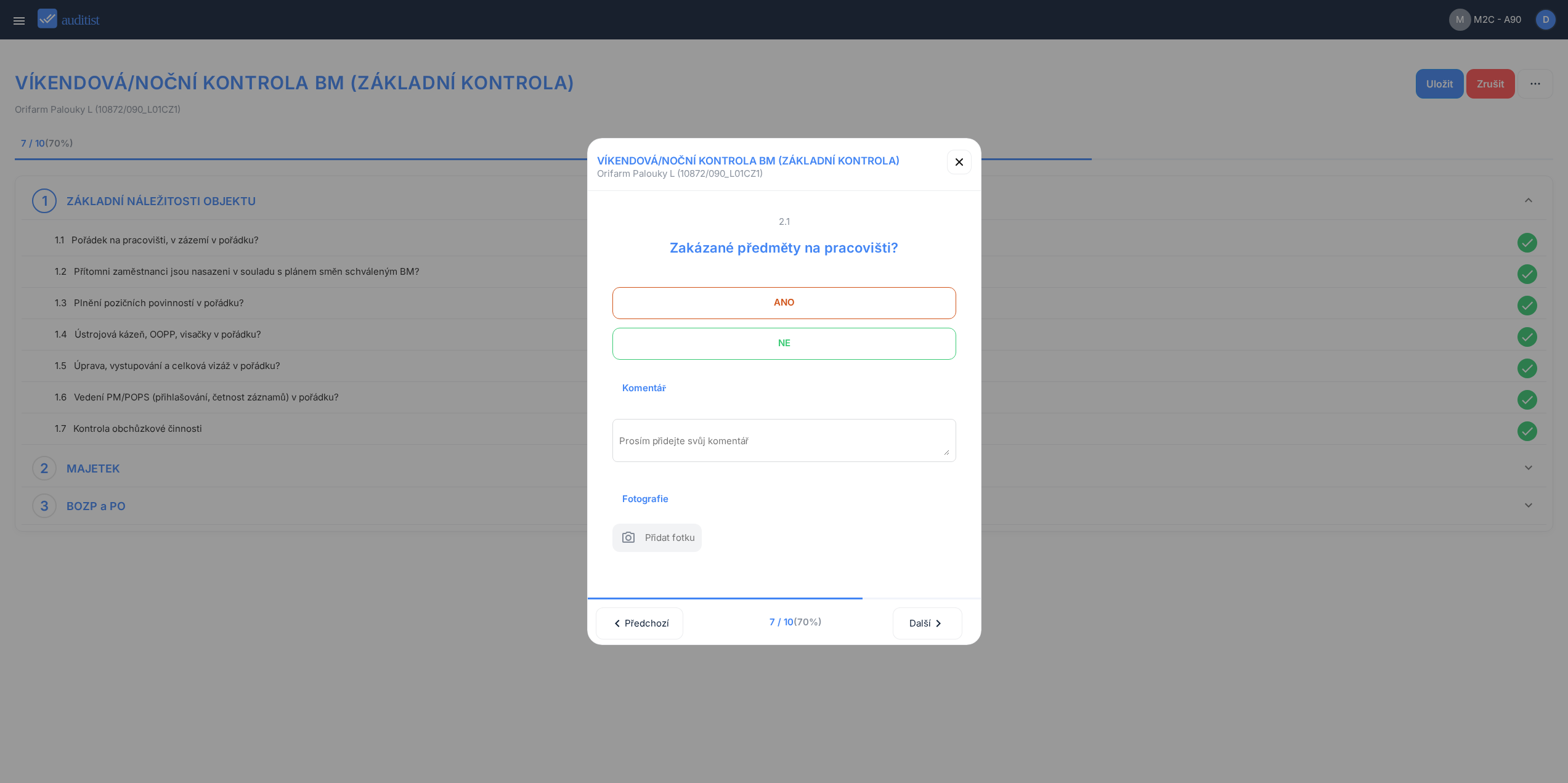
click at [864, 331] on span "NE" at bounding box center [784, 343] width 313 height 24
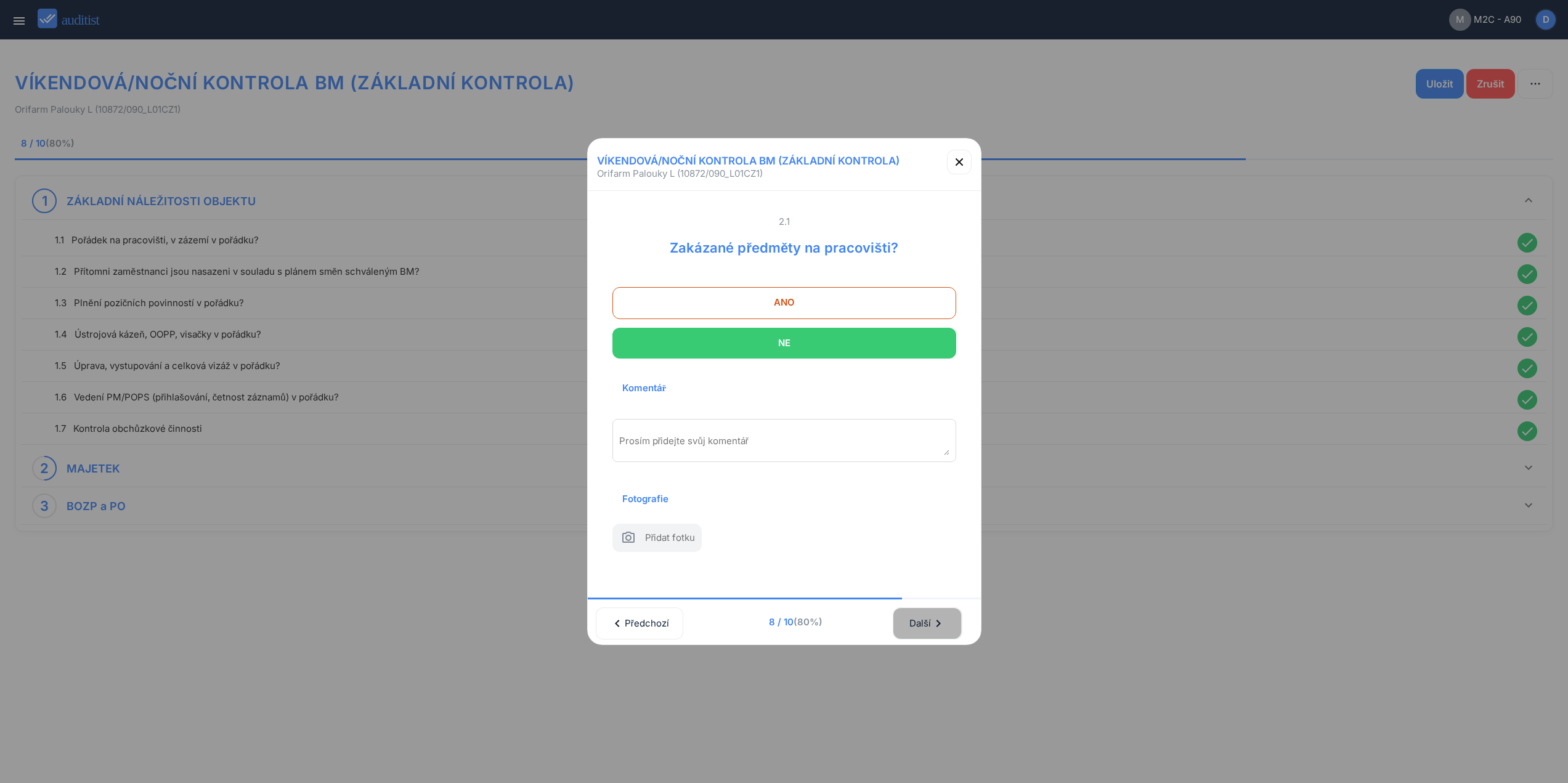
drag, startPoint x: 934, startPoint y: 633, endPoint x: 883, endPoint y: 396, distance: 242.4
click at [934, 629] on div "Další chevron_right" at bounding box center [927, 623] width 37 height 27
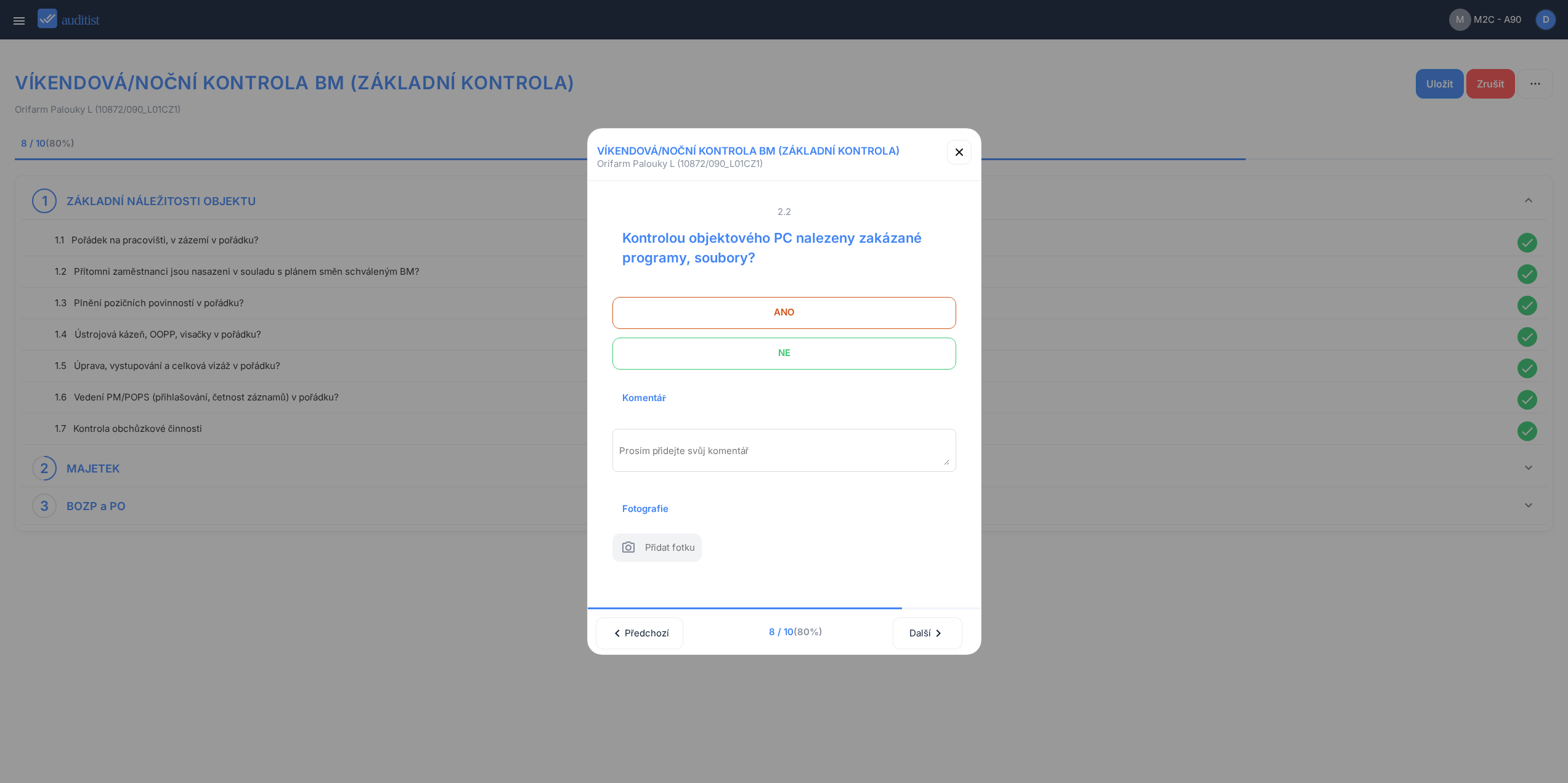
click at [866, 341] on span "NE" at bounding box center [784, 353] width 313 height 24
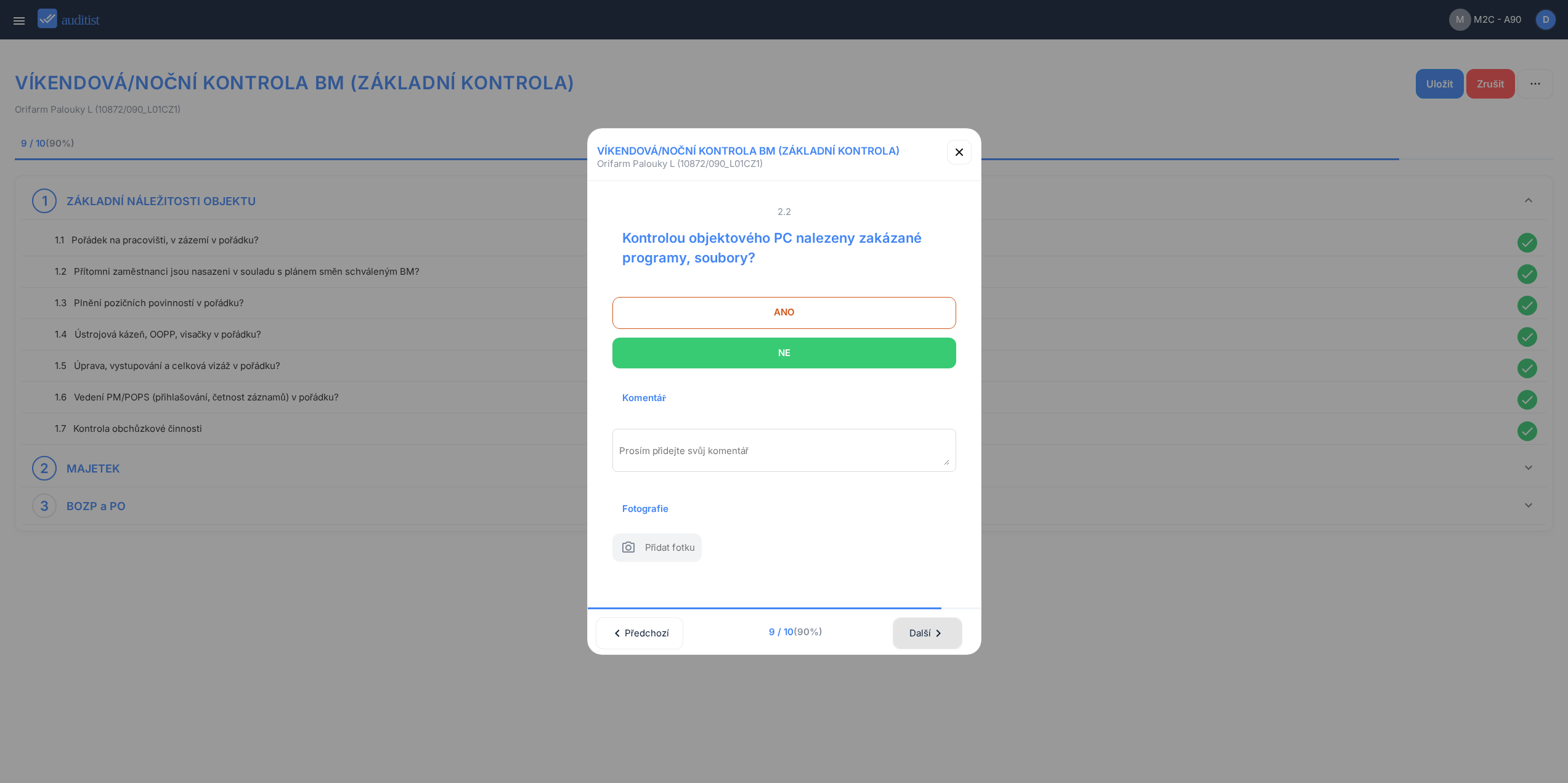
drag, startPoint x: 933, startPoint y: 635, endPoint x: 922, endPoint y: 566, distance: 69.9
click at [930, 635] on div "Další chevron_right" at bounding box center [927, 633] width 37 height 27
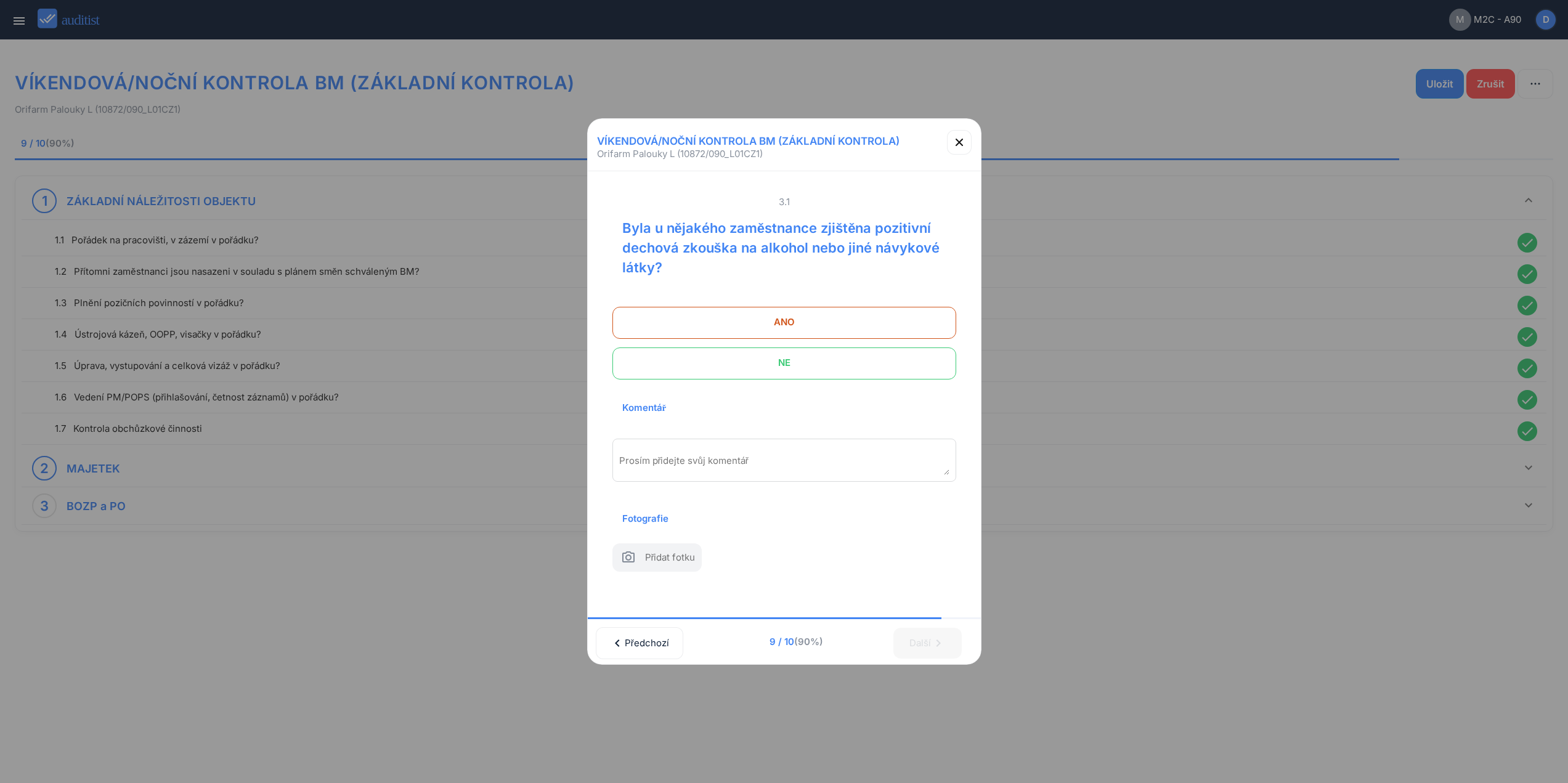
click at [872, 351] on span "NE" at bounding box center [784, 363] width 313 height 24
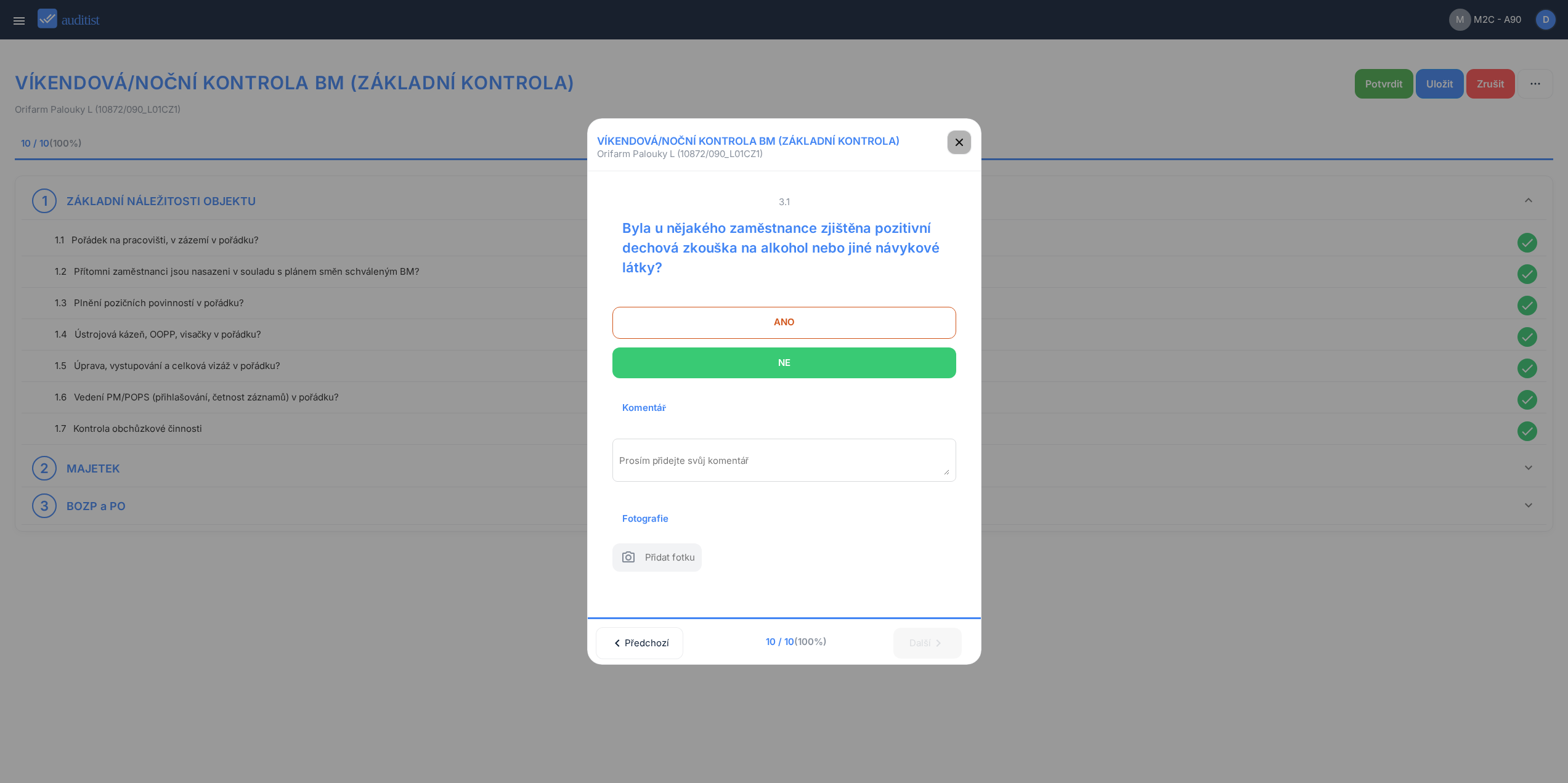
click at [965, 135] on icon "button" at bounding box center [959, 142] width 15 height 15
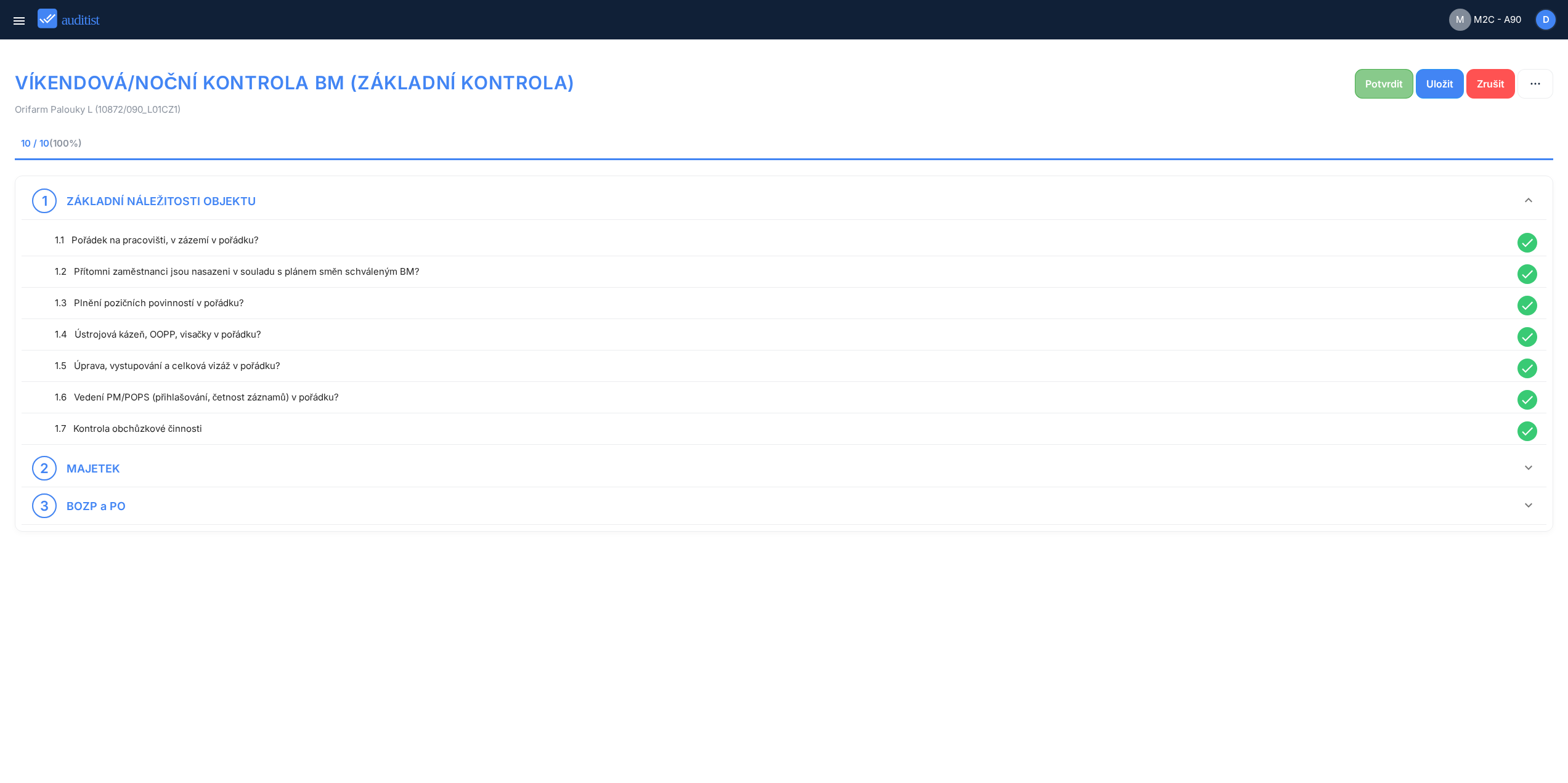
click at [1390, 86] on div "Potvrdit" at bounding box center [1384, 83] width 38 height 15
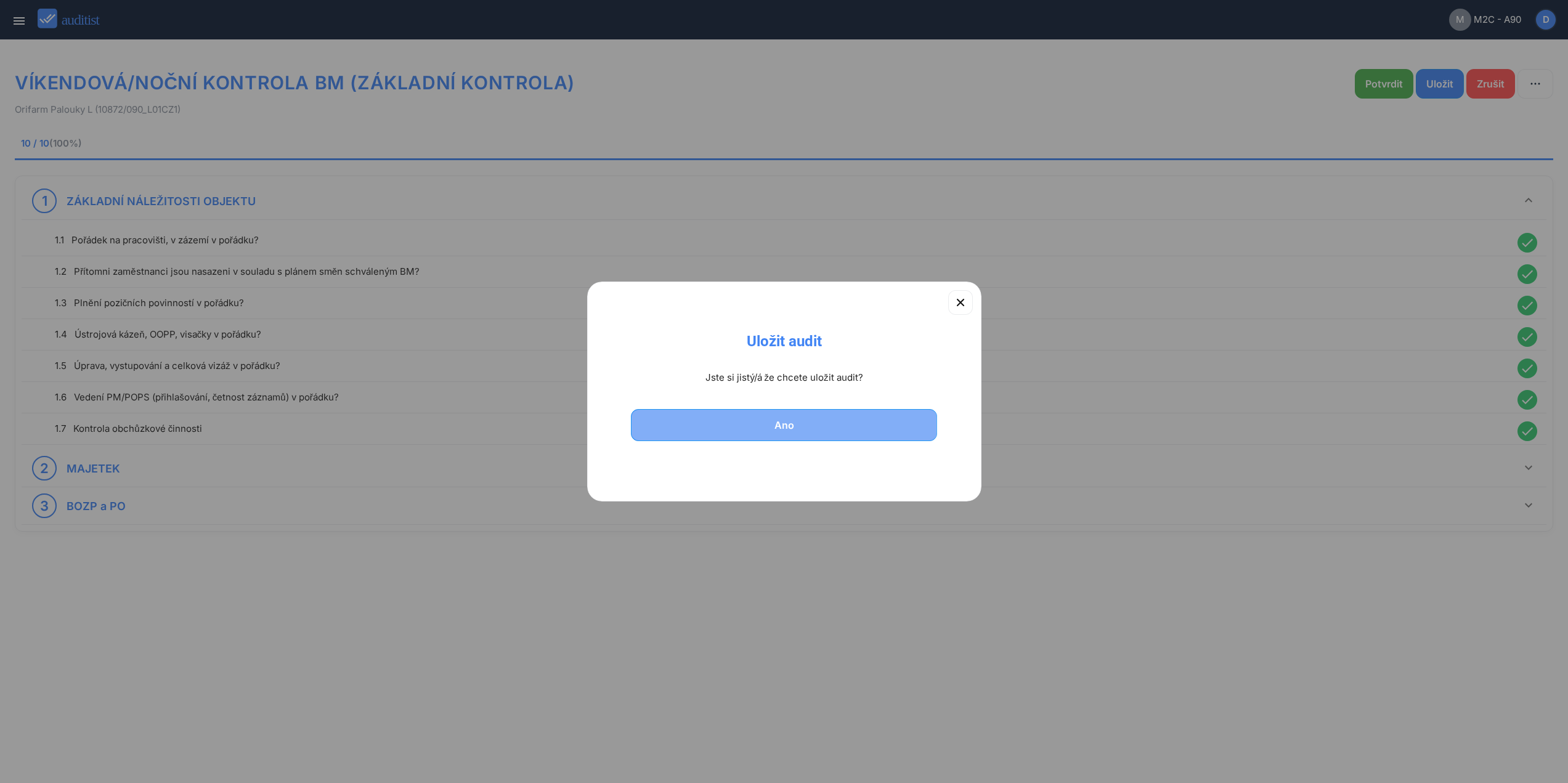
click at [871, 417] on button "Ano" at bounding box center [784, 425] width 307 height 32
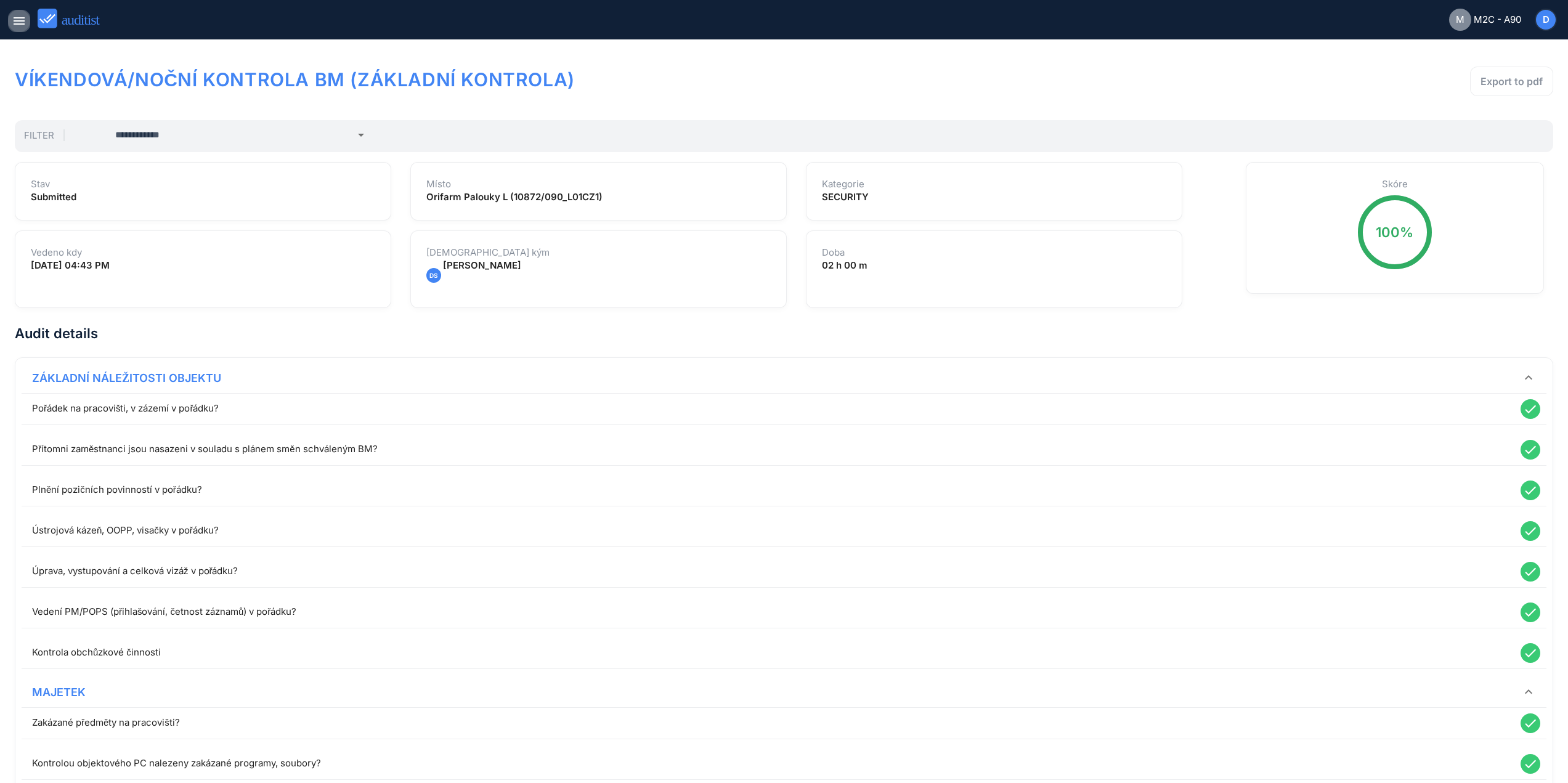
click at [15, 18] on icon "menu" at bounding box center [18, 21] width 15 height 15
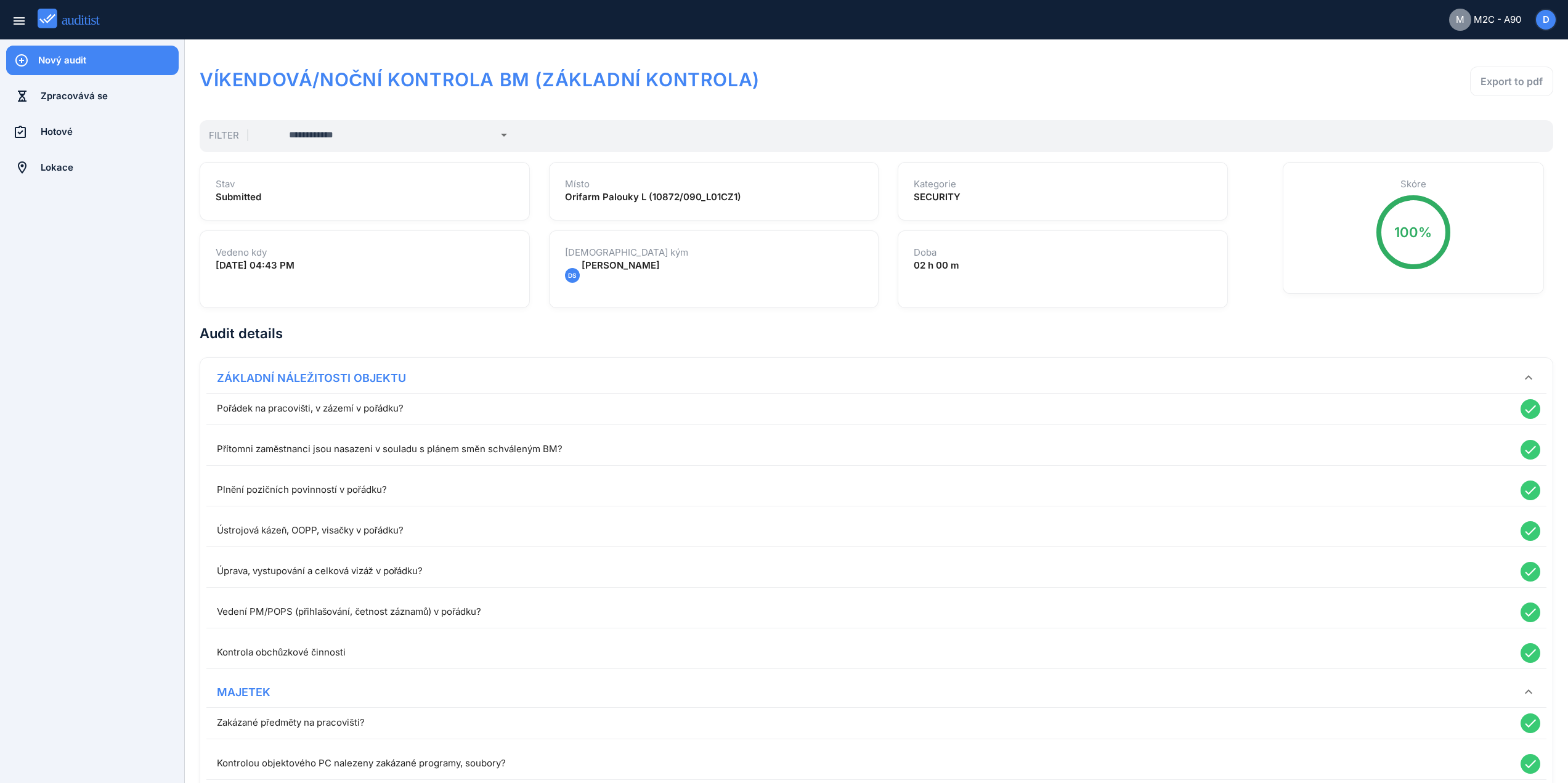
click at [70, 53] on div "Nový audit" at bounding box center [109, 60] width 141 height 30
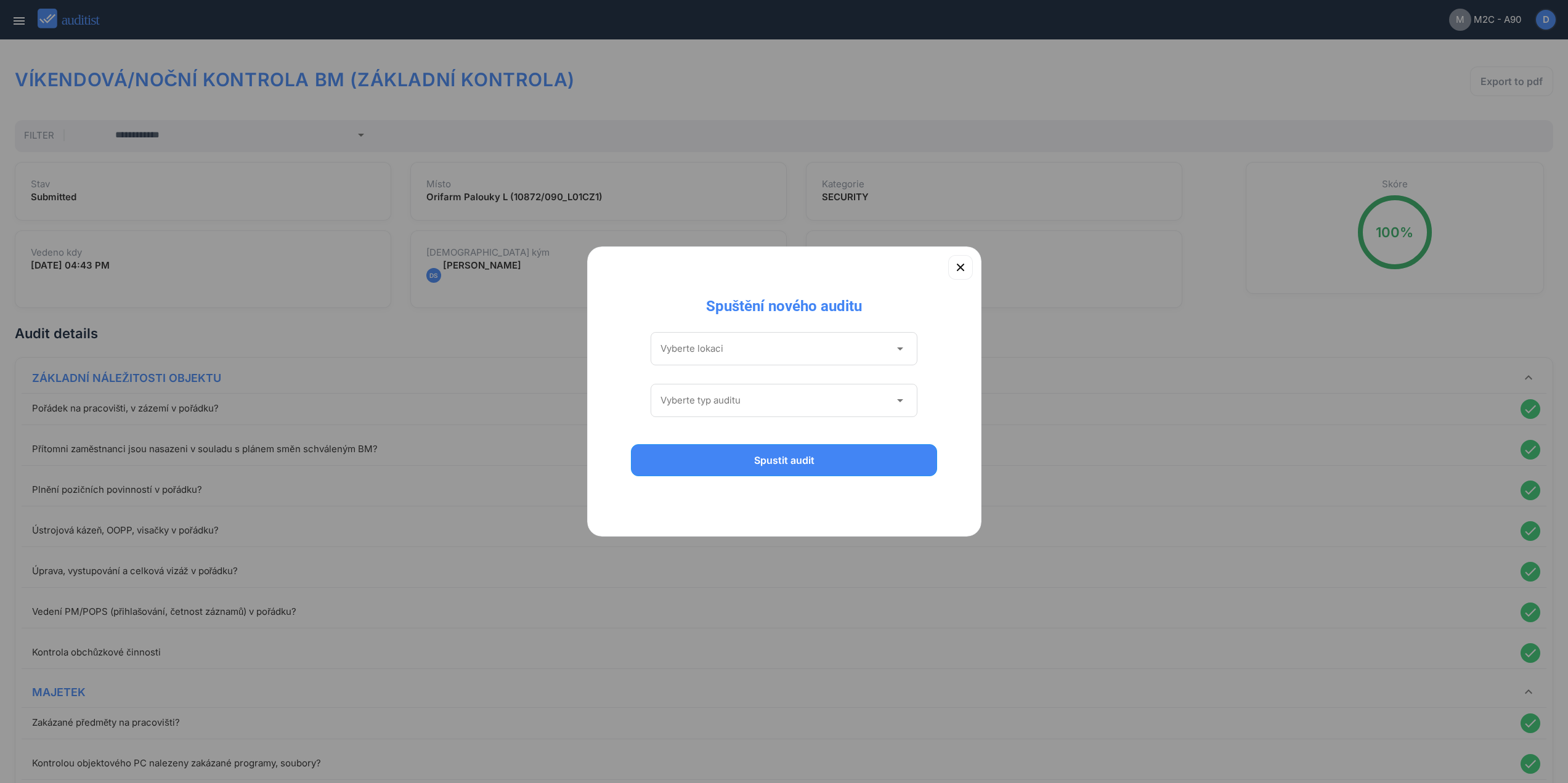
click at [766, 342] on input "Vyberte lokaci" at bounding box center [776, 349] width 230 height 20
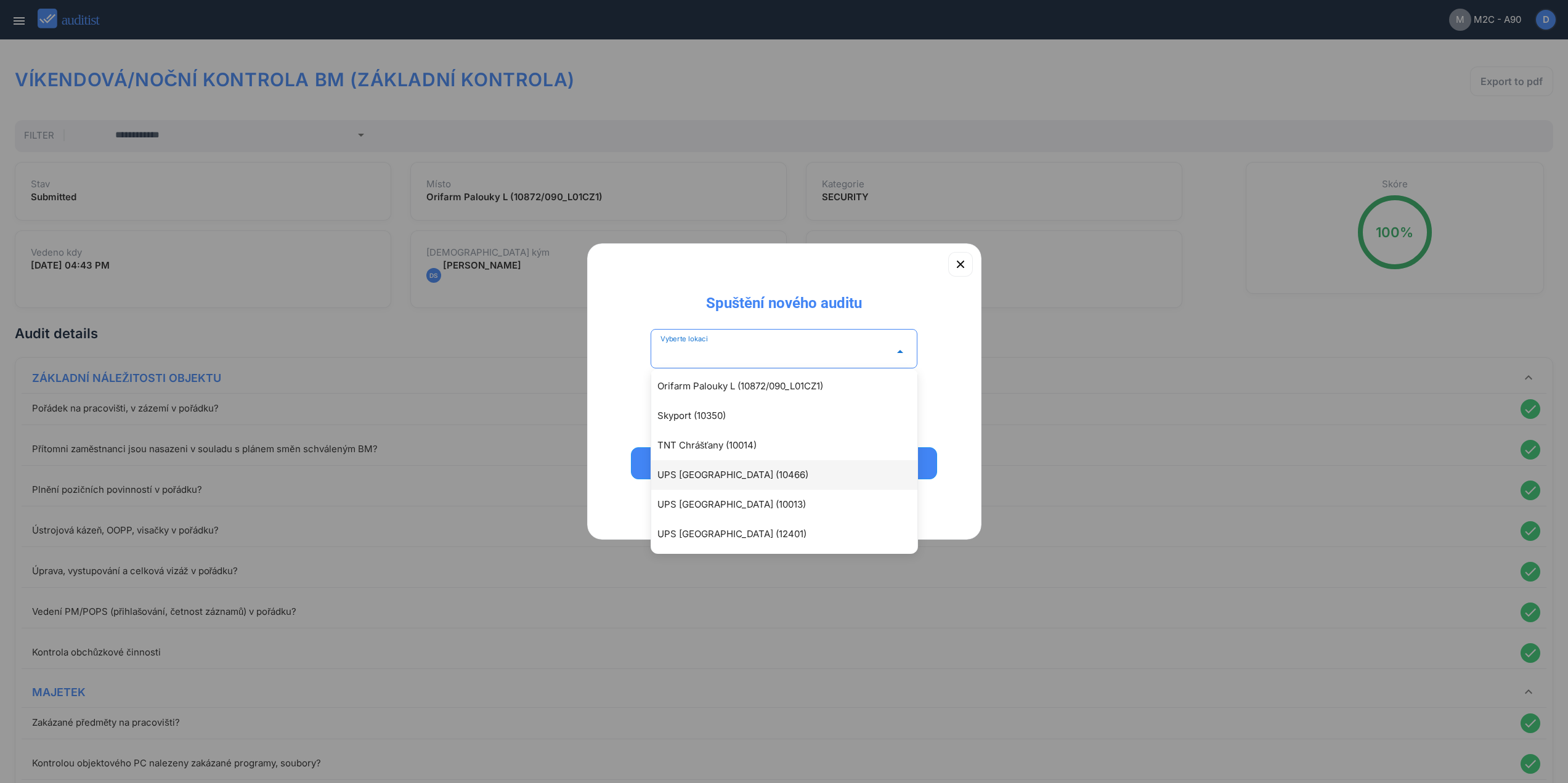
scroll to position [181, 0]
click at [766, 533] on div "UPS Tuchoměřice (12401)" at bounding box center [791, 533] width 266 height 15
type input "**********"
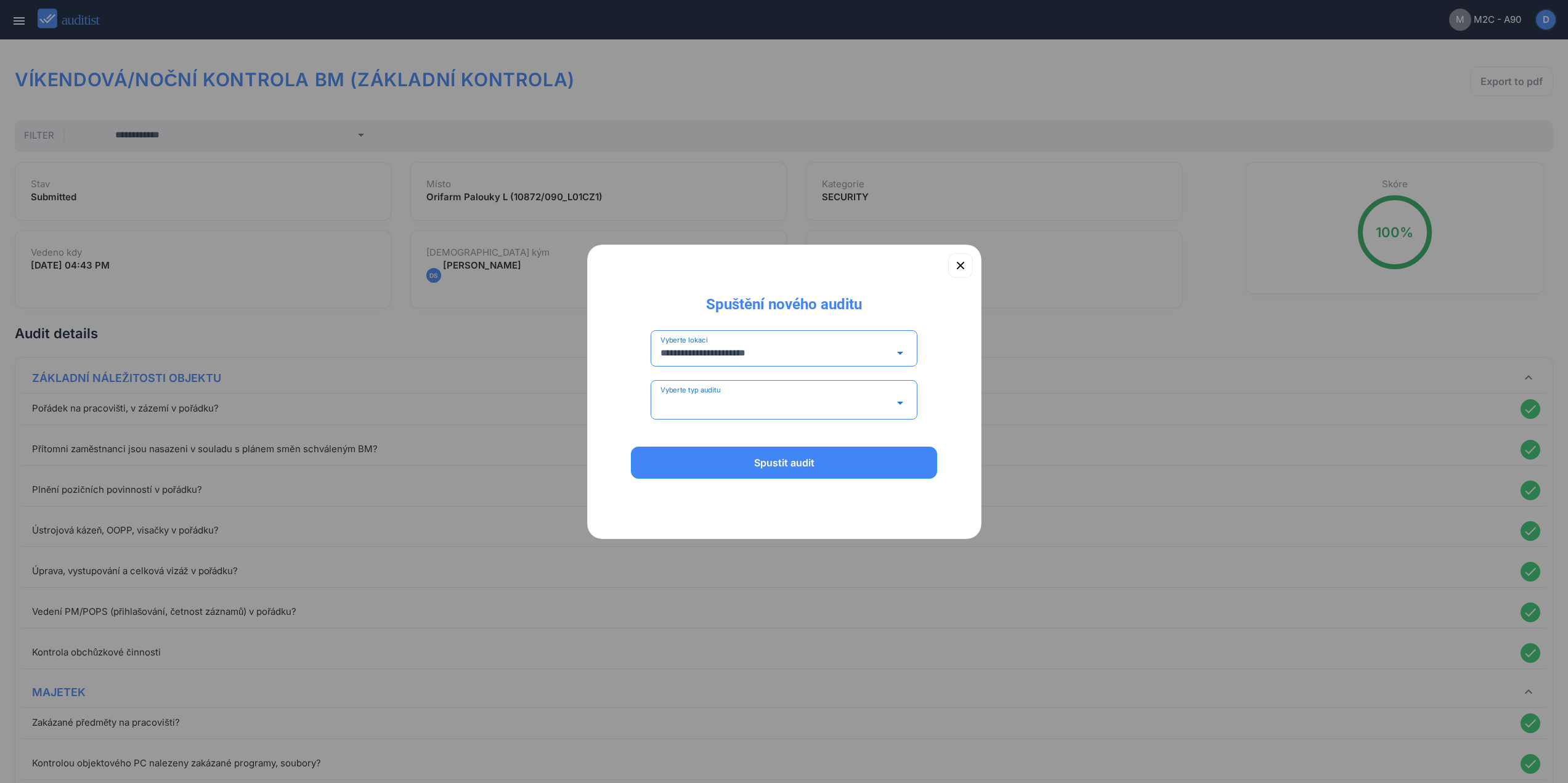
click at [770, 396] on input "Vyberte typ auditu" at bounding box center [776, 403] width 230 height 20
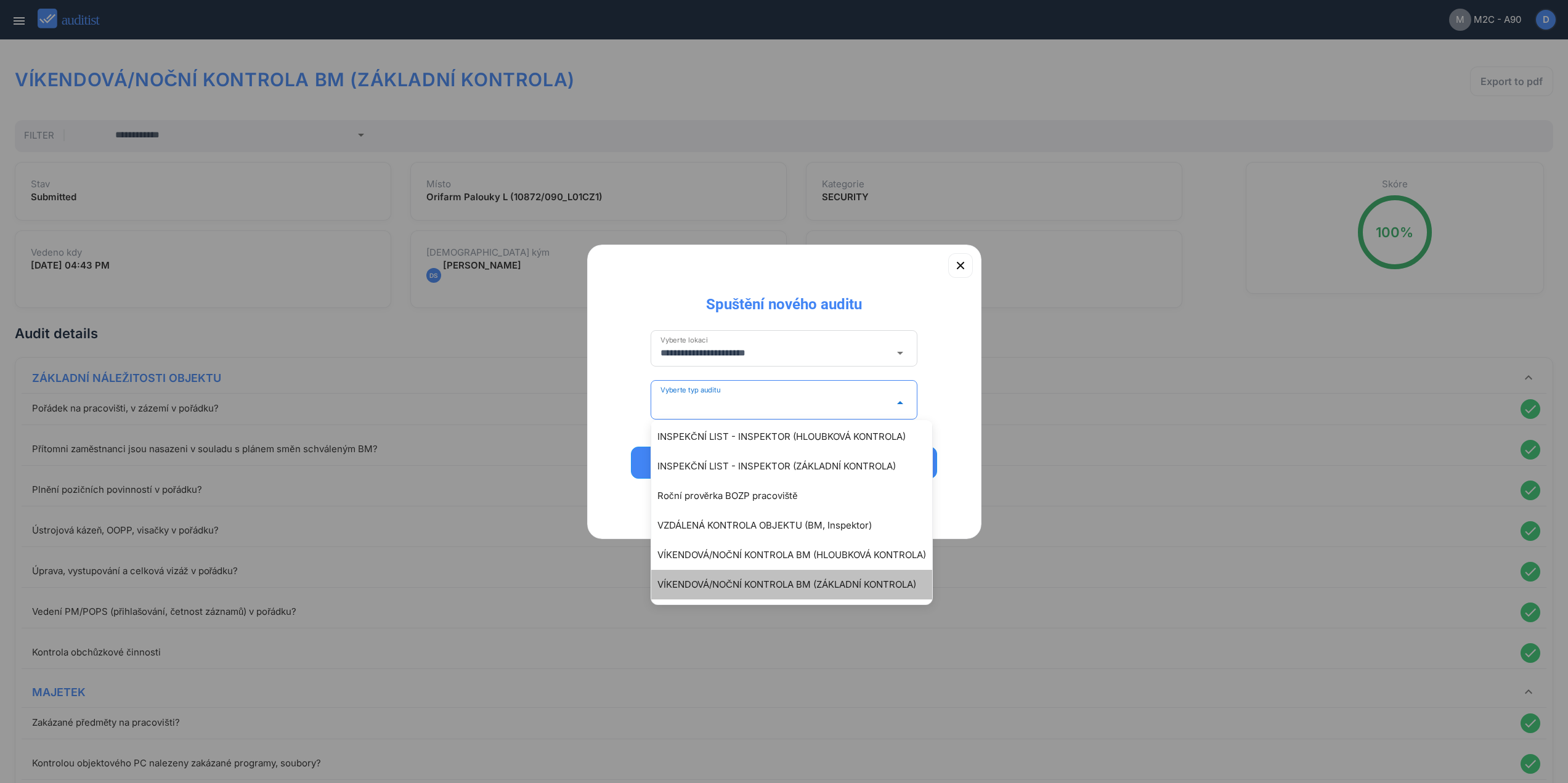
click at [790, 575] on div "VÍKENDOVÁ/NOČNÍ KONTROLA BM (ZÁKLADNÍ KONTROLA)" at bounding box center [792, 585] width 281 height 30
type input "**********"
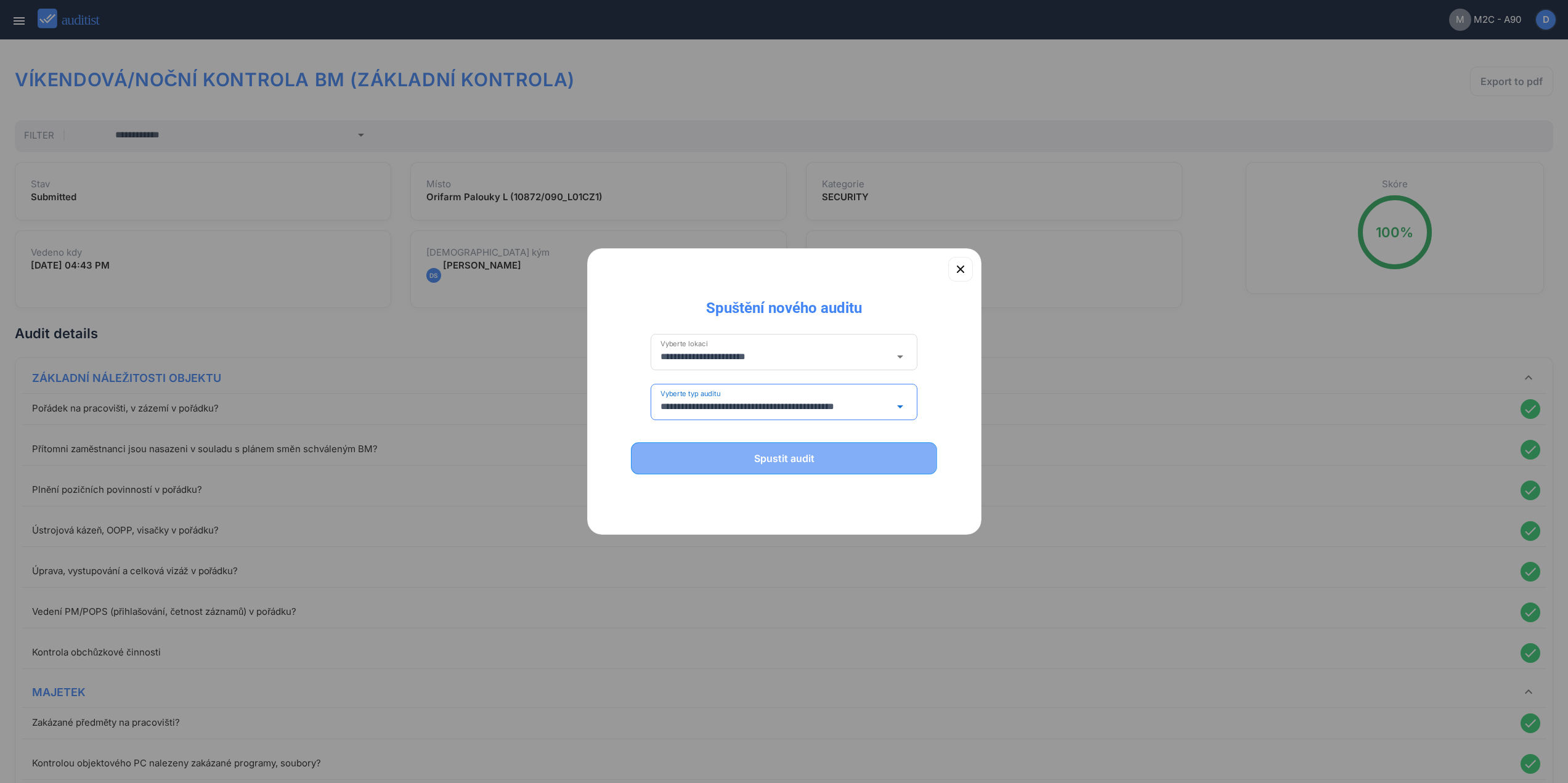
click at [807, 462] on div "Spustit audit" at bounding box center [784, 458] width 275 height 15
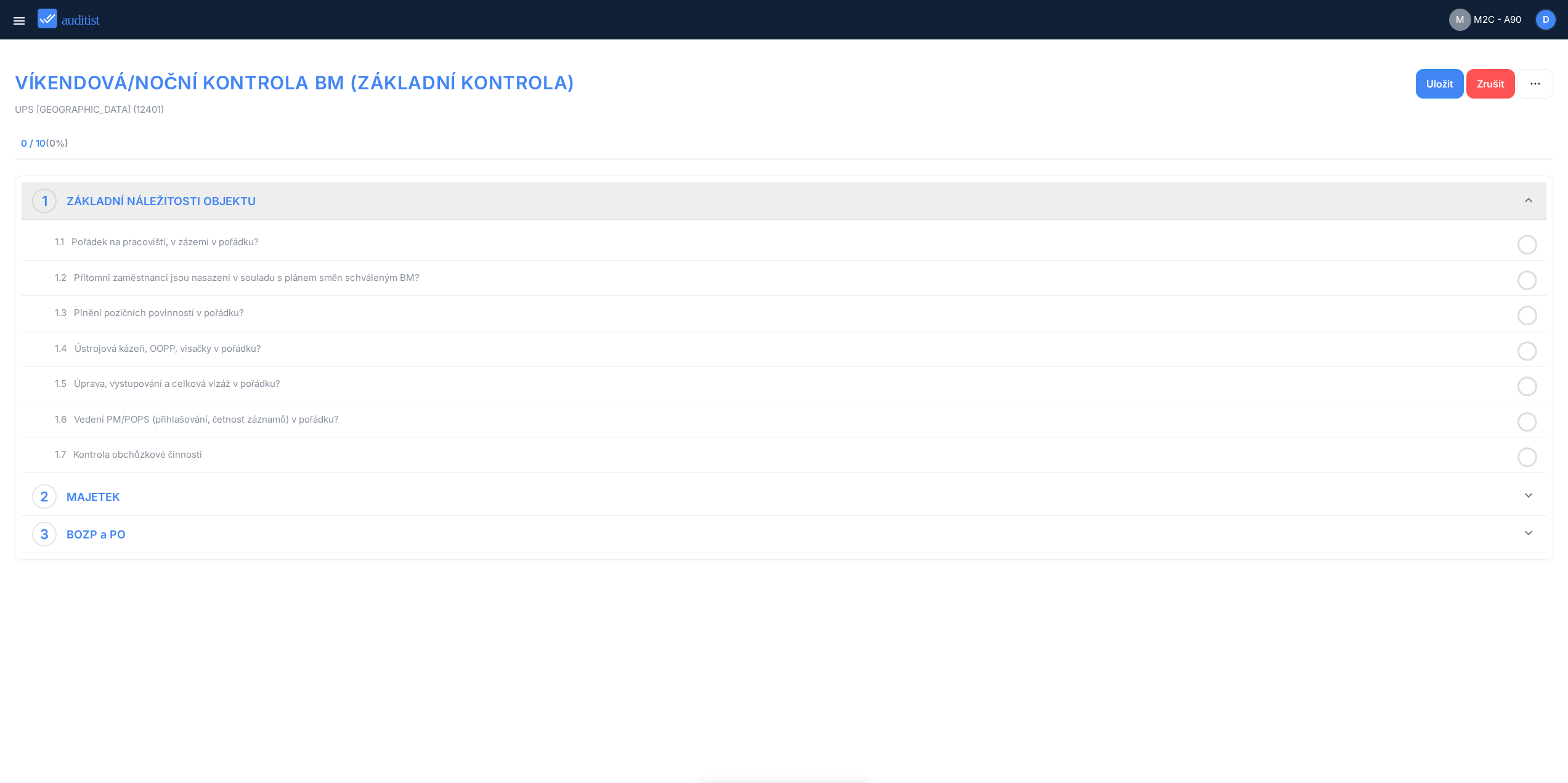
click at [255, 234] on div "1.1 Pořádek na pracovišti, v zázemí v pořádku?" at bounding box center [784, 243] width 1519 height 29
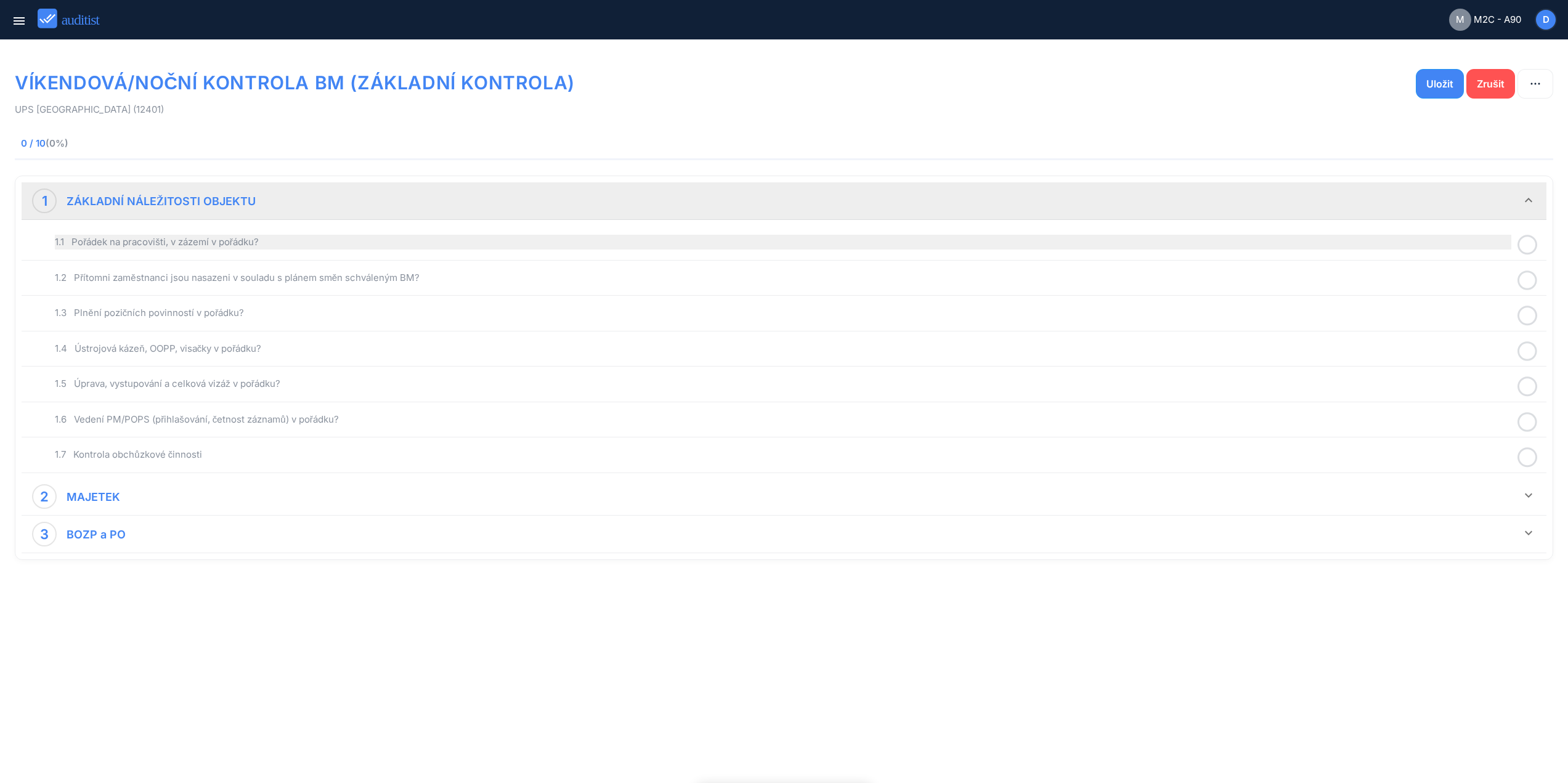
click at [257, 243] on div "1.1 Pořádek na pracovišti, v zázemí v pořádku?" at bounding box center [783, 242] width 1457 height 15
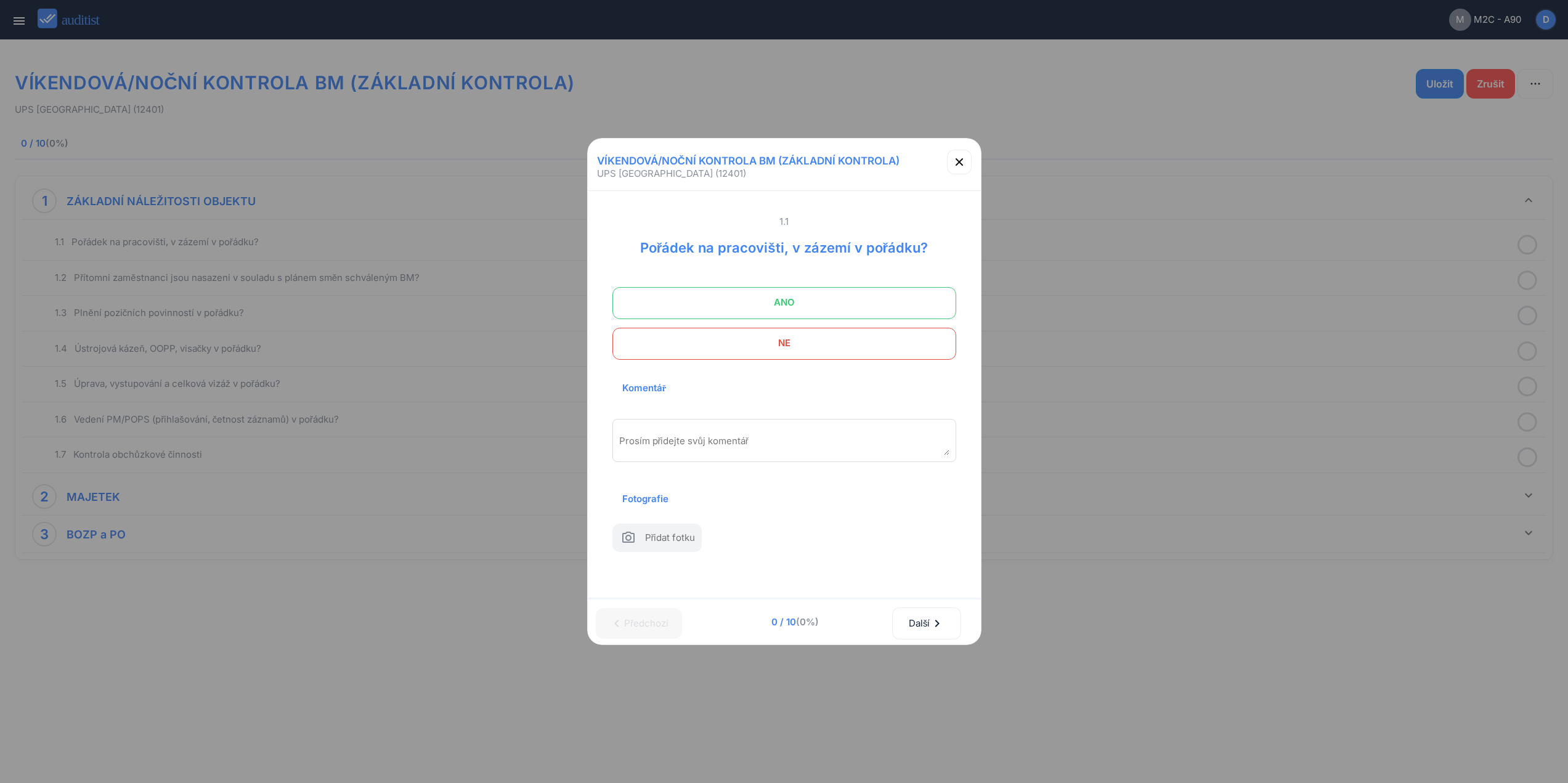
drag, startPoint x: 801, startPoint y: 292, endPoint x: 809, endPoint y: 292, distance: 8.0
click at [803, 290] on span "ANO" at bounding box center [784, 302] width 313 height 24
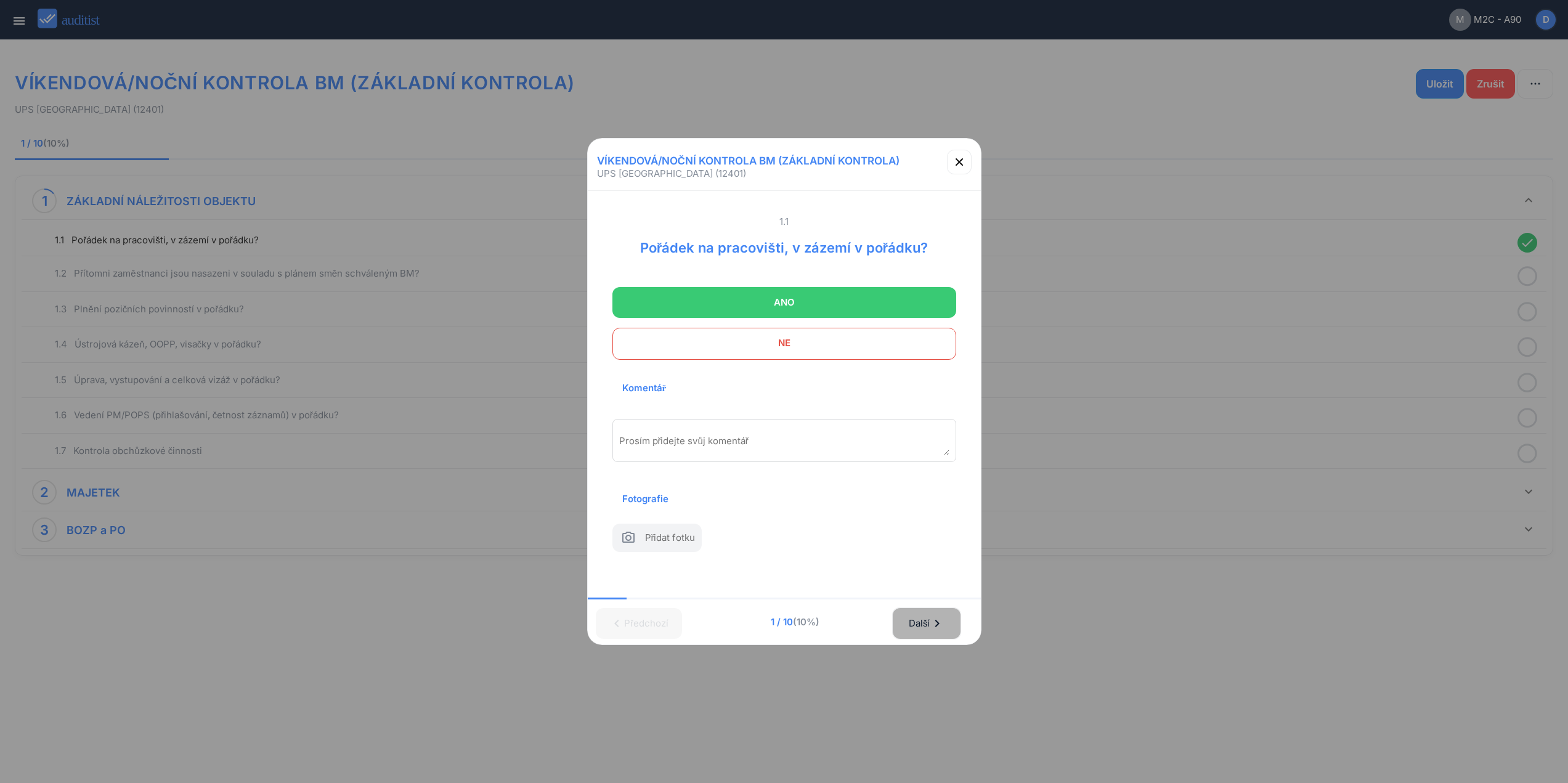
drag, startPoint x: 939, startPoint y: 628, endPoint x: 896, endPoint y: 379, distance: 252.7
click at [939, 625] on icon "chevron_right" at bounding box center [937, 623] width 15 height 15
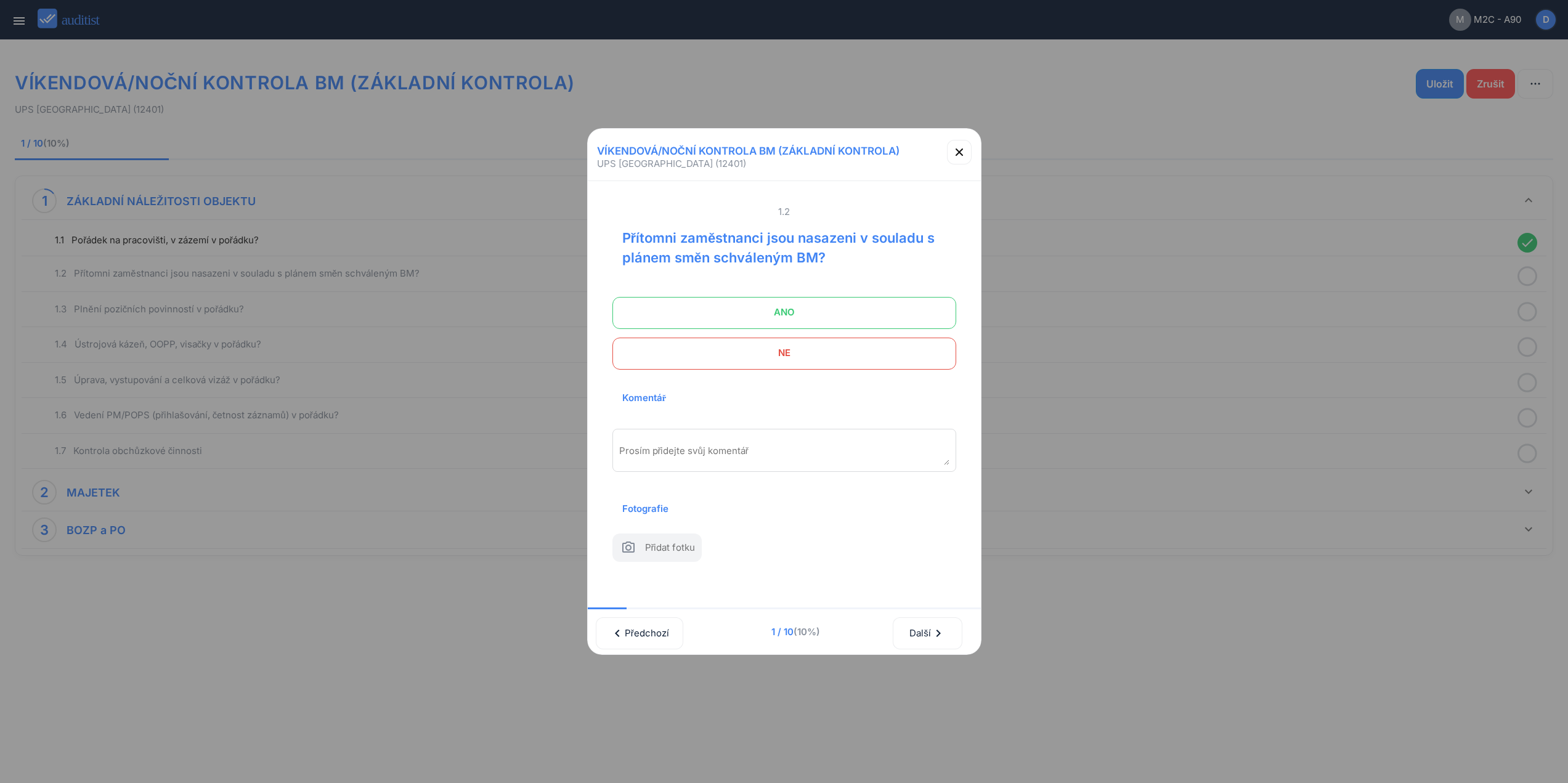
click at [864, 303] on span "ANO" at bounding box center [784, 312] width 313 height 24
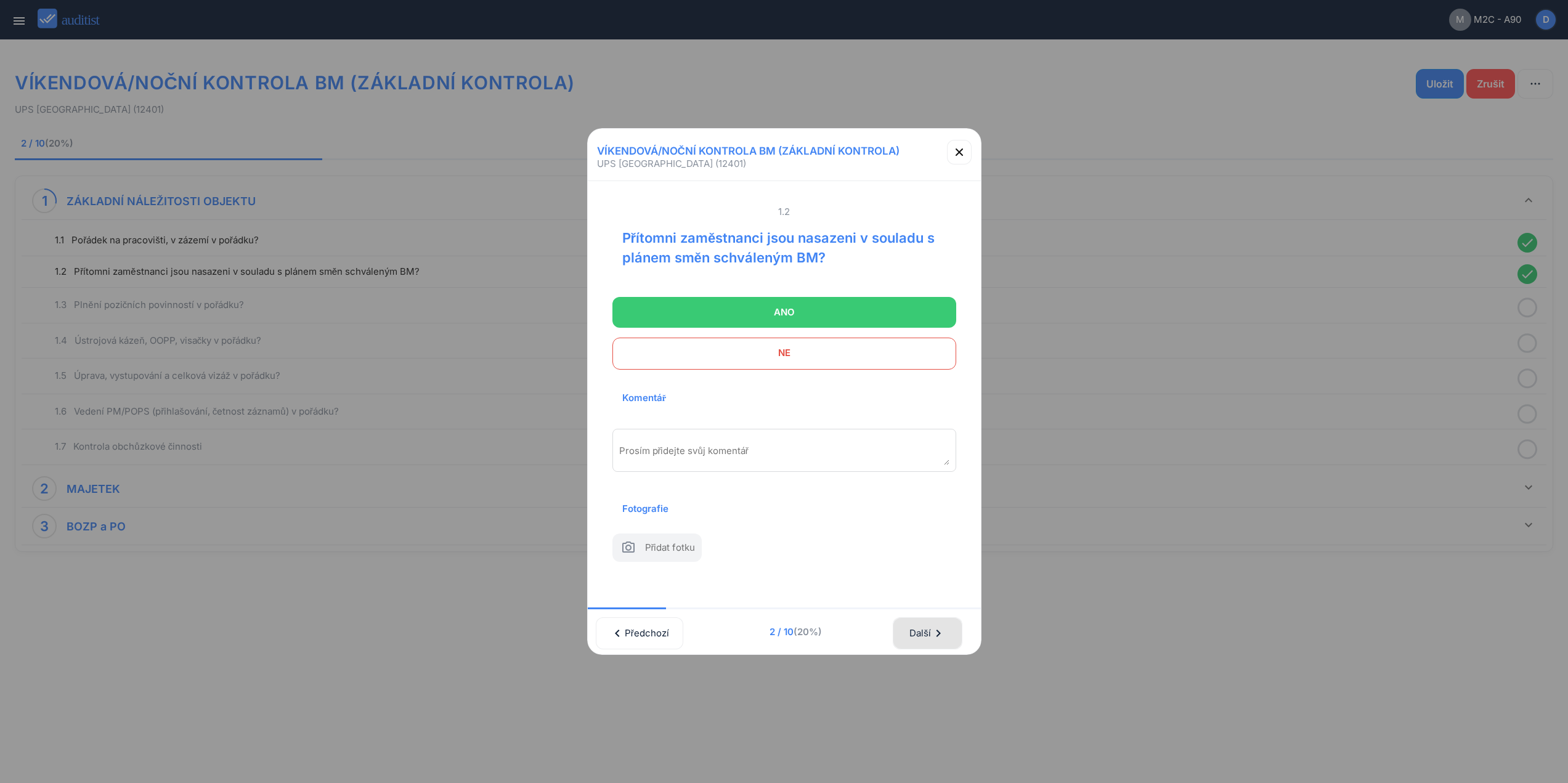
click at [933, 644] on button "Další chevron_right" at bounding box center [927, 633] width 69 height 32
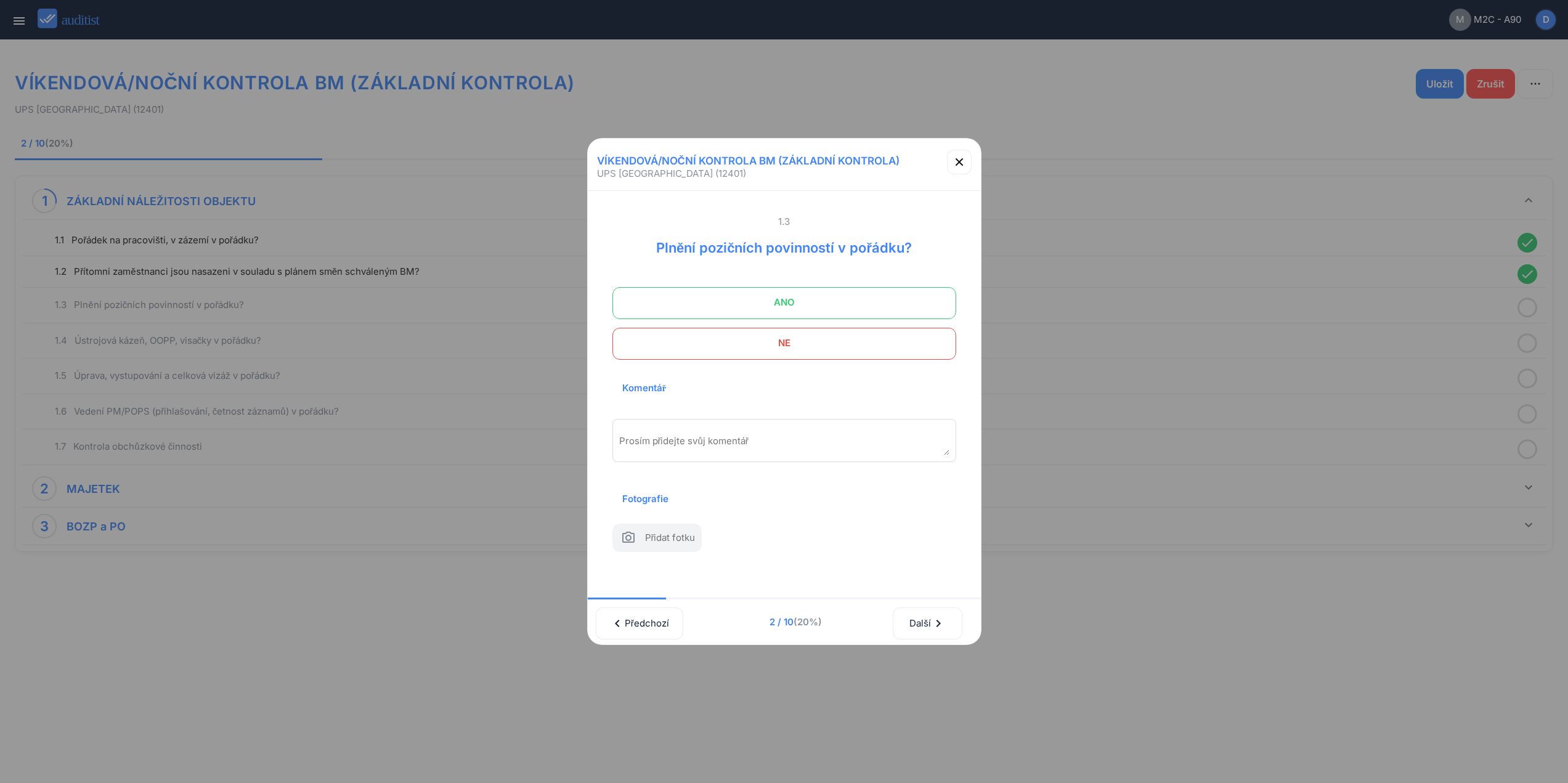
drag, startPoint x: 859, startPoint y: 297, endPoint x: 893, endPoint y: 378, distance: 87.8
click at [859, 295] on span "ANO" at bounding box center [784, 302] width 313 height 24
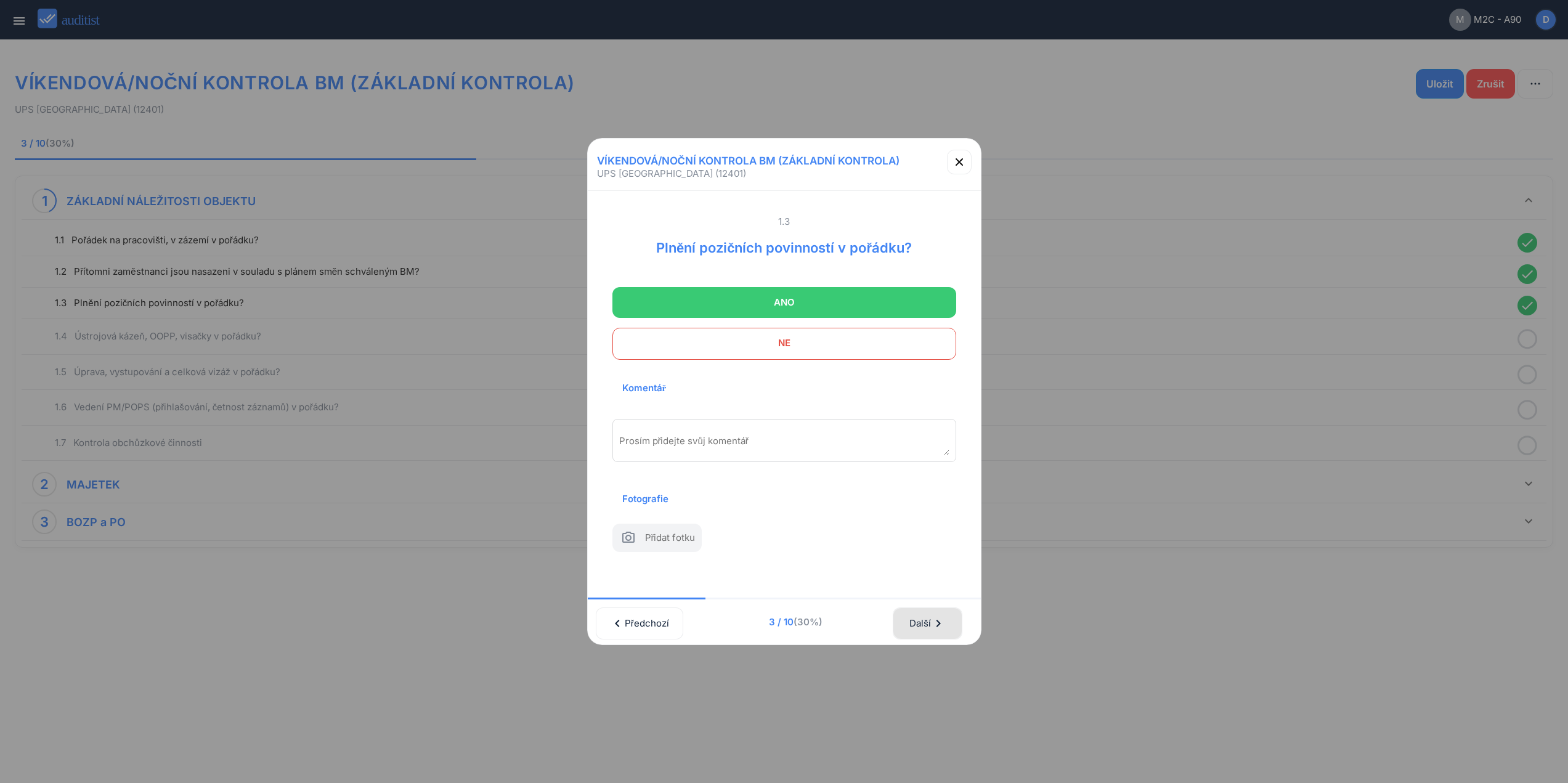
drag, startPoint x: 913, startPoint y: 609, endPoint x: 920, endPoint y: 614, distance: 8.6
click at [915, 611] on button "Další chevron_right" at bounding box center [927, 624] width 69 height 32
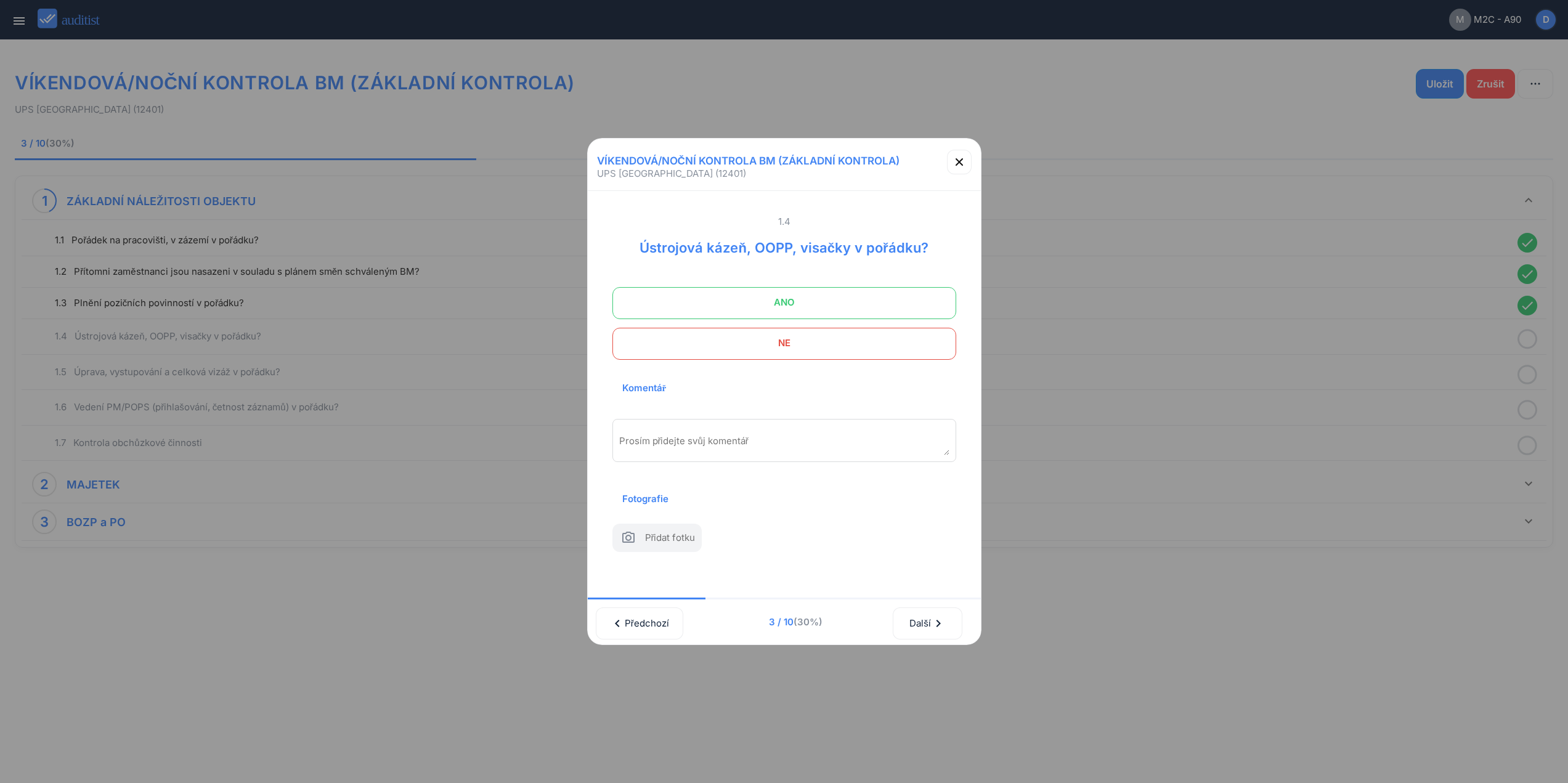
click at [887, 290] on span "ANO" at bounding box center [784, 302] width 313 height 24
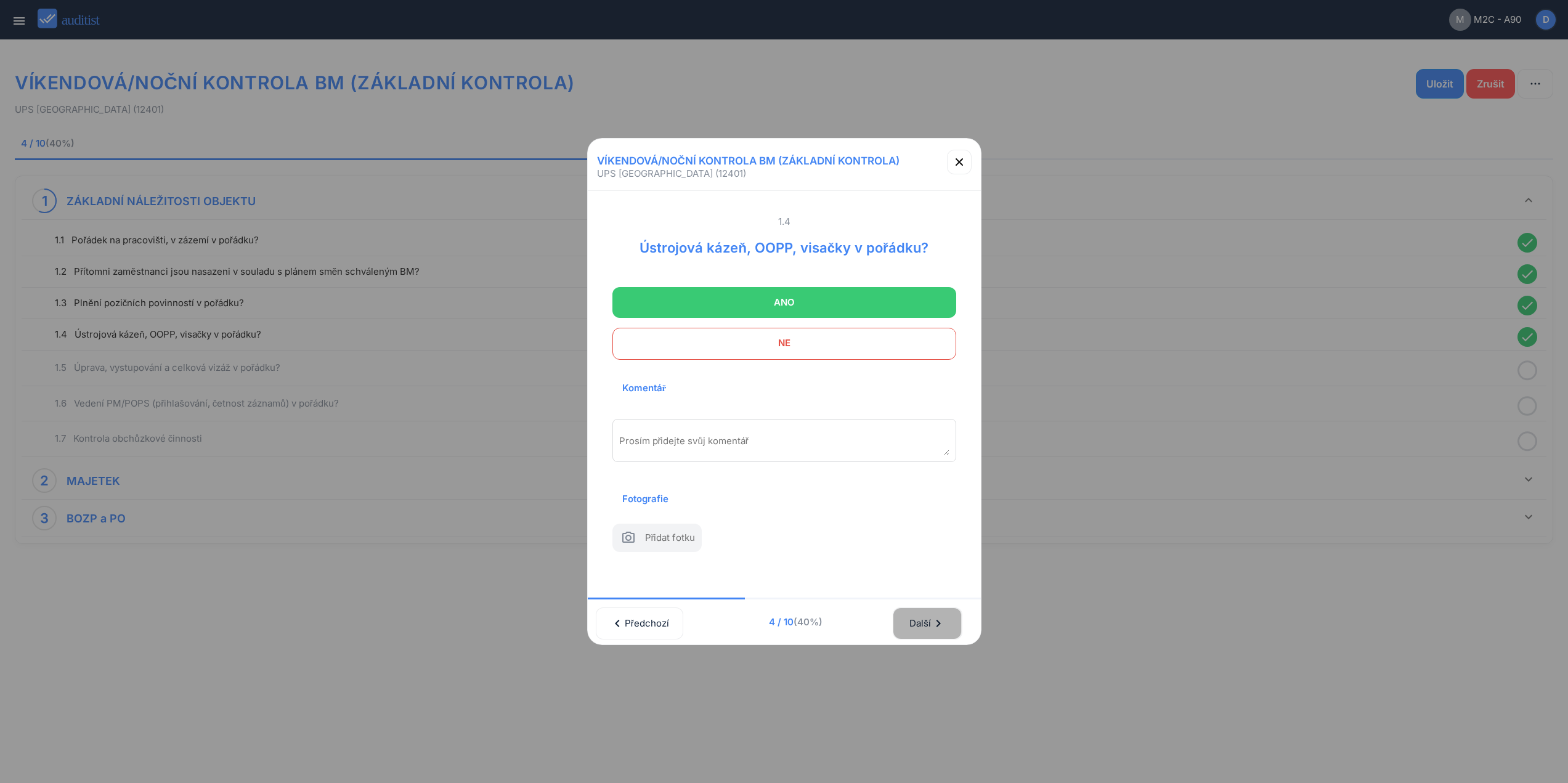
drag, startPoint x: 954, startPoint y: 627, endPoint x: 939, endPoint y: 493, distance: 134.8
click at [946, 622] on icon "chevron_right" at bounding box center [938, 623] width 15 height 15
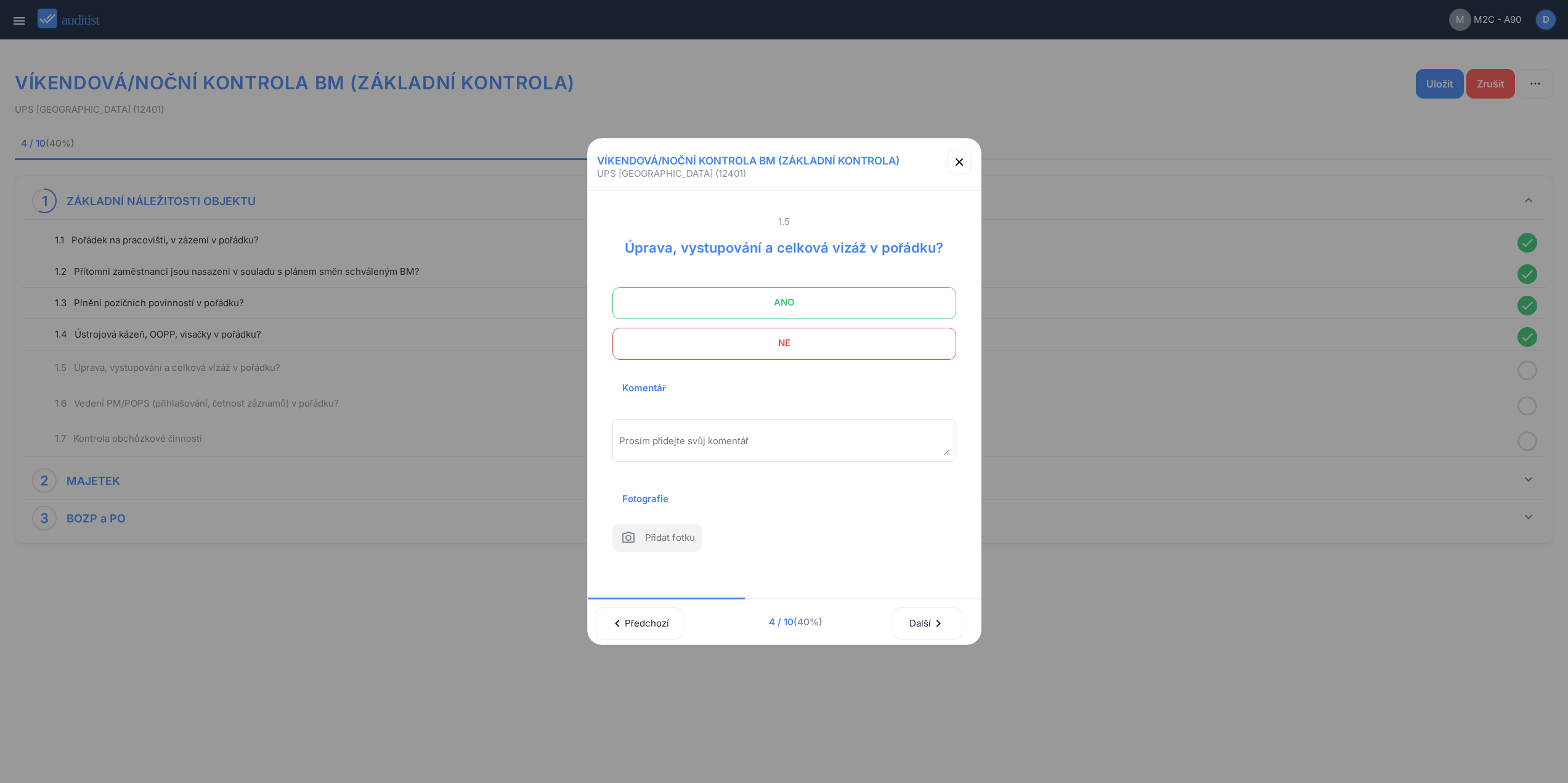
click at [889, 295] on span "ANO" at bounding box center [784, 302] width 313 height 24
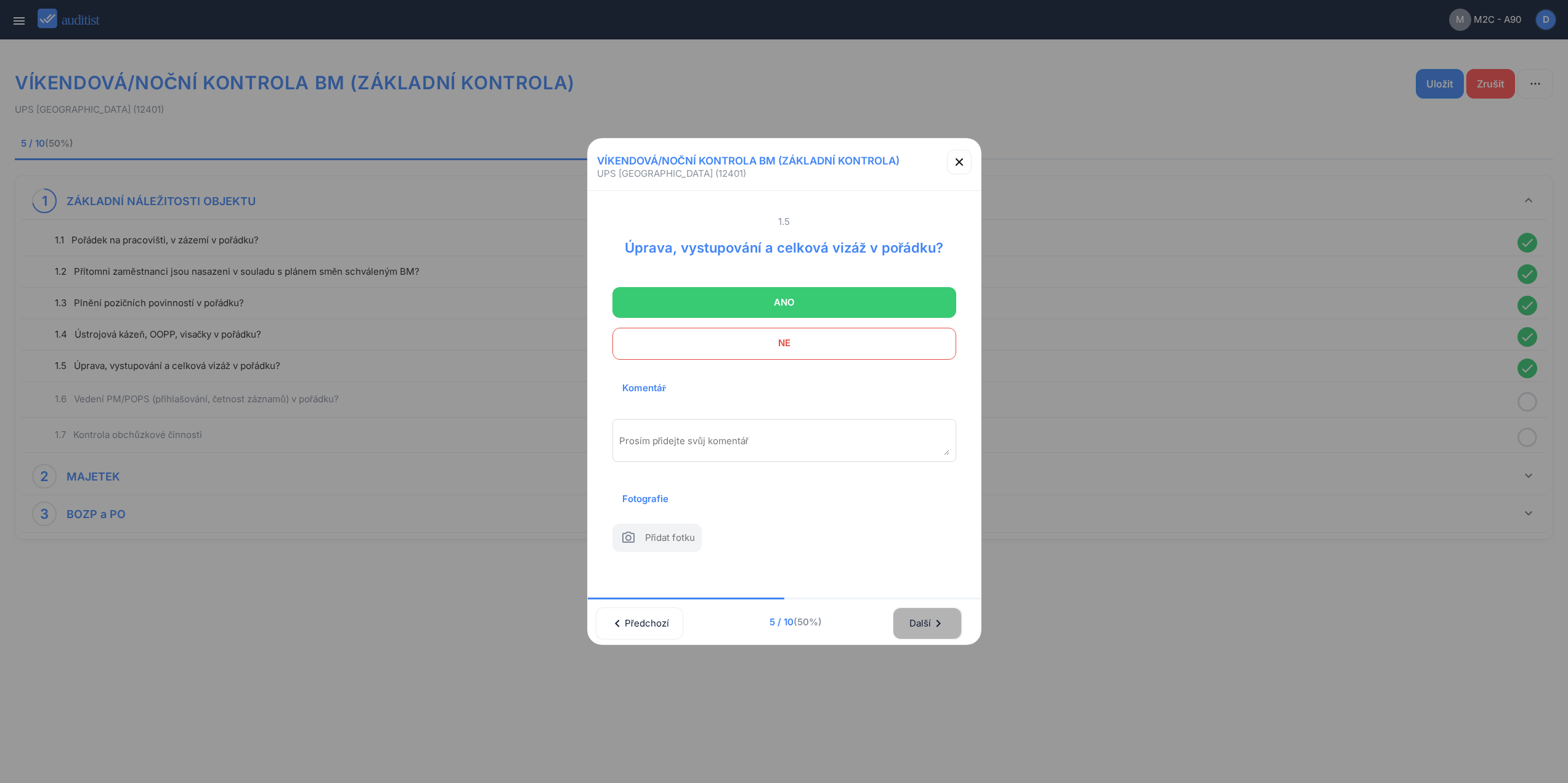
drag, startPoint x: 943, startPoint y: 635, endPoint x: 896, endPoint y: 359, distance: 280.0
click at [941, 631] on div "Další chevron_right" at bounding box center [927, 623] width 37 height 27
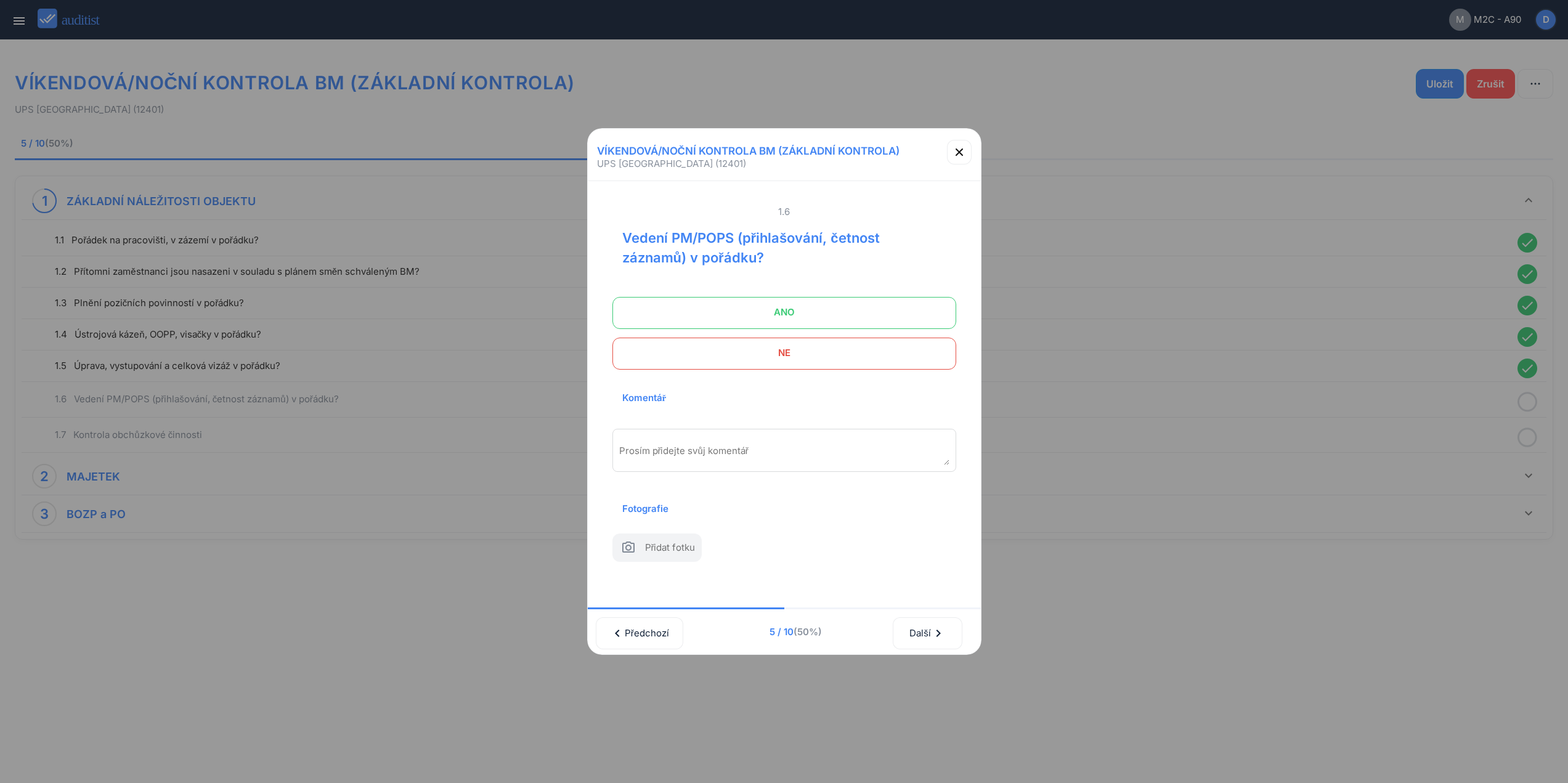
click at [883, 305] on span "ANO" at bounding box center [784, 312] width 313 height 24
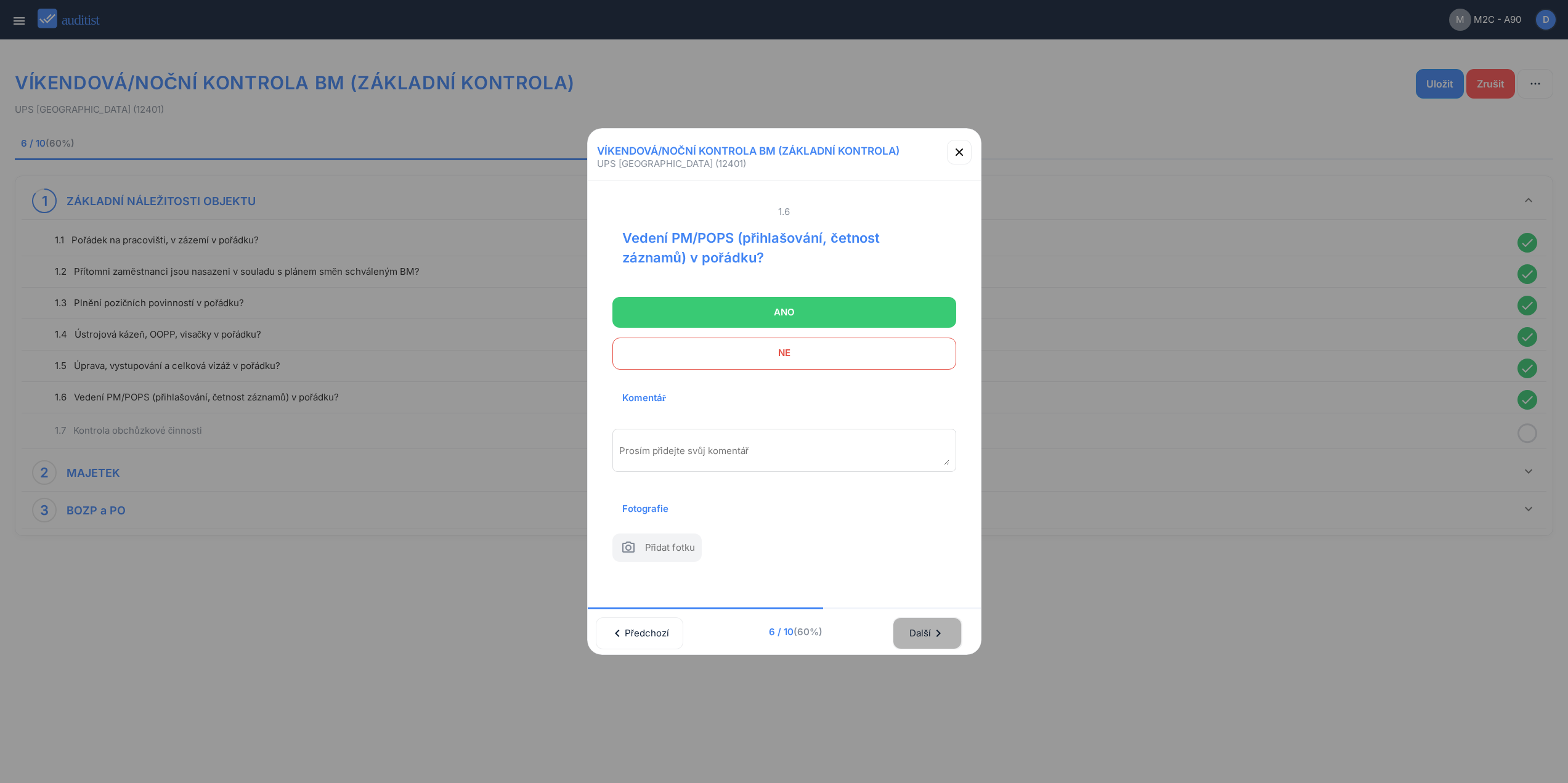
drag, startPoint x: 948, startPoint y: 631, endPoint x: 902, endPoint y: 325, distance: 309.4
click at [946, 627] on icon "chevron_right" at bounding box center [938, 633] width 15 height 15
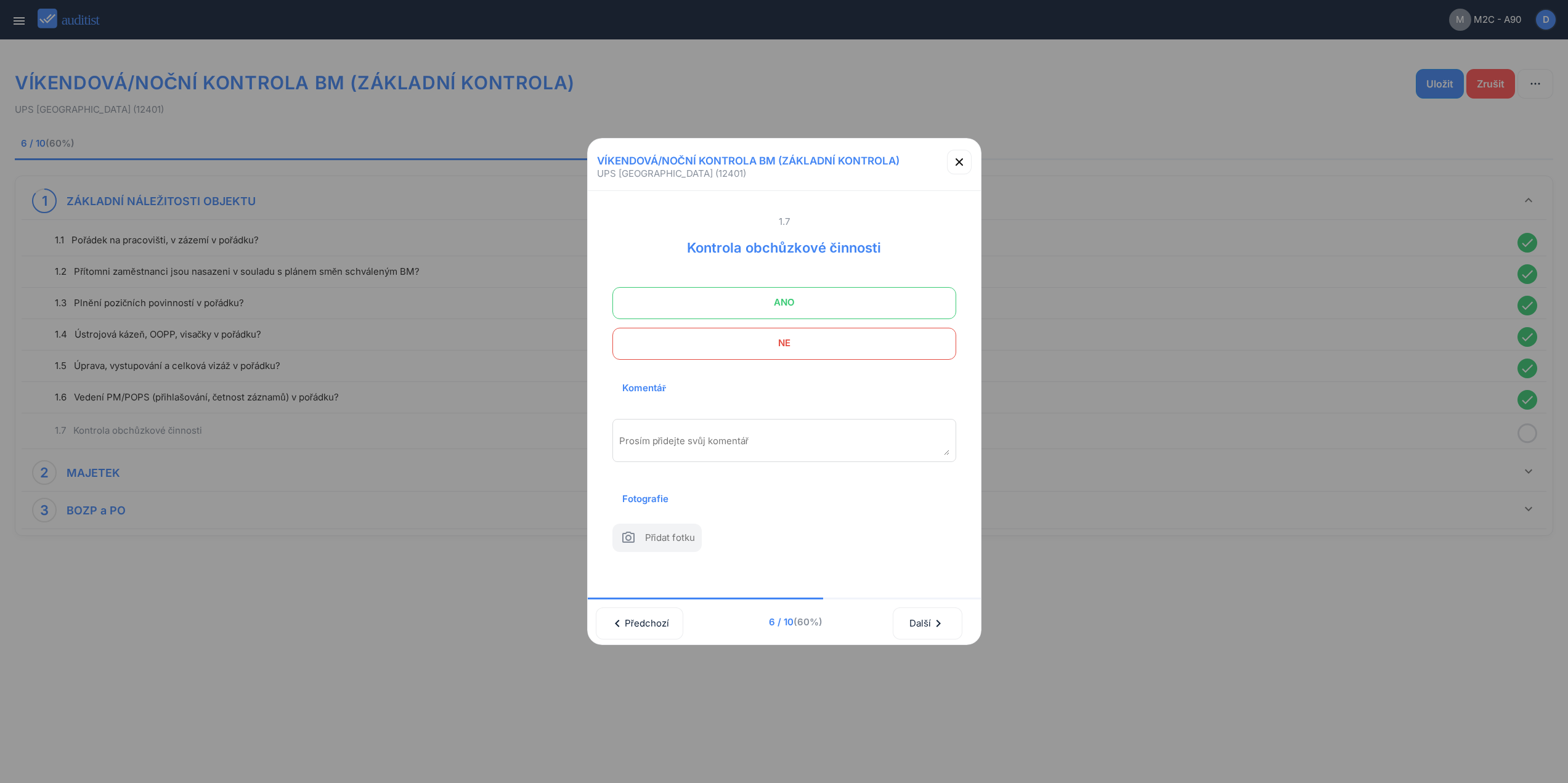
click at [885, 296] on span "ANO" at bounding box center [784, 302] width 313 height 24
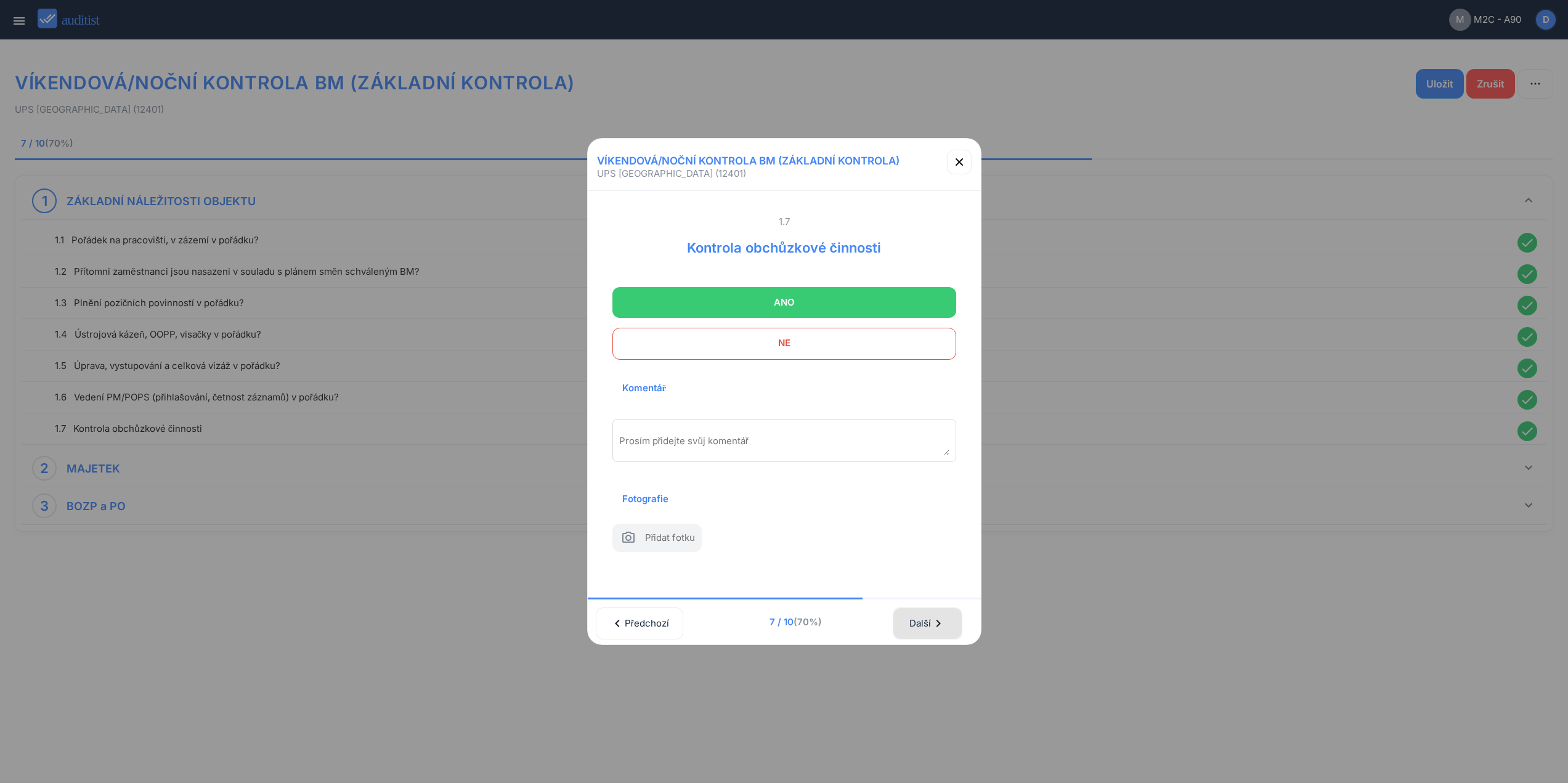
drag, startPoint x: 917, startPoint y: 627, endPoint x: 905, endPoint y: 556, distance: 72.0
click at [917, 618] on div "Další chevron_right" at bounding box center [927, 623] width 37 height 27
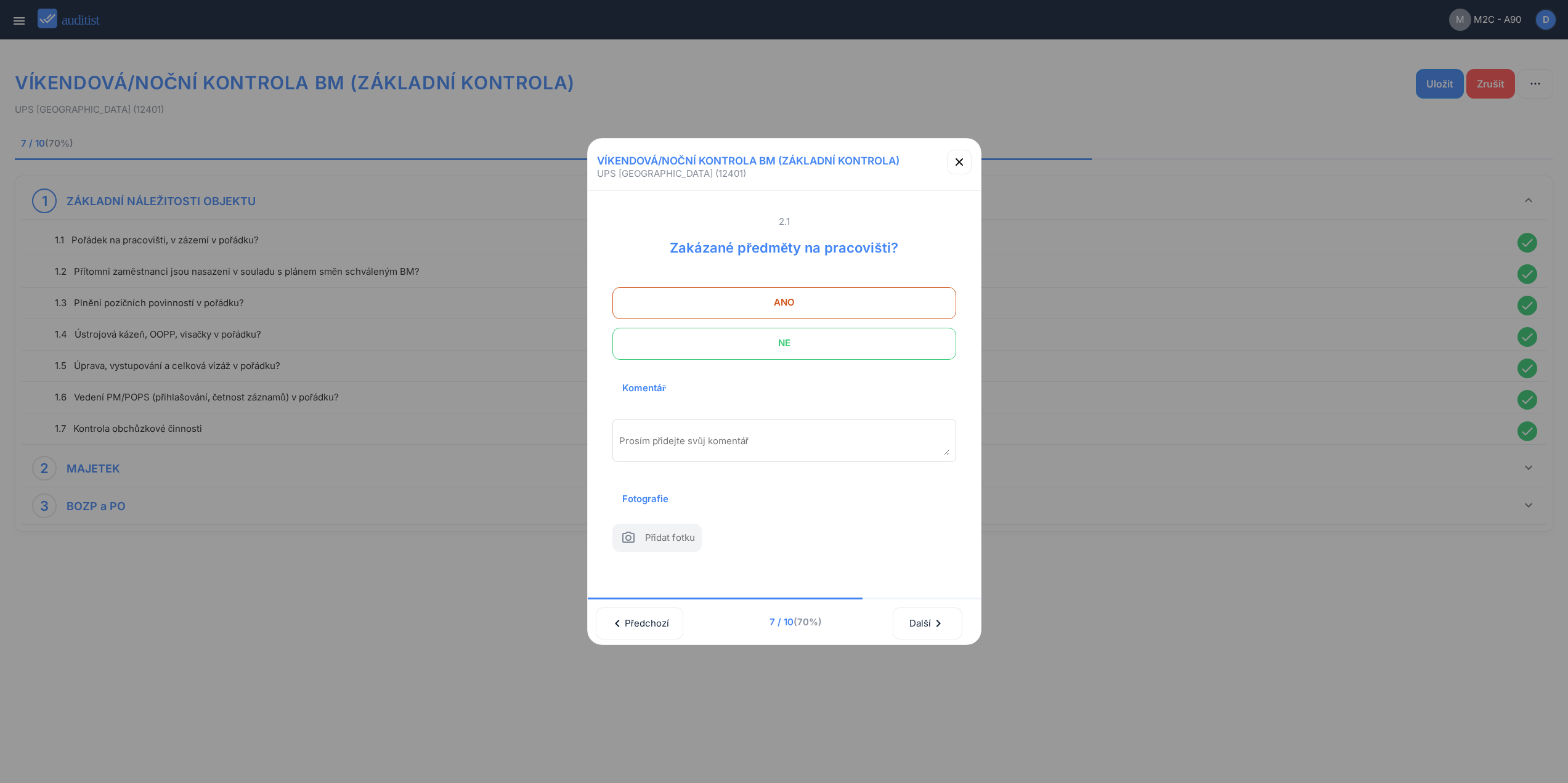
click at [831, 328] on span at bounding box center [784, 344] width 344 height 32
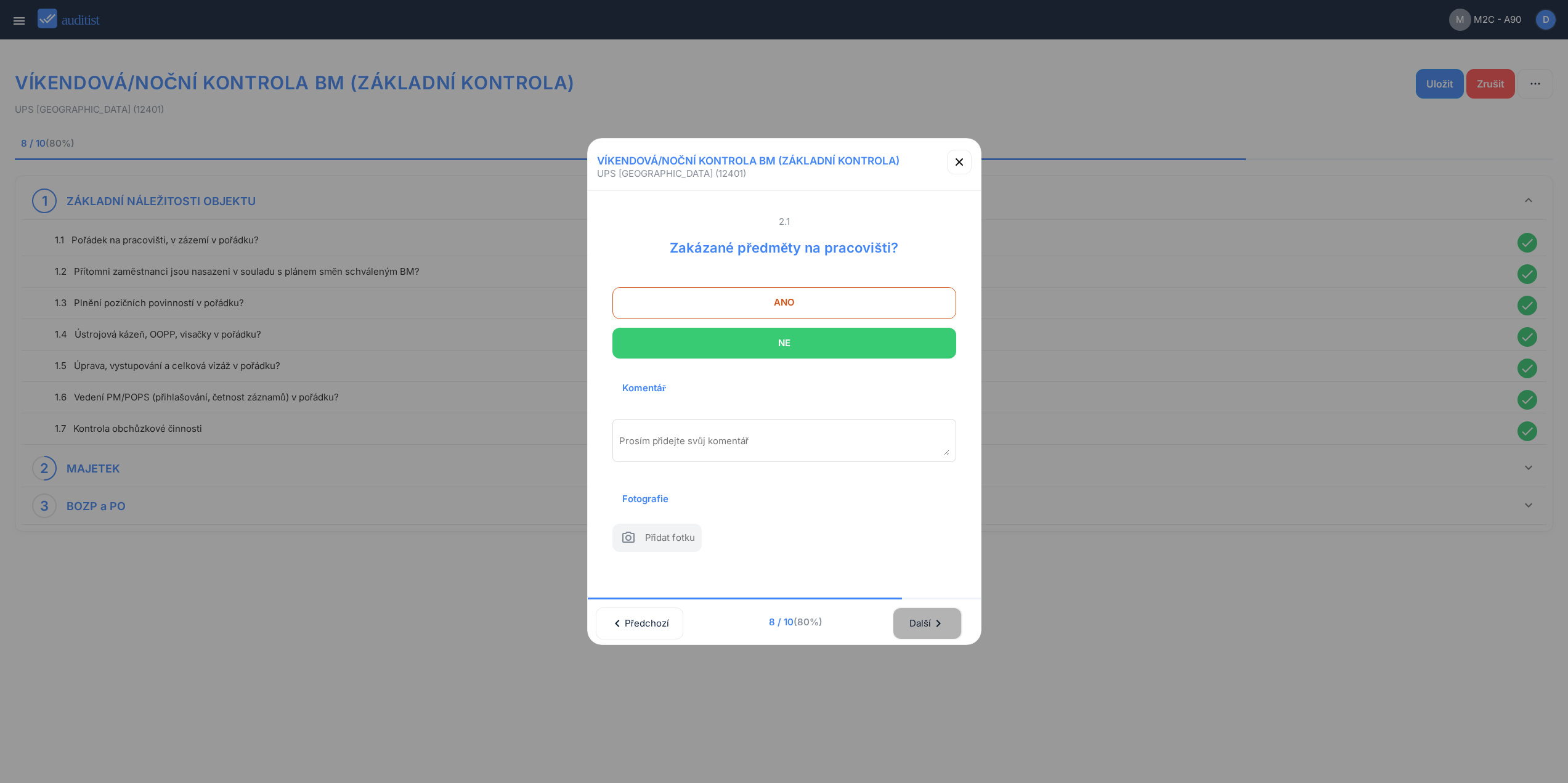
click at [930, 614] on div "Další chevron_right" at bounding box center [927, 623] width 37 height 27
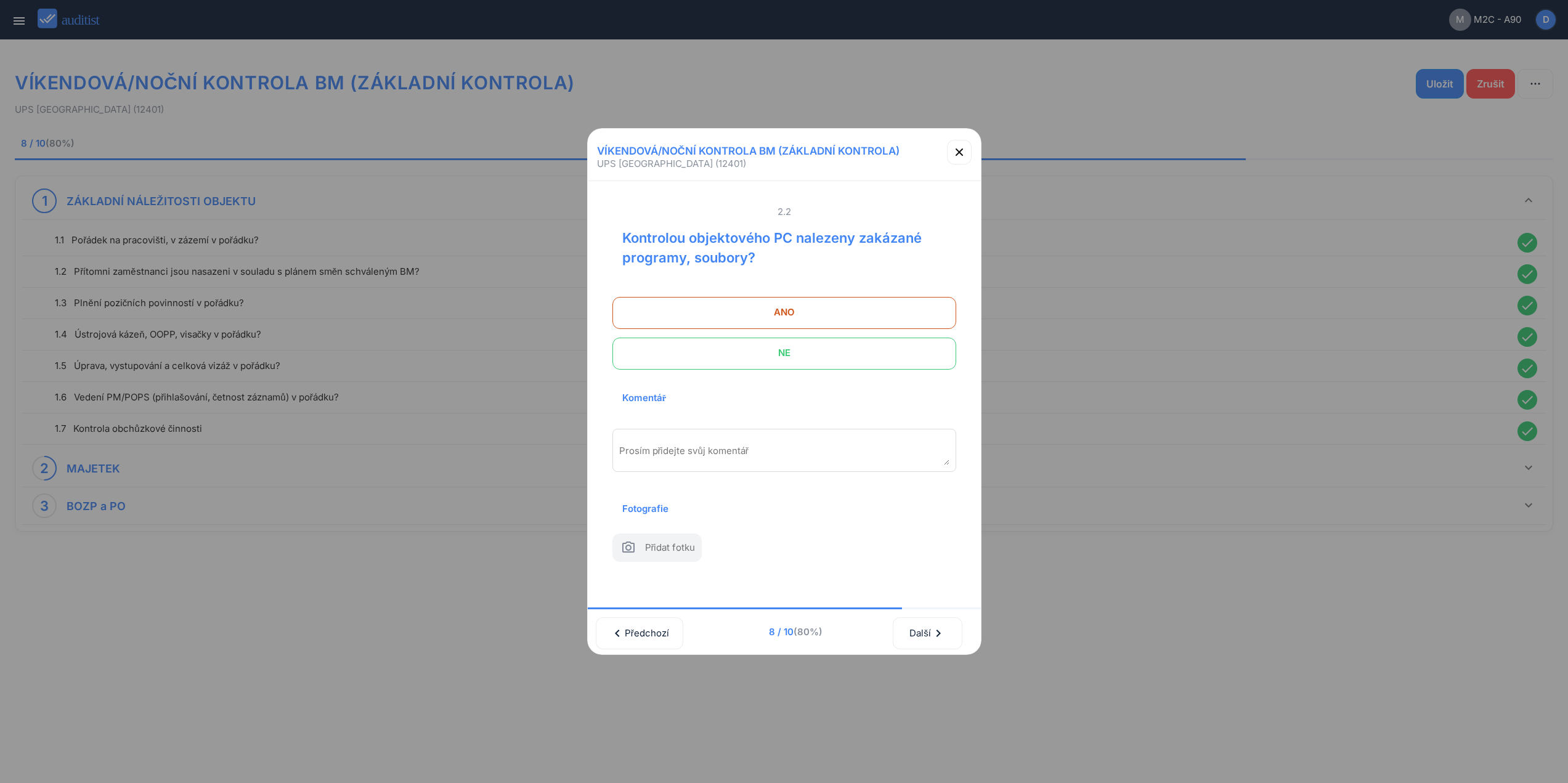
click at [864, 349] on span "NE" at bounding box center [784, 353] width 313 height 24
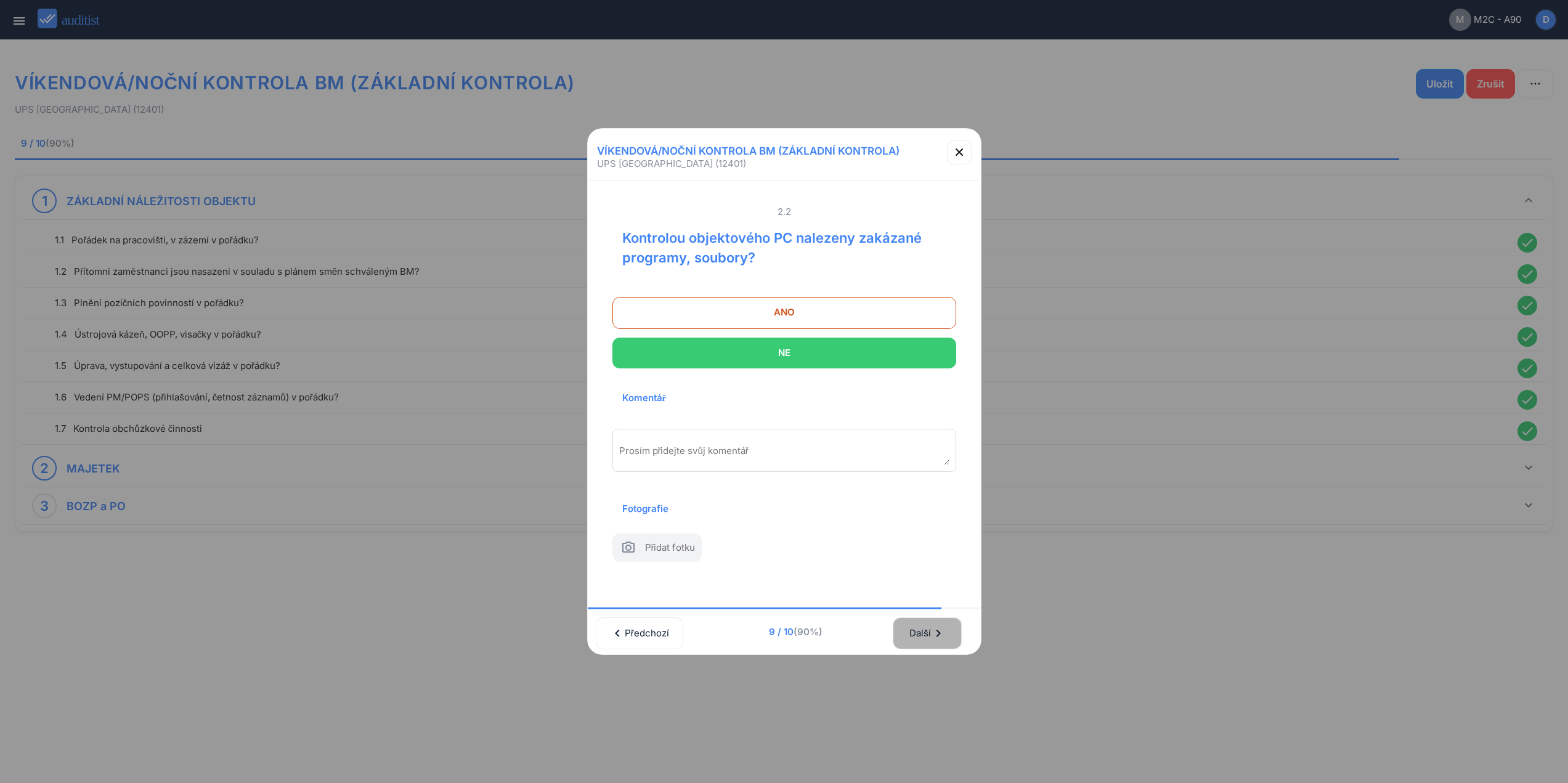
drag, startPoint x: 926, startPoint y: 639, endPoint x: 922, endPoint y: 566, distance: 73.1
click at [926, 633] on div "Další chevron_right" at bounding box center [927, 633] width 37 height 27
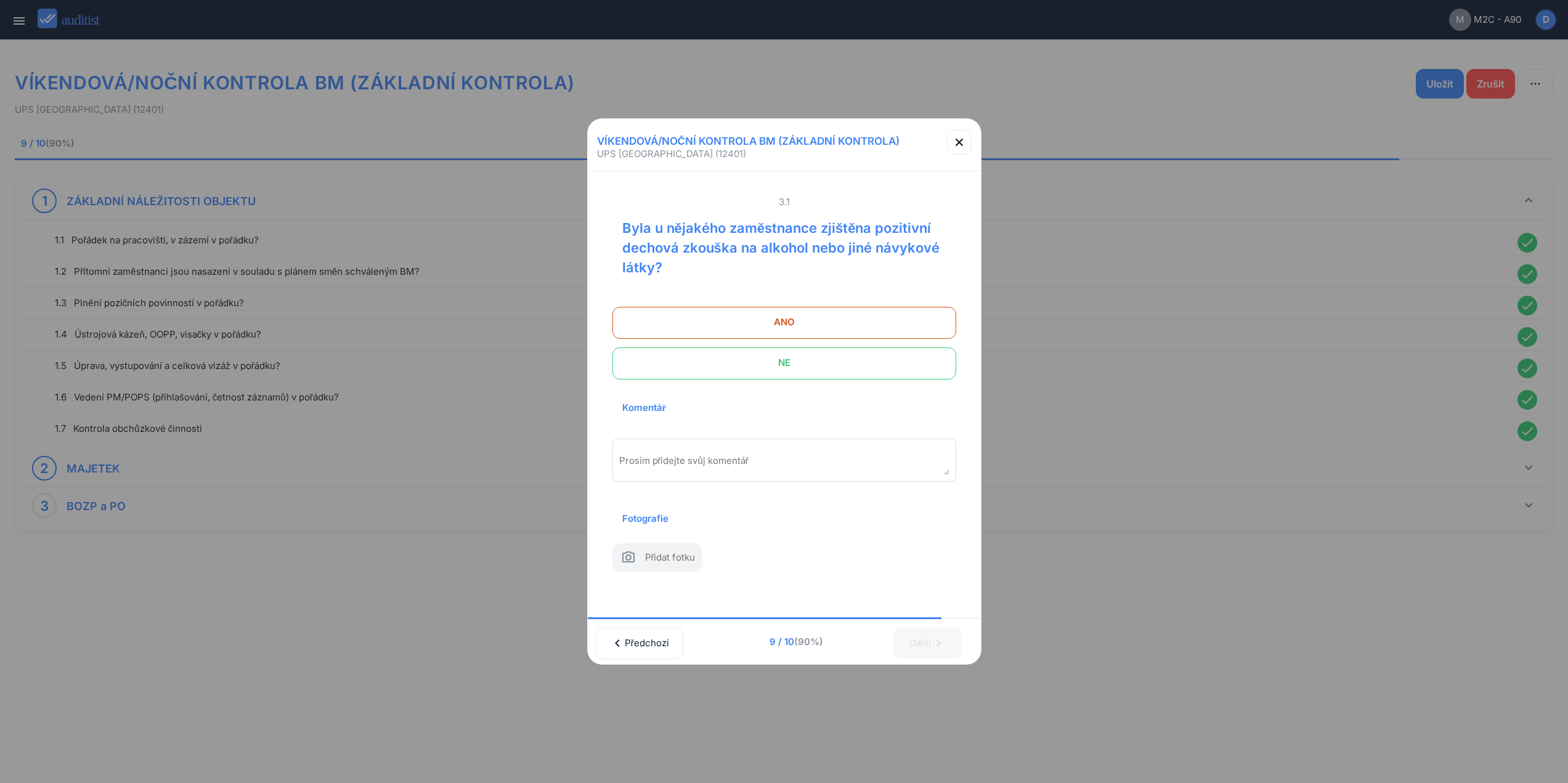
click at [866, 353] on span "NE" at bounding box center [784, 363] width 313 height 24
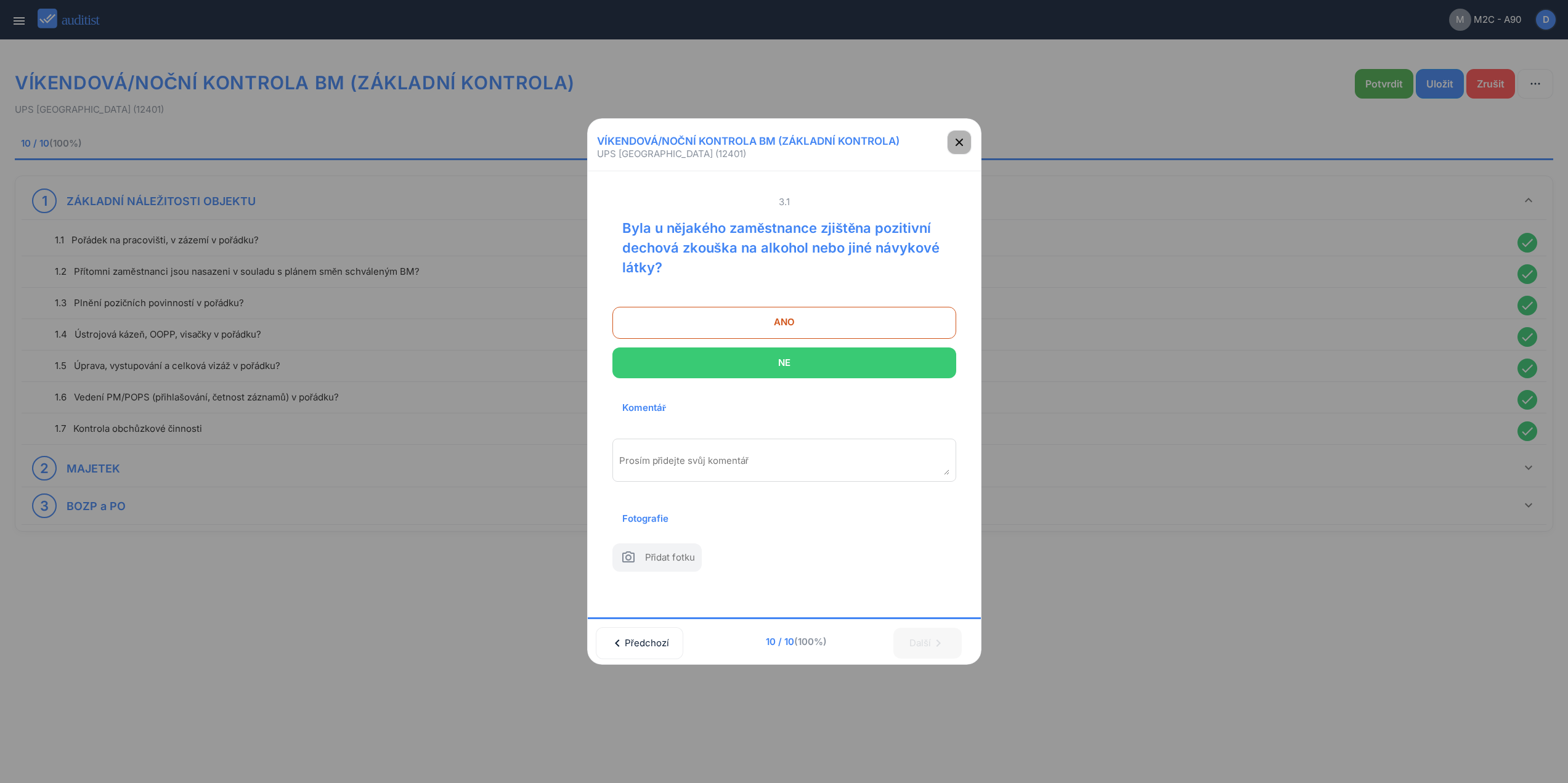
click at [949, 137] on div "button" at bounding box center [959, 142] width 24 height 15
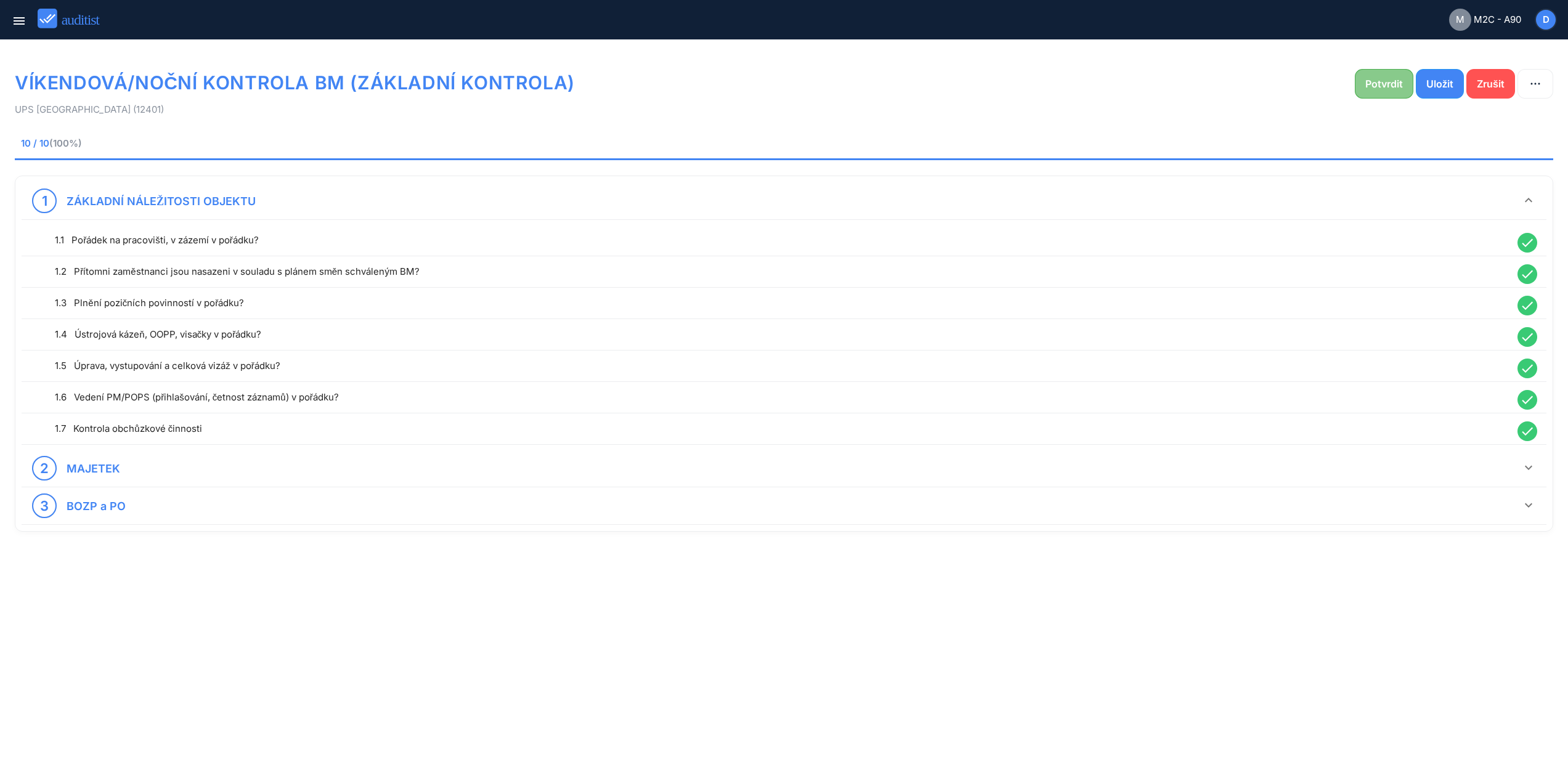
click at [1394, 92] on button "Potvrdit" at bounding box center [1384, 83] width 58 height 30
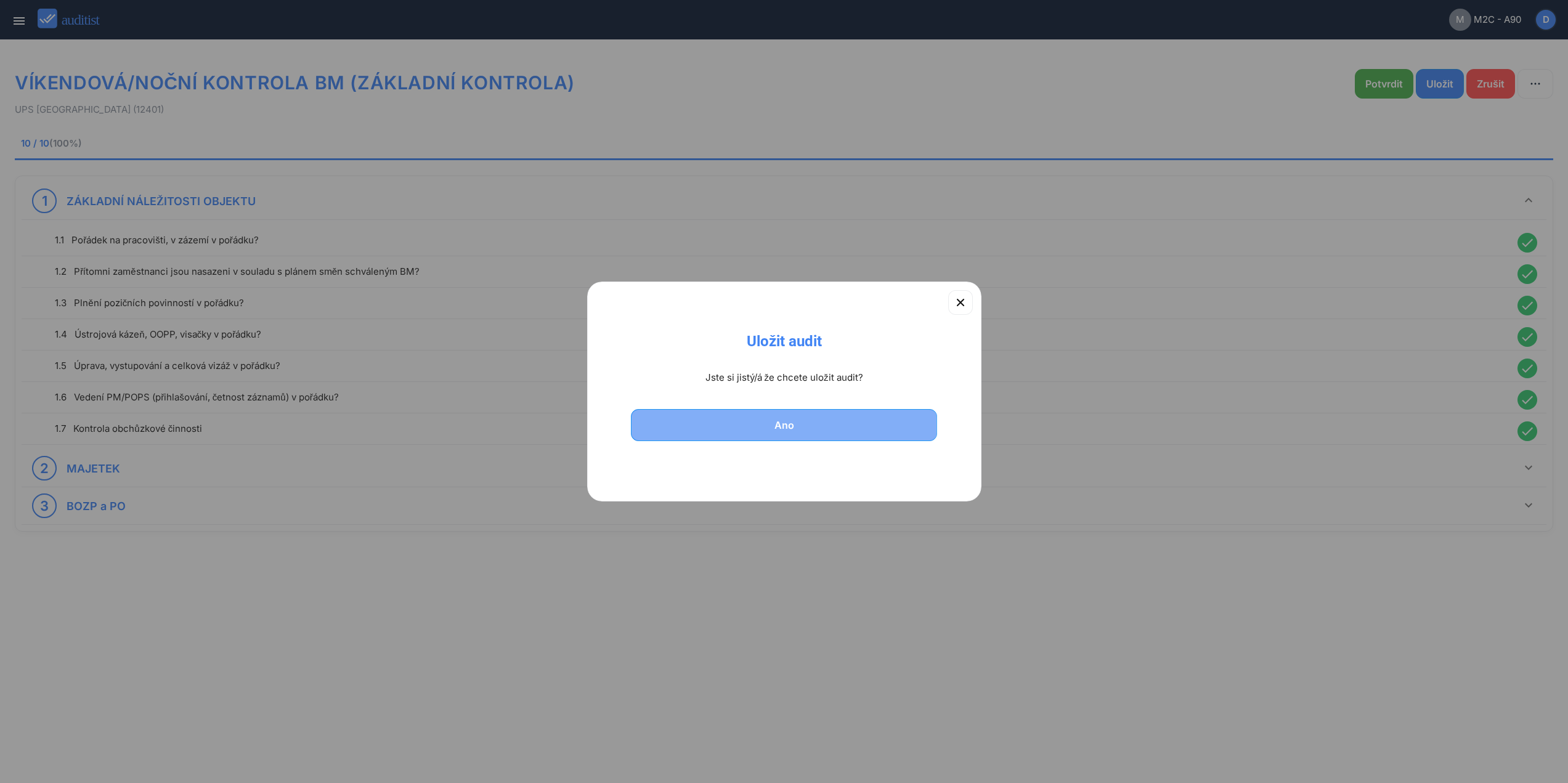
click at [831, 418] on div "Ano" at bounding box center [784, 425] width 275 height 15
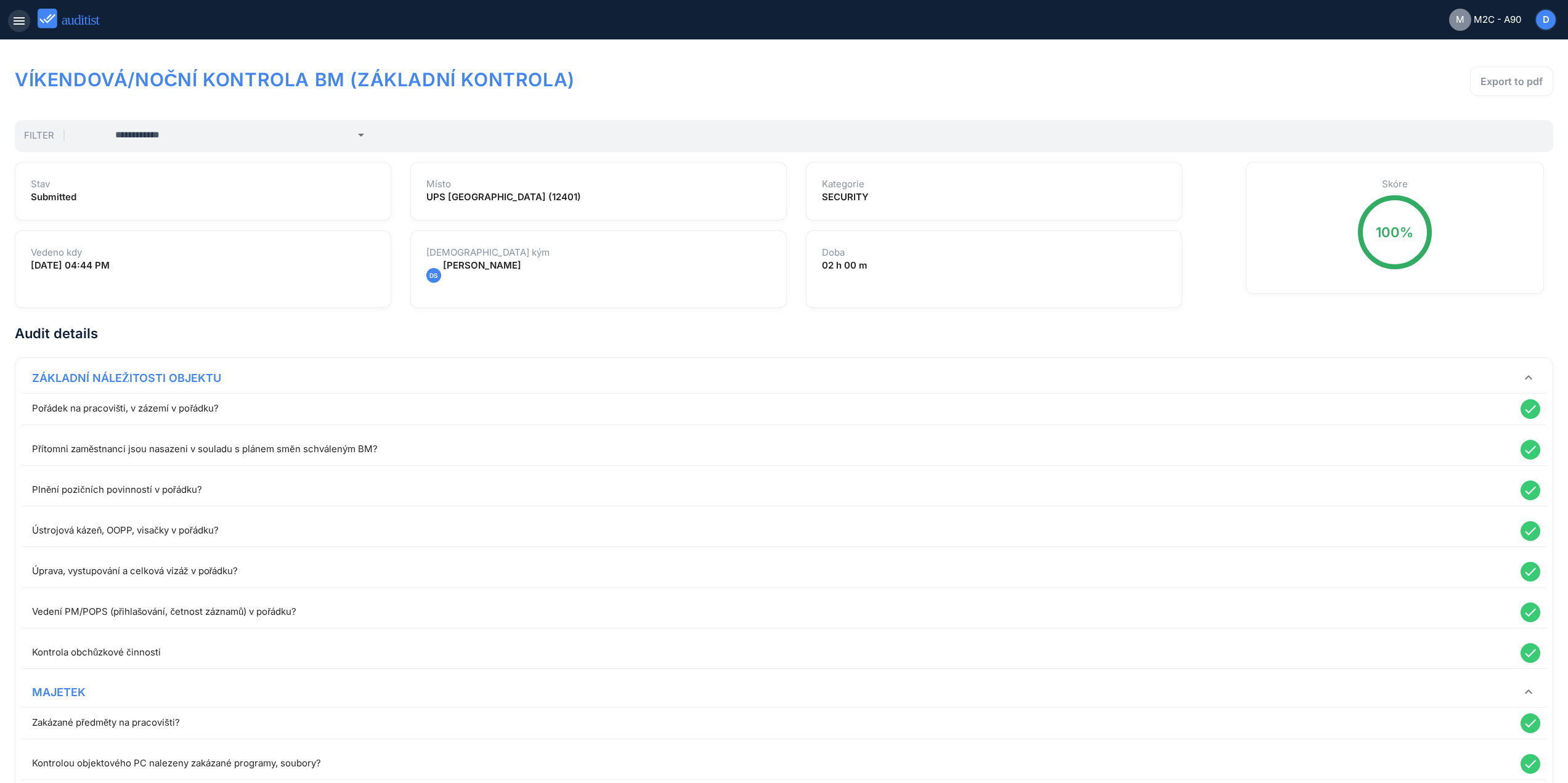
click at [27, 18] on div "menu" at bounding box center [18, 21] width 22 height 15
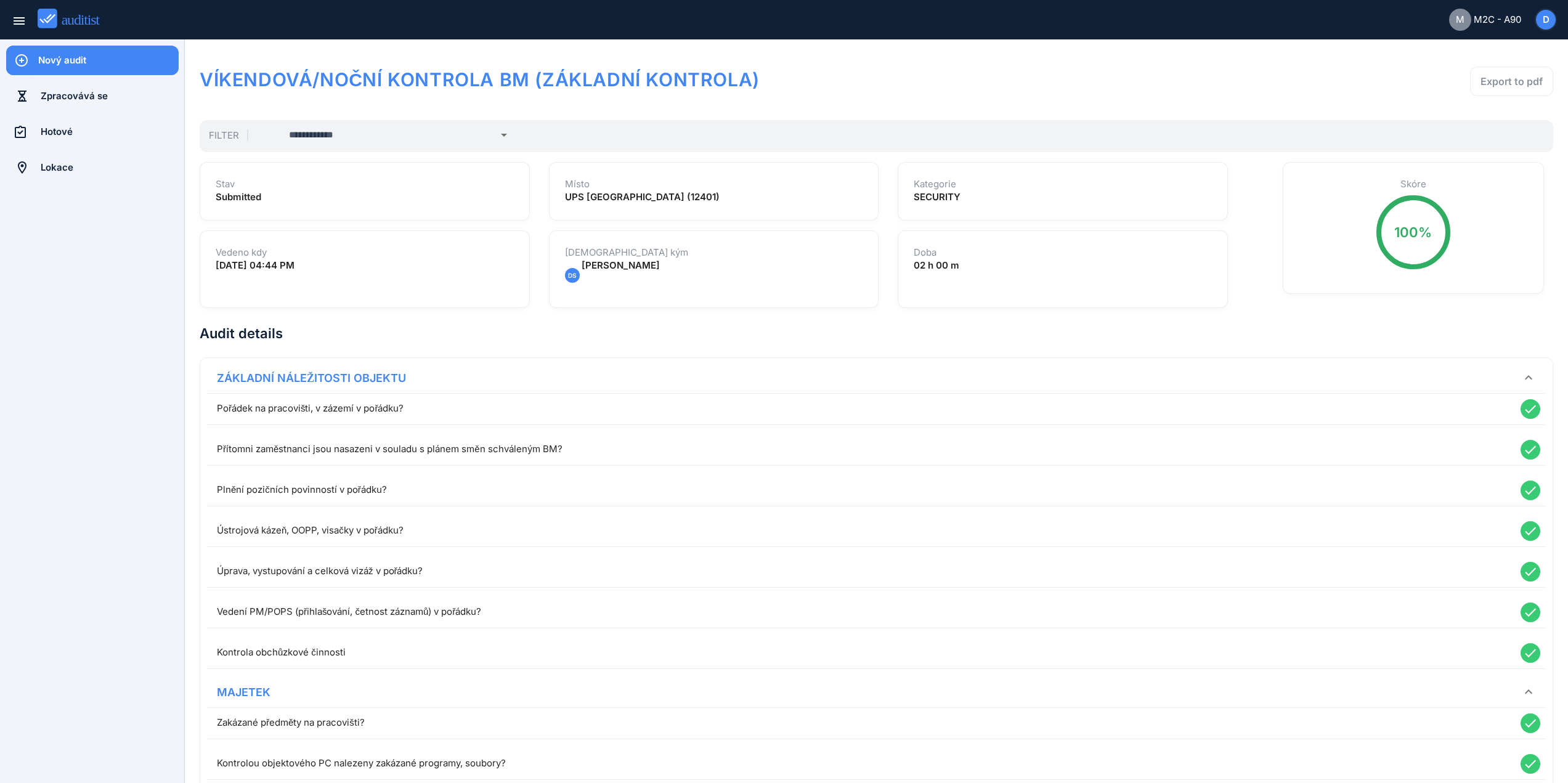
click at [83, 61] on div "Nový audit" at bounding box center [109, 60] width 141 height 14
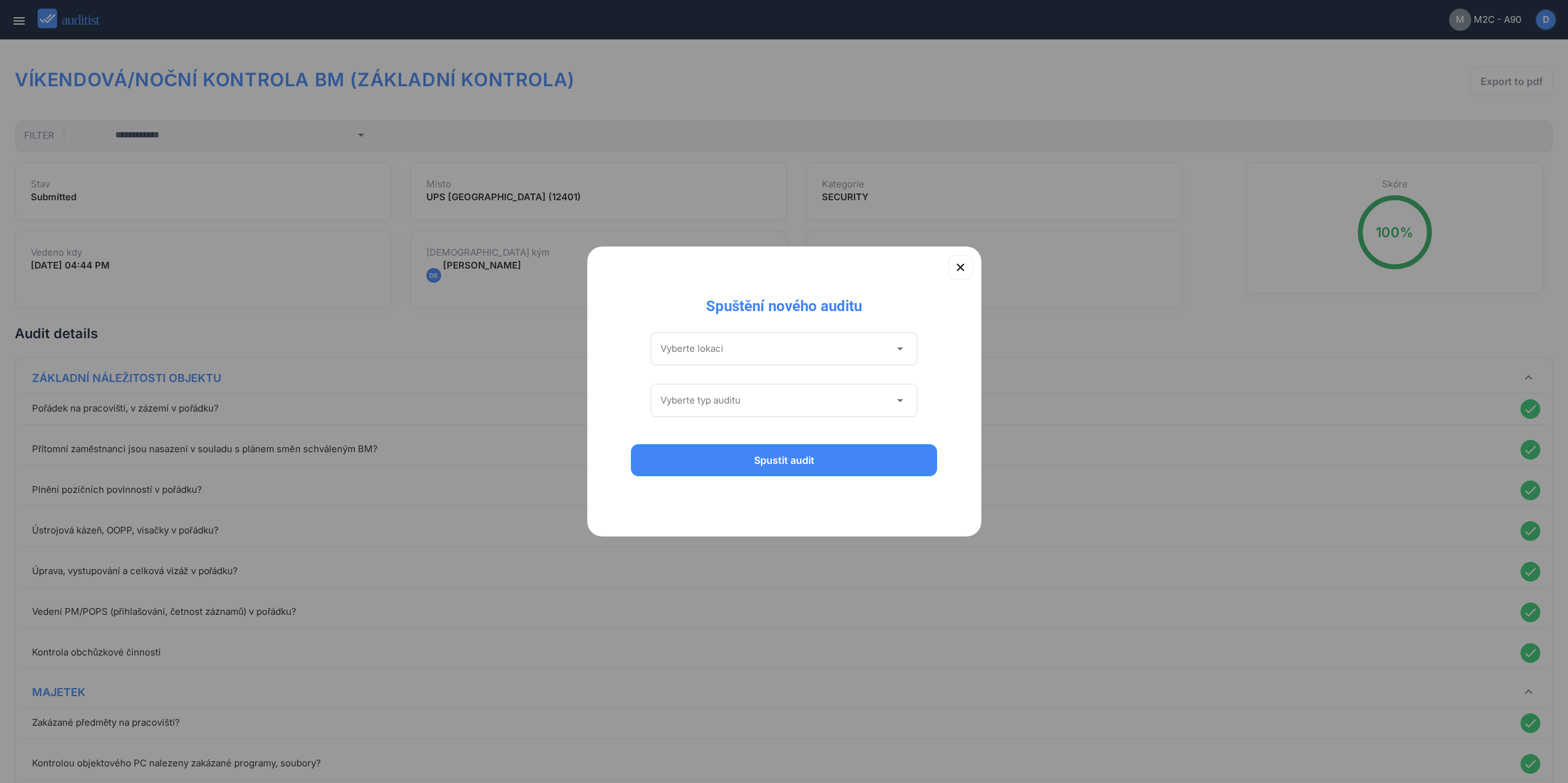
click at [805, 364] on div "Vyberte lokaci arrow_drop_down" at bounding box center [784, 348] width 267 height 33
